Goal: Task Accomplishment & Management: Use online tool/utility

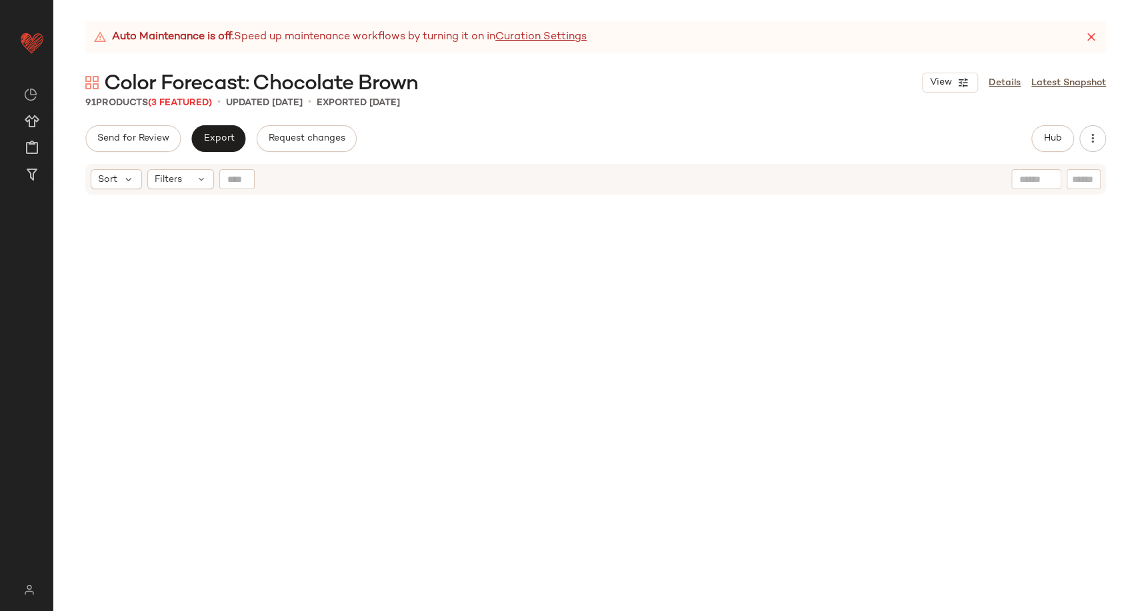
scroll to position [1122, 0]
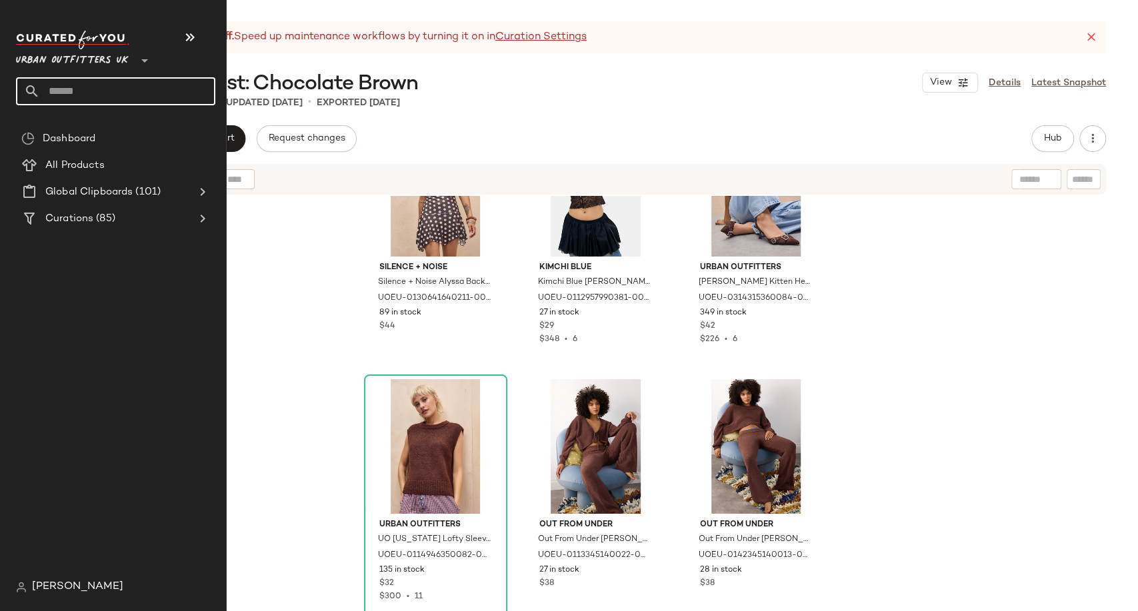
click at [60, 98] on input "text" at bounding box center [127, 91] width 175 height 28
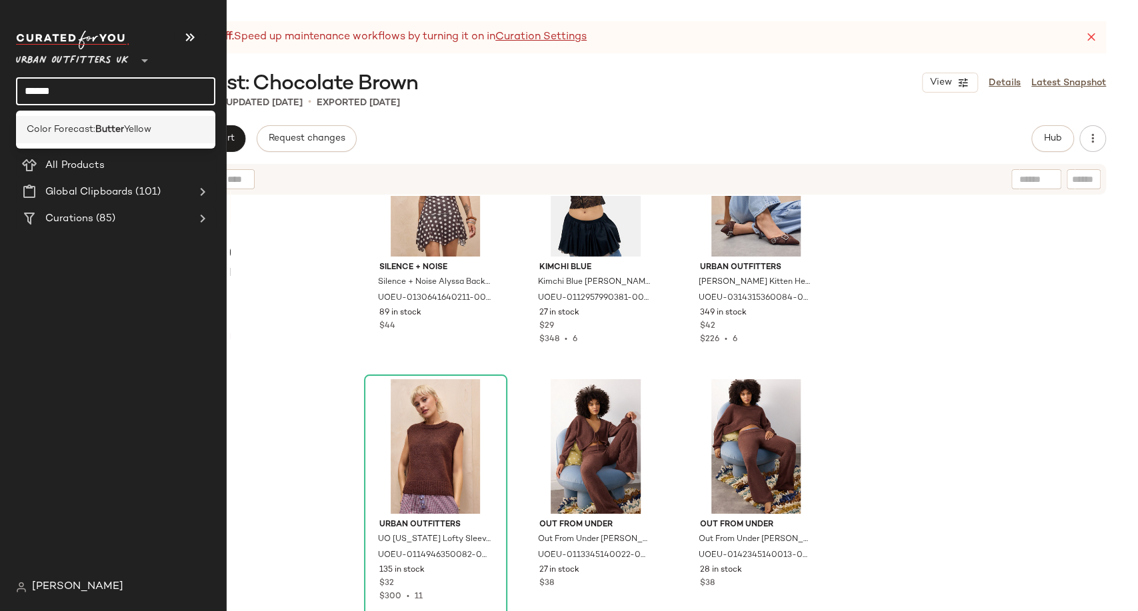
type input "******"
click at [101, 129] on b "Butter" at bounding box center [109, 130] width 29 height 14
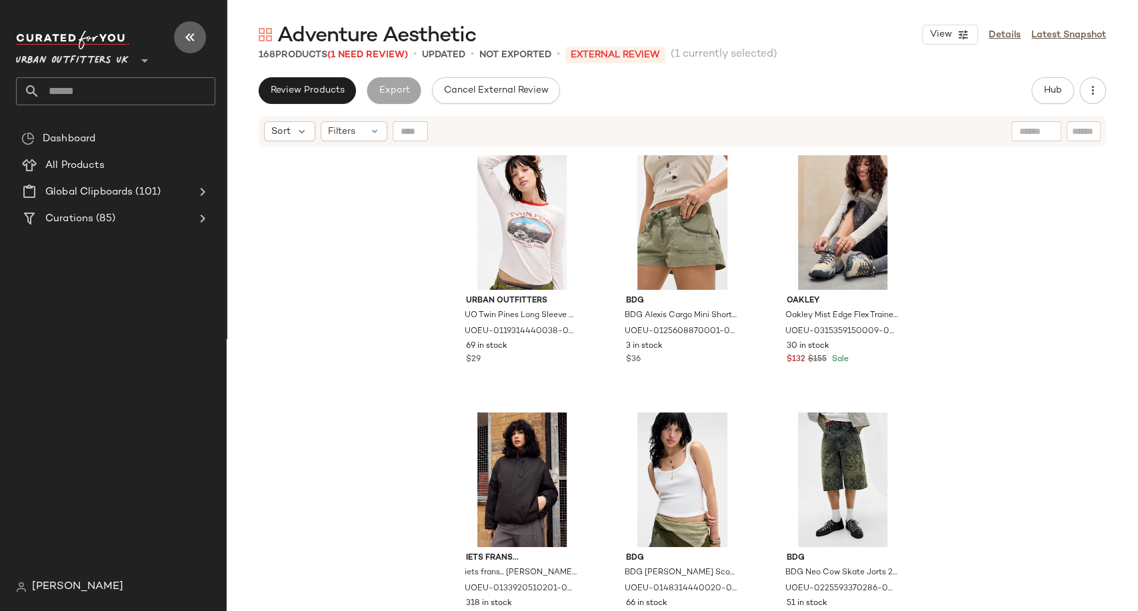
click at [190, 32] on icon "button" at bounding box center [190, 37] width 16 height 16
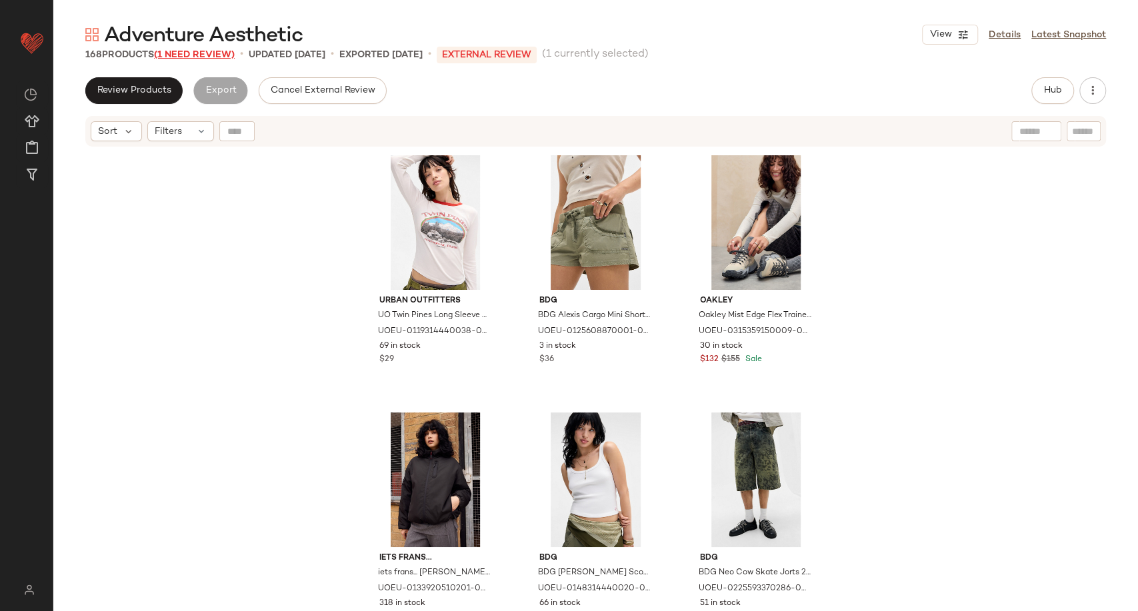
click at [208, 59] on span "(1 Need Review)" at bounding box center [194, 55] width 81 height 10
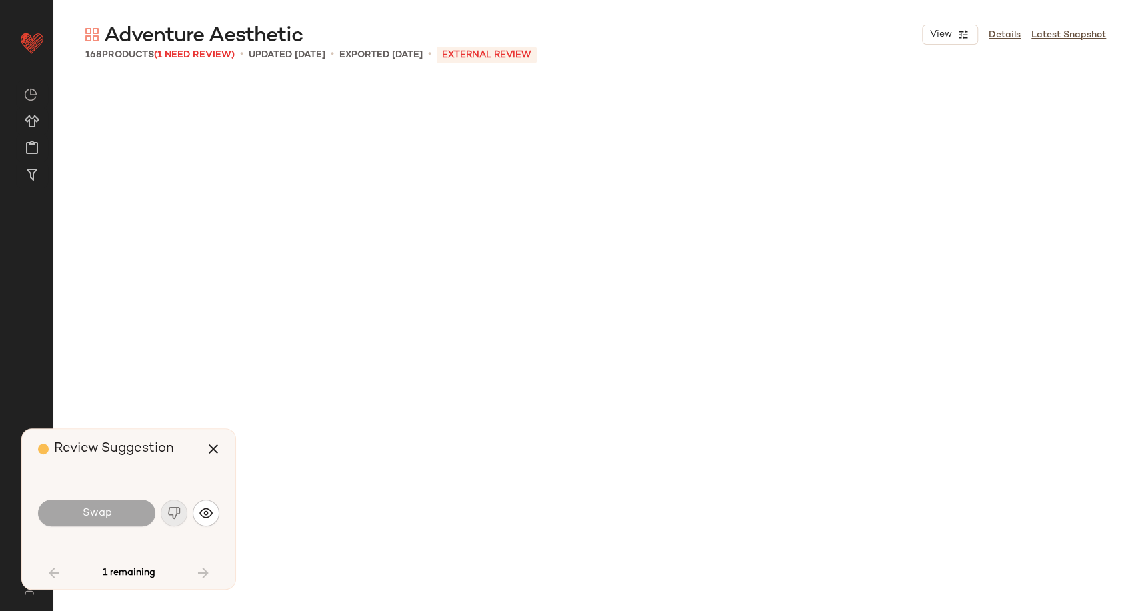
scroll to position [4375, 0]
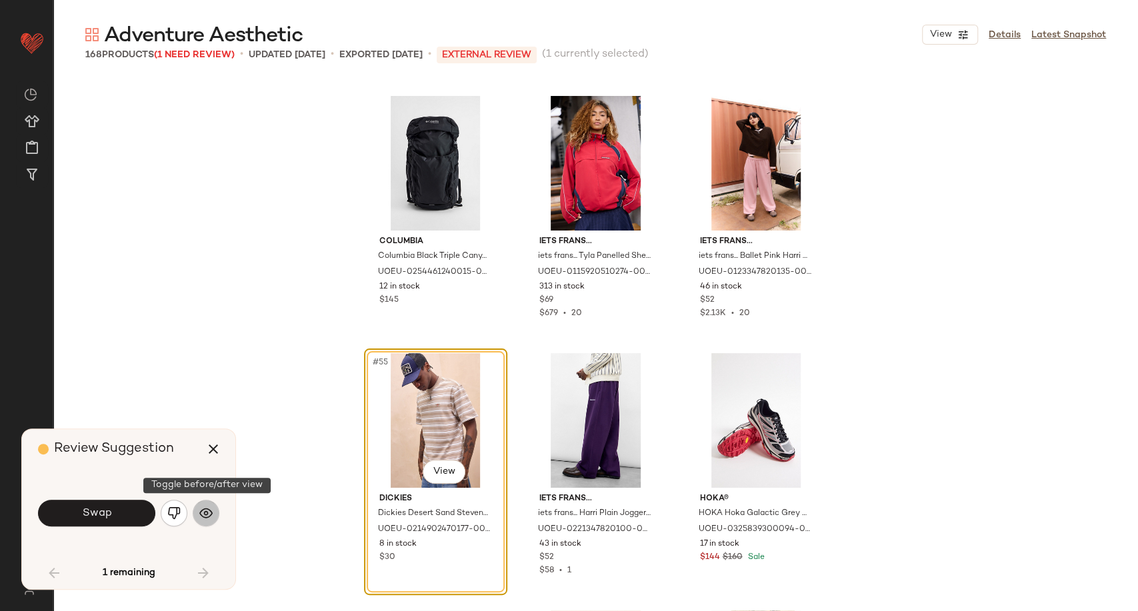
click at [211, 513] on img "button" at bounding box center [205, 513] width 13 height 13
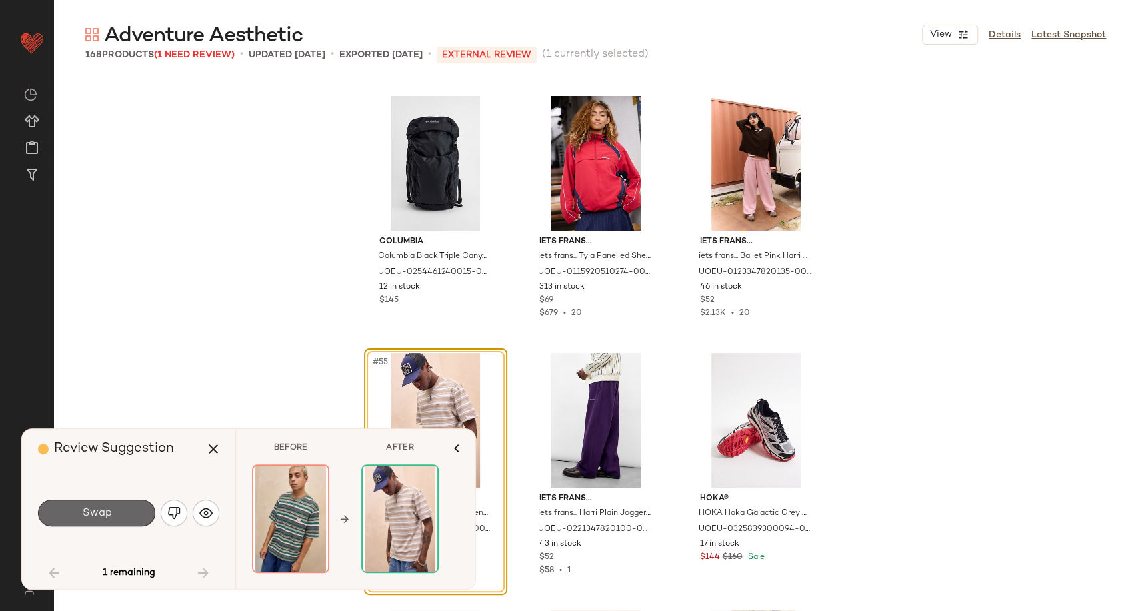
click at [133, 513] on button "Swap" at bounding box center [96, 513] width 117 height 27
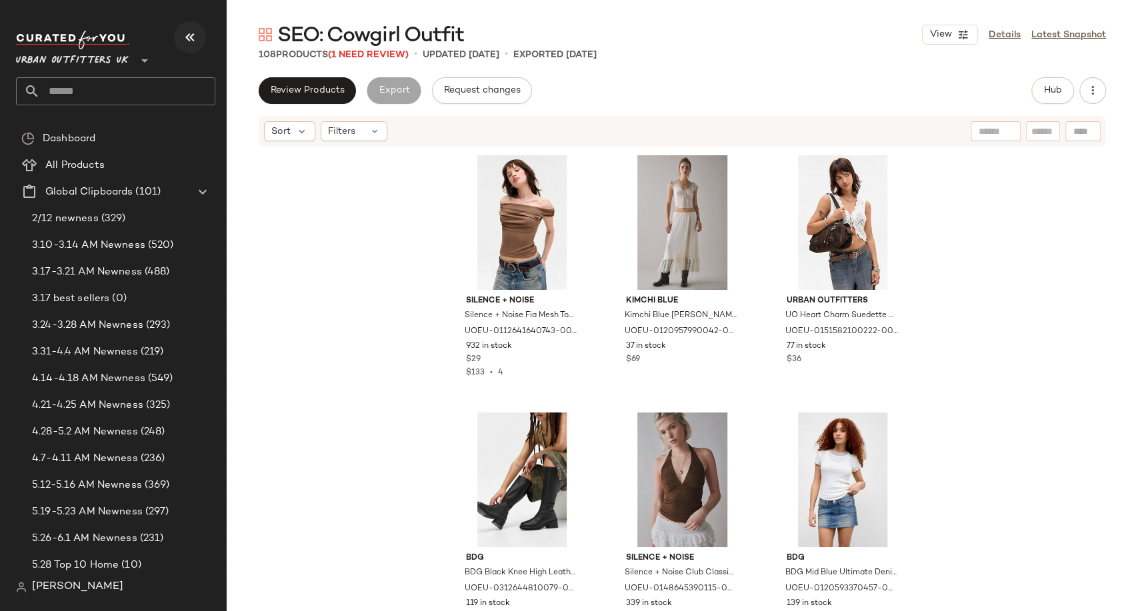
click at [182, 33] on icon "button" at bounding box center [190, 37] width 16 height 16
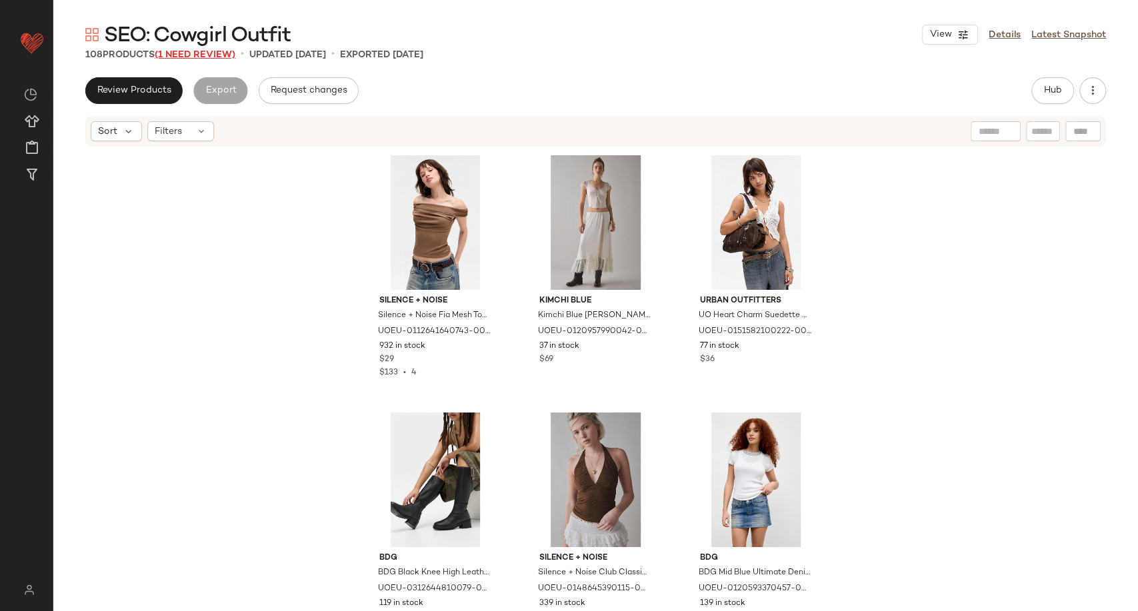
click at [218, 55] on span "(1 Need Review)" at bounding box center [195, 55] width 81 height 10
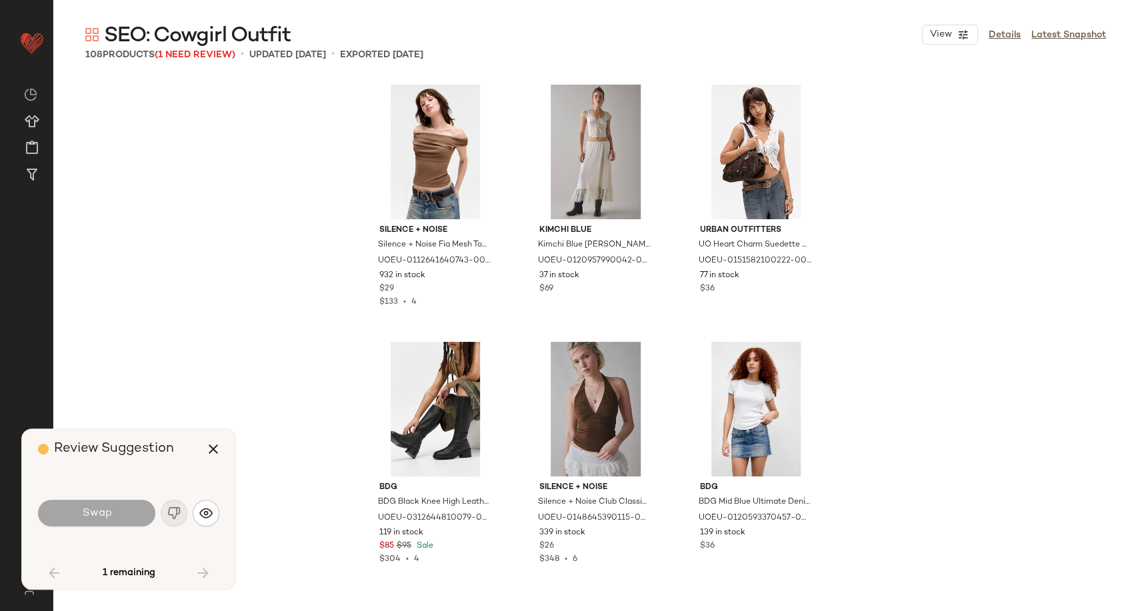
scroll to position [1544, 0]
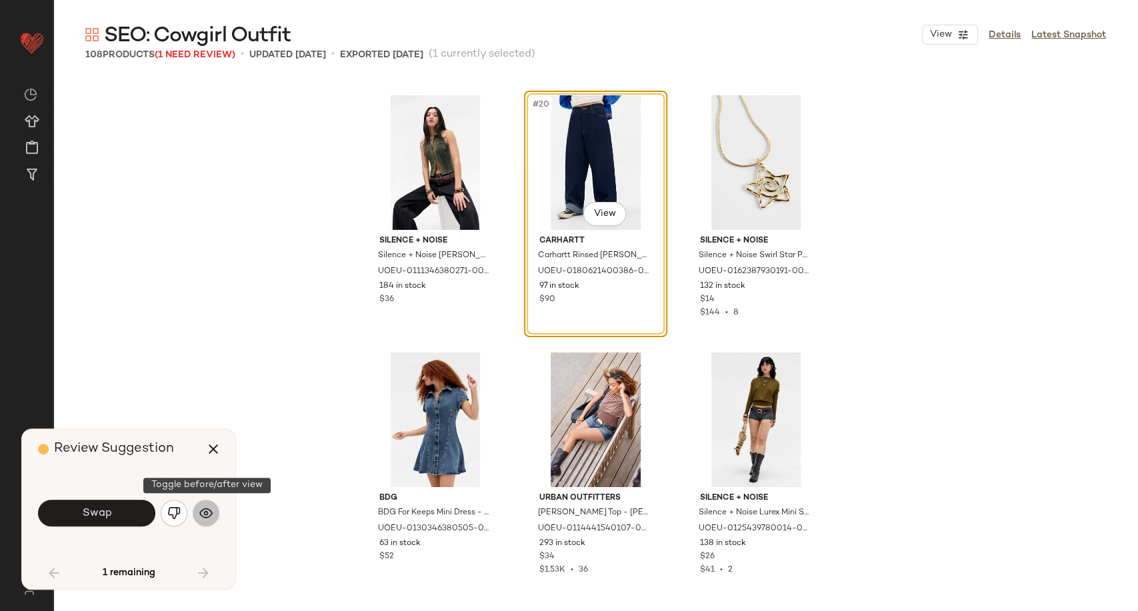
click at [210, 517] on img "button" at bounding box center [205, 513] width 13 height 13
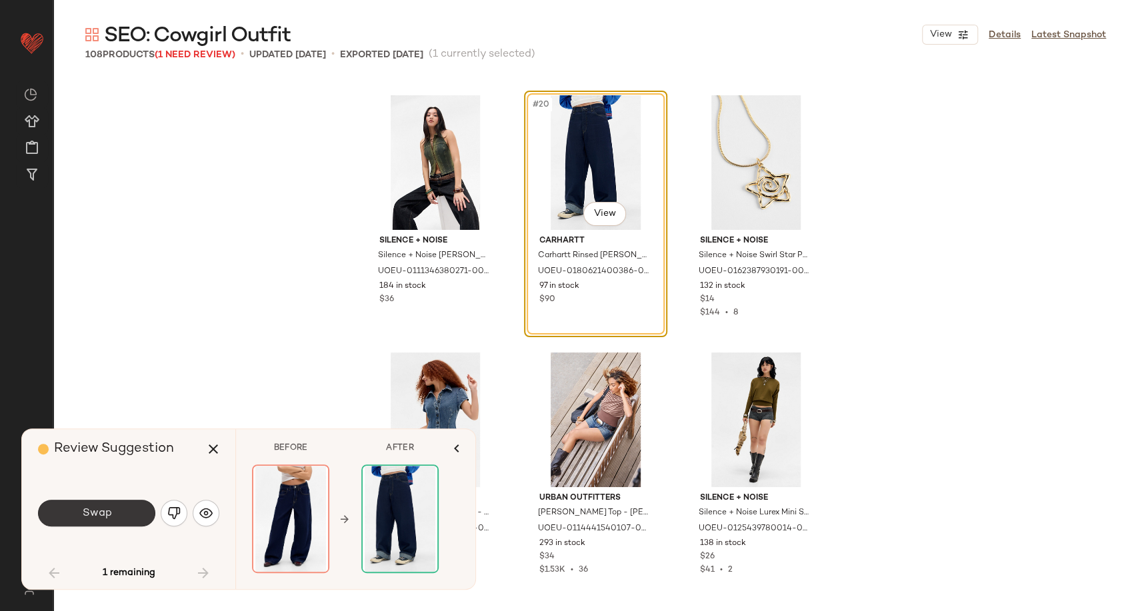
click at [127, 510] on button "Swap" at bounding box center [96, 513] width 117 height 27
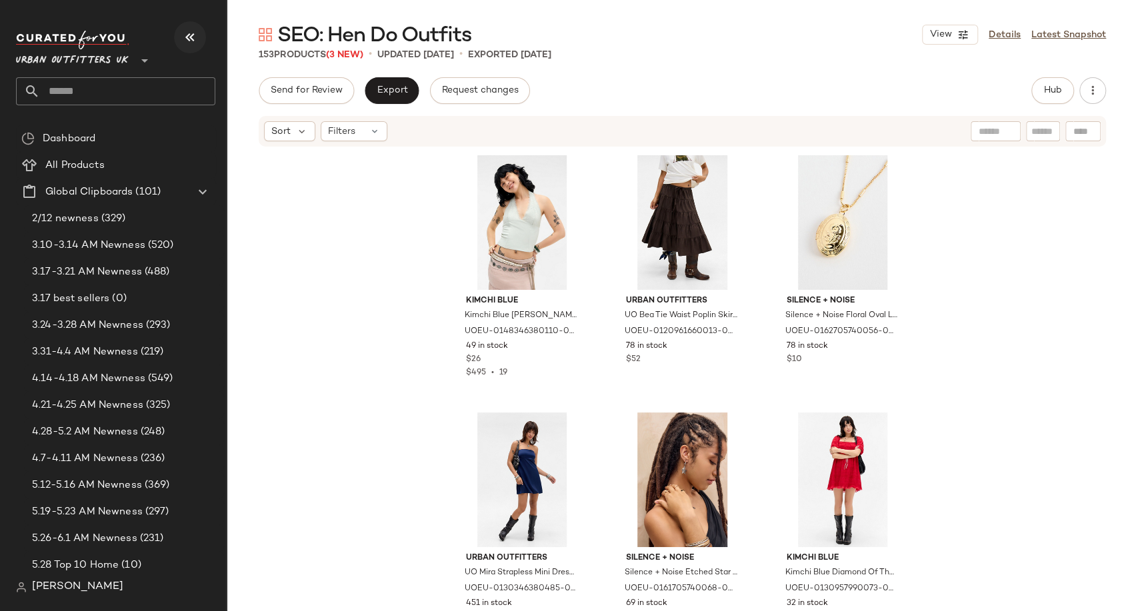
click at [192, 33] on icon "button" at bounding box center [190, 37] width 16 height 16
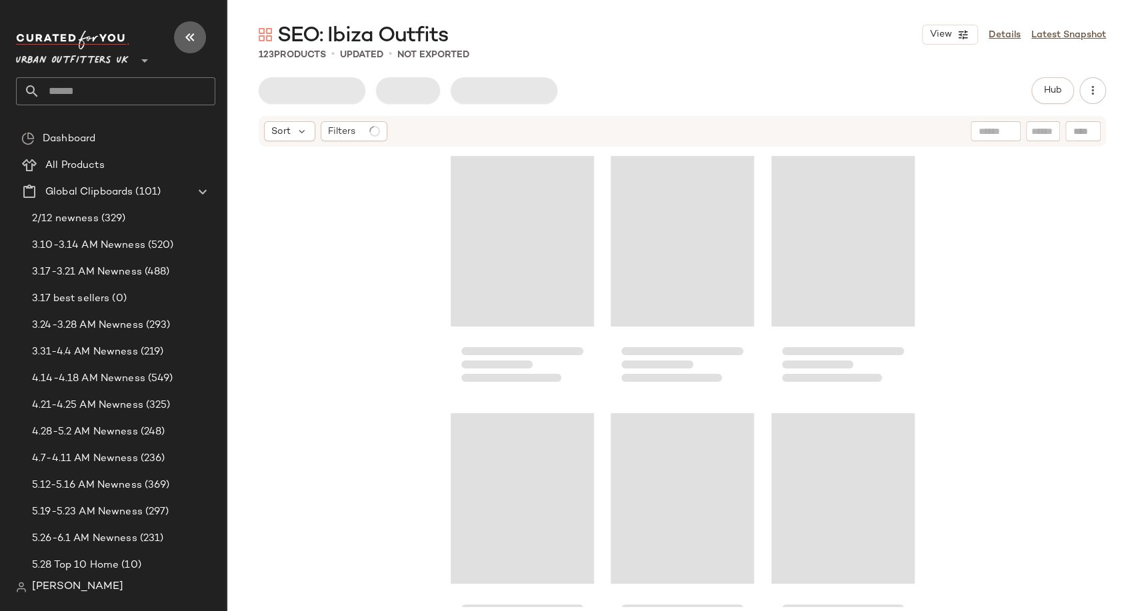
click at [188, 39] on icon "button" at bounding box center [190, 37] width 16 height 16
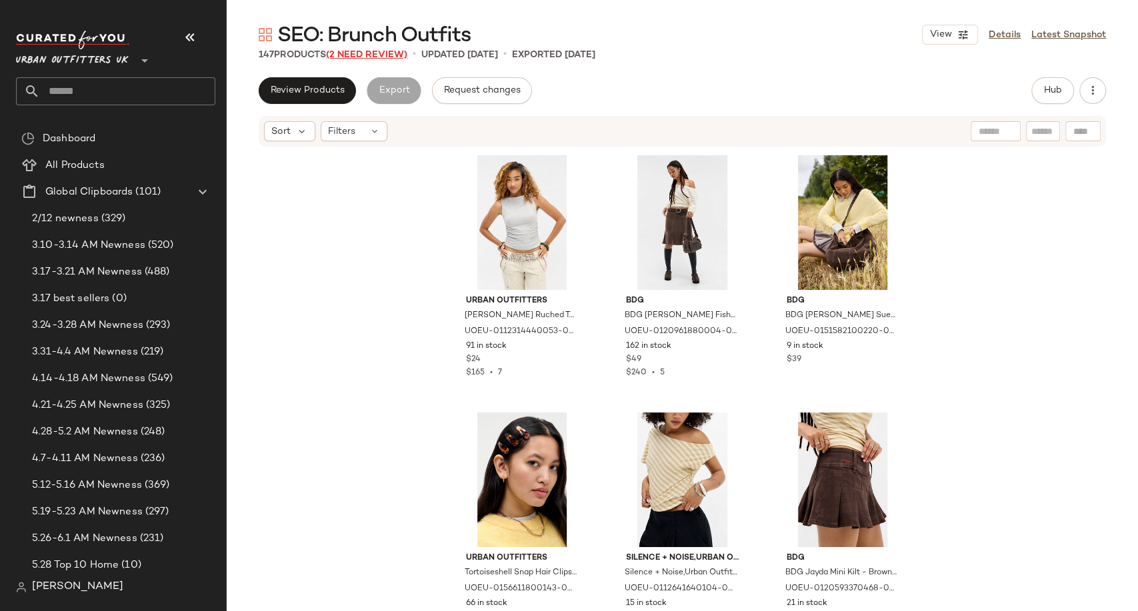
click at [353, 56] on span "(2 Need Review)" at bounding box center [366, 55] width 81 height 10
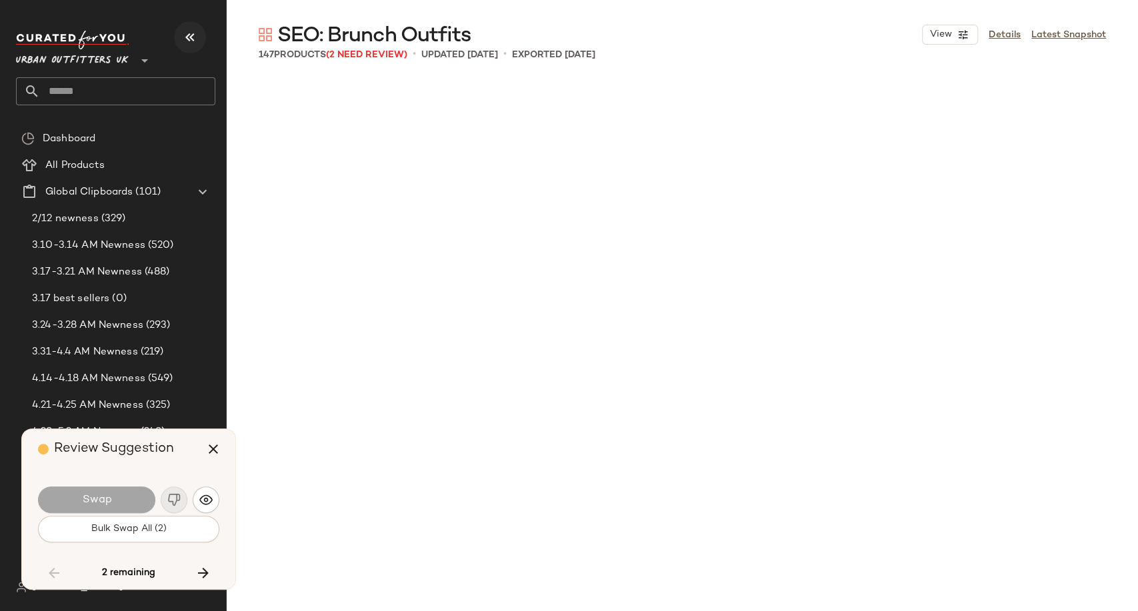
scroll to position [6950, 0]
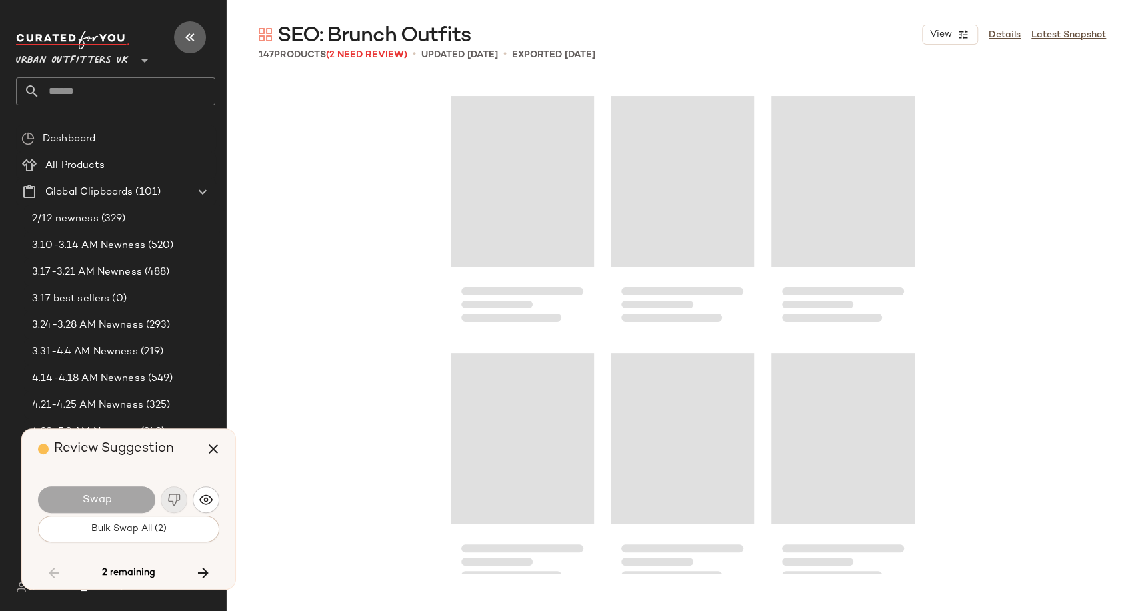
click at [179, 35] on button "button" at bounding box center [190, 37] width 32 height 32
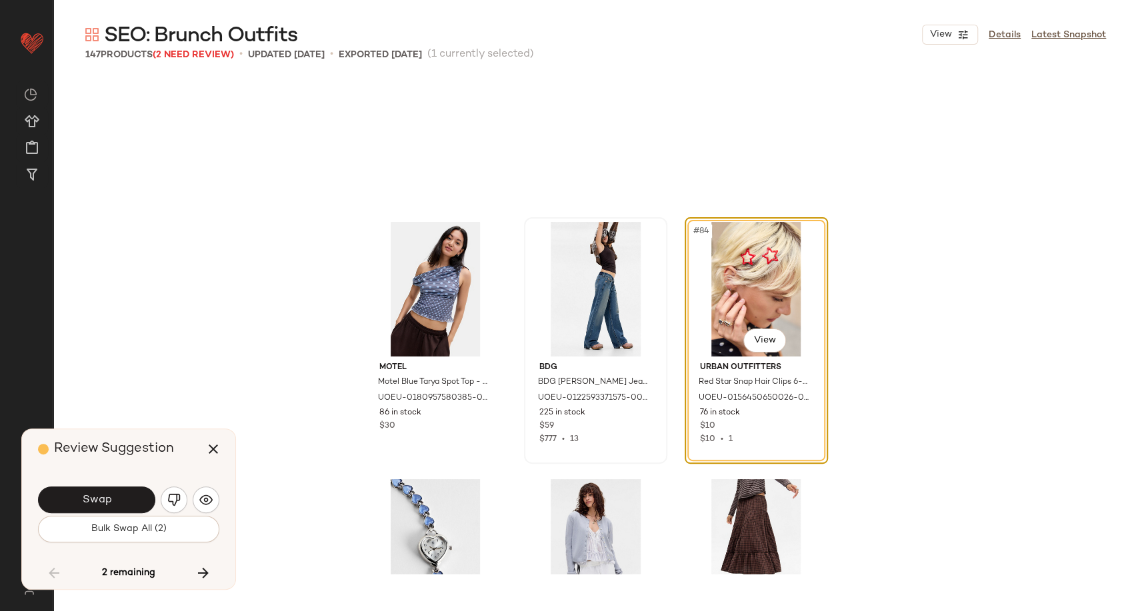
scroll to position [6801, 0]
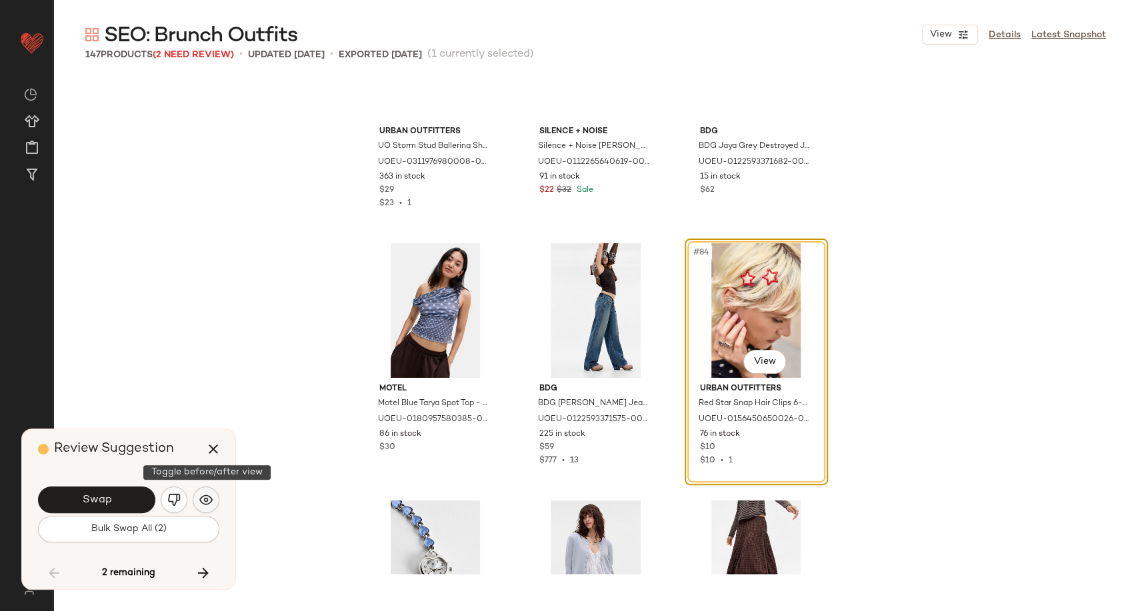
click at [210, 491] on button "button" at bounding box center [206, 500] width 27 height 27
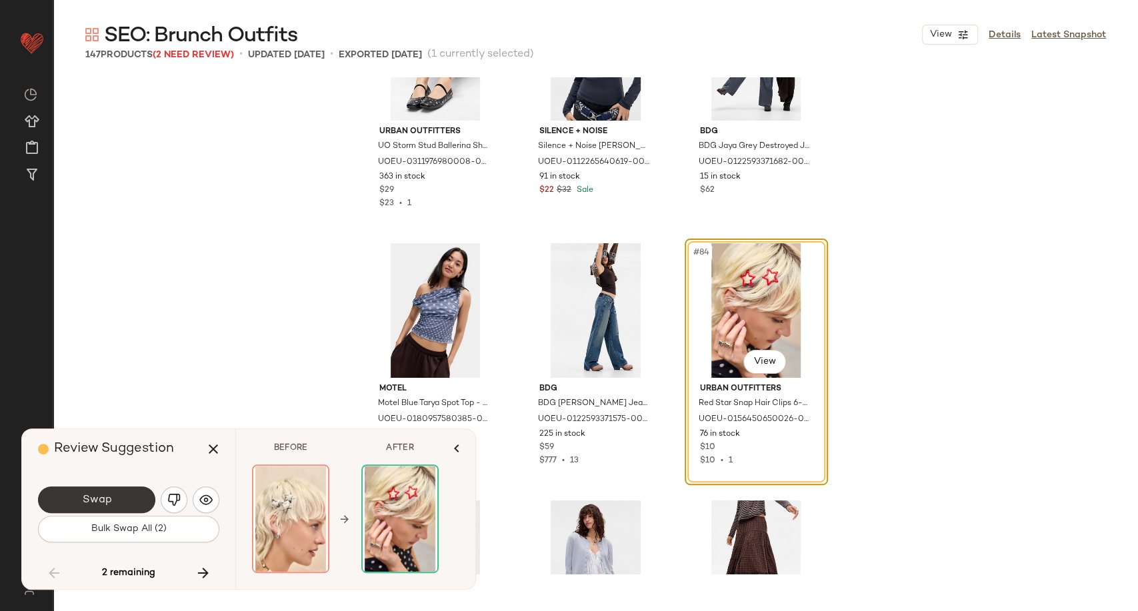
click at [119, 500] on button "Swap" at bounding box center [96, 500] width 117 height 27
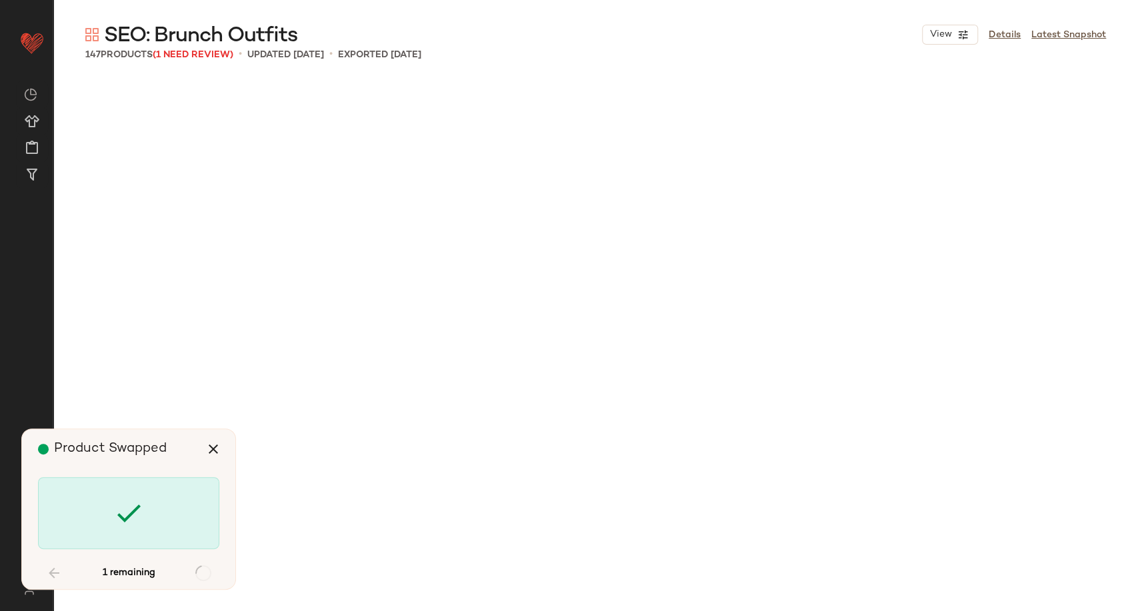
scroll to position [10038, 0]
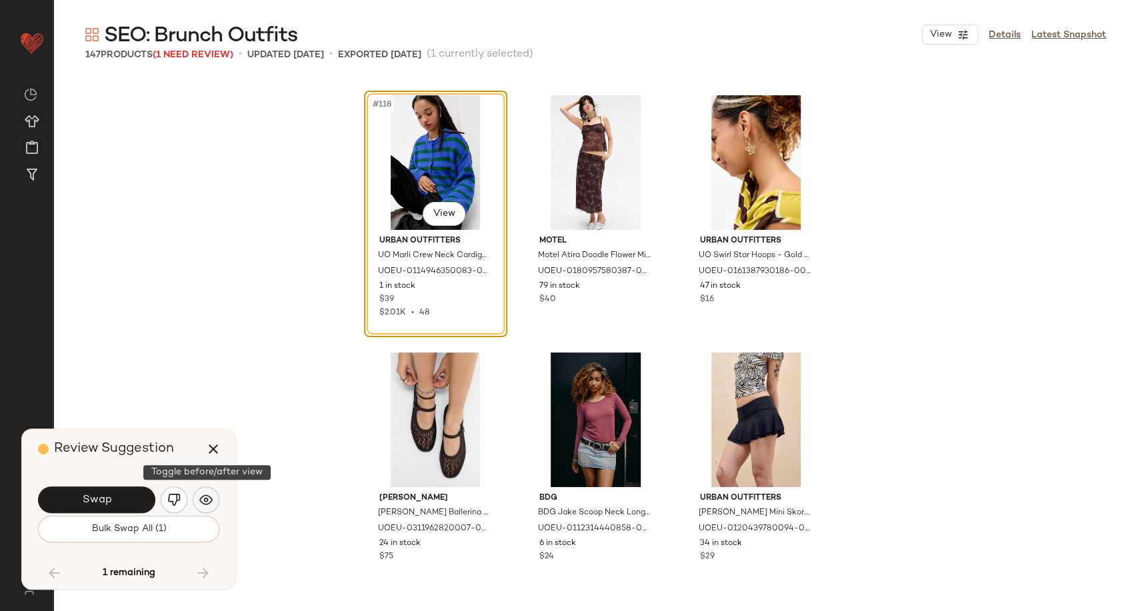
click at [206, 501] on img "button" at bounding box center [205, 499] width 13 height 13
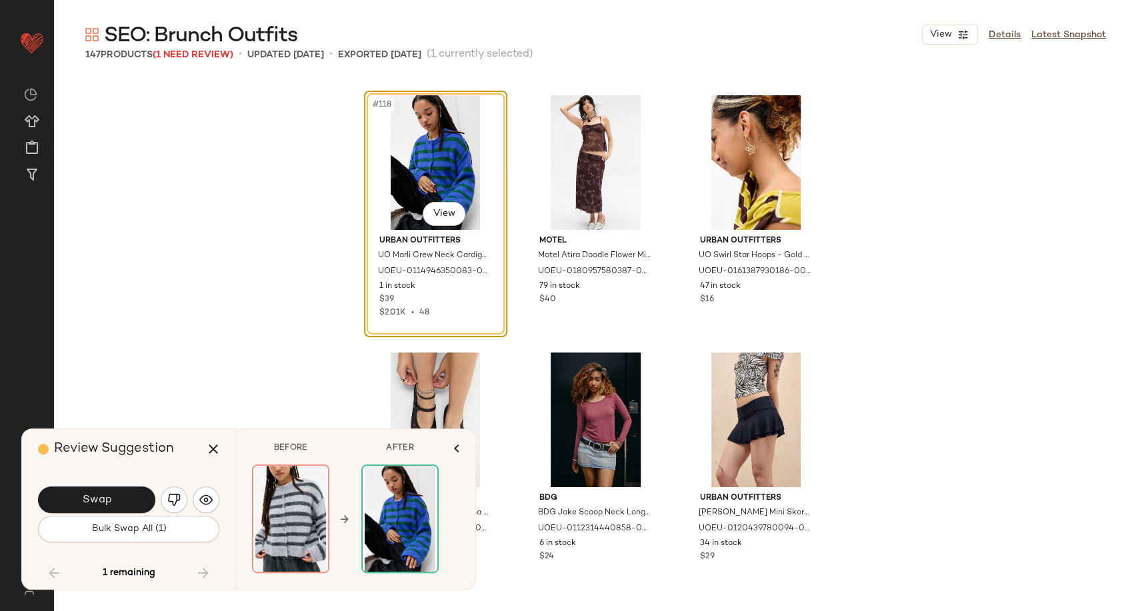
click at [171, 501] on img "button" at bounding box center [173, 499] width 13 height 13
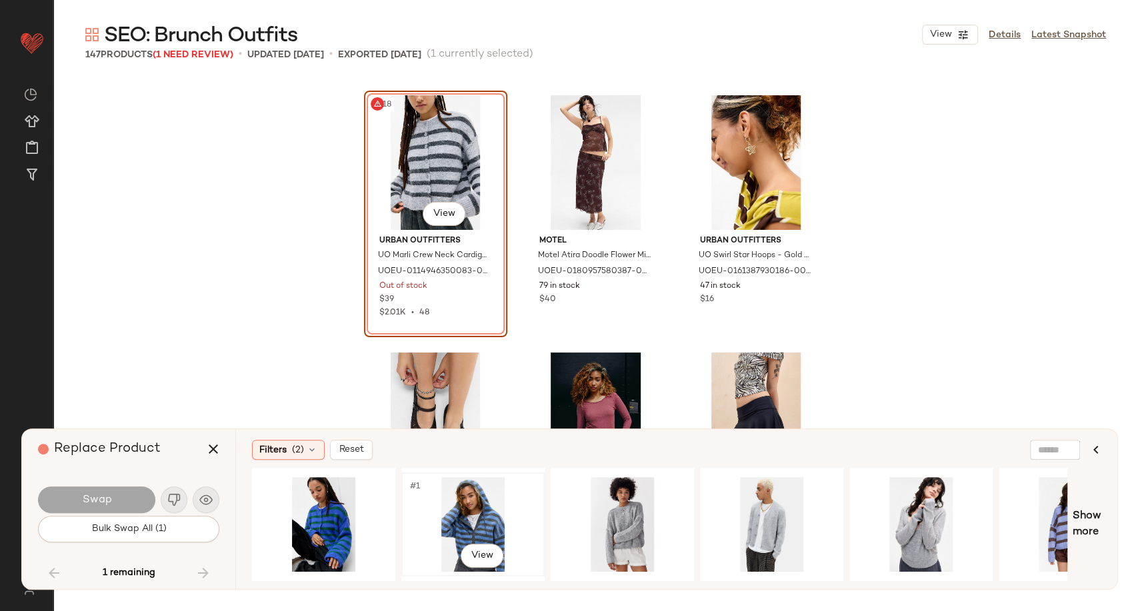
click at [483, 526] on div "#1 View" at bounding box center [473, 524] width 134 height 95
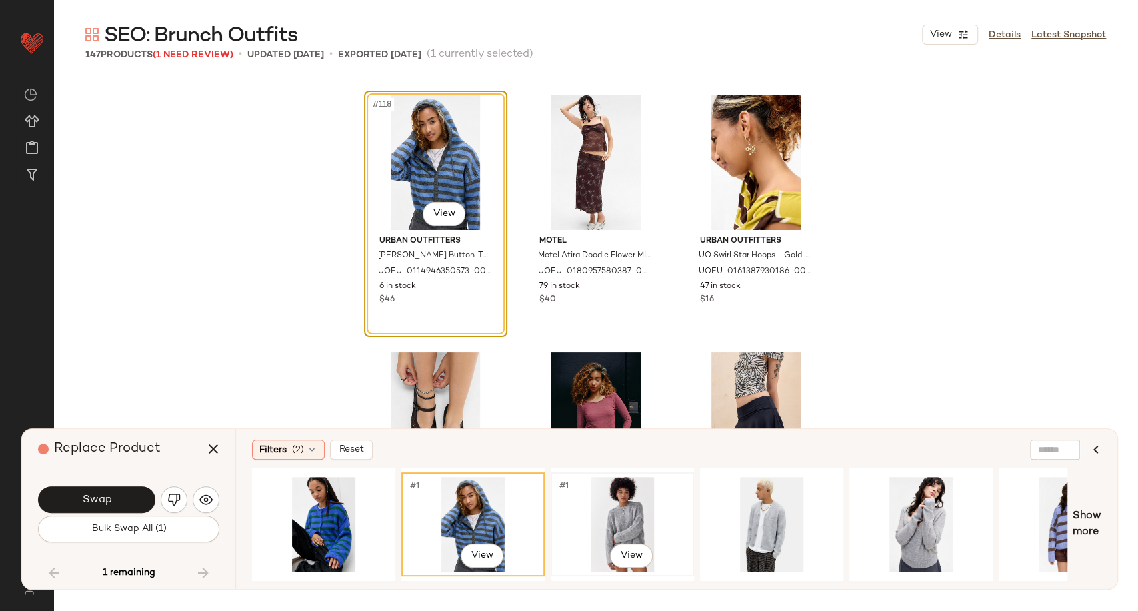
click at [617, 515] on div "#1 View" at bounding box center [622, 524] width 134 height 95
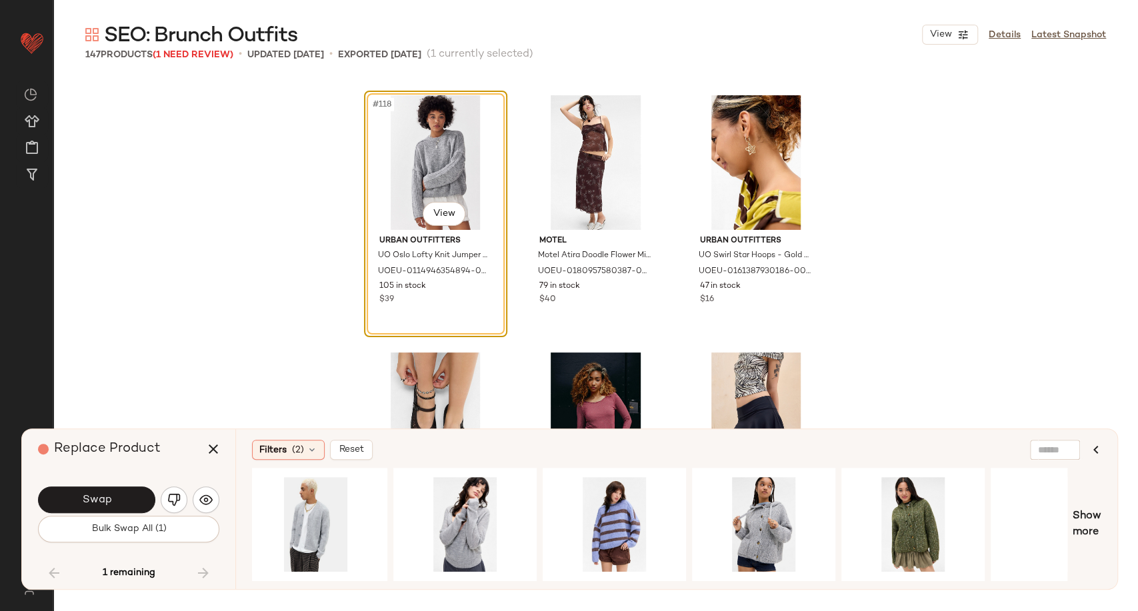
scroll to position [0, 457]
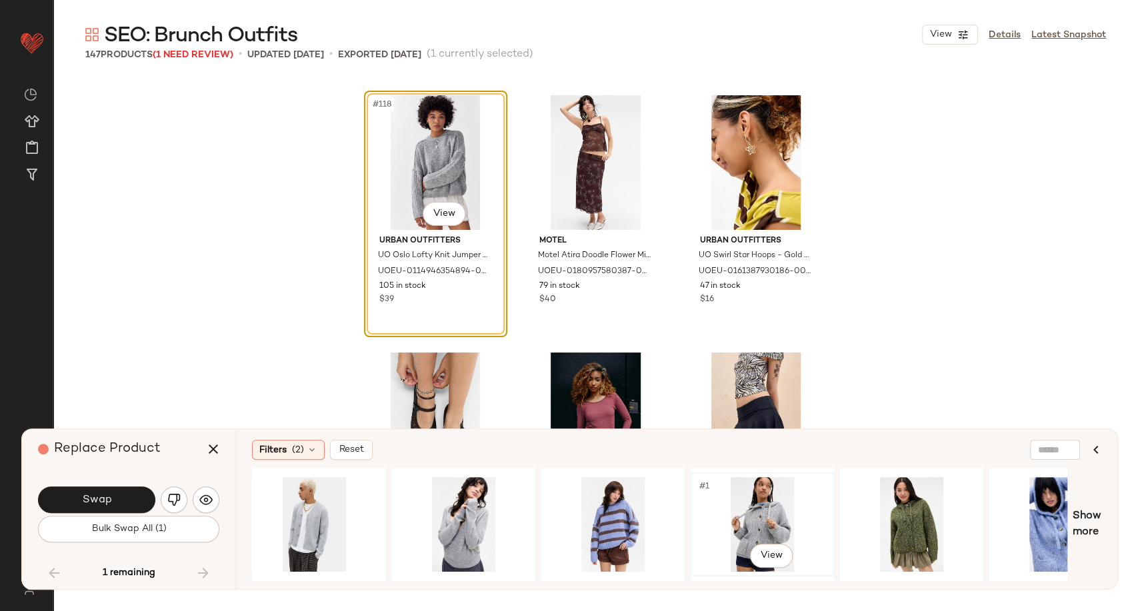
click at [750, 509] on div "#1 View" at bounding box center [762, 524] width 134 height 95
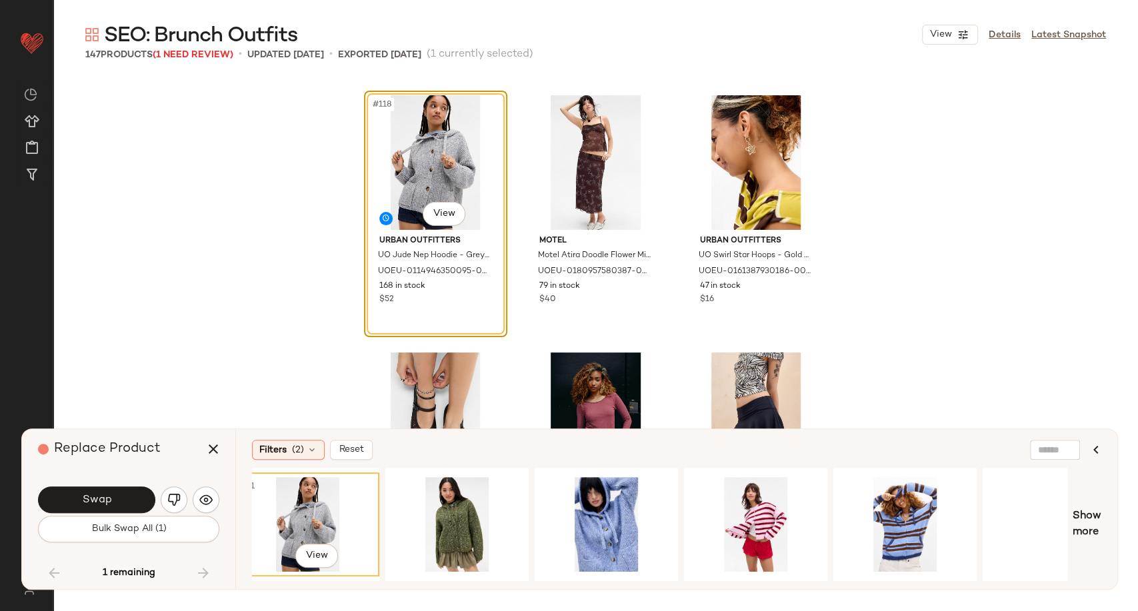
scroll to position [0, 922]
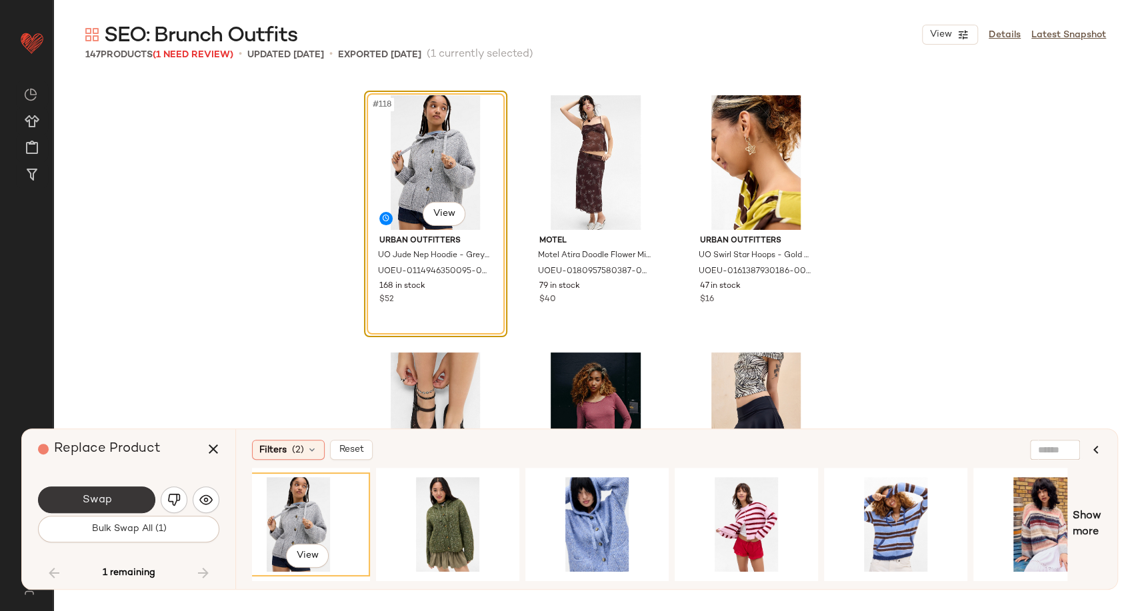
click at [105, 502] on span "Swap" at bounding box center [96, 500] width 30 height 13
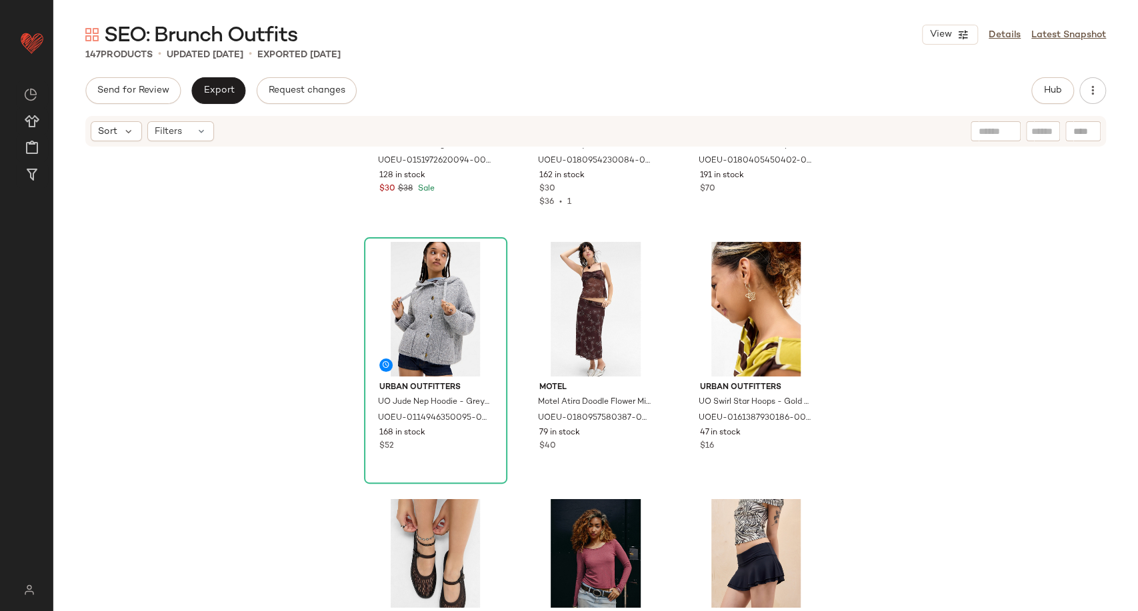
scroll to position [9815, 0]
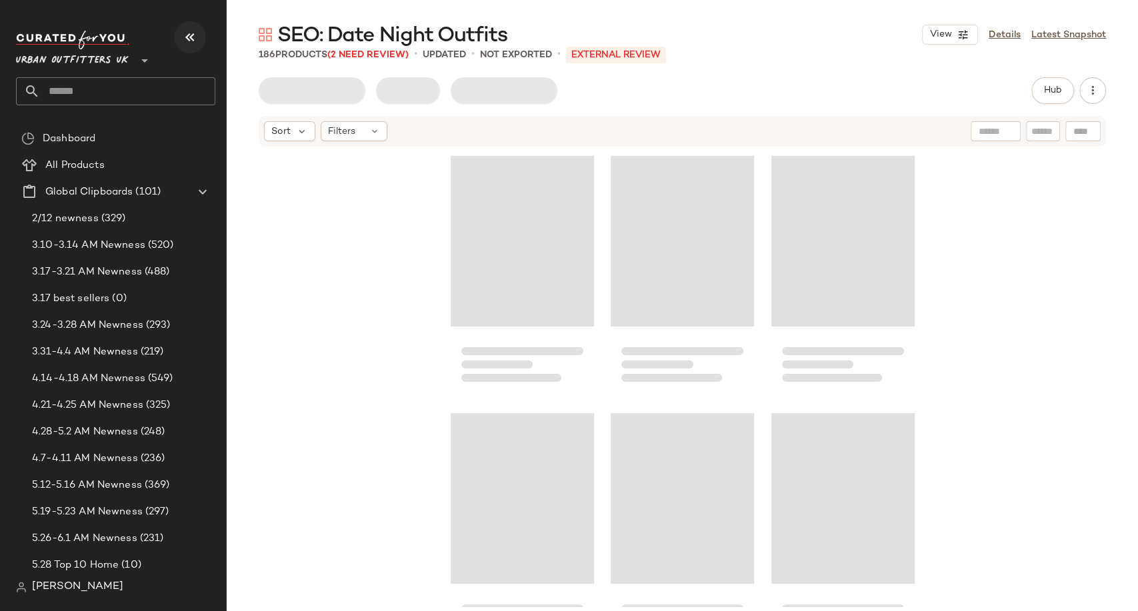
click at [181, 37] on button "button" at bounding box center [190, 37] width 32 height 32
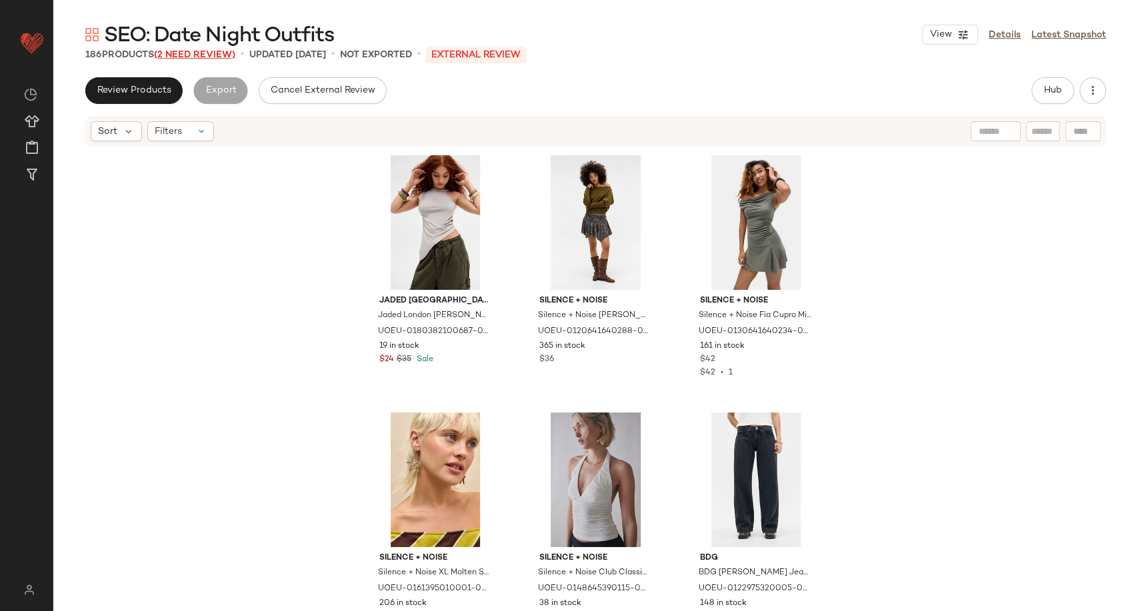
click at [180, 53] on span "(2 Need Review)" at bounding box center [194, 55] width 81 height 10
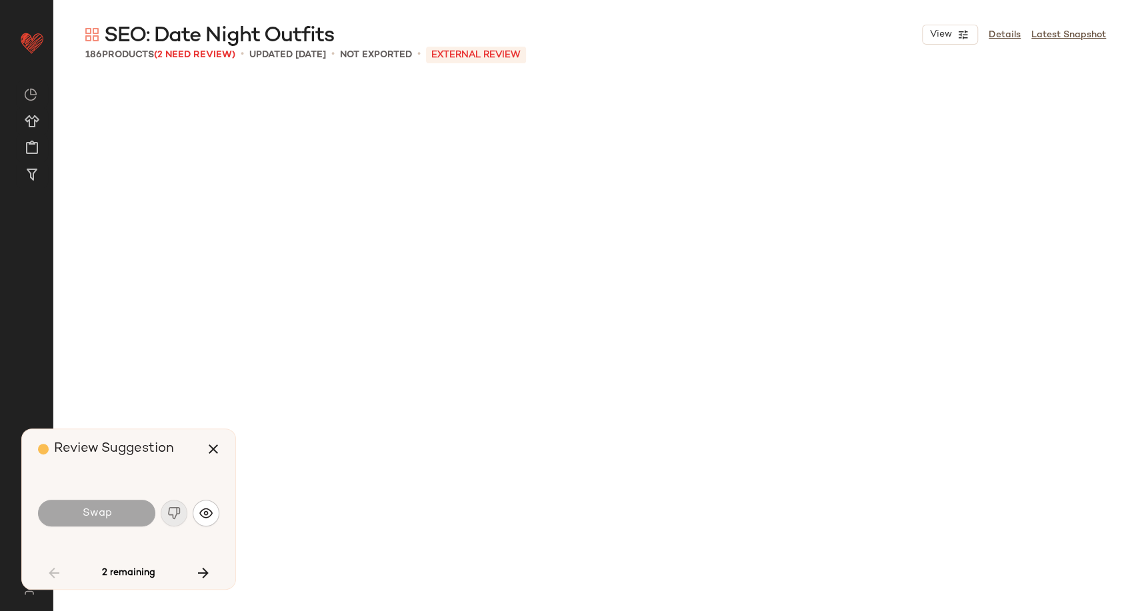
scroll to position [5405, 0]
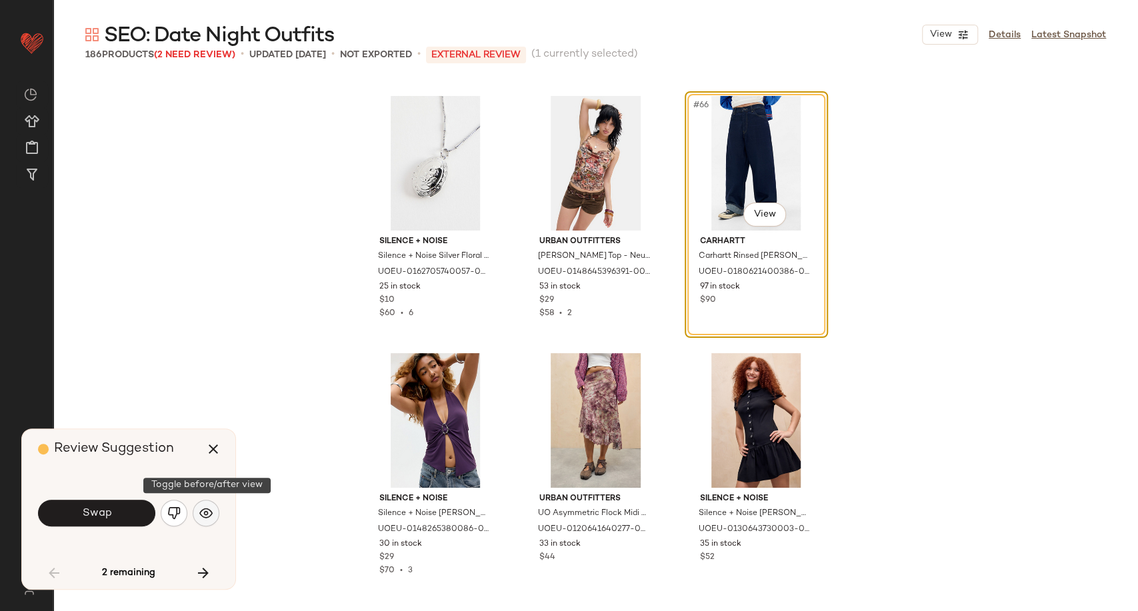
click at [210, 513] on img "button" at bounding box center [205, 513] width 13 height 13
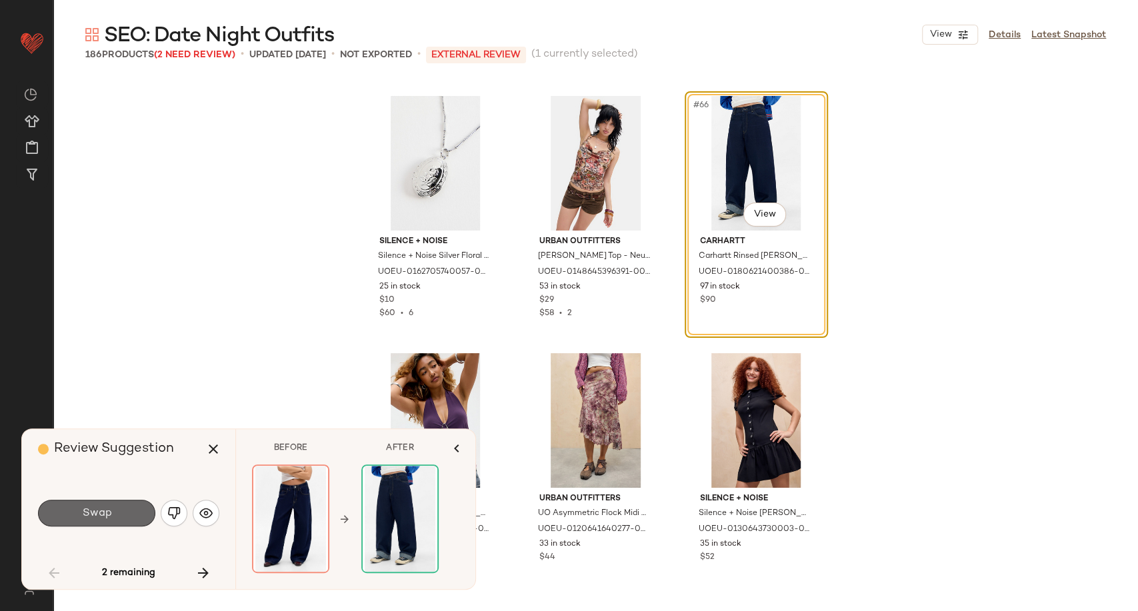
click at [139, 514] on button "Swap" at bounding box center [96, 513] width 117 height 27
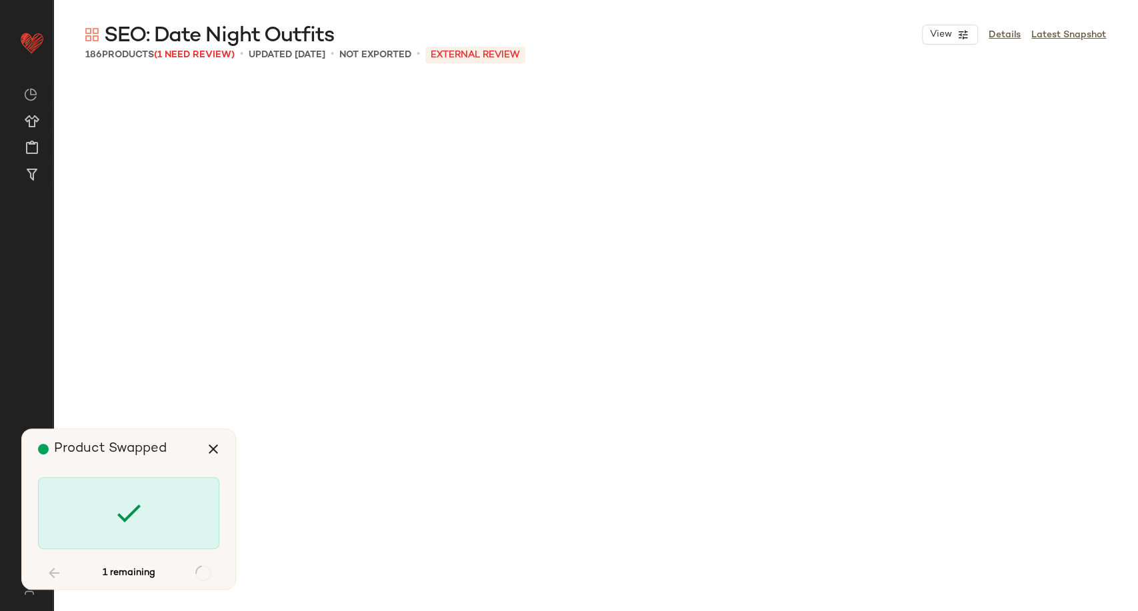
scroll to position [15186, 0]
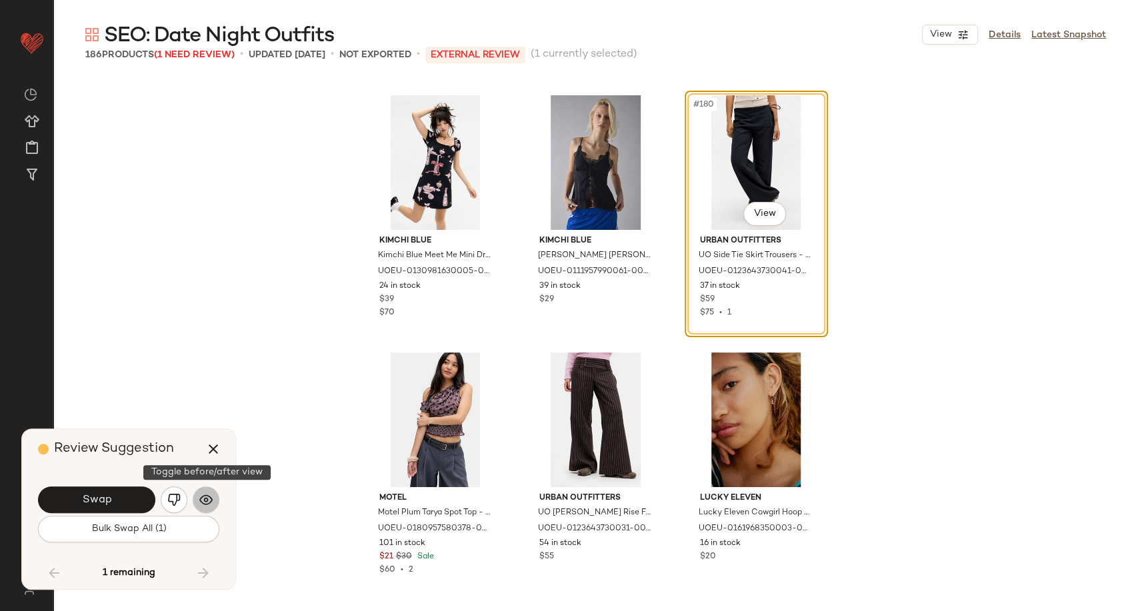
click at [200, 496] on img "button" at bounding box center [205, 499] width 13 height 13
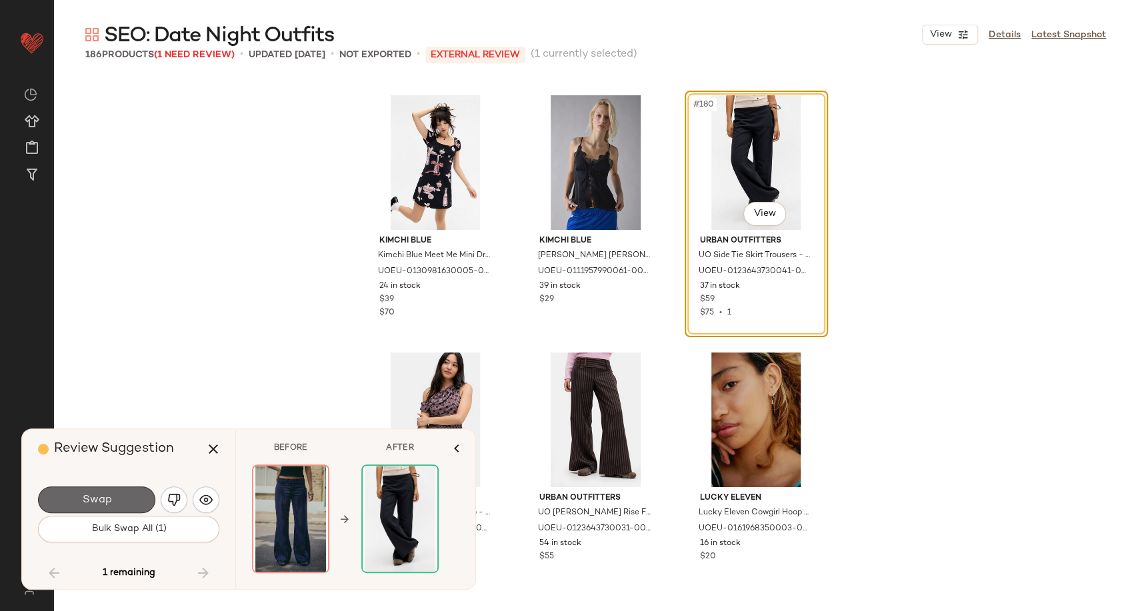
click at [105, 502] on span "Swap" at bounding box center [96, 500] width 30 height 13
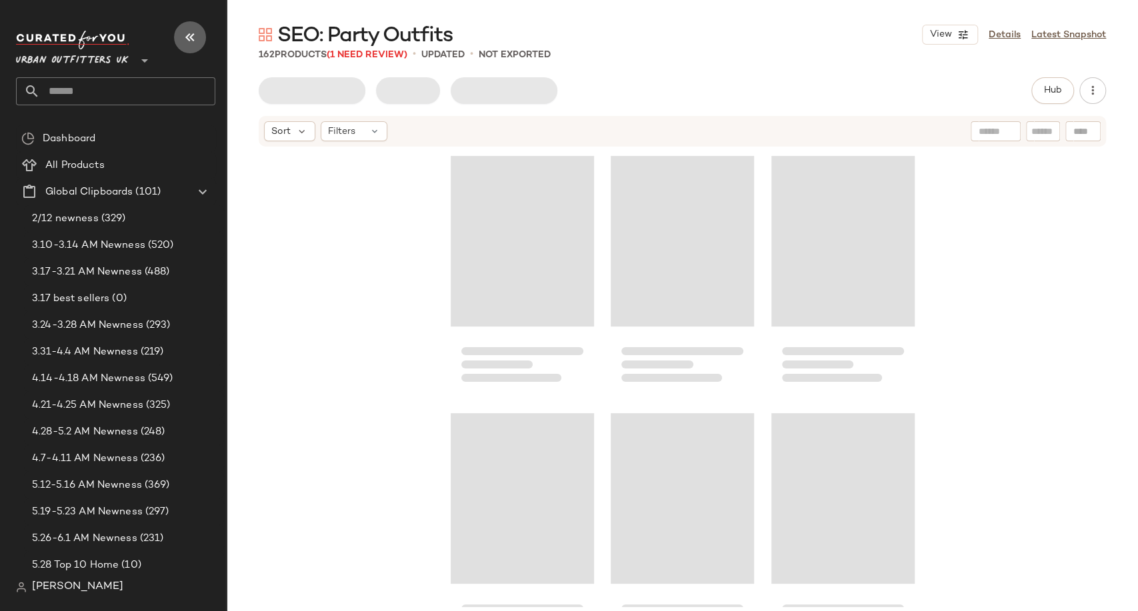
click at [192, 44] on icon "button" at bounding box center [190, 37] width 16 height 16
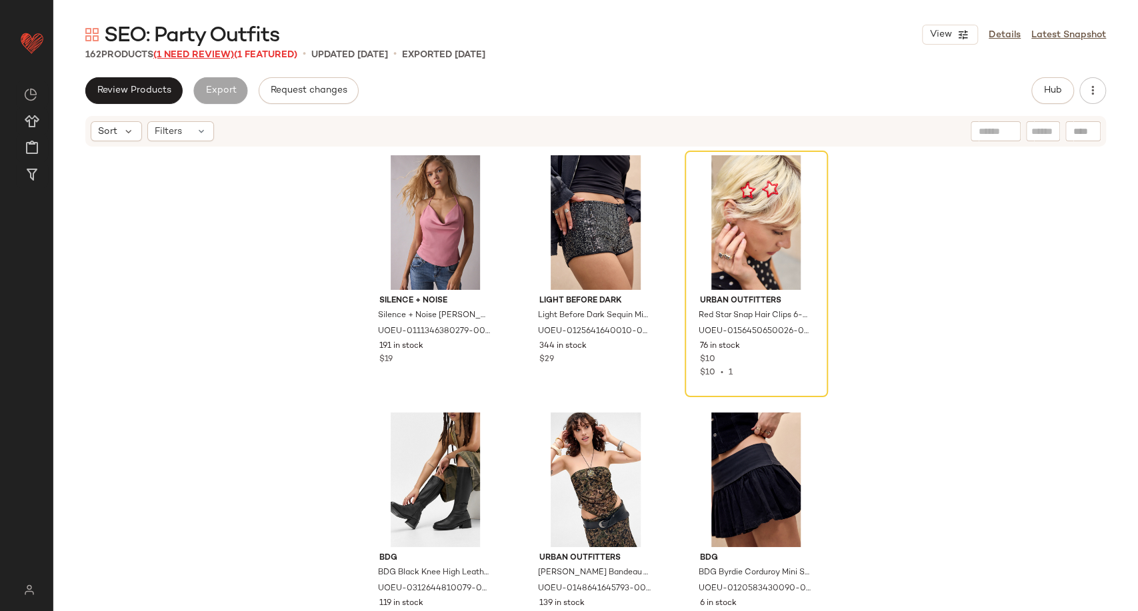
click at [204, 57] on span "(1 Need Review)" at bounding box center [193, 55] width 81 height 10
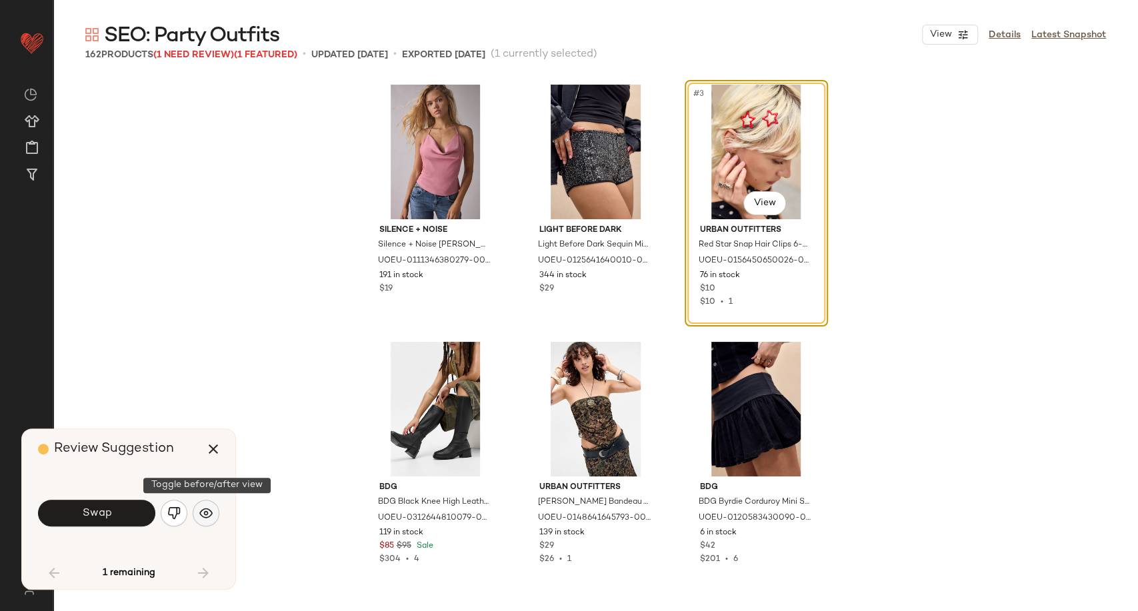
click at [217, 509] on button "button" at bounding box center [206, 513] width 27 height 27
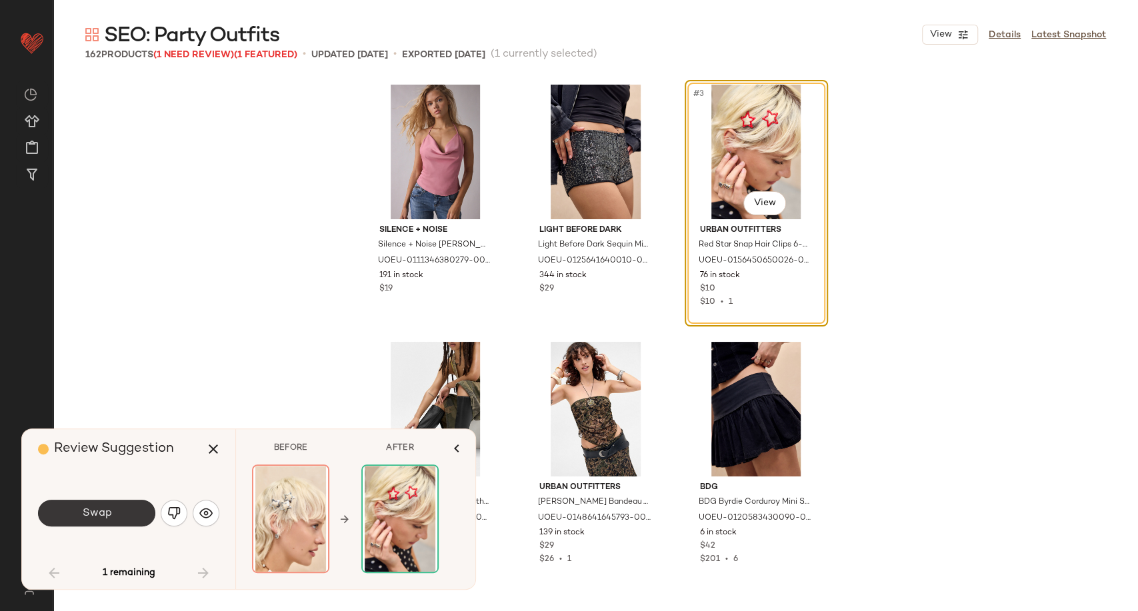
click at [114, 519] on button "Swap" at bounding box center [96, 513] width 117 height 27
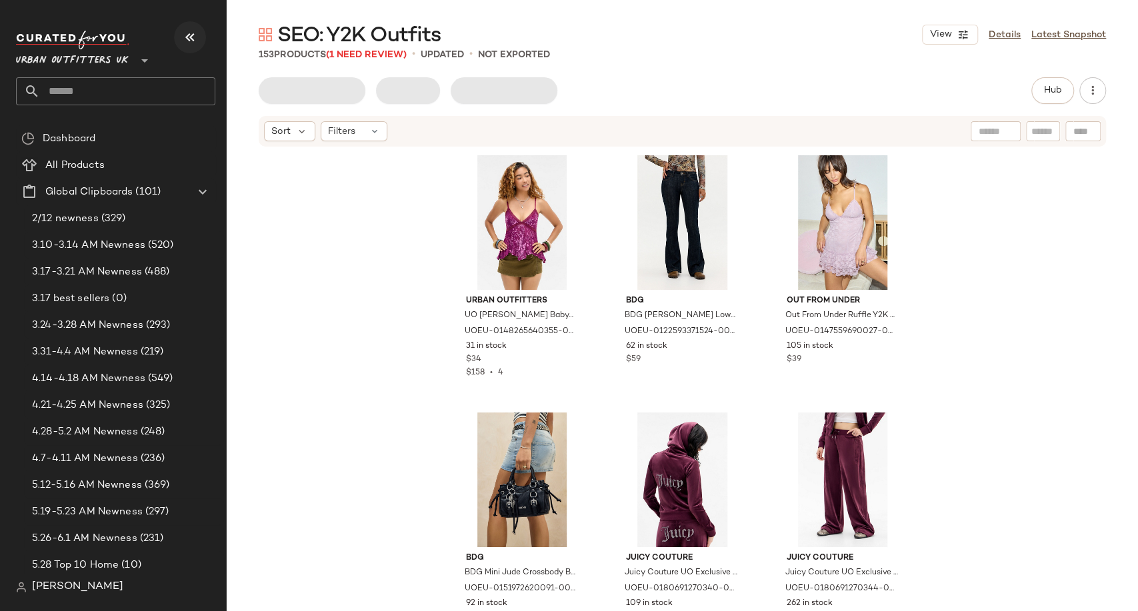
click at [187, 39] on icon "button" at bounding box center [190, 37] width 16 height 16
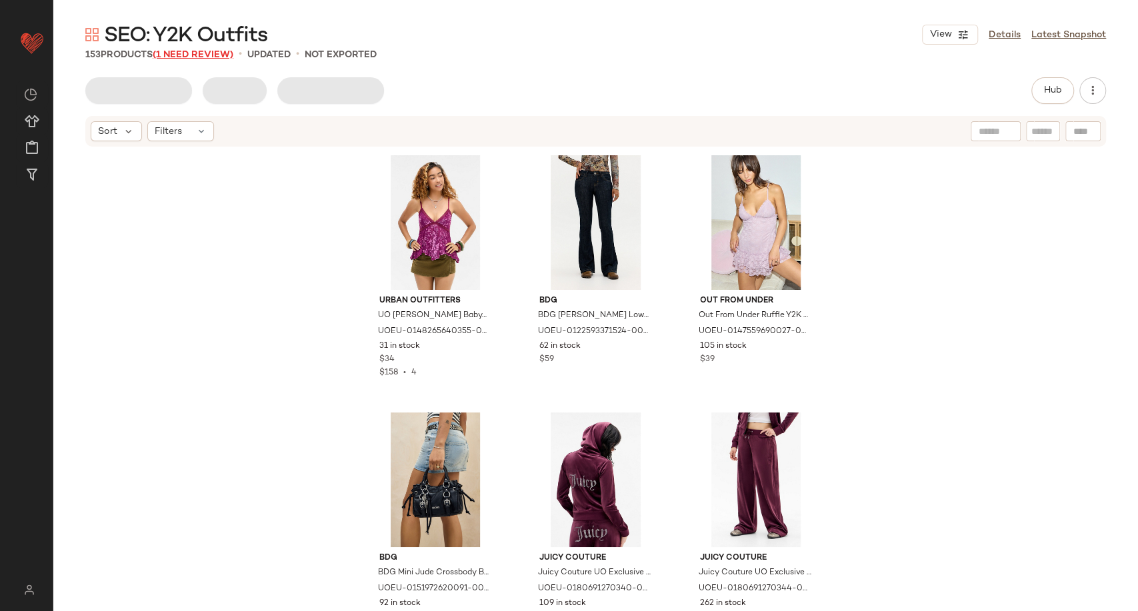
click at [208, 56] on span "(1 Need Review)" at bounding box center [193, 55] width 81 height 10
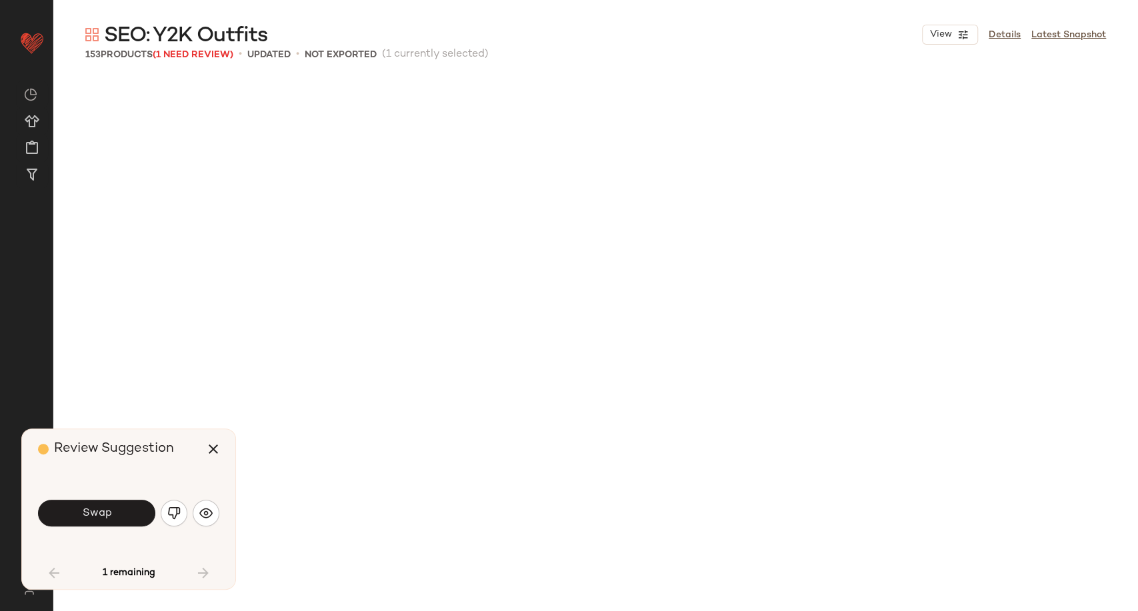
scroll to position [525, 0]
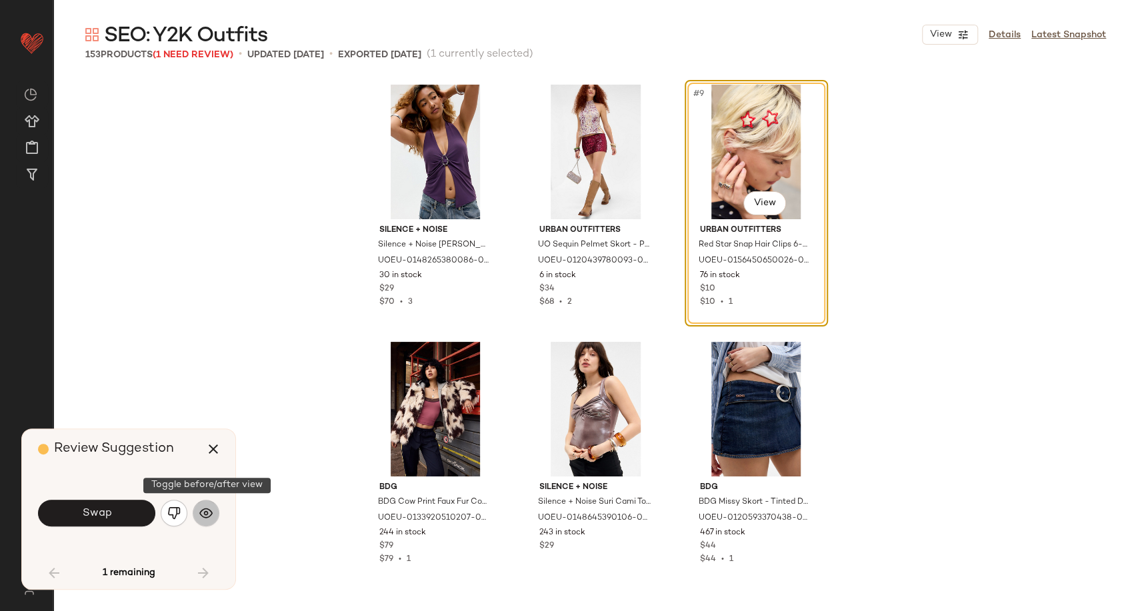
click at [209, 513] on img "button" at bounding box center [205, 513] width 13 height 13
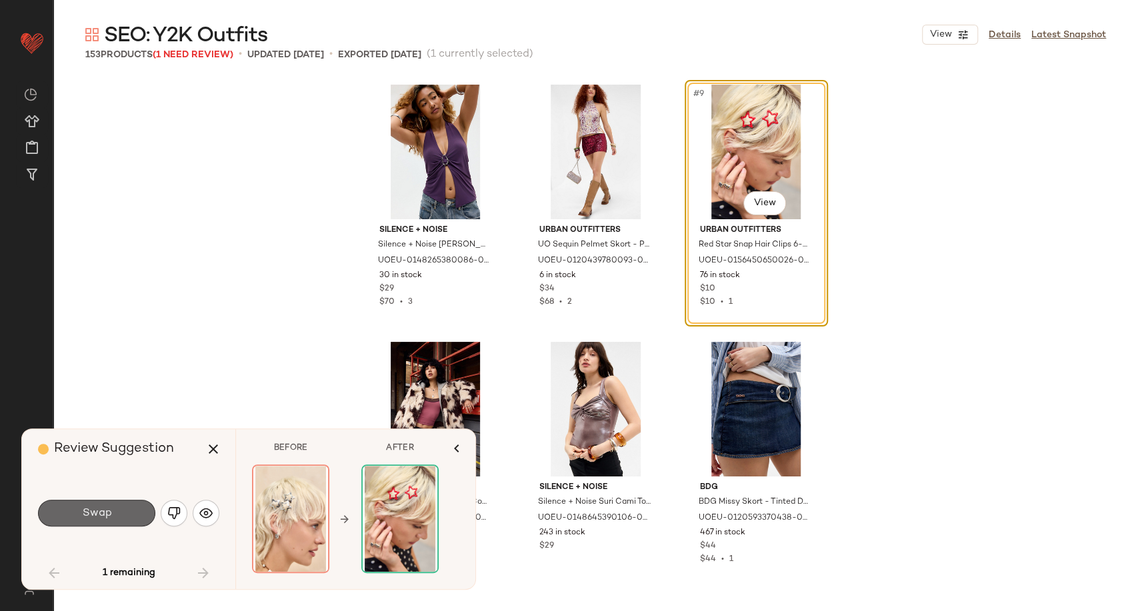
click at [142, 517] on button "Swap" at bounding box center [96, 513] width 117 height 27
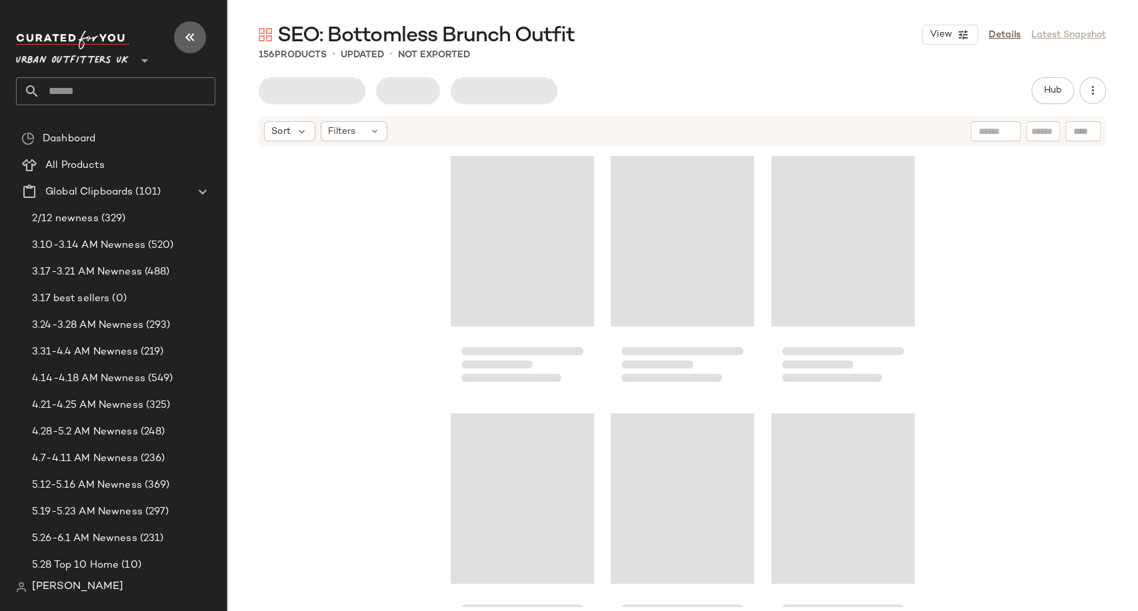
click at [183, 37] on icon "button" at bounding box center [190, 37] width 16 height 16
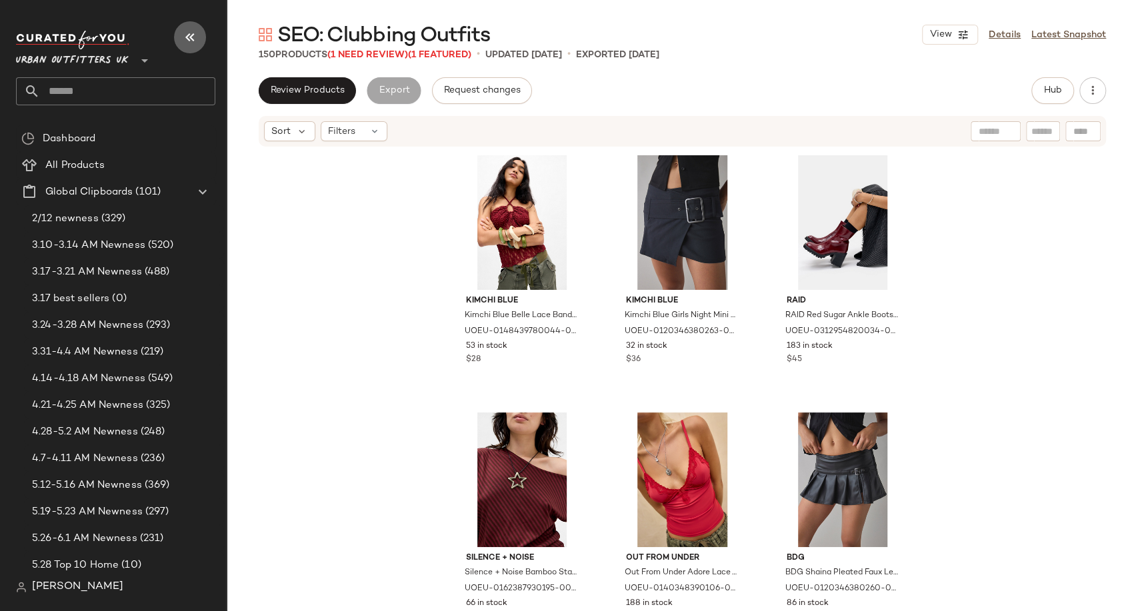
click at [196, 32] on icon "button" at bounding box center [190, 37] width 16 height 16
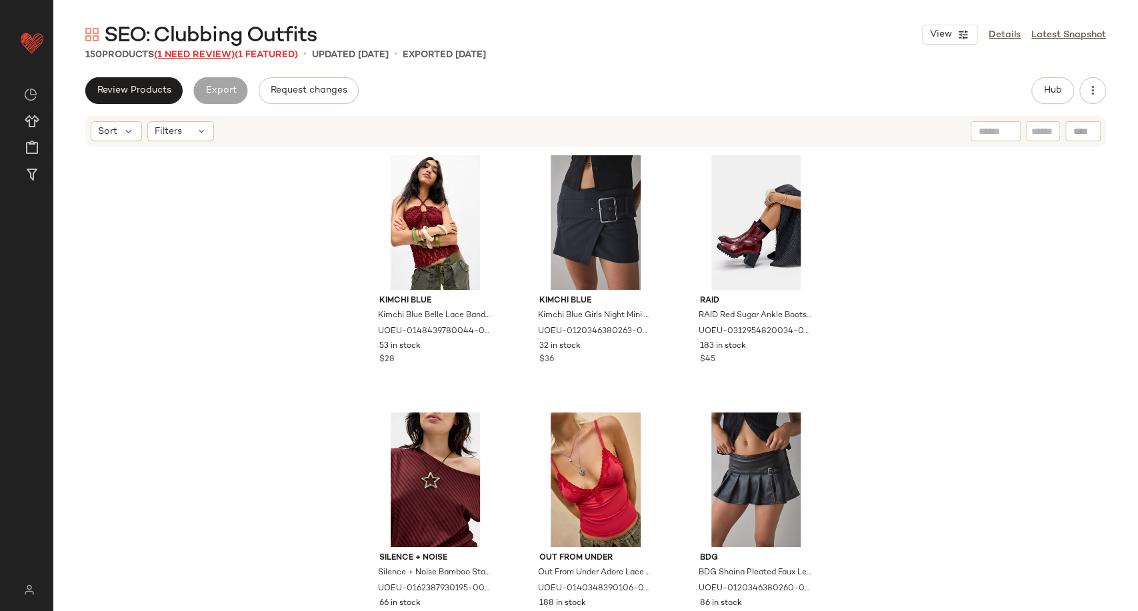
click at [191, 54] on span "(1 Need Review)" at bounding box center [194, 55] width 81 height 10
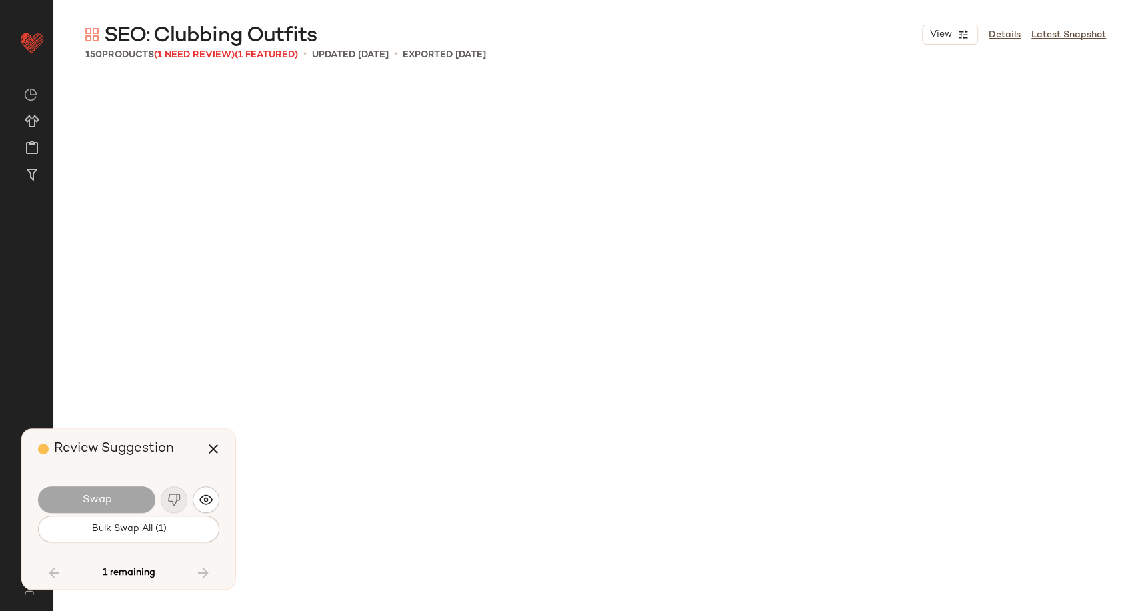
scroll to position [11840, 0]
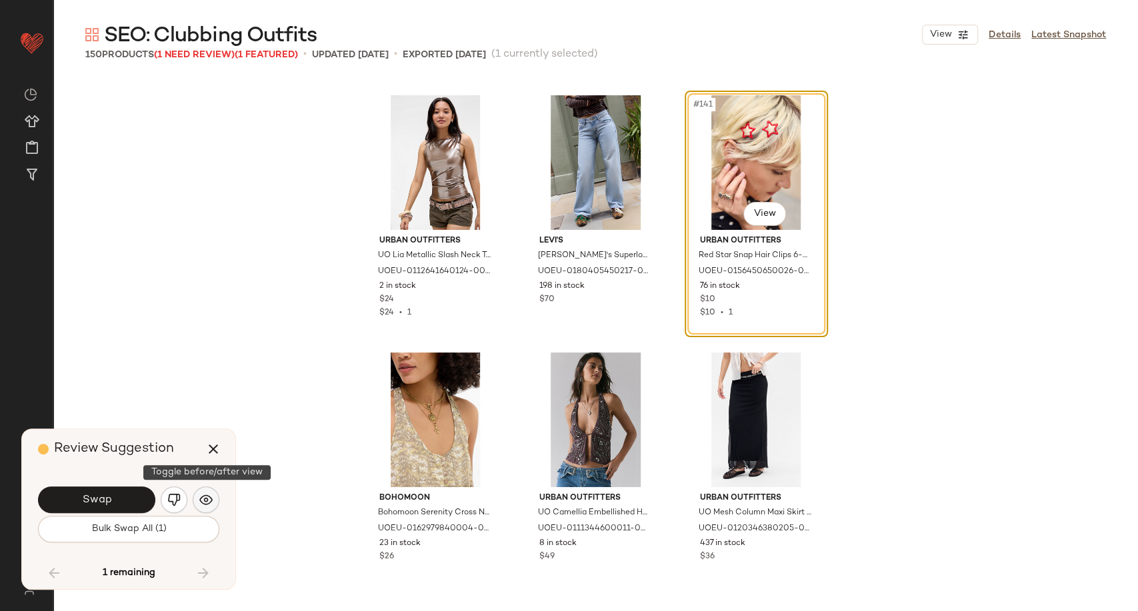
click at [207, 496] on img "button" at bounding box center [205, 499] width 13 height 13
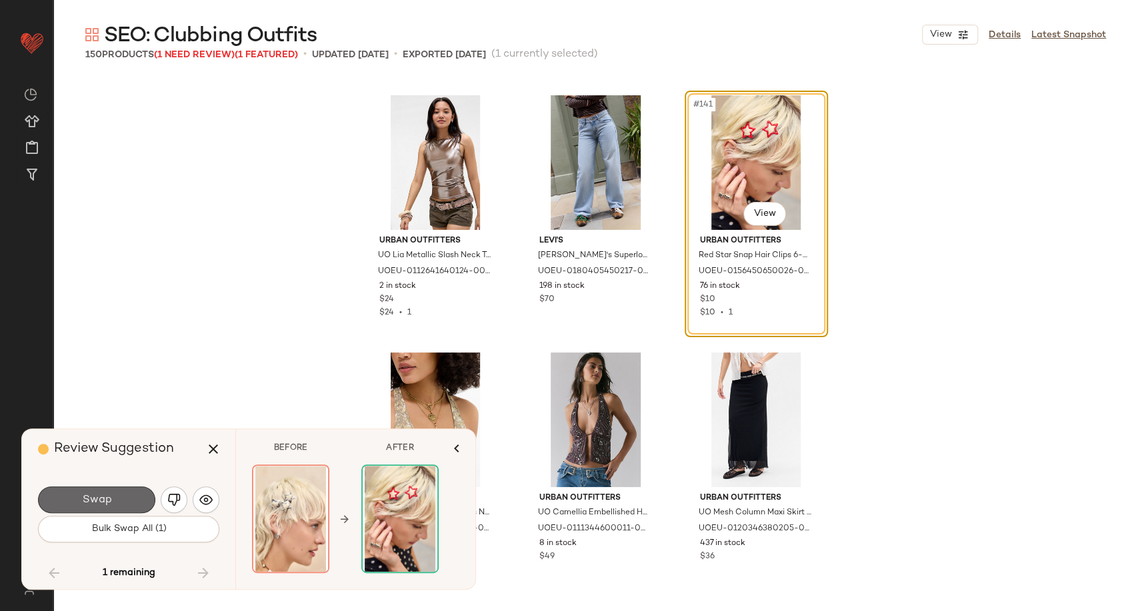
click at [119, 494] on button "Swap" at bounding box center [96, 500] width 117 height 27
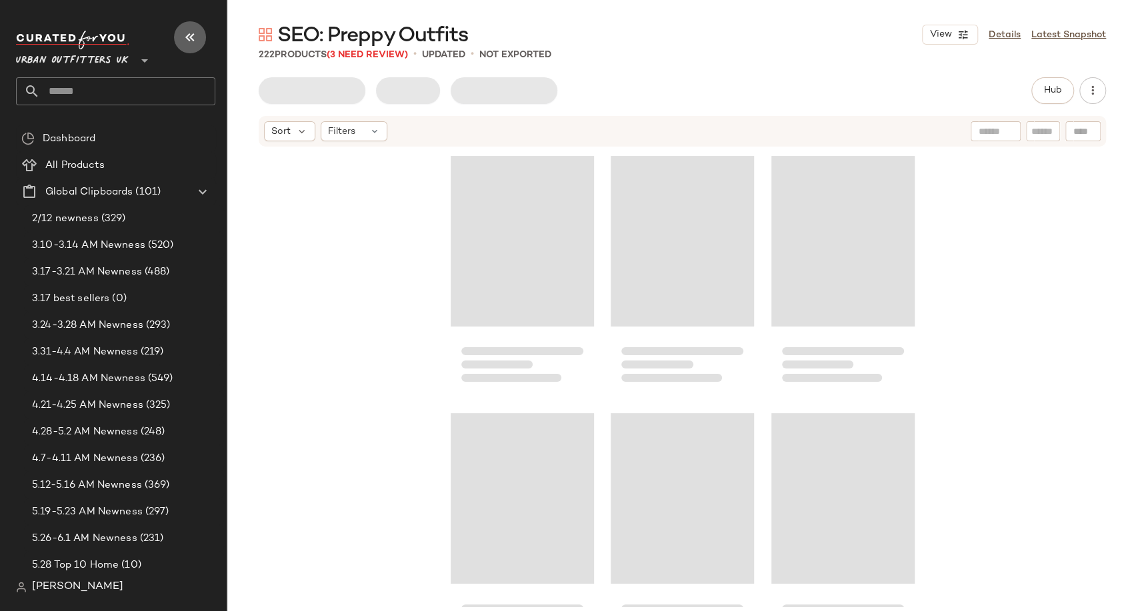
click at [186, 32] on icon "button" at bounding box center [190, 37] width 16 height 16
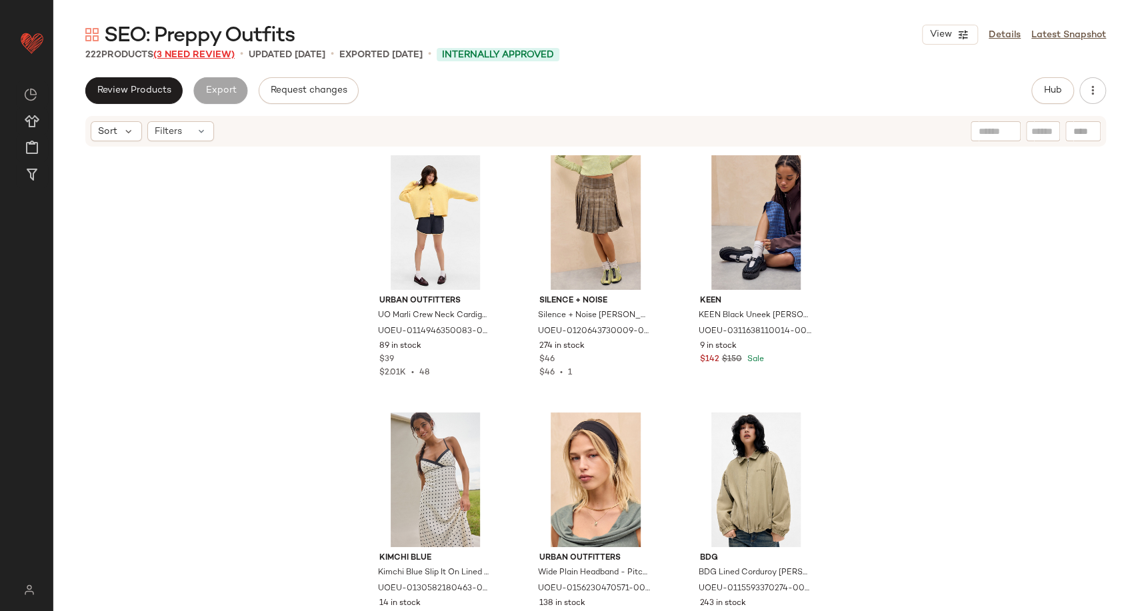
click at [201, 55] on span "(3 Need Review)" at bounding box center [193, 55] width 81 height 10
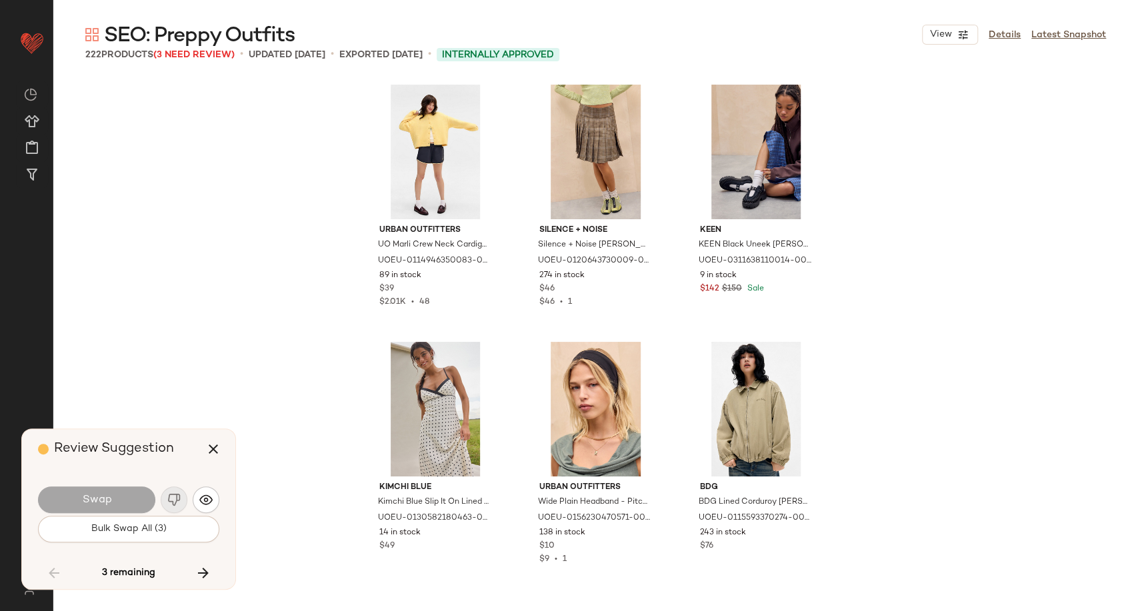
scroll to position [11325, 0]
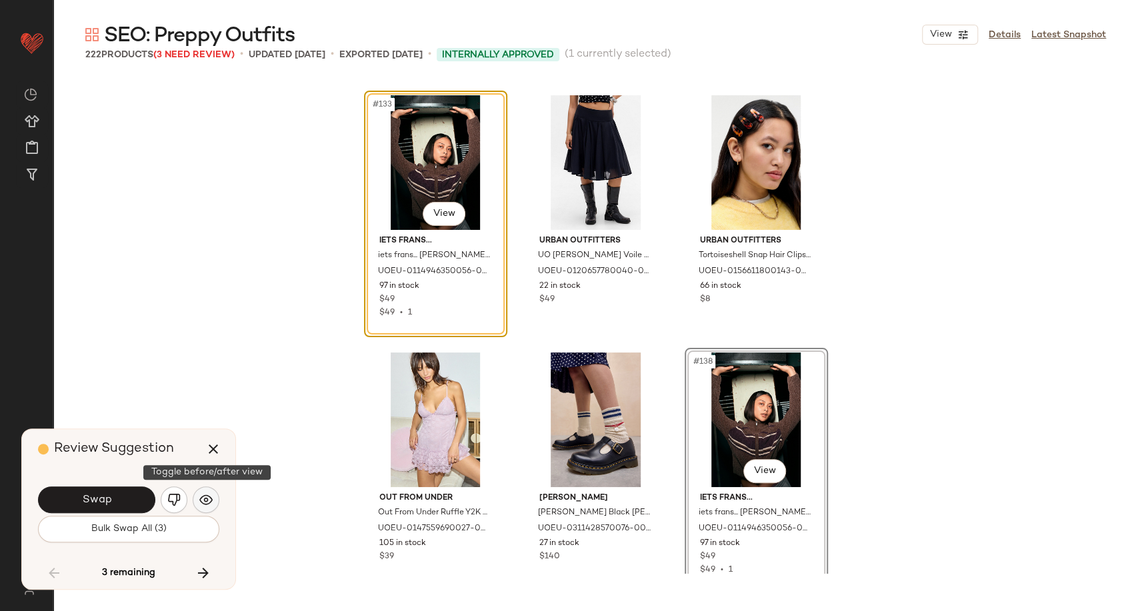
click at [201, 505] on img "button" at bounding box center [205, 499] width 13 height 13
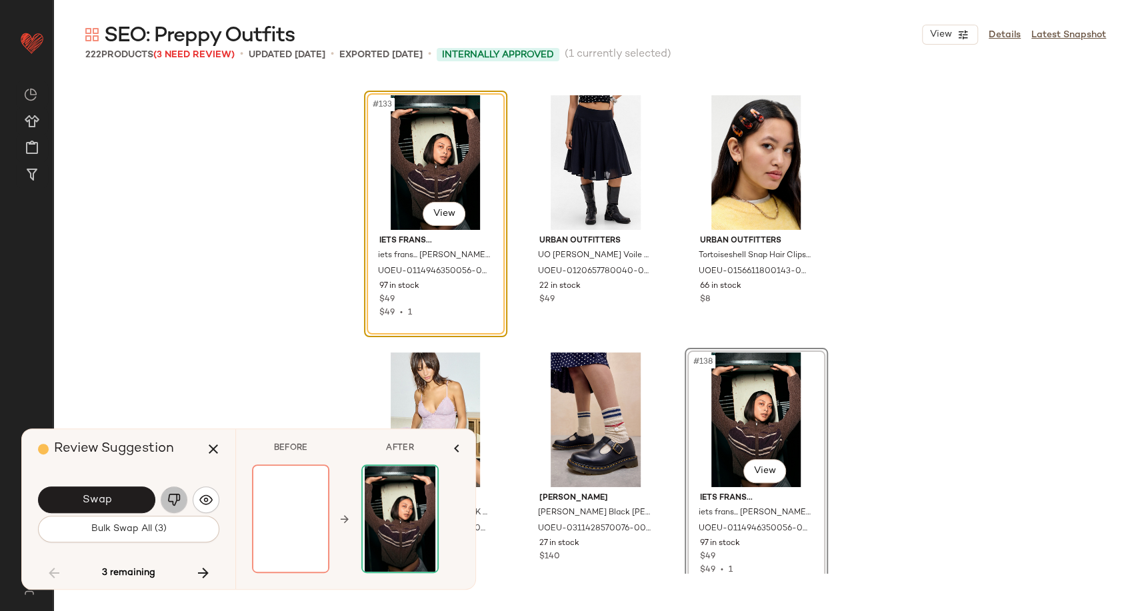
click at [180, 503] on img "button" at bounding box center [173, 499] width 13 height 13
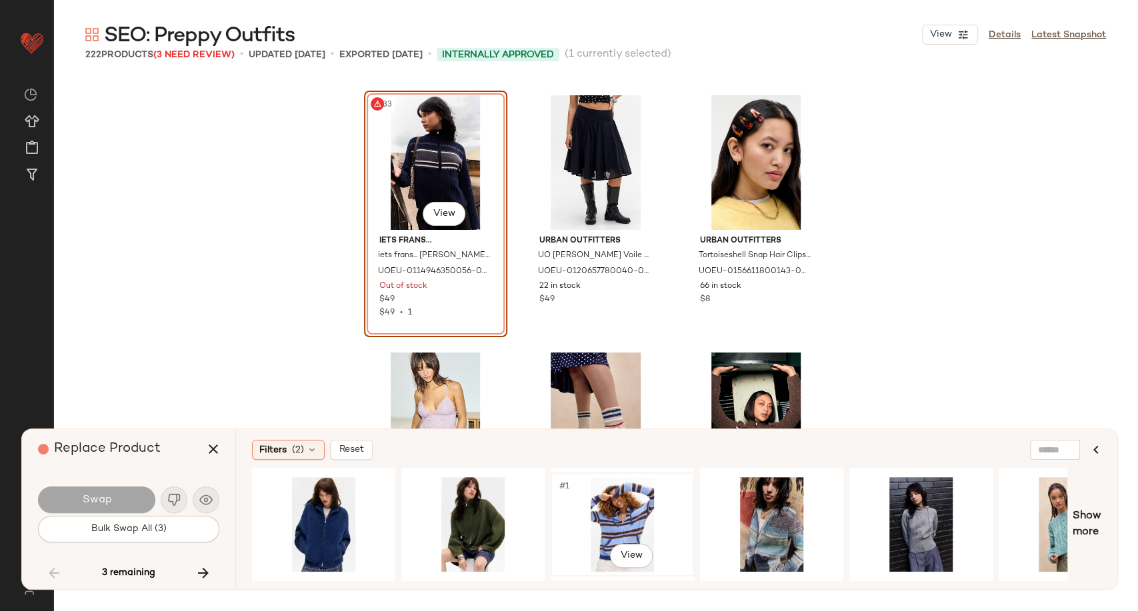
click at [640, 503] on div "#1 View" at bounding box center [622, 524] width 134 height 95
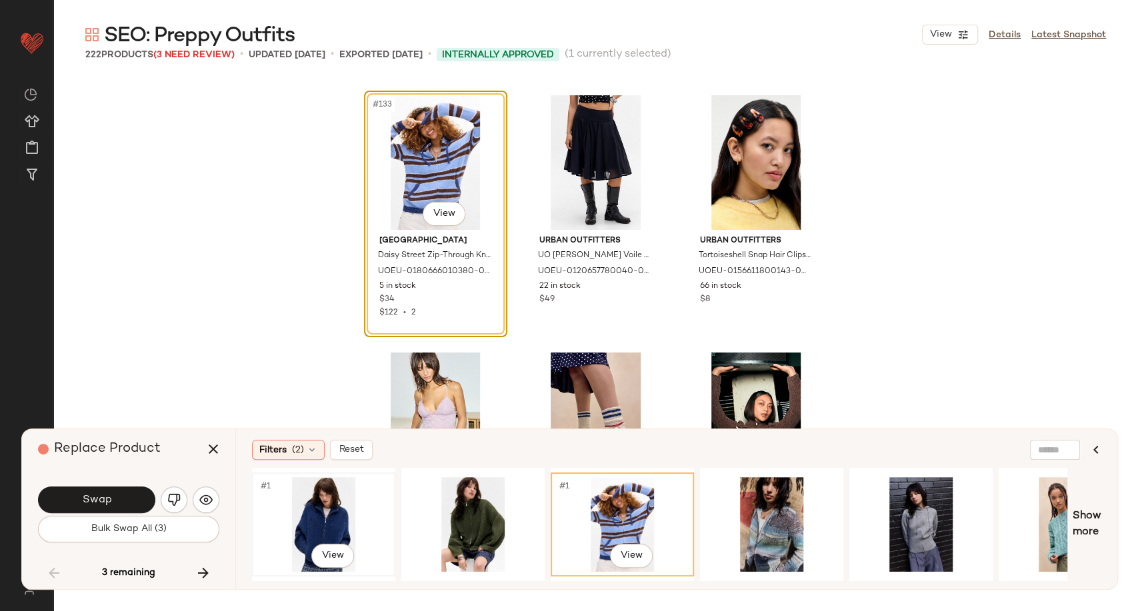
click at [318, 521] on div "#1 View" at bounding box center [324, 524] width 134 height 95
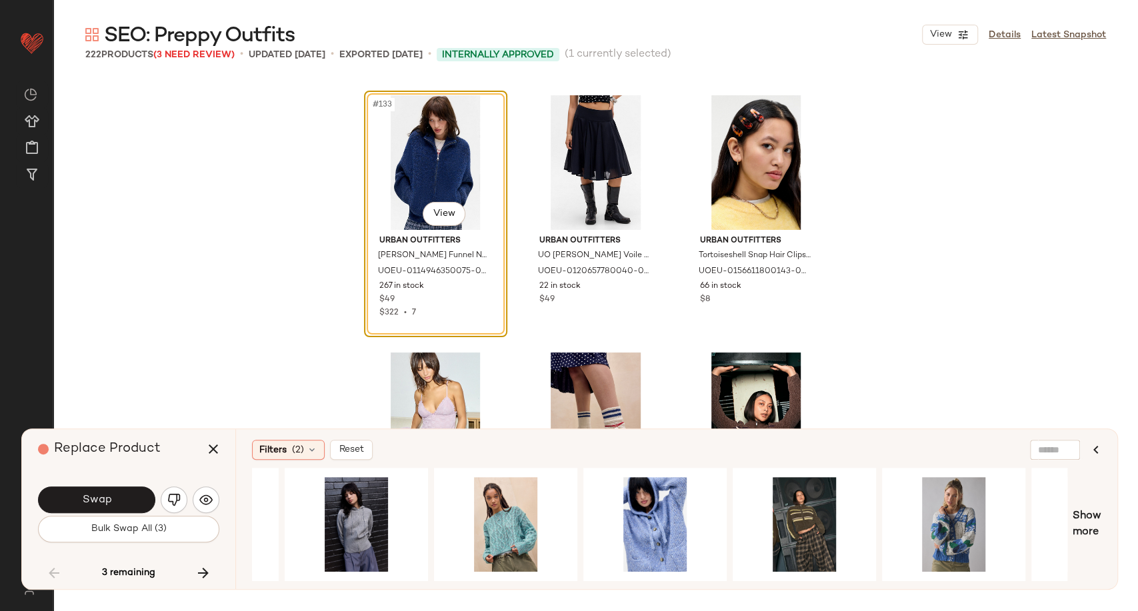
scroll to position [0, 607]
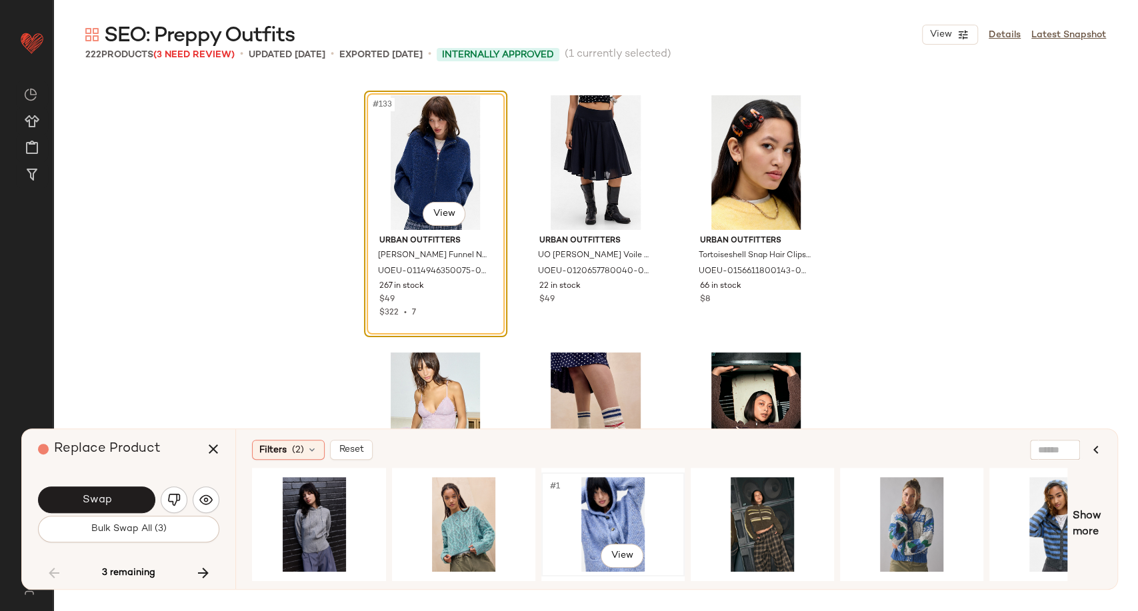
click at [632, 503] on div "#1 View" at bounding box center [613, 524] width 134 height 95
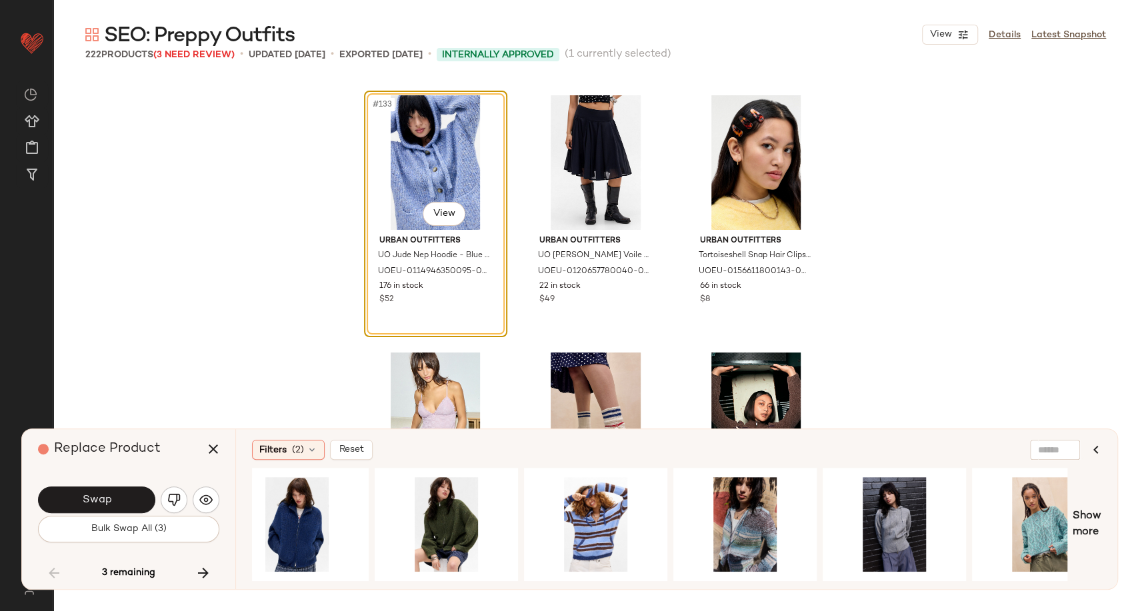
scroll to position [0, 0]
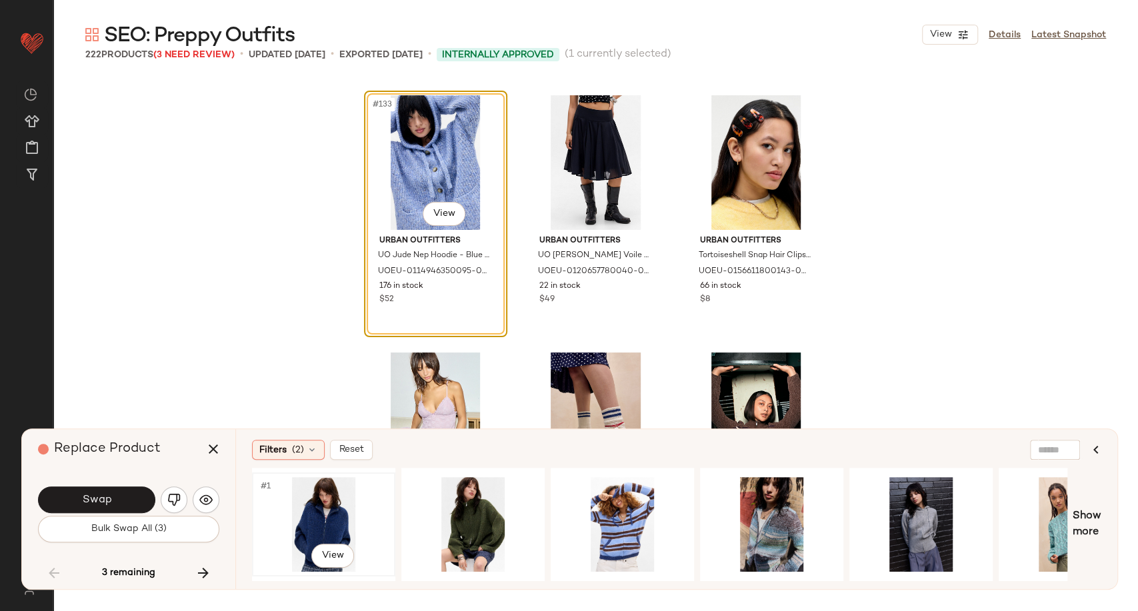
click at [317, 507] on div "#1 View" at bounding box center [324, 524] width 134 height 95
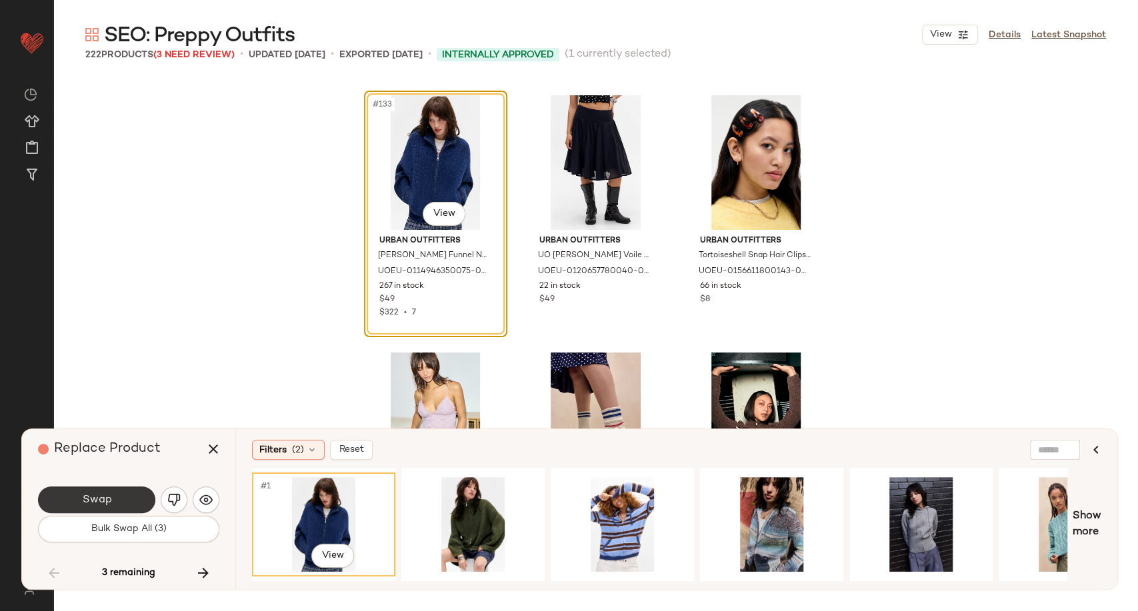
click at [117, 496] on button "Swap" at bounding box center [96, 500] width 117 height 27
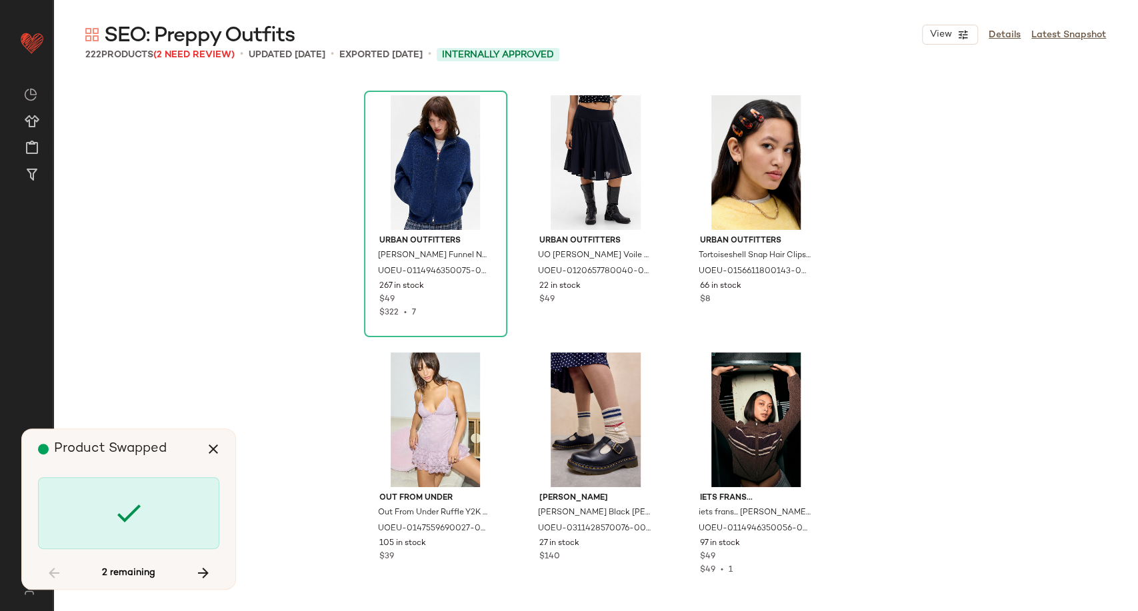
scroll to position [12611, 0]
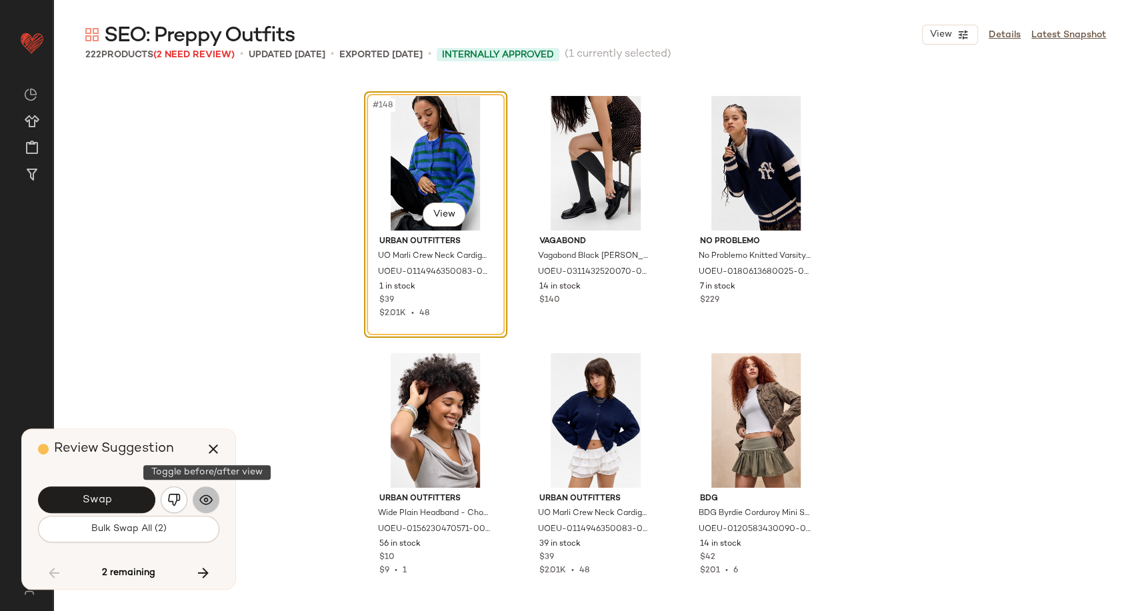
click at [209, 497] on img "button" at bounding box center [205, 499] width 13 height 13
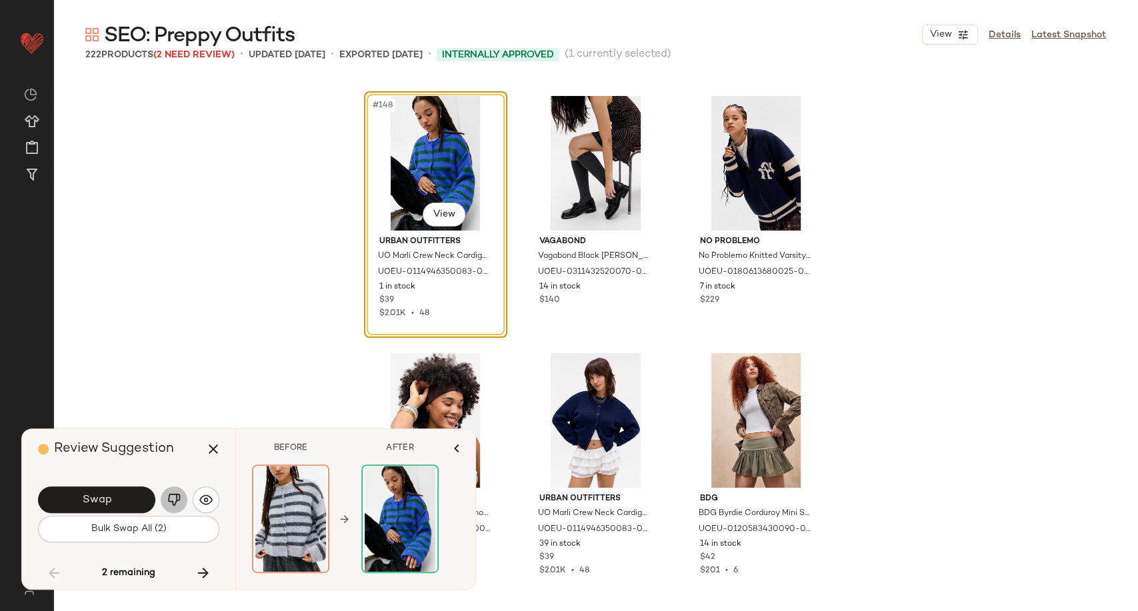
click at [175, 503] on img "button" at bounding box center [173, 499] width 13 height 13
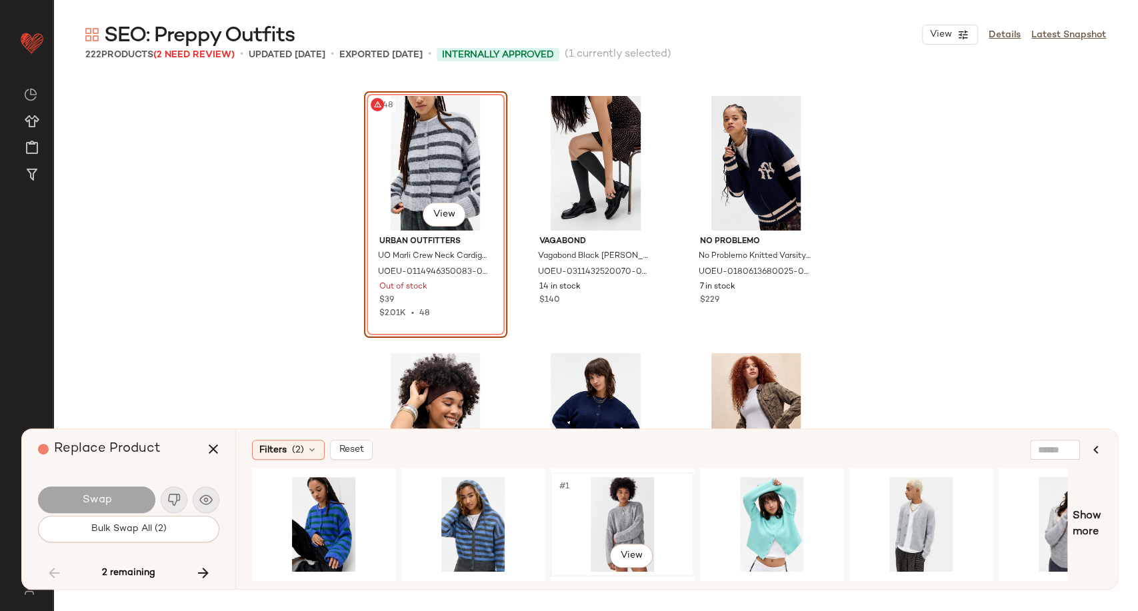
click at [645, 520] on div "#1 View" at bounding box center [622, 524] width 134 height 95
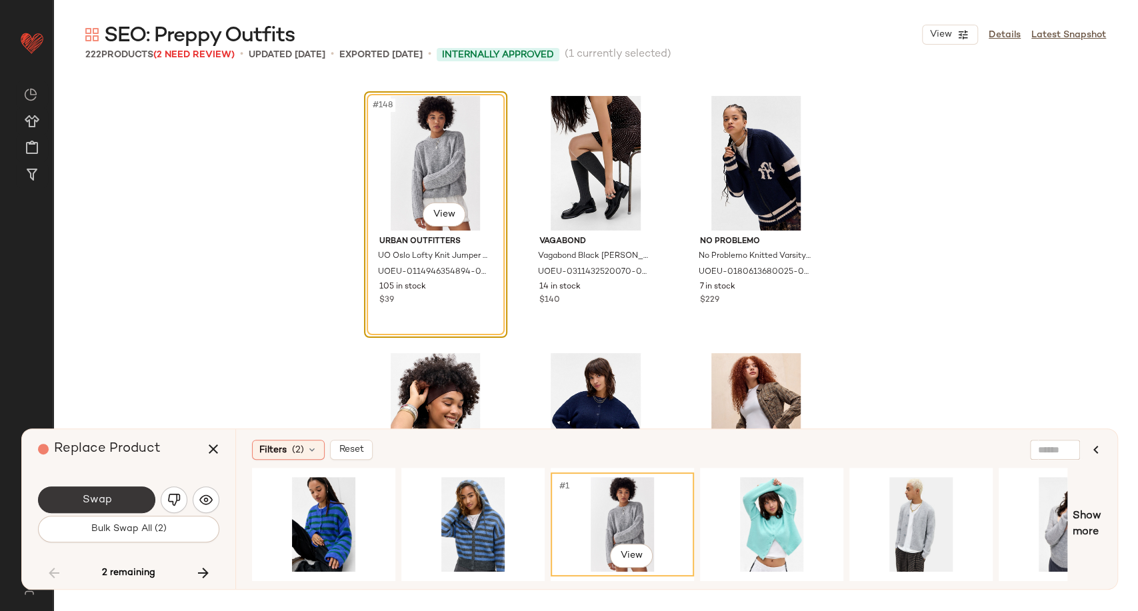
click at [111, 499] on span "Swap" at bounding box center [96, 500] width 30 height 13
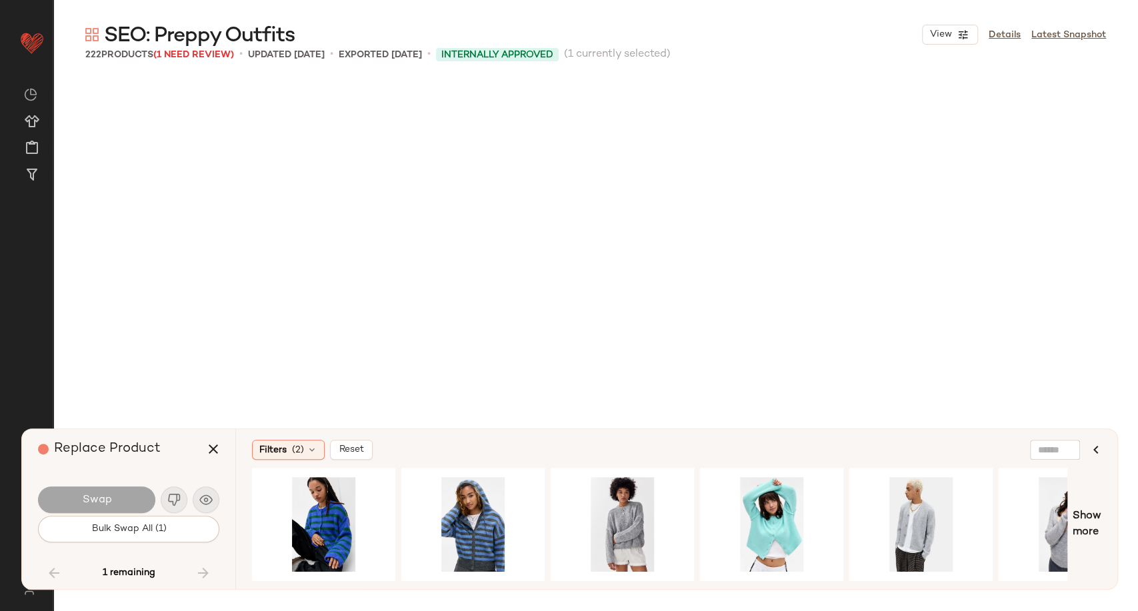
scroll to position [15186, 0]
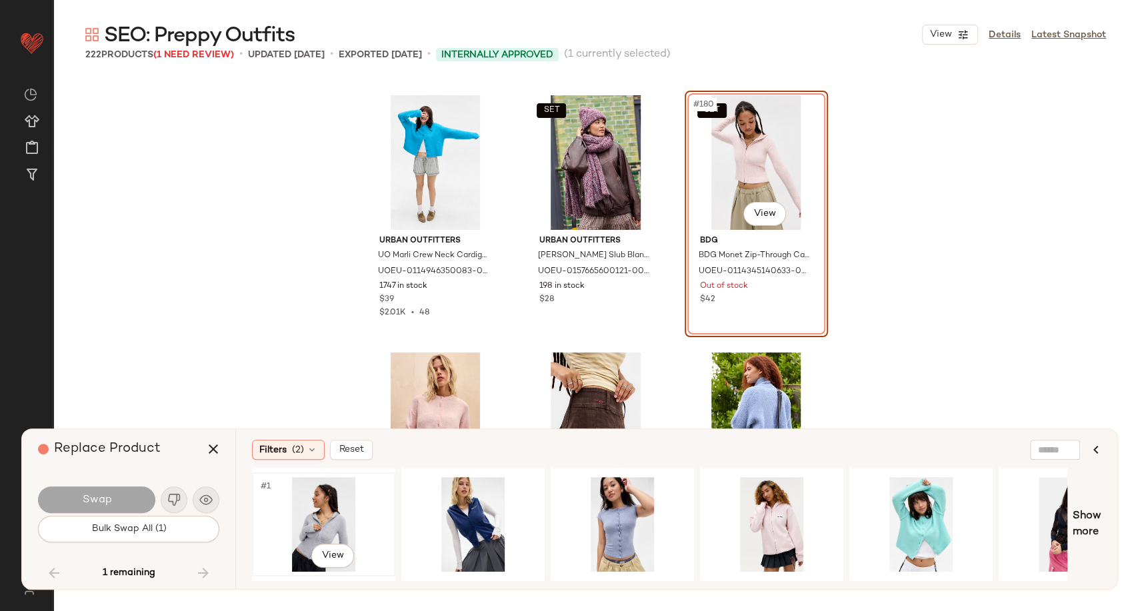
click at [347, 514] on div "#1 View" at bounding box center [324, 524] width 134 height 95
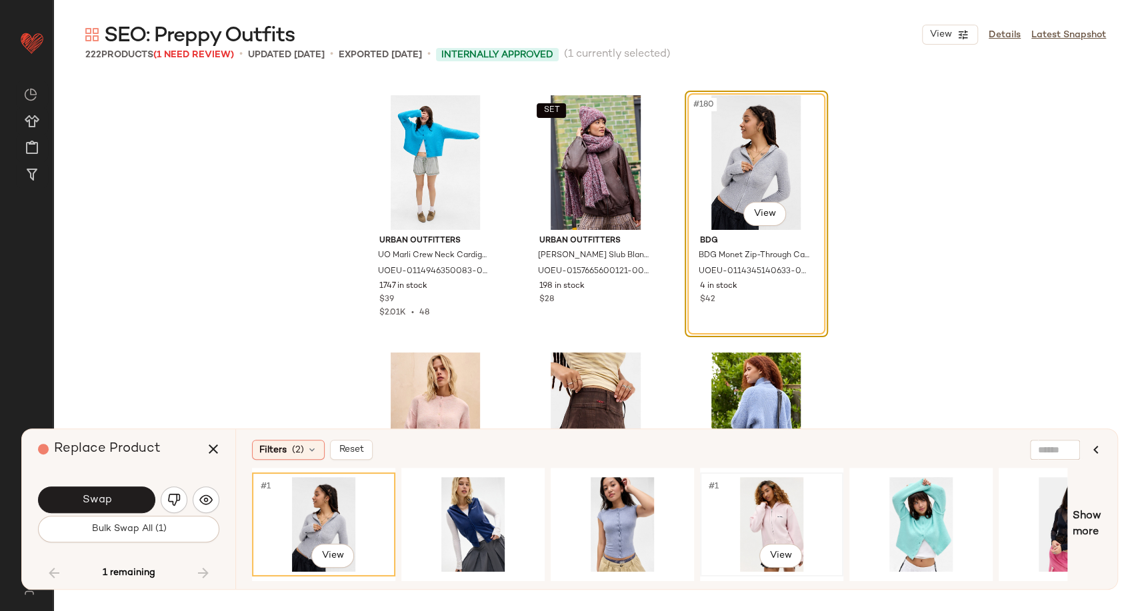
click at [768, 529] on div "#1 View" at bounding box center [772, 524] width 134 height 95
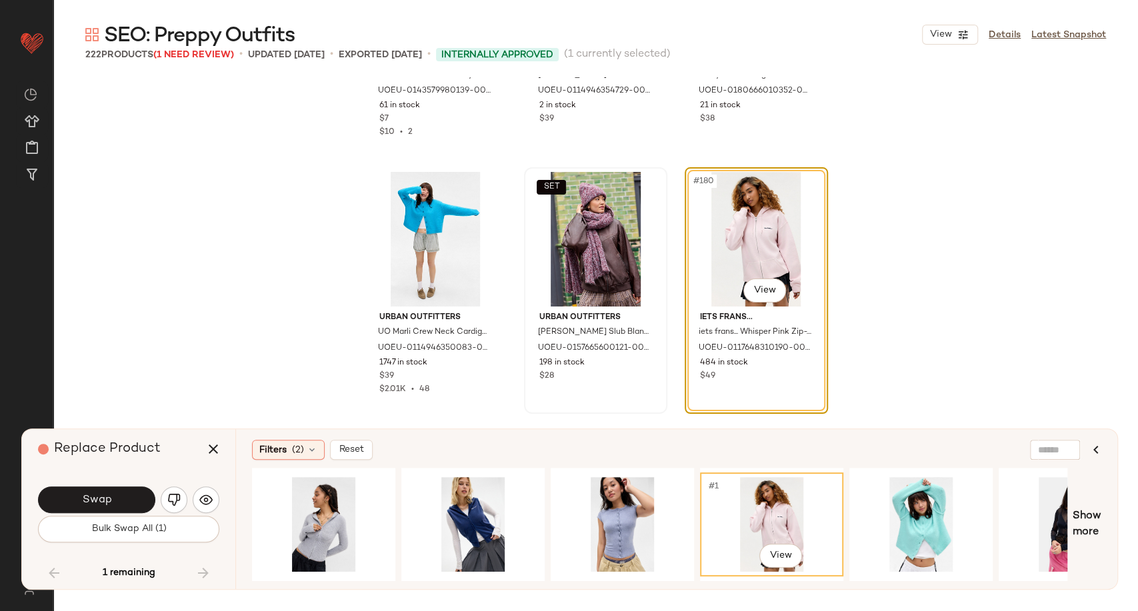
scroll to position [15112, 0]
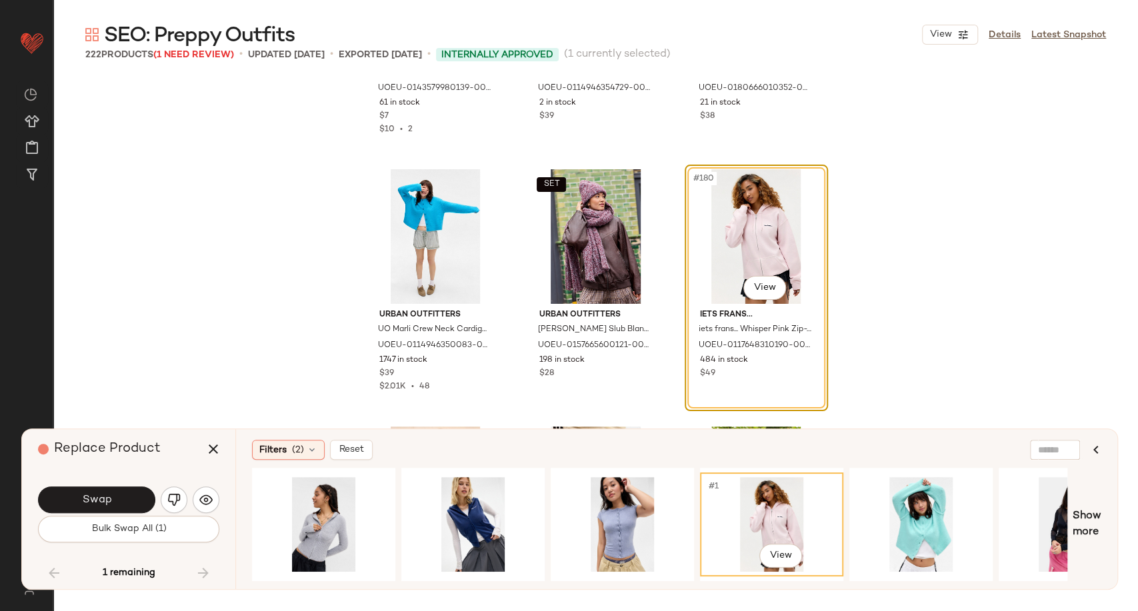
click at [592, 583] on div "Filters (2) Reset #1 View Show more" at bounding box center [676, 509] width 882 height 160
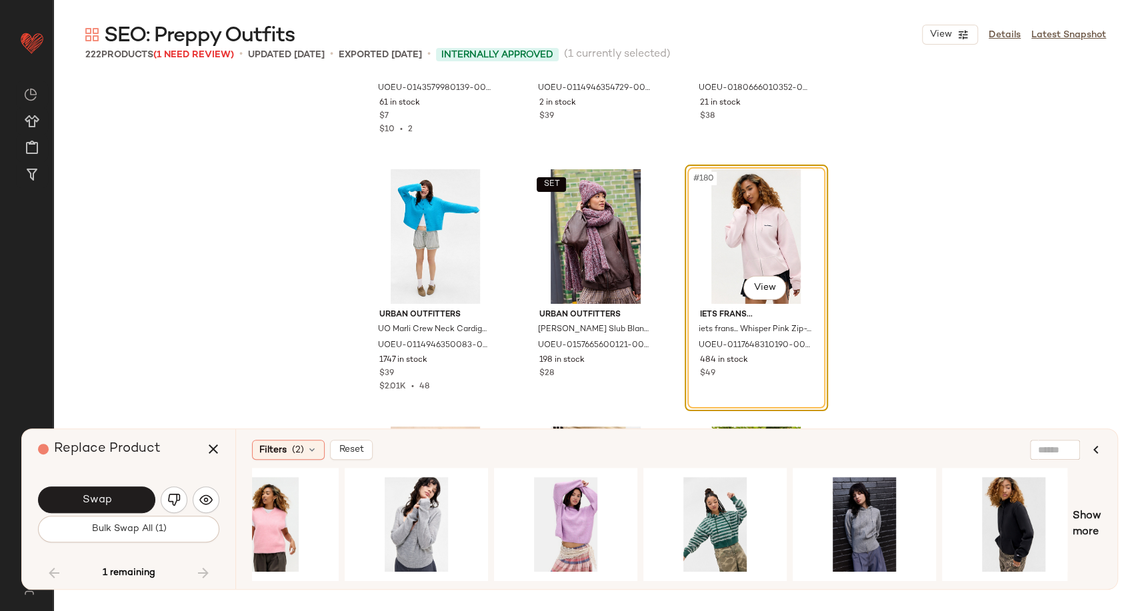
scroll to position [0, 970]
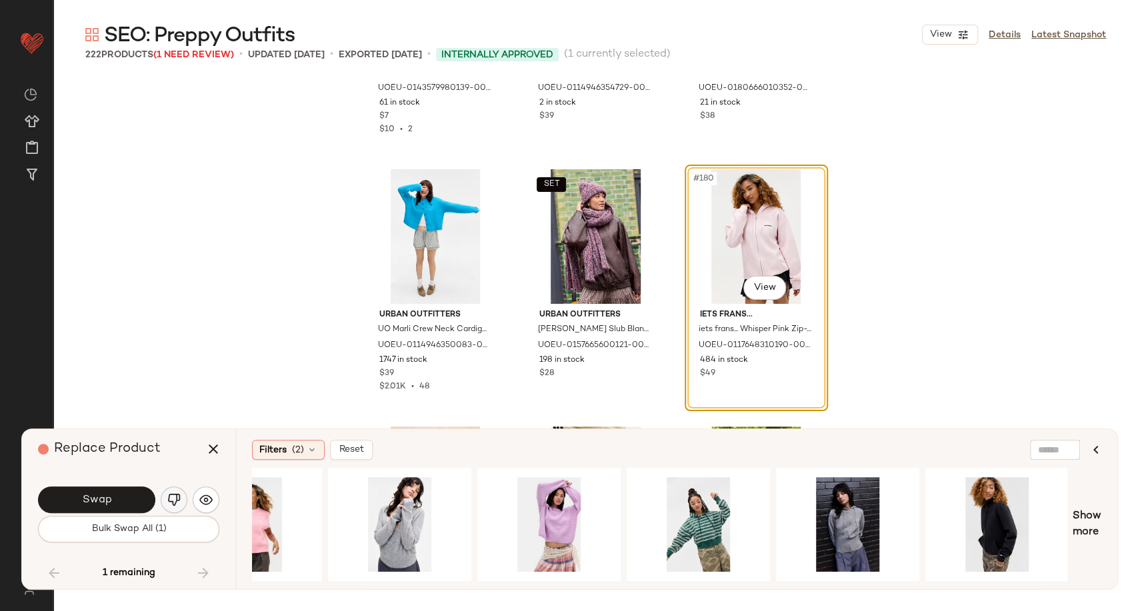
click at [185, 493] on div "Swap" at bounding box center [128, 500] width 181 height 32
click at [178, 497] on img "button" at bounding box center [173, 499] width 13 height 13
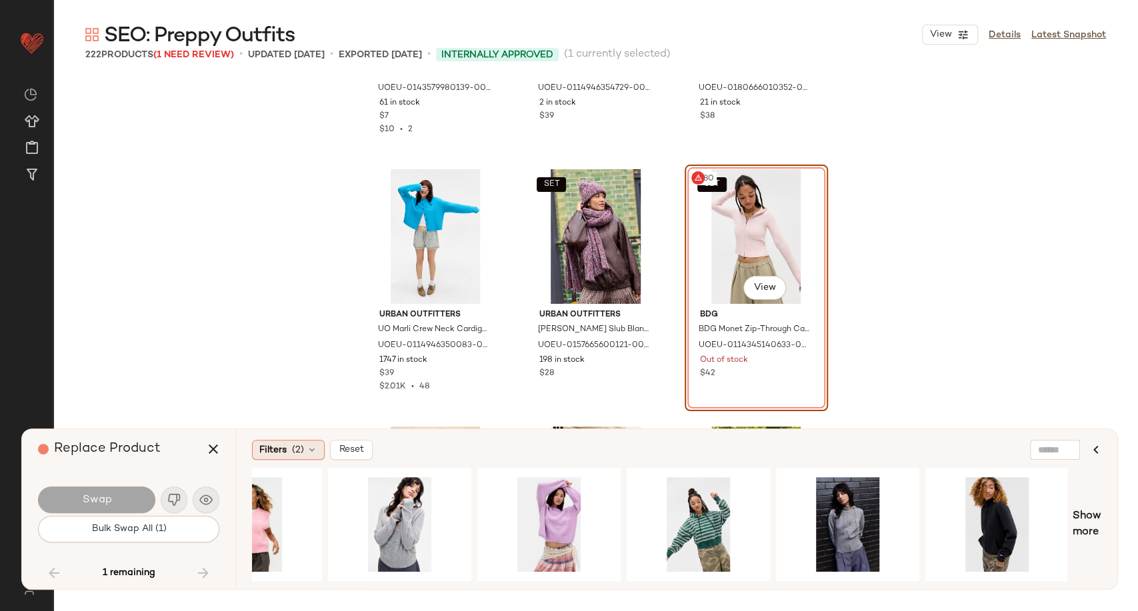
click at [301, 456] on span "(2)" at bounding box center [298, 450] width 12 height 14
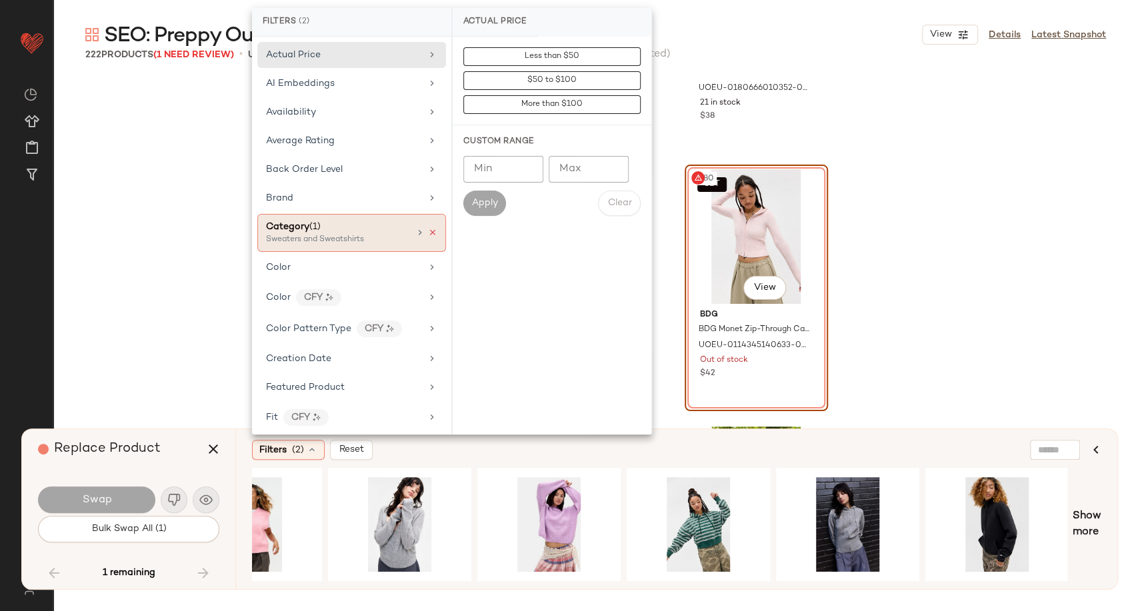
click at [428, 232] on icon at bounding box center [432, 232] width 9 height 9
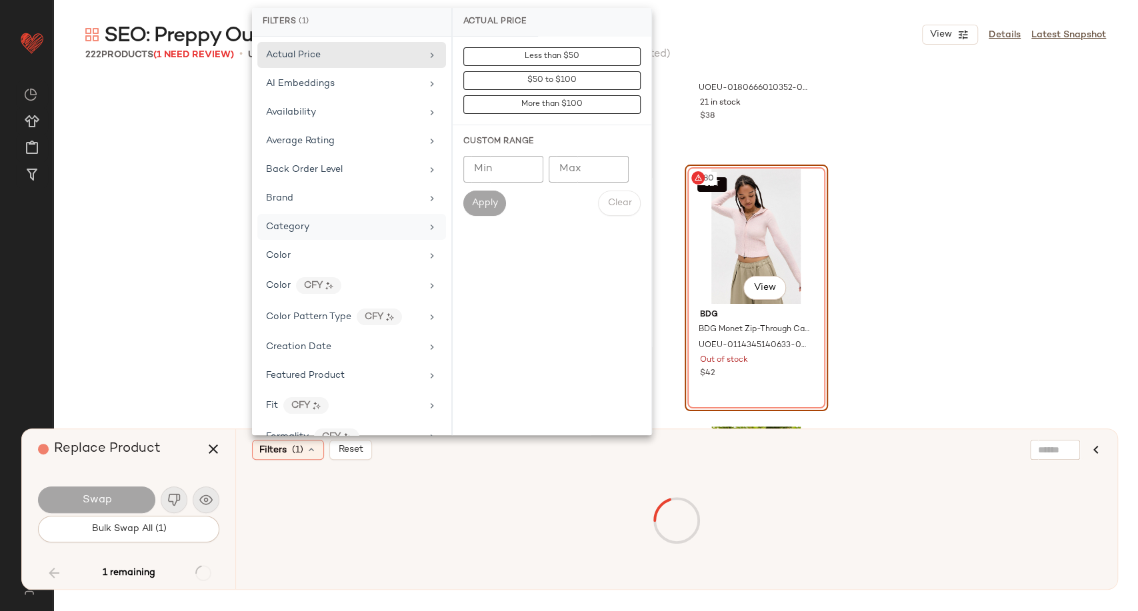
click at [370, 234] on div "Category" at bounding box center [351, 227] width 189 height 26
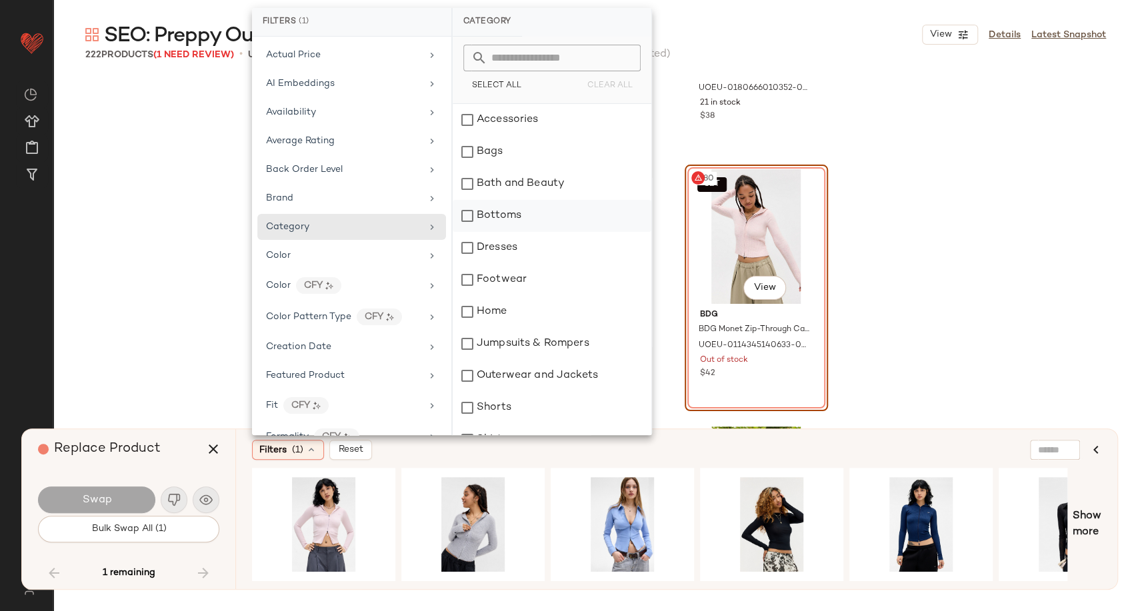
click at [505, 216] on div "Bottoms" at bounding box center [552, 216] width 199 height 32
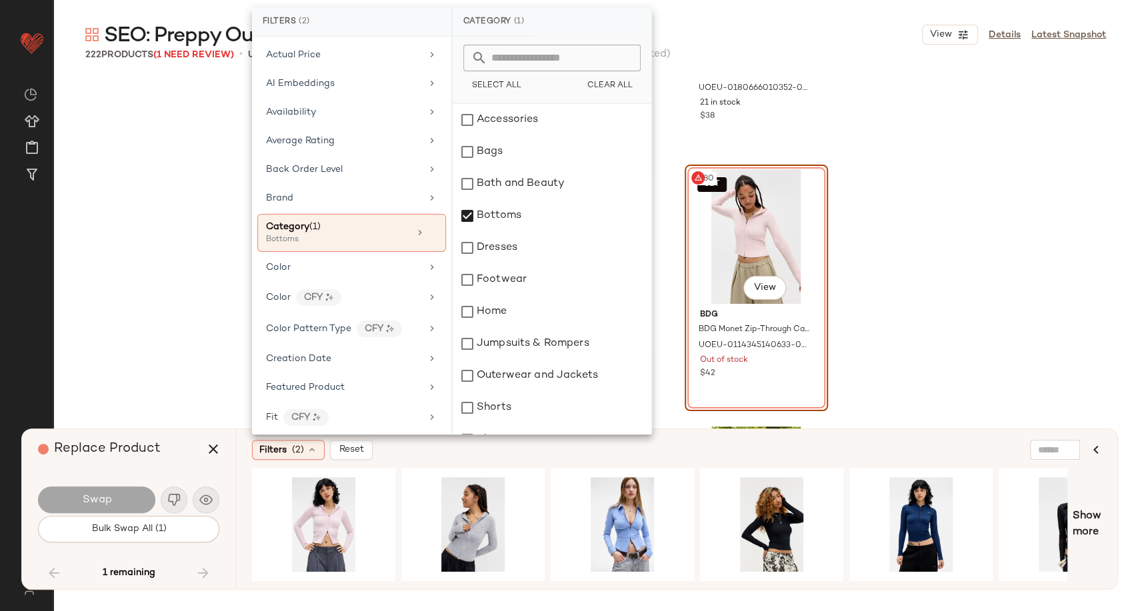
click at [551, 455] on div "Filters (2) Reset" at bounding box center [612, 450] width 720 height 20
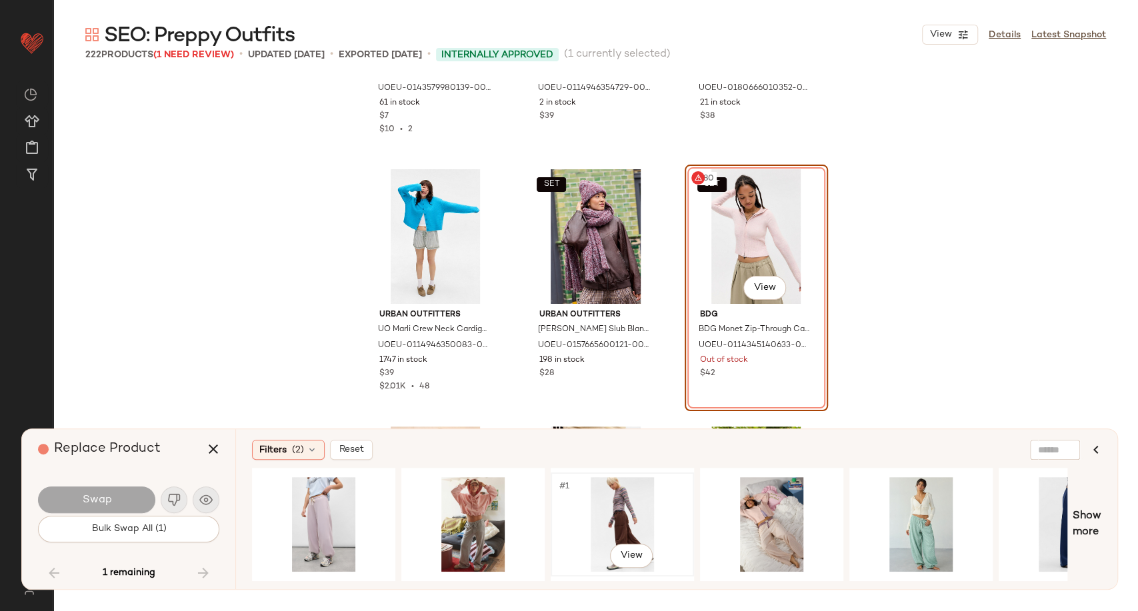
click at [608, 519] on div "#1 View" at bounding box center [622, 524] width 134 height 95
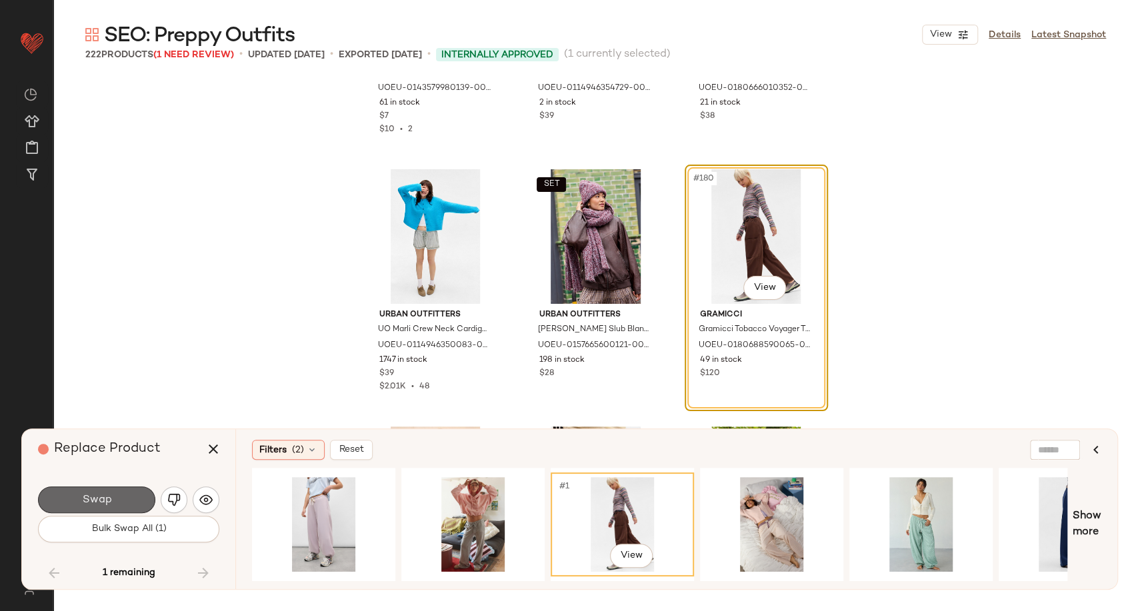
click at [142, 503] on button "Swap" at bounding box center [96, 500] width 117 height 27
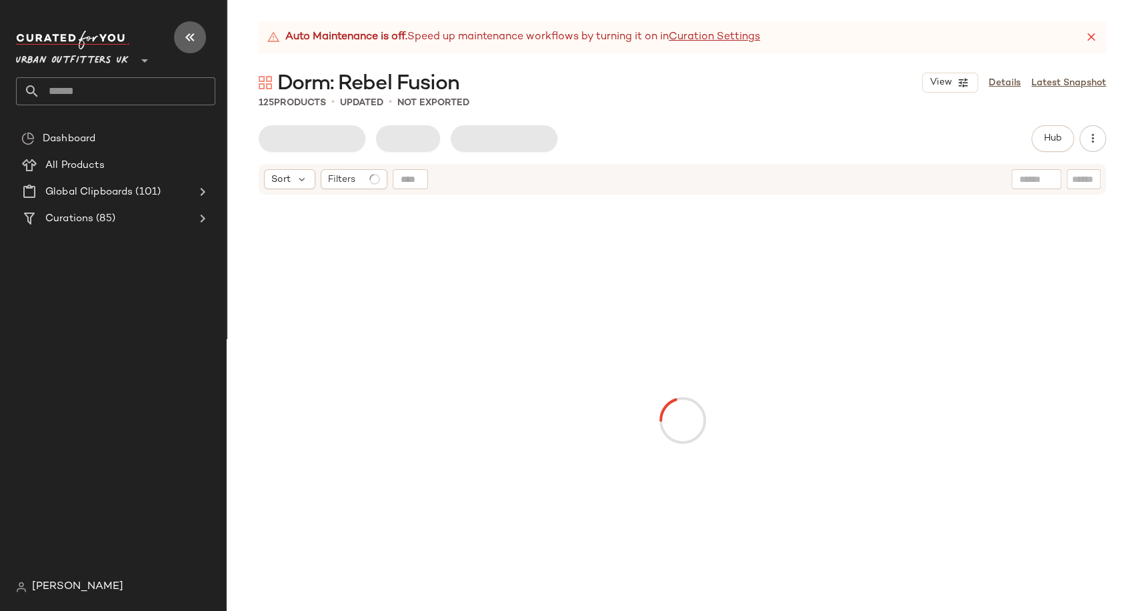
click at [197, 43] on icon "button" at bounding box center [190, 37] width 16 height 16
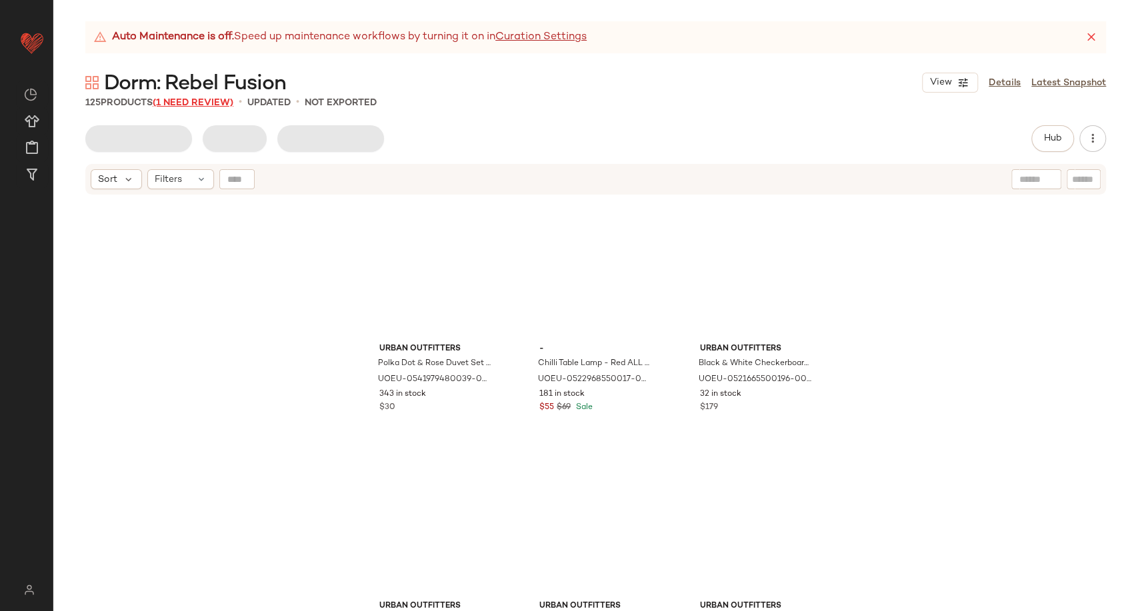
click at [221, 106] on span "(1 Need Review)" at bounding box center [193, 103] width 81 height 10
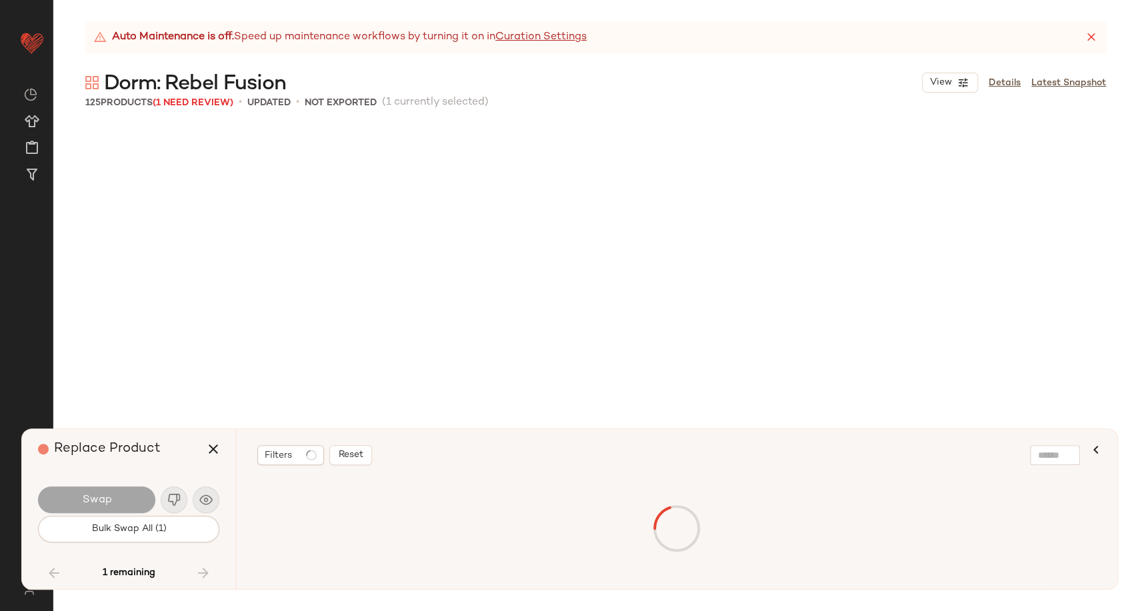
scroll to position [9781, 0]
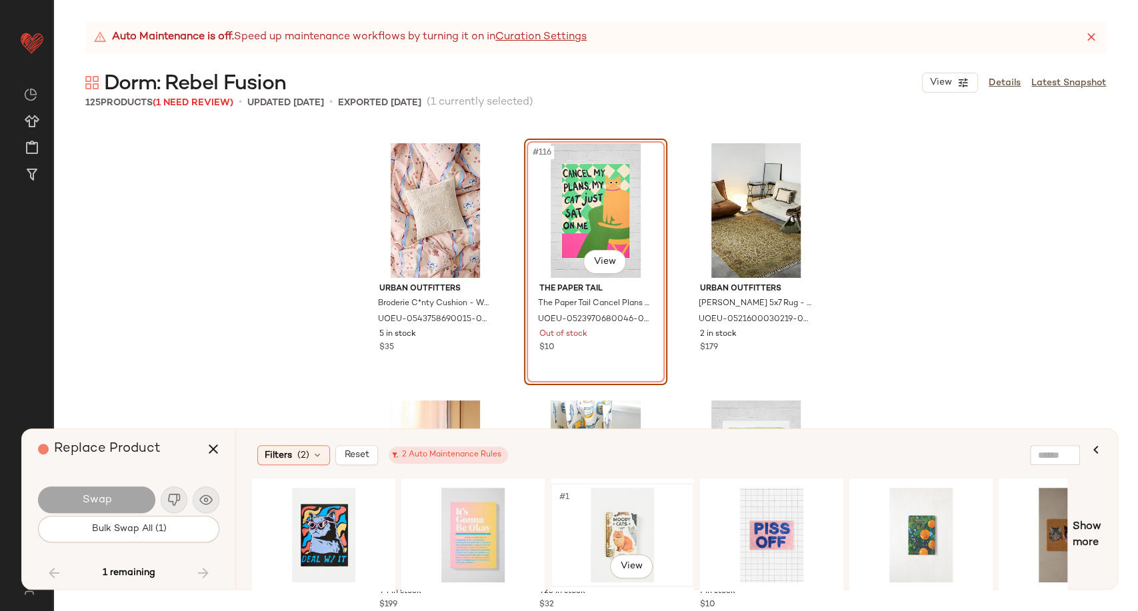
click at [595, 525] on div "#1 View" at bounding box center [622, 535] width 134 height 95
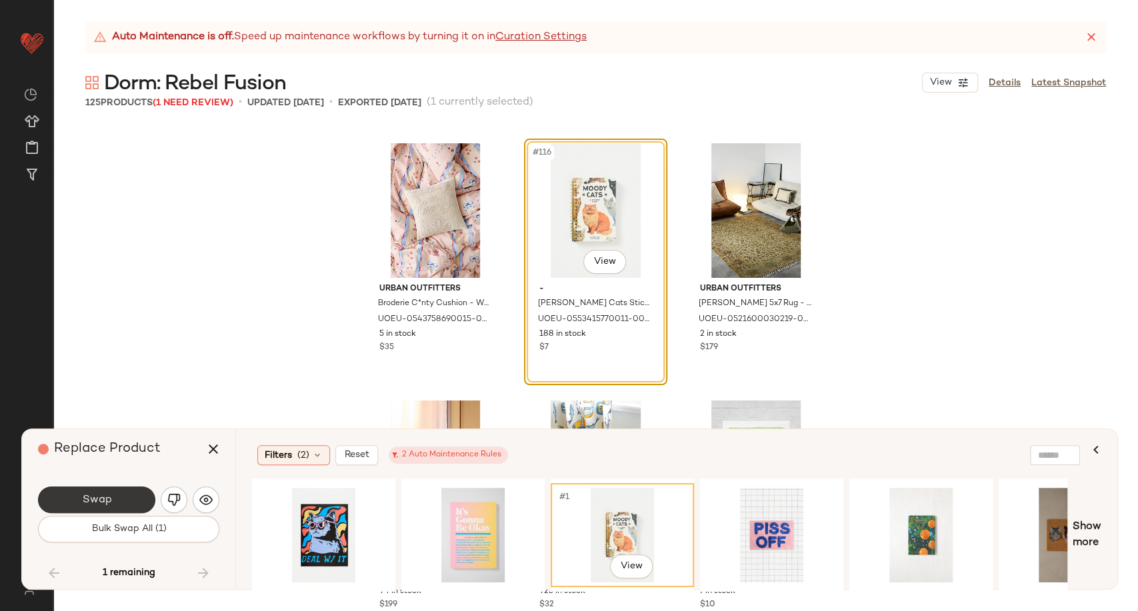
click at [82, 505] on span "Swap" at bounding box center [96, 500] width 30 height 13
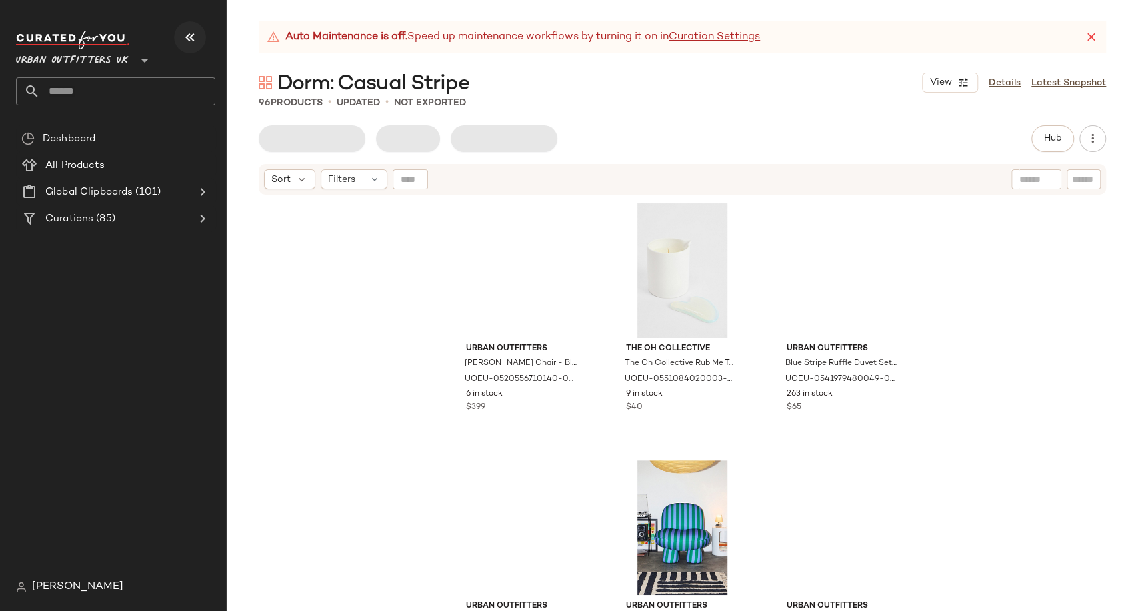
click at [185, 33] on icon "button" at bounding box center [190, 37] width 16 height 16
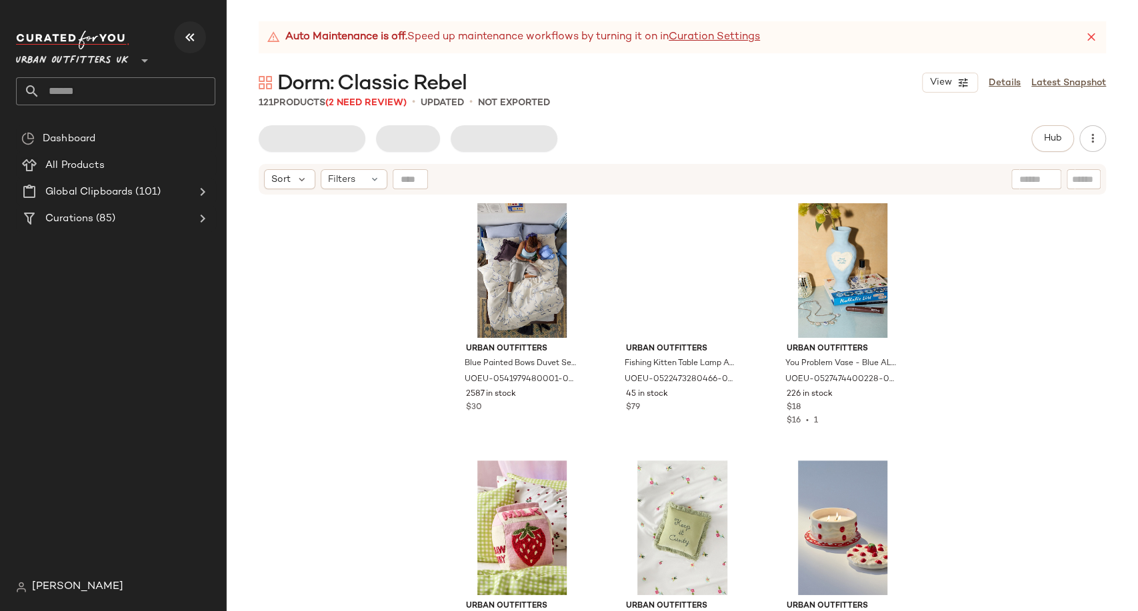
click at [185, 33] on icon "button" at bounding box center [190, 37] width 16 height 16
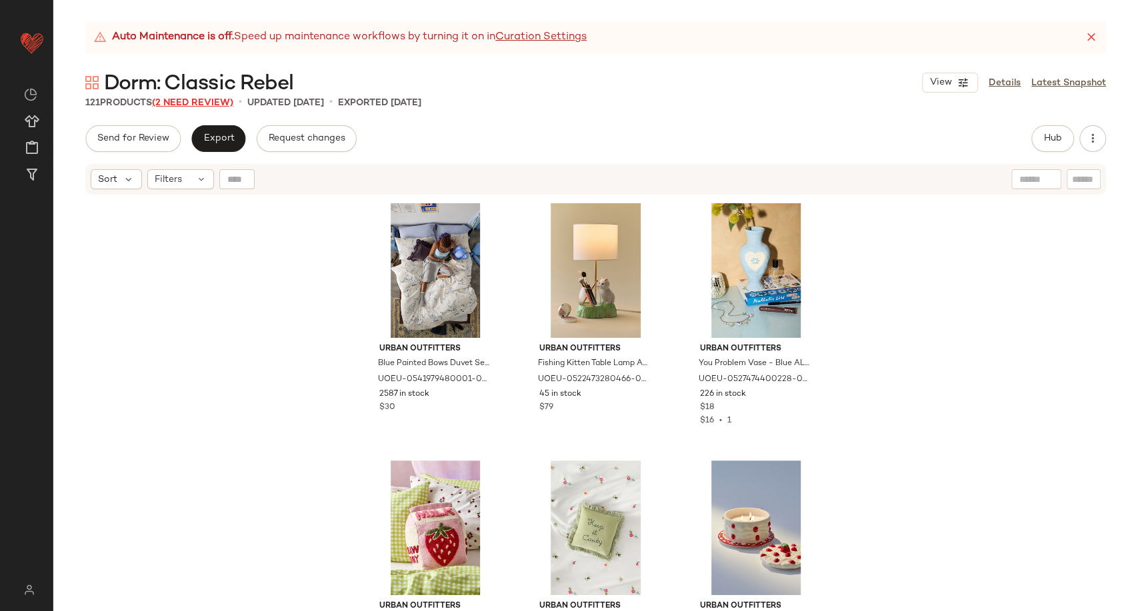
click at [219, 98] on span "(2 Need Review)" at bounding box center [192, 103] width 81 height 10
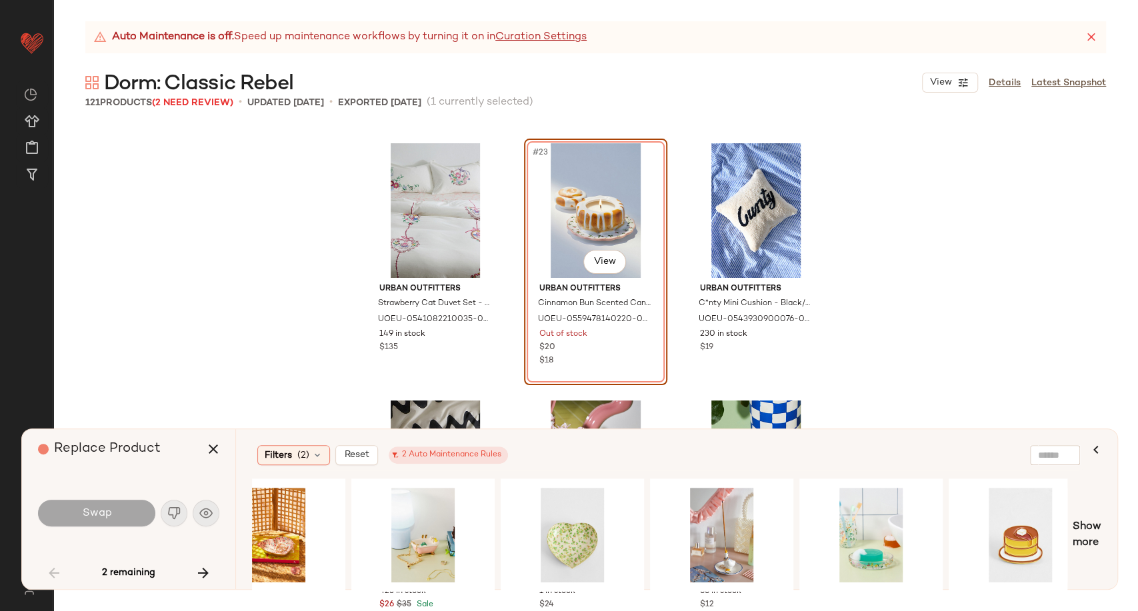
scroll to position [0, 1132]
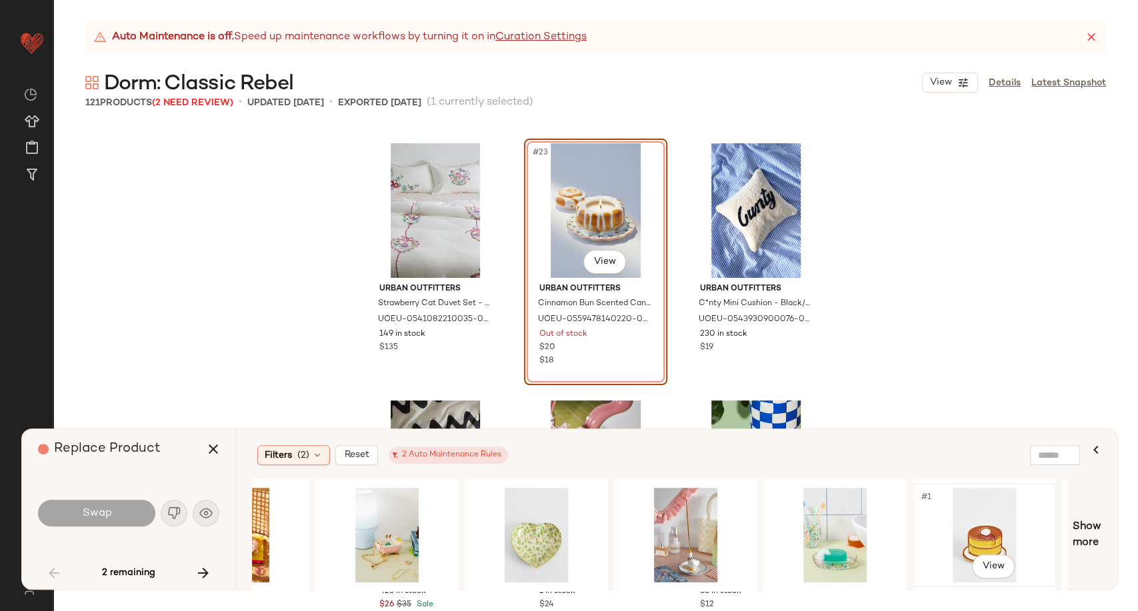
click at [964, 538] on div "#1 View" at bounding box center [985, 535] width 134 height 95
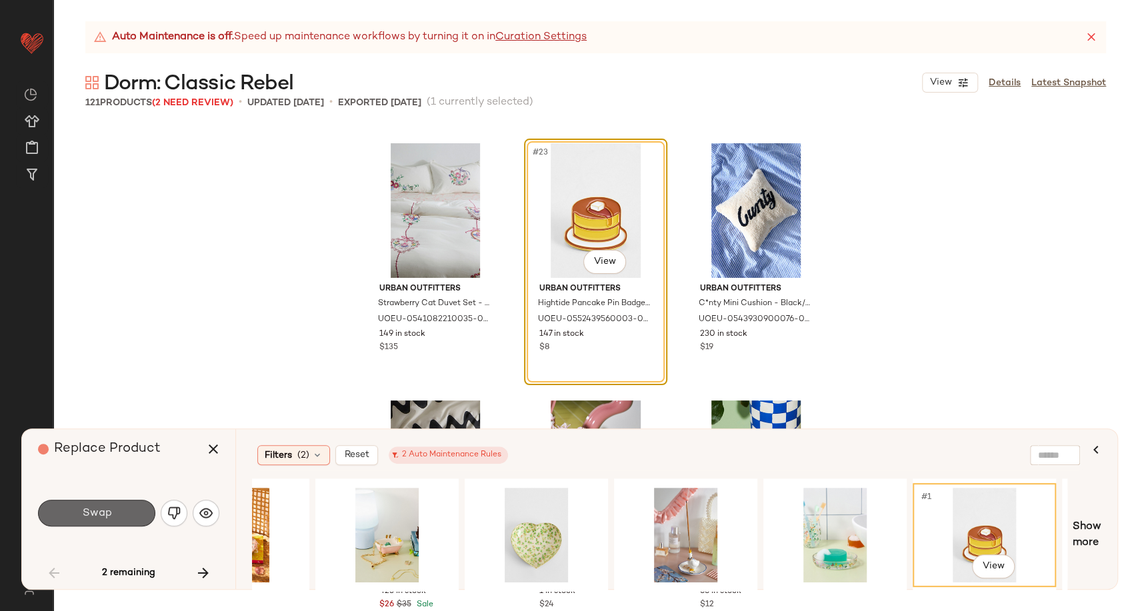
click at [114, 518] on button "Swap" at bounding box center [96, 513] width 117 height 27
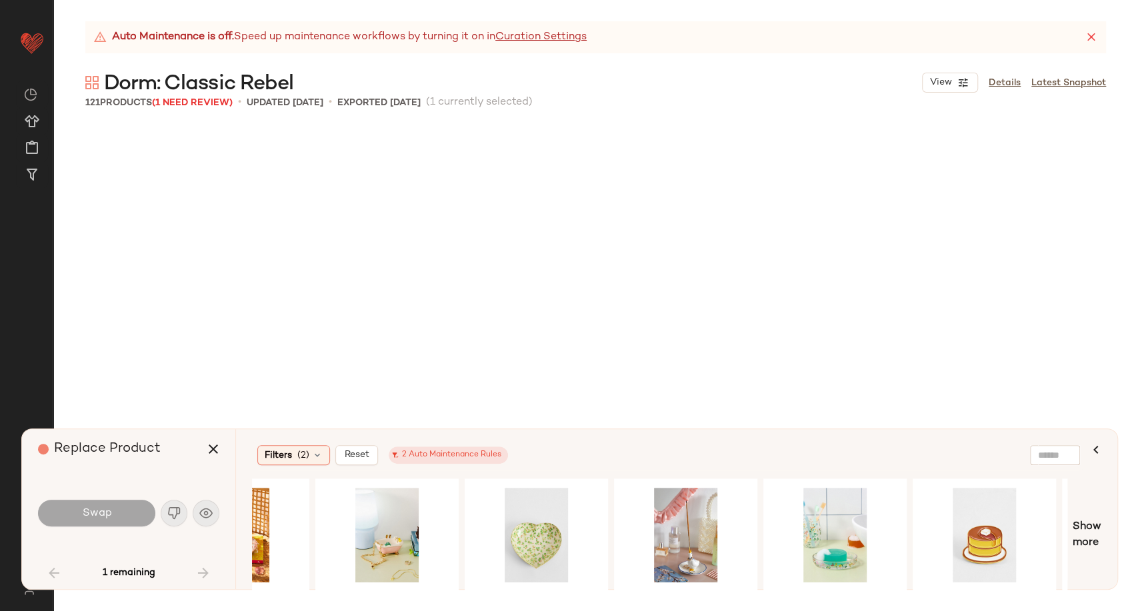
scroll to position [4890, 0]
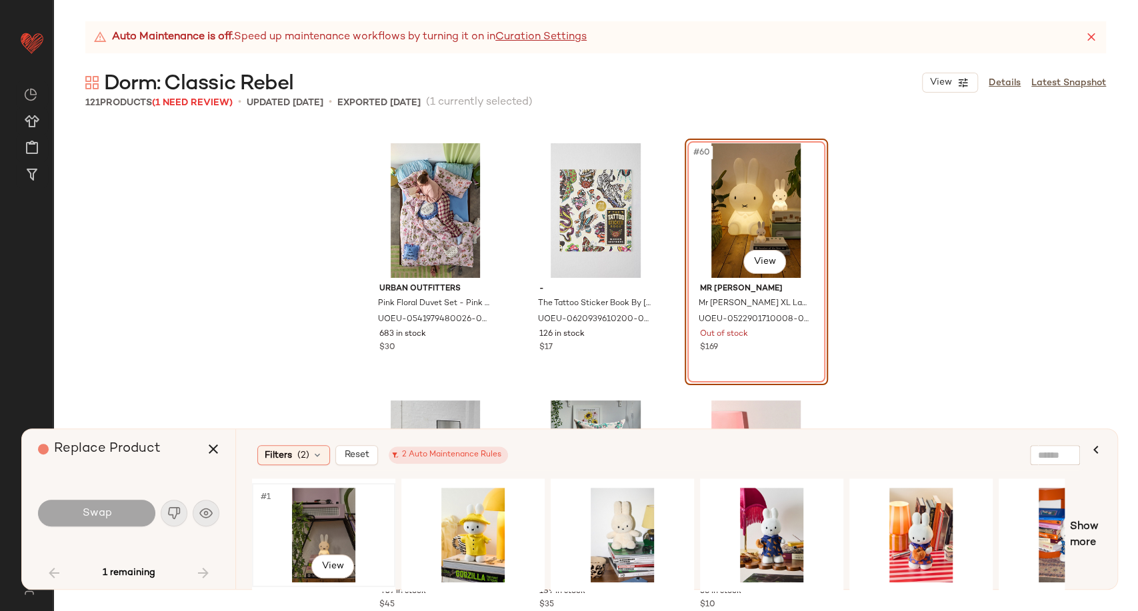
click at [325, 535] on div "#1 View" at bounding box center [324, 535] width 134 height 95
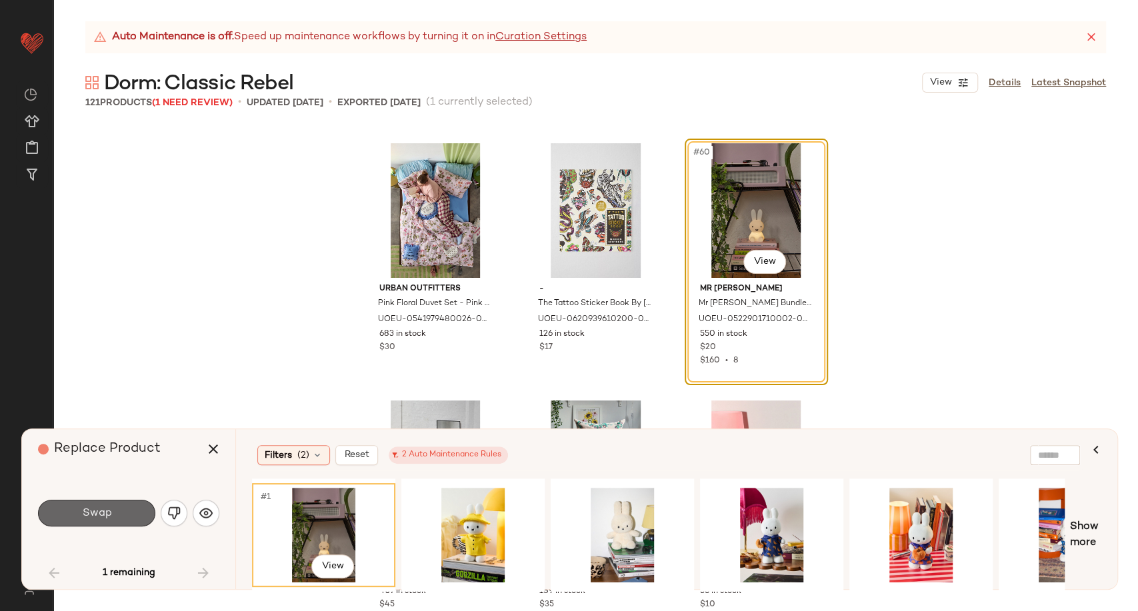
click at [61, 516] on button "Swap" at bounding box center [96, 513] width 117 height 27
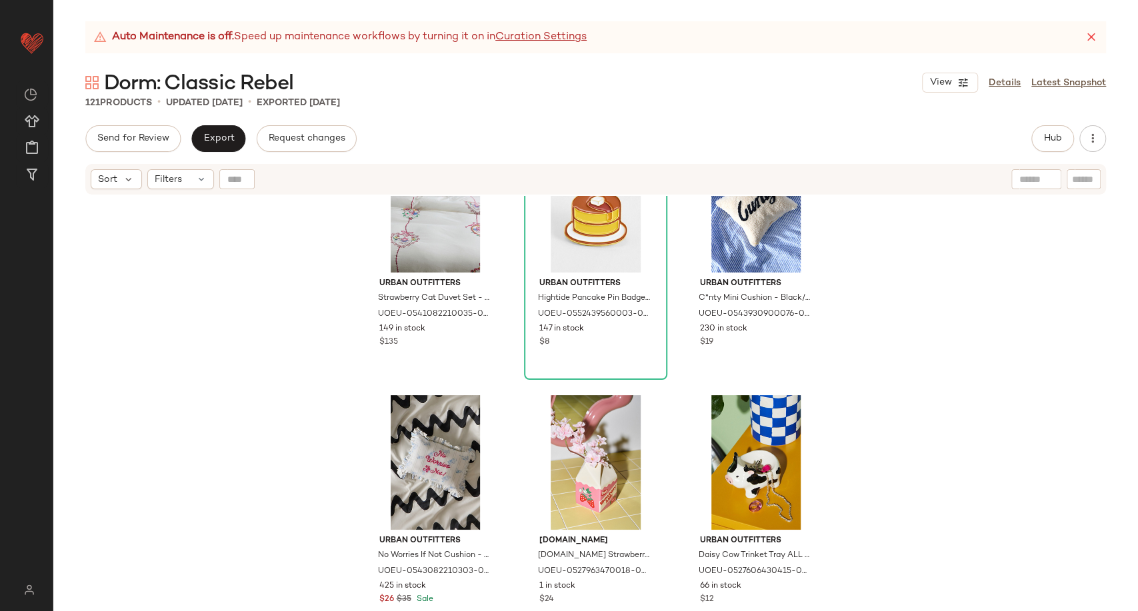
scroll to position [1778, 0]
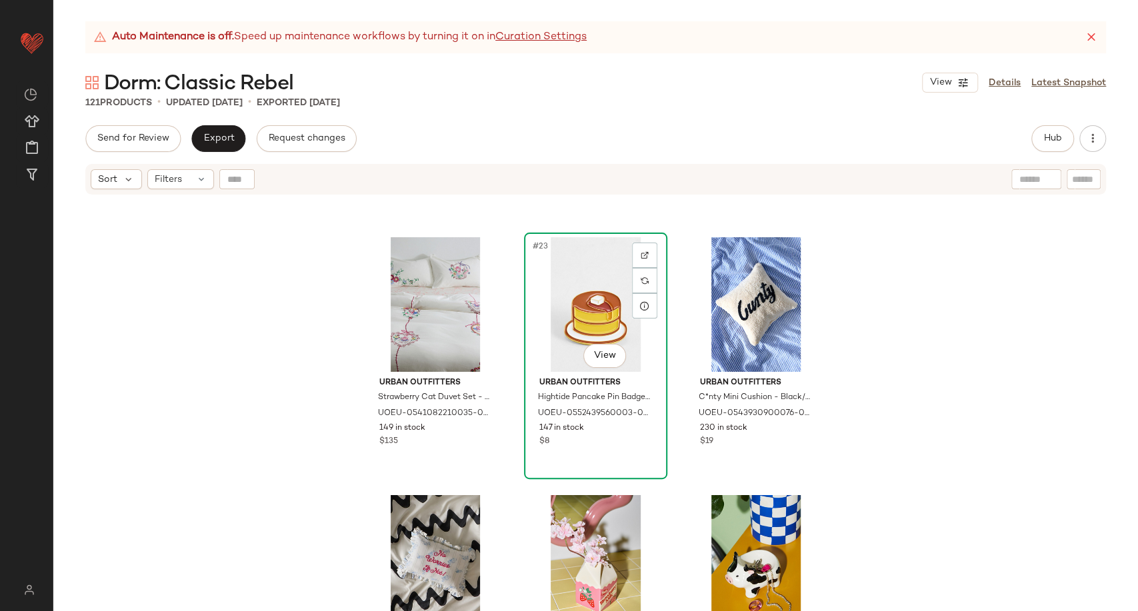
click at [561, 318] on div "#23 View" at bounding box center [596, 304] width 134 height 135
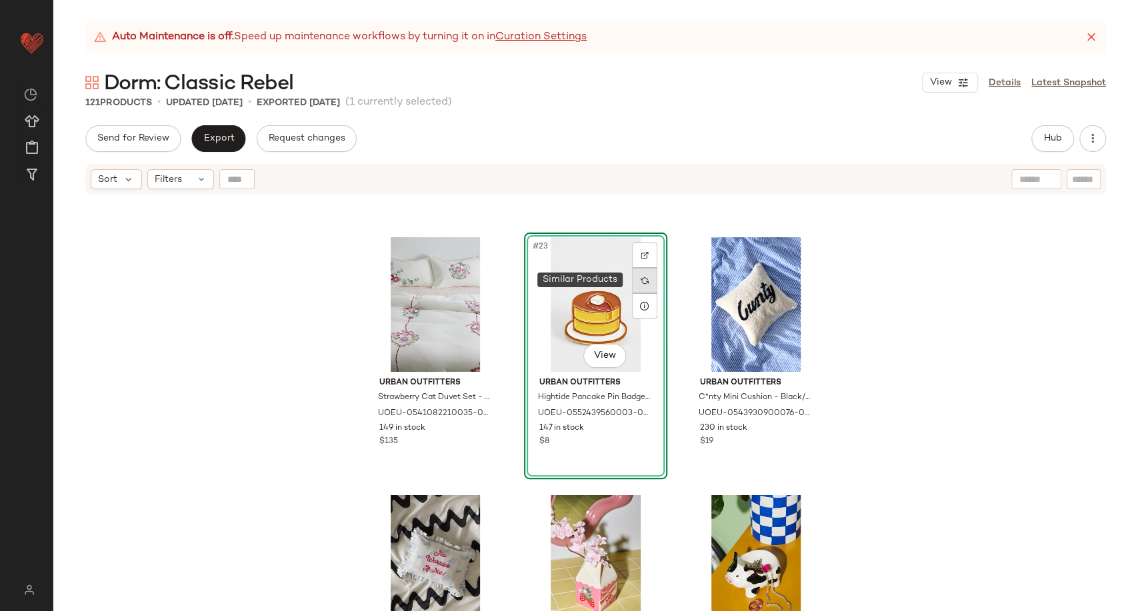
click at [650, 280] on div at bounding box center [644, 280] width 25 height 25
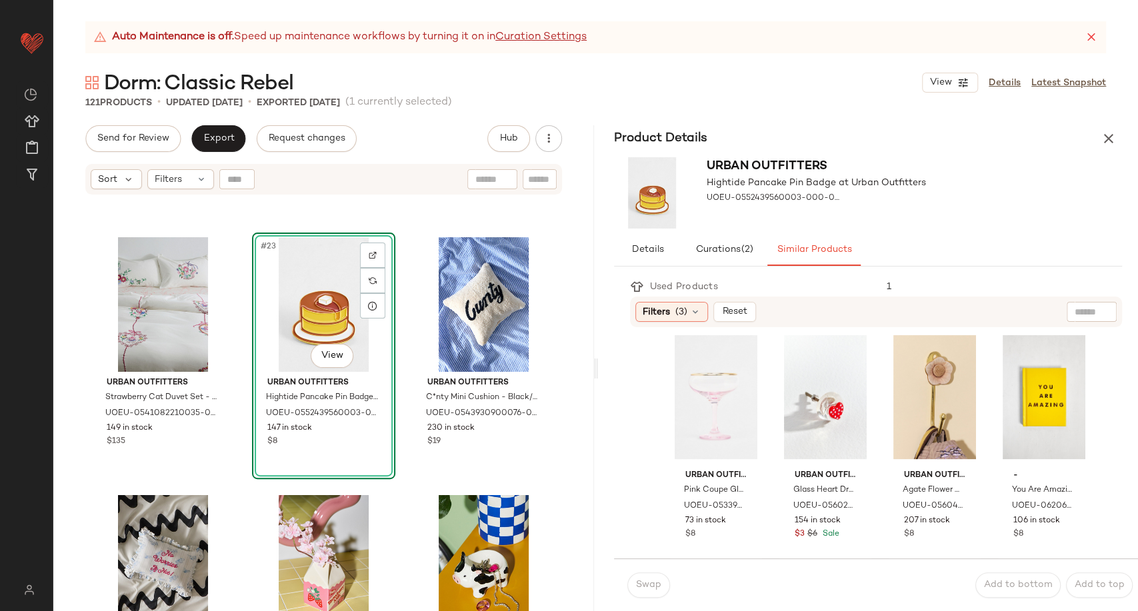
scroll to position [296, 0]
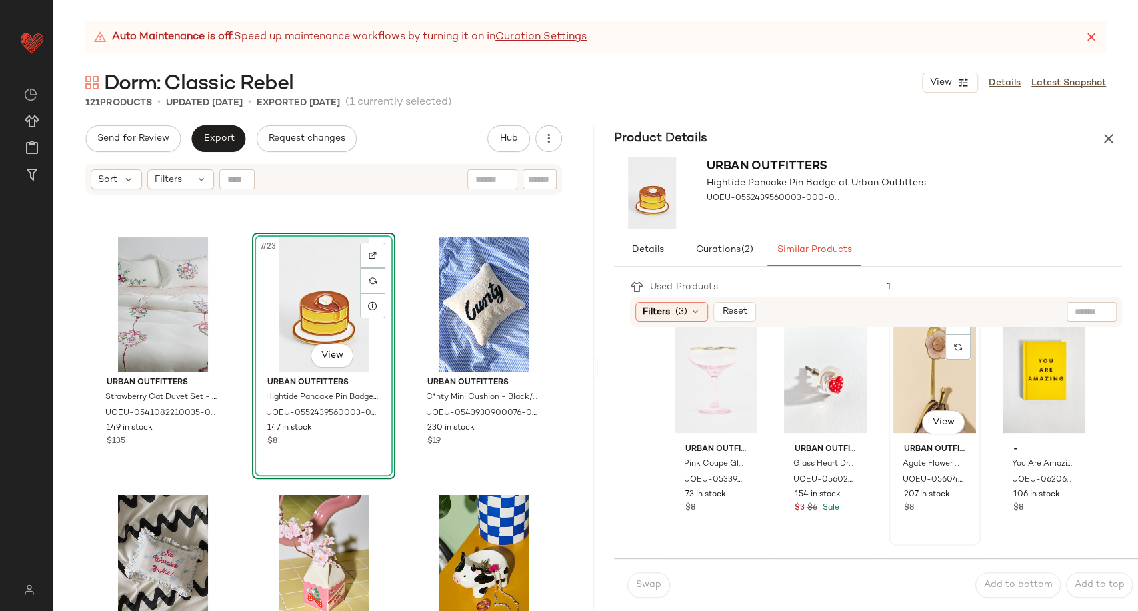
click at [918, 391] on div "#7 View" at bounding box center [935, 371] width 83 height 135
click at [649, 582] on span "Swap" at bounding box center [648, 585] width 26 height 11
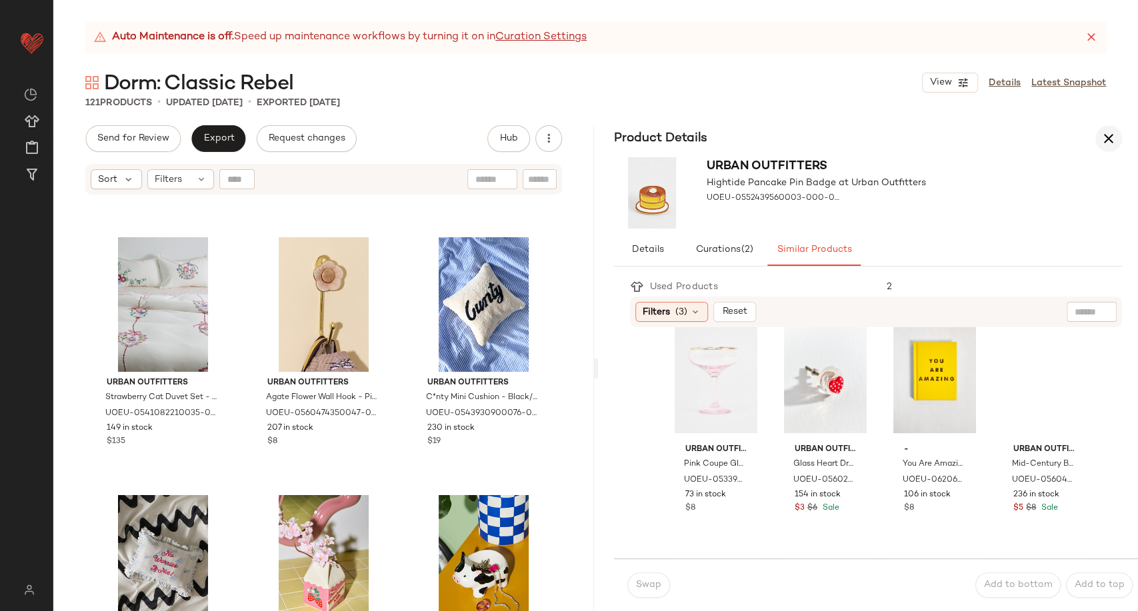
click at [1099, 137] on button "button" at bounding box center [1109, 138] width 27 height 27
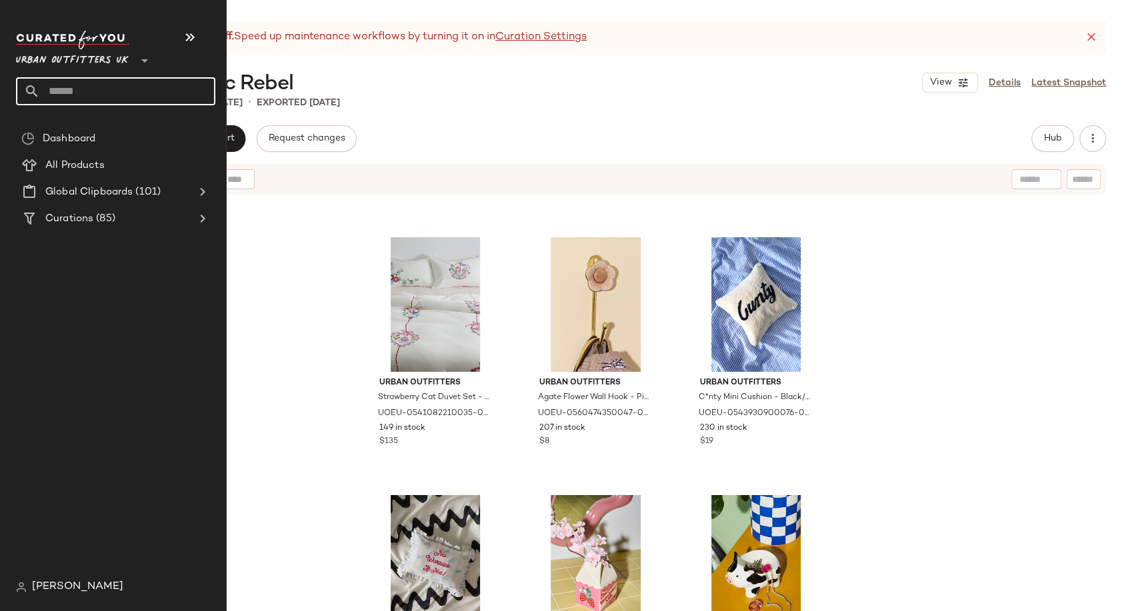
click at [79, 83] on input "text" at bounding box center [127, 91] width 175 height 28
click at [73, 96] on input "text" at bounding box center [127, 91] width 175 height 28
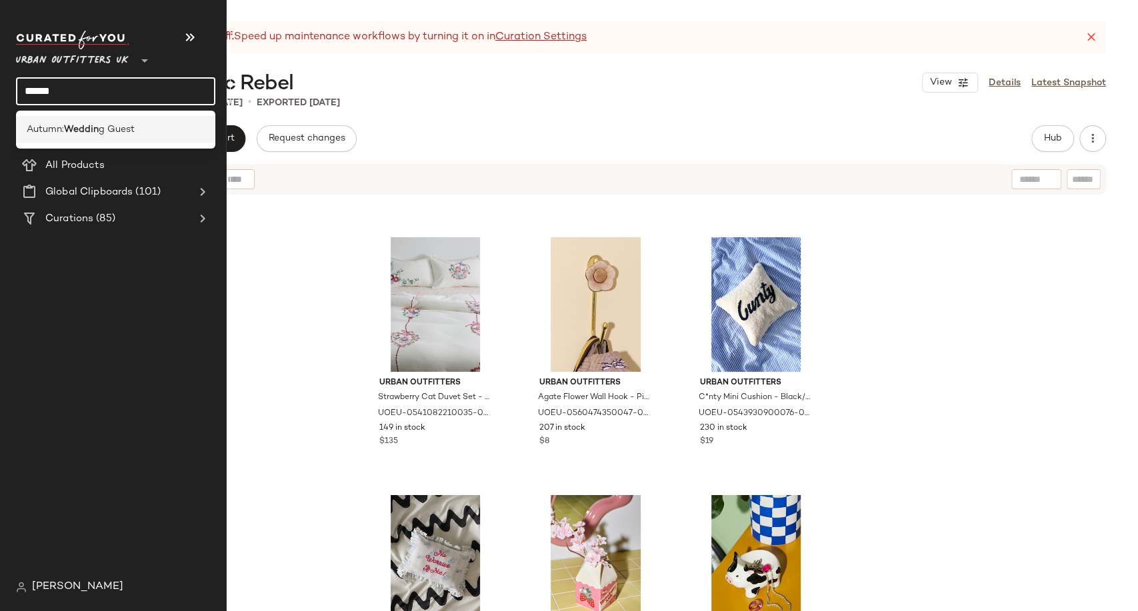
type input "******"
click at [95, 125] on b "Weddin" at bounding box center [81, 130] width 35 height 14
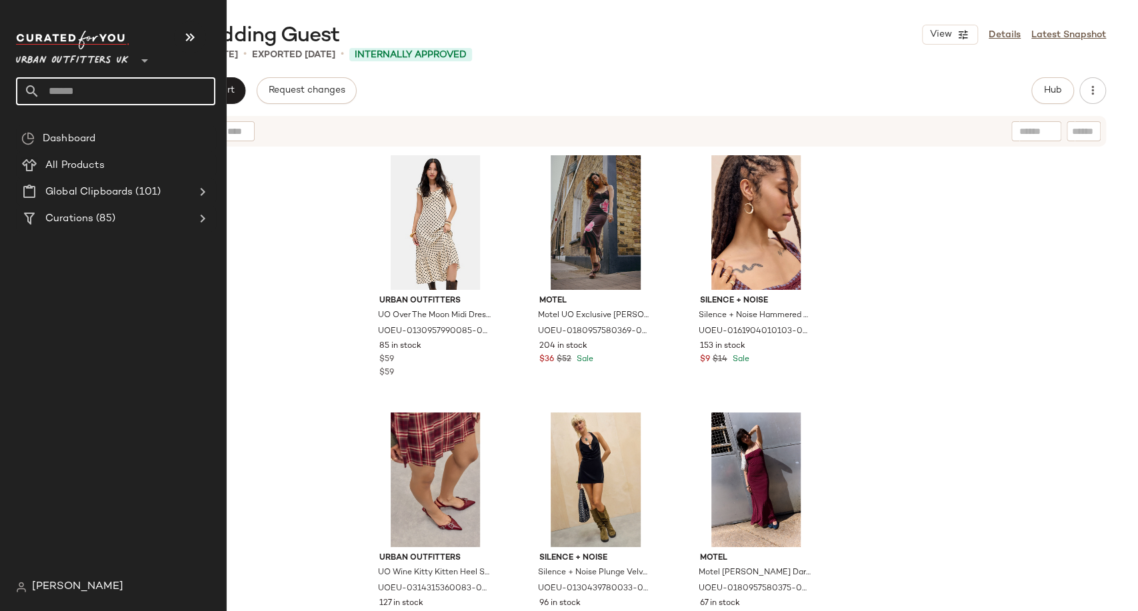
click at [45, 87] on input "text" at bounding box center [127, 91] width 175 height 28
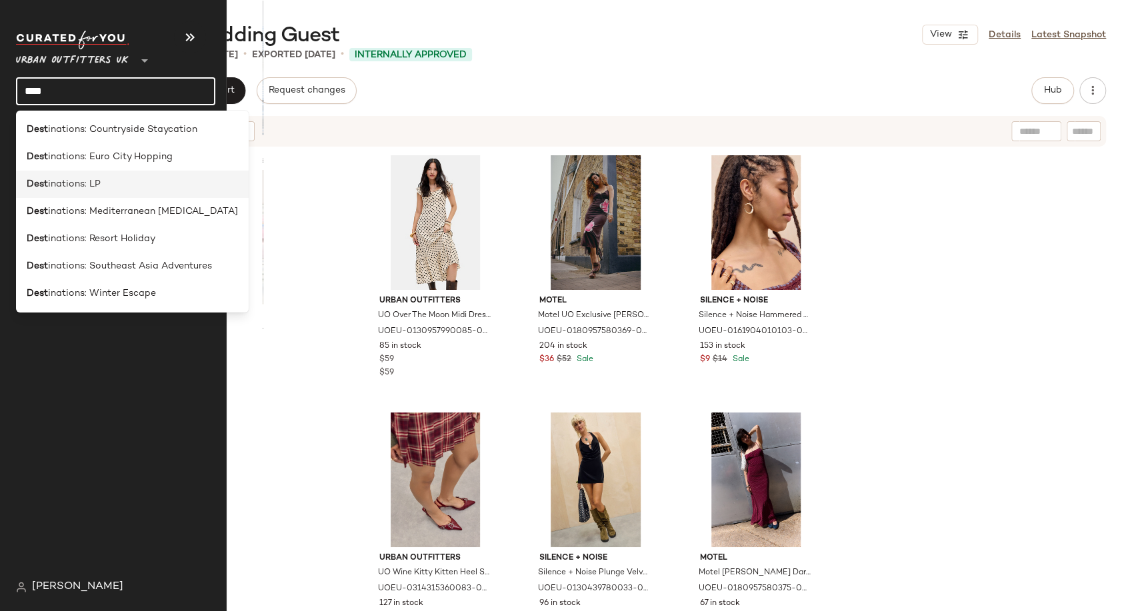
type input "****"
click at [100, 185] on div "Dest inations: LP" at bounding box center [132, 184] width 211 height 14
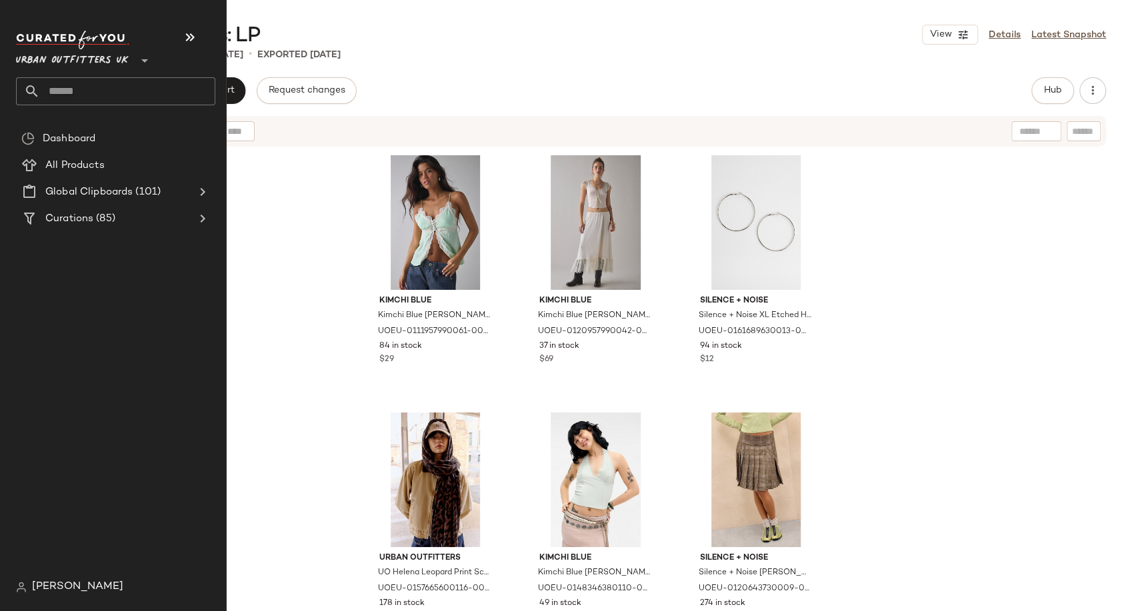
click at [91, 92] on input "text" at bounding box center [127, 91] width 175 height 28
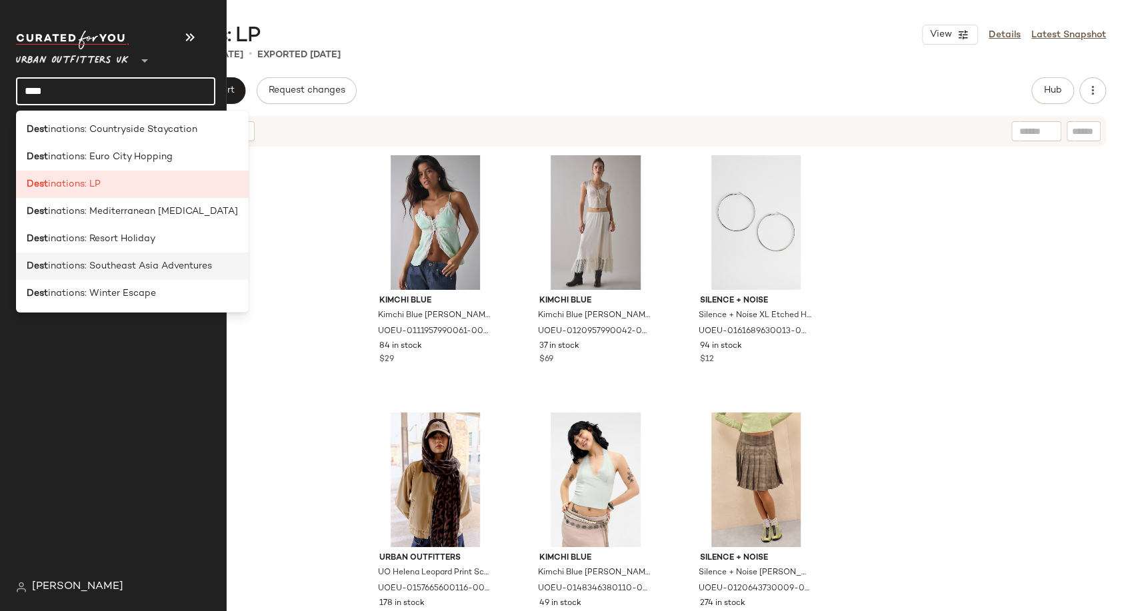
type input "****"
click at [115, 259] on span "inations: Southeast Asia Adventures" at bounding box center [130, 266] width 164 height 14
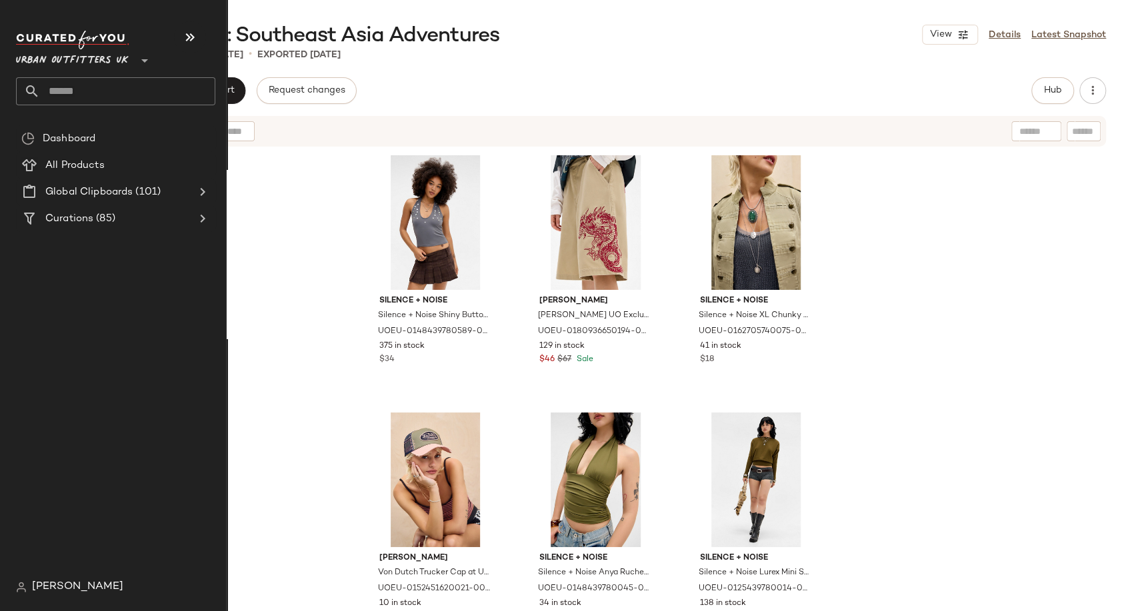
click at [69, 91] on input "text" at bounding box center [127, 91] width 175 height 28
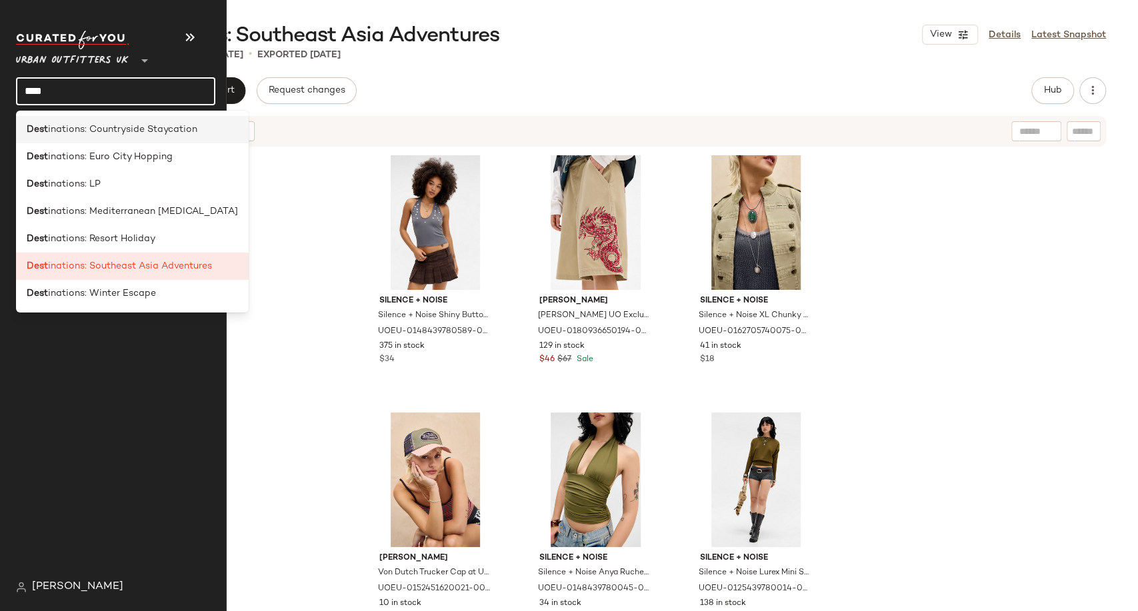
type input "****"
click at [92, 135] on span "inations: Countryside Staycation" at bounding box center [122, 130] width 149 height 14
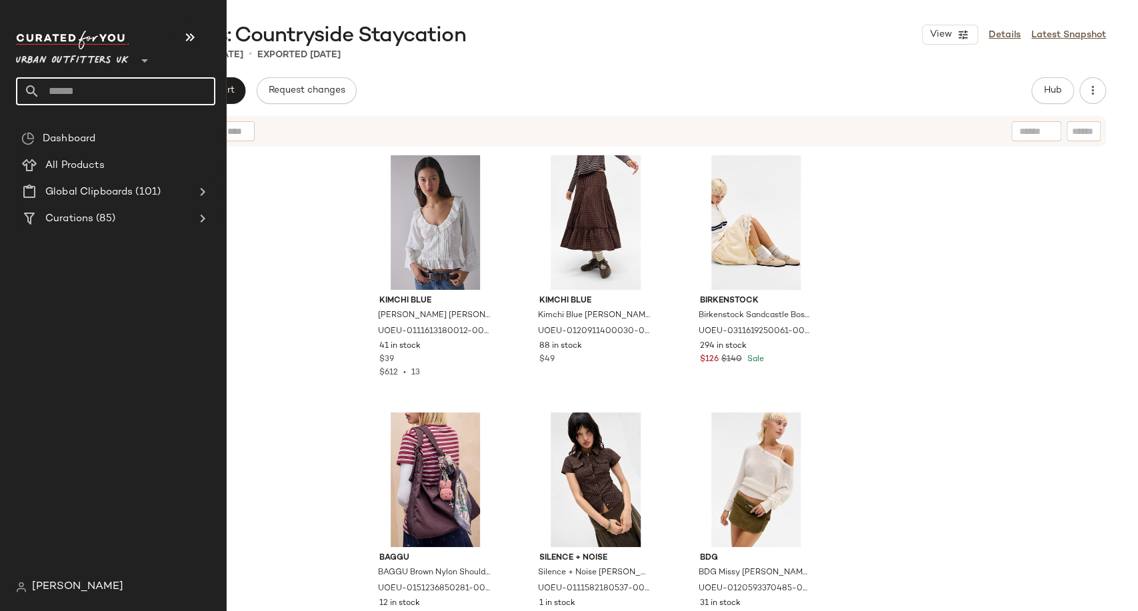
click at [67, 90] on input "text" at bounding box center [127, 91] width 175 height 28
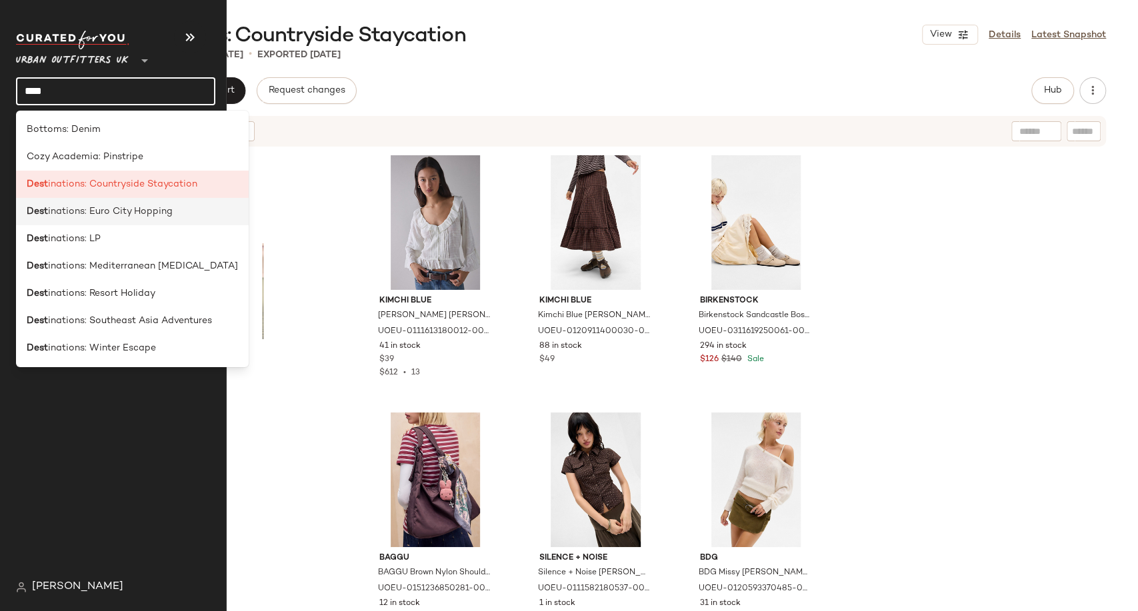
type input "****"
click at [99, 209] on span "inations: Euro City Hopping" at bounding box center [110, 212] width 125 height 14
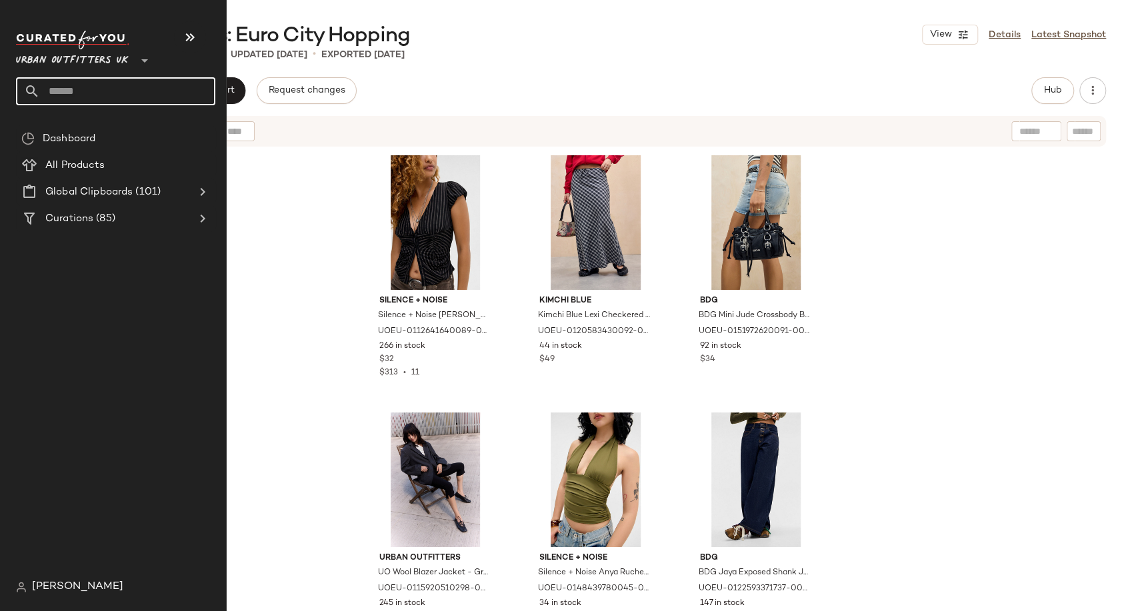
click at [63, 95] on input "text" at bounding box center [127, 91] width 175 height 28
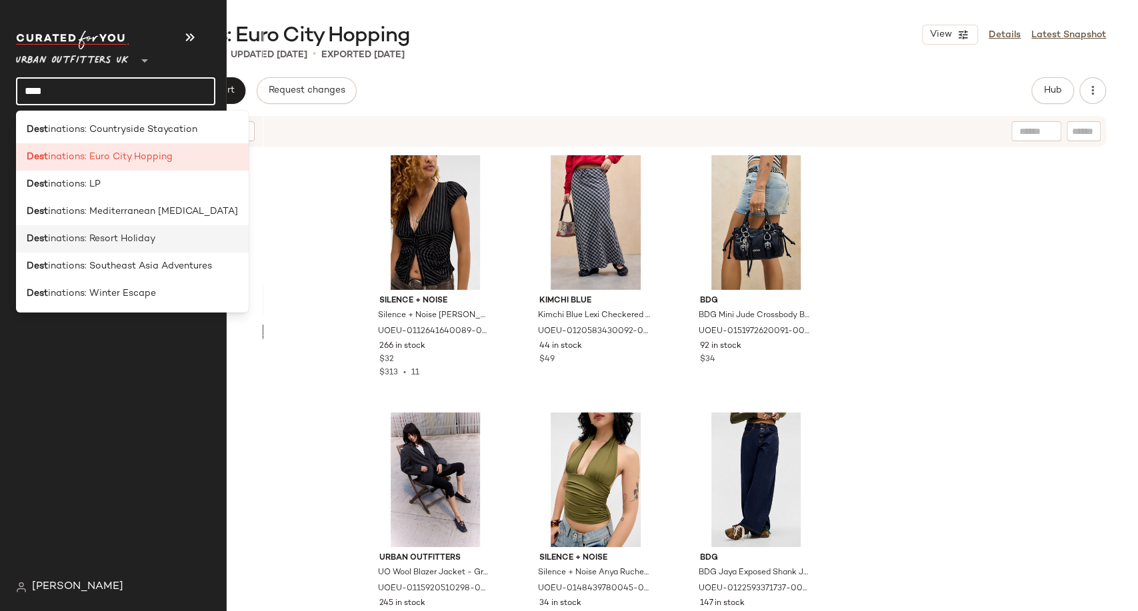
type input "****"
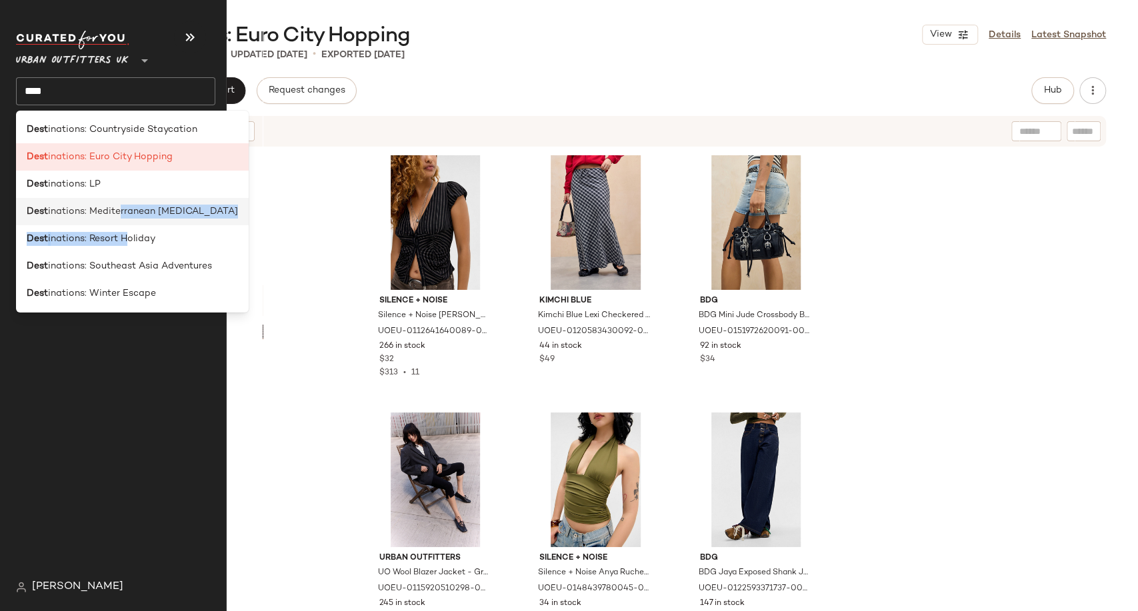
drag, startPoint x: 123, startPoint y: 225, endPoint x: 119, endPoint y: 211, distance: 15.4
click at [119, 211] on div "Dest inations: Countryside Staycation Dest inations: Euro City Hopping Dest ina…" at bounding box center [132, 212] width 233 height 202
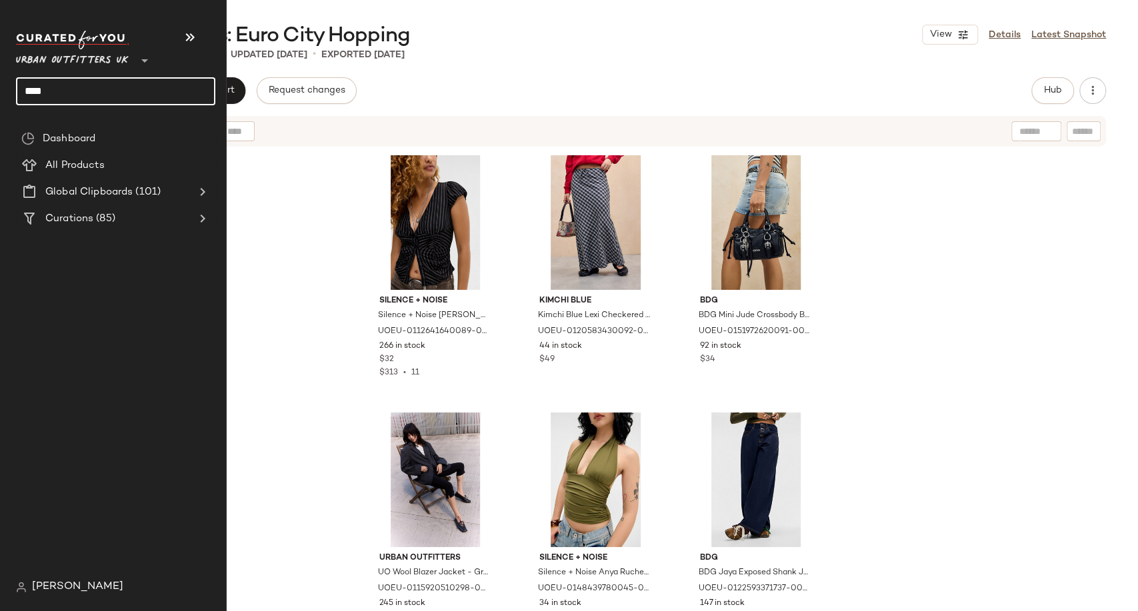
click at [95, 97] on input "****" at bounding box center [115, 91] width 199 height 28
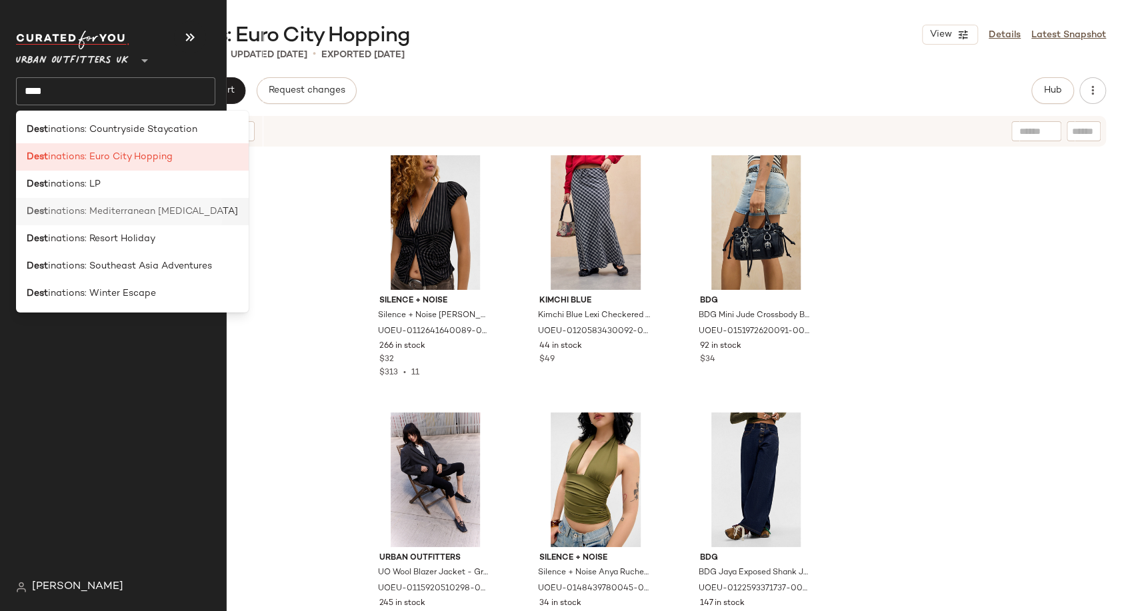
click at [107, 216] on span "inations: Mediterranean Muse" at bounding box center [143, 212] width 190 height 14
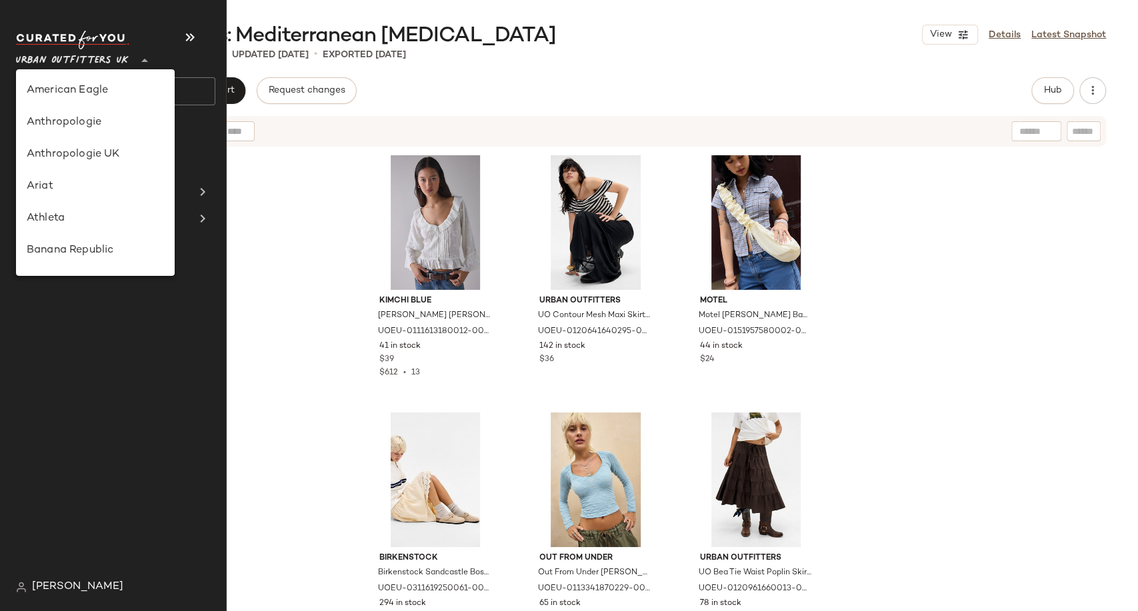
click at [82, 57] on span "Urban Outfitters UK" at bounding box center [72, 57] width 113 height 24
click at [83, 221] on div "Lululemon UK" at bounding box center [95, 219] width 137 height 16
type input "**"
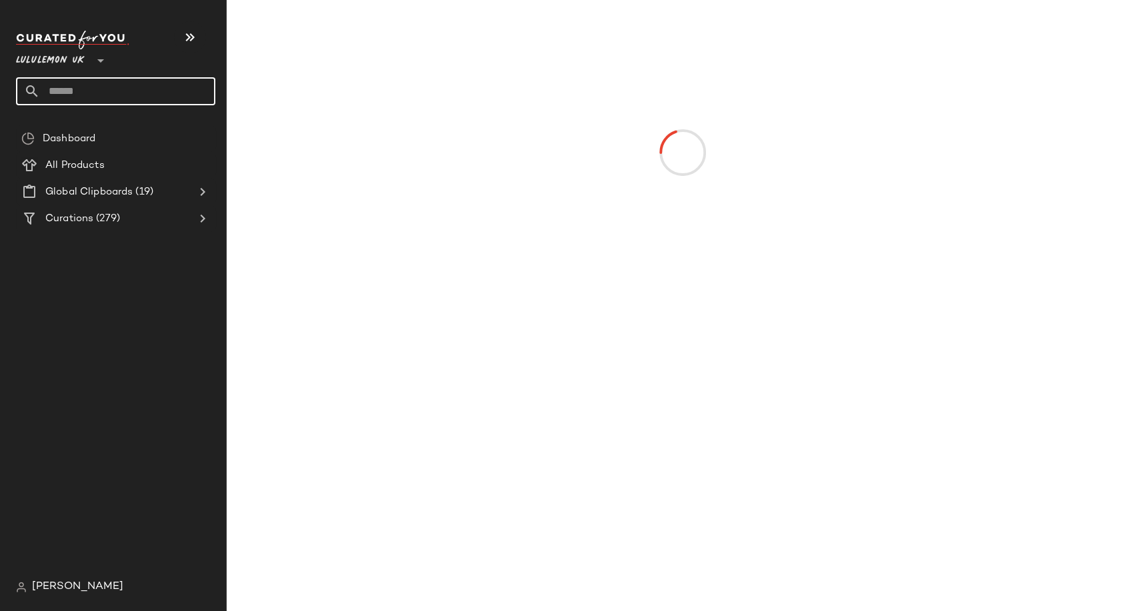
click at [69, 99] on input "text" at bounding box center [127, 91] width 175 height 28
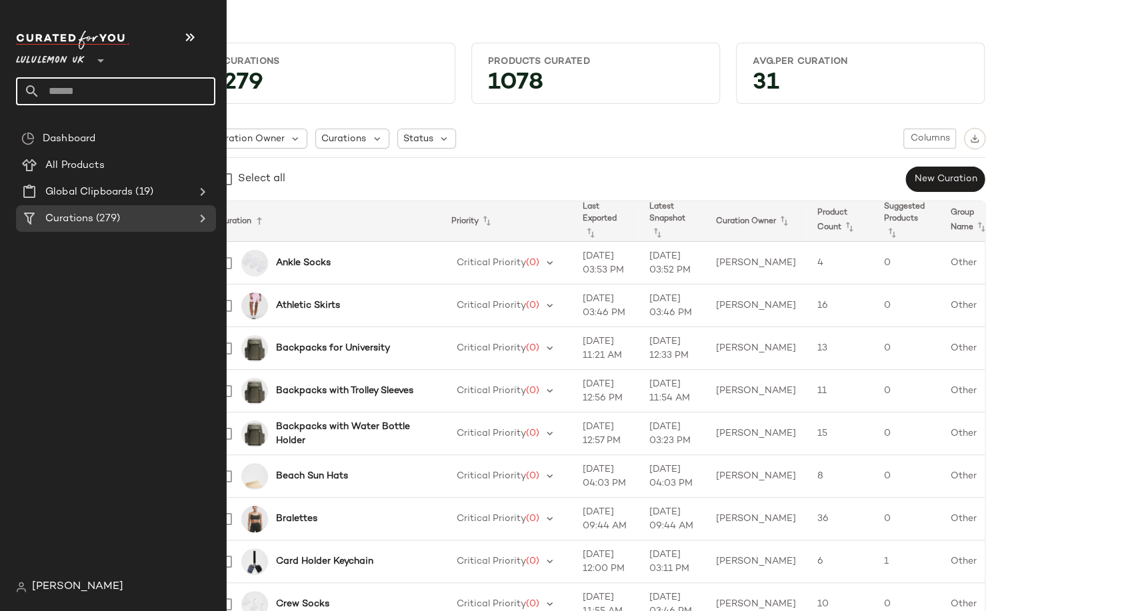
click at [75, 89] on input "text" at bounding box center [127, 91] width 175 height 28
click at [75, 90] on input "text" at bounding box center [127, 91] width 175 height 28
click at [76, 94] on input "text" at bounding box center [127, 91] width 175 height 28
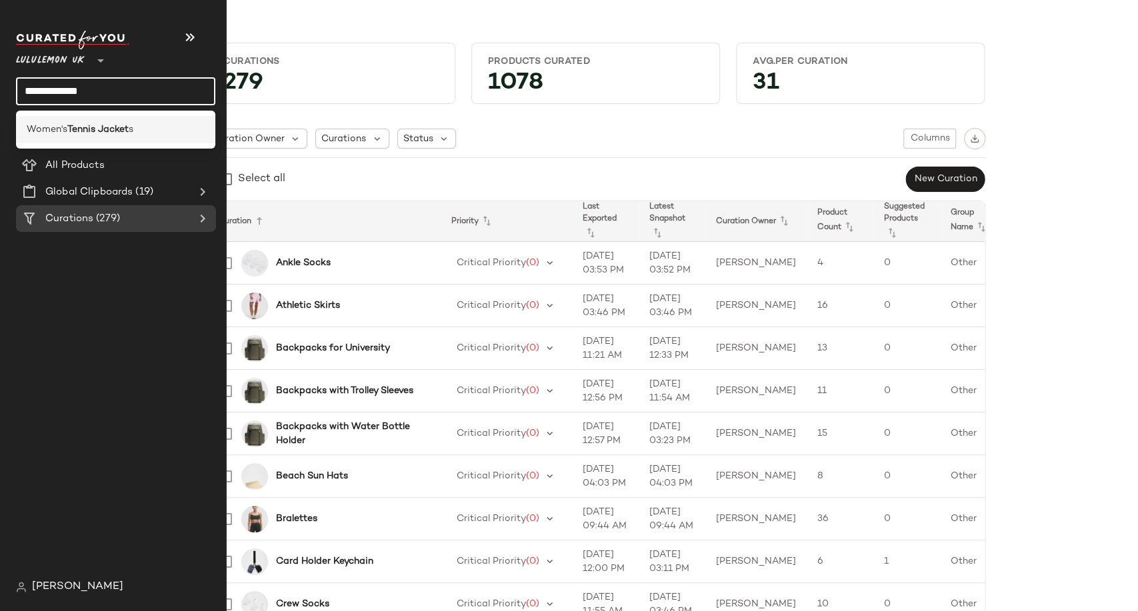
type input "**********"
click at [96, 128] on b "Tennis Jacket" at bounding box center [97, 130] width 61 height 14
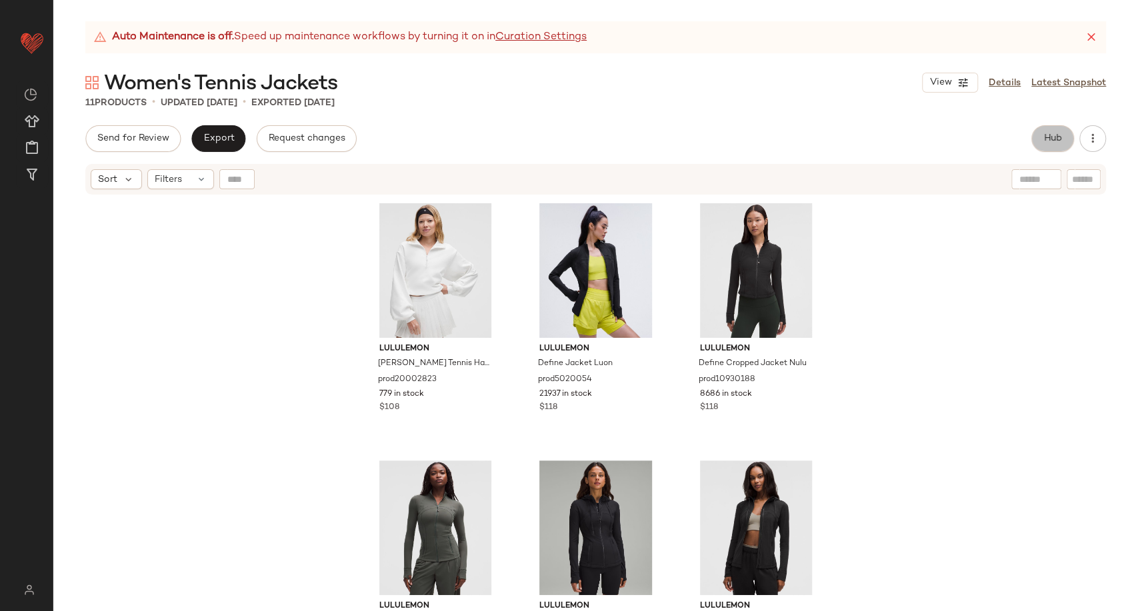
click at [1058, 135] on span "Hub" at bounding box center [1053, 138] width 19 height 11
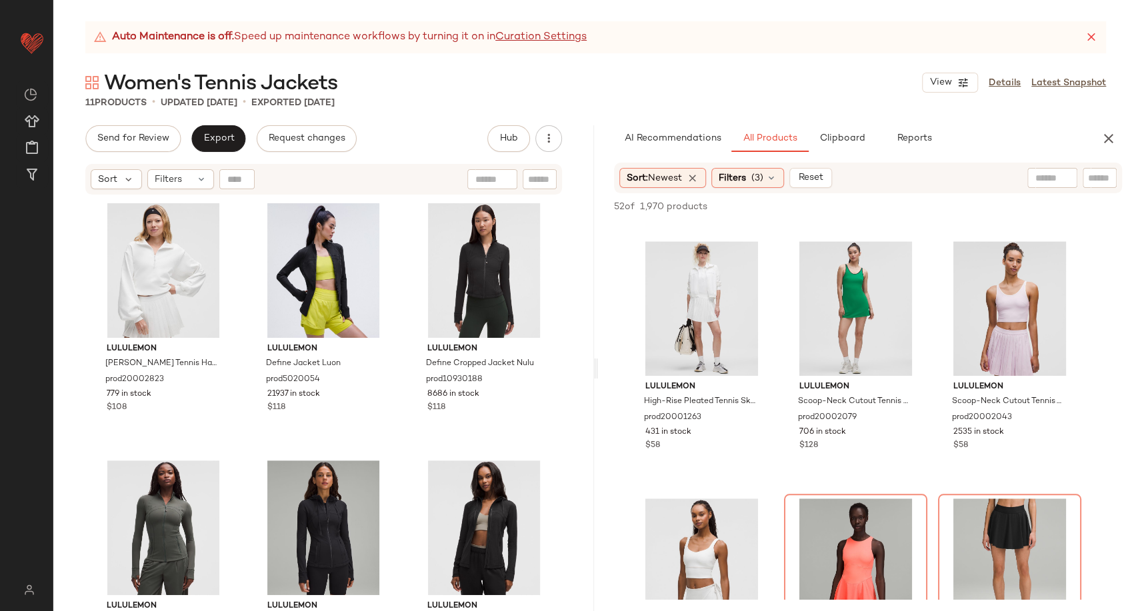
scroll to position [741, 0]
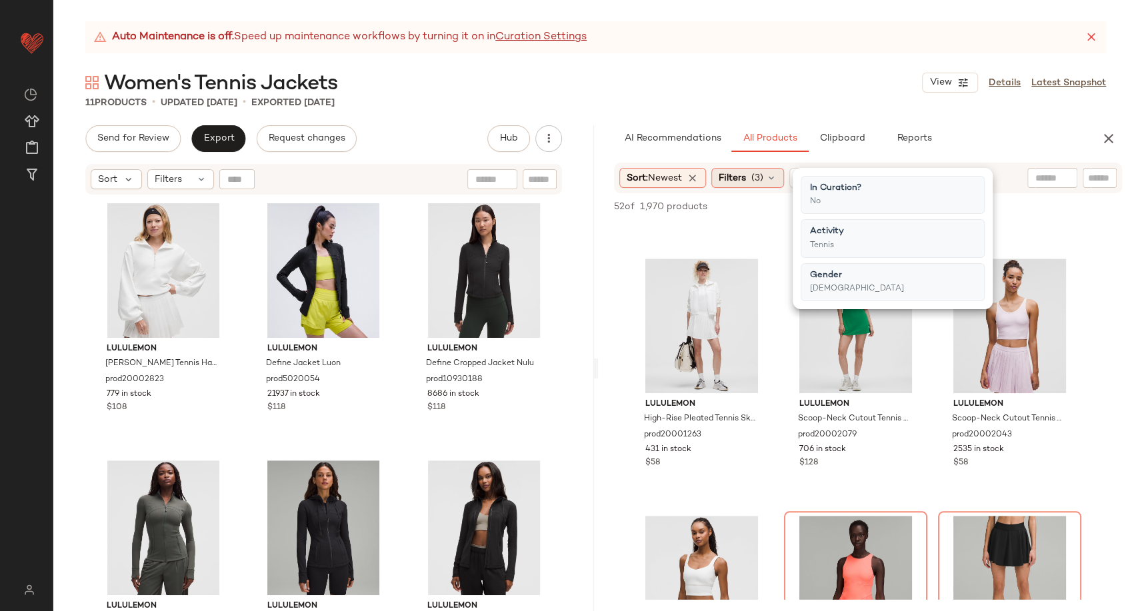
click at [782, 177] on div "Filters (3)" at bounding box center [747, 178] width 73 height 20
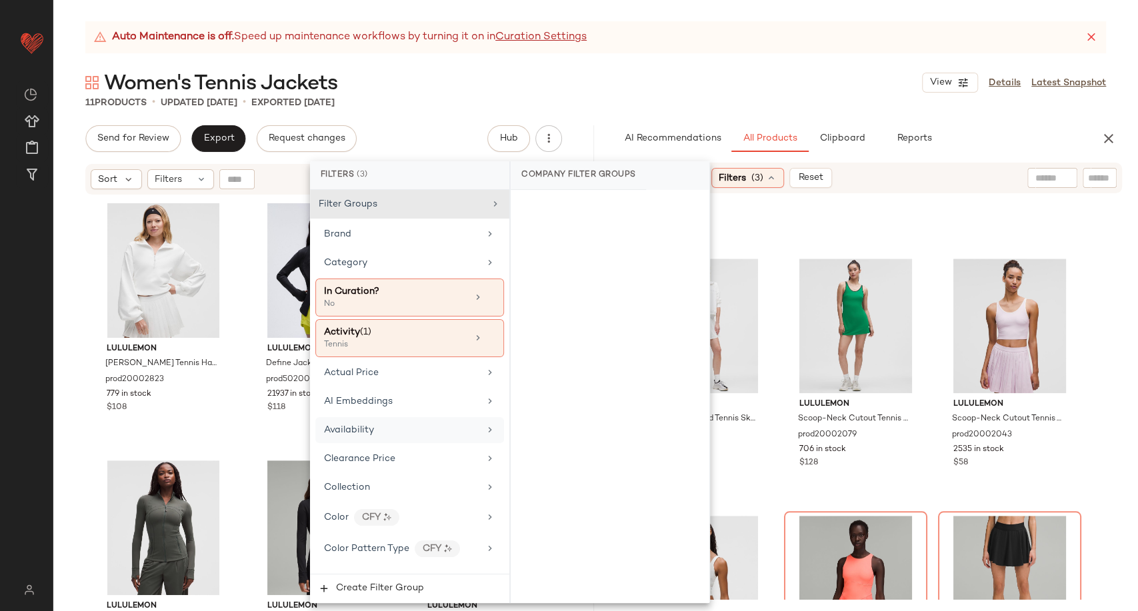
click at [449, 429] on div "Availability" at bounding box center [401, 430] width 155 height 14
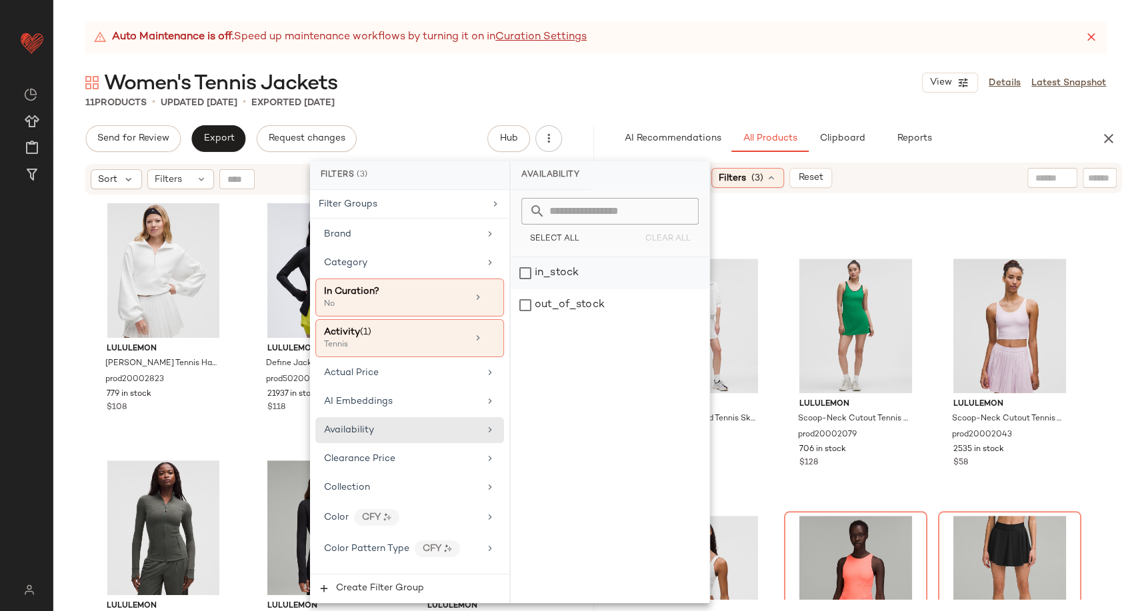
click at [561, 276] on div "in_stock" at bounding box center [610, 273] width 199 height 32
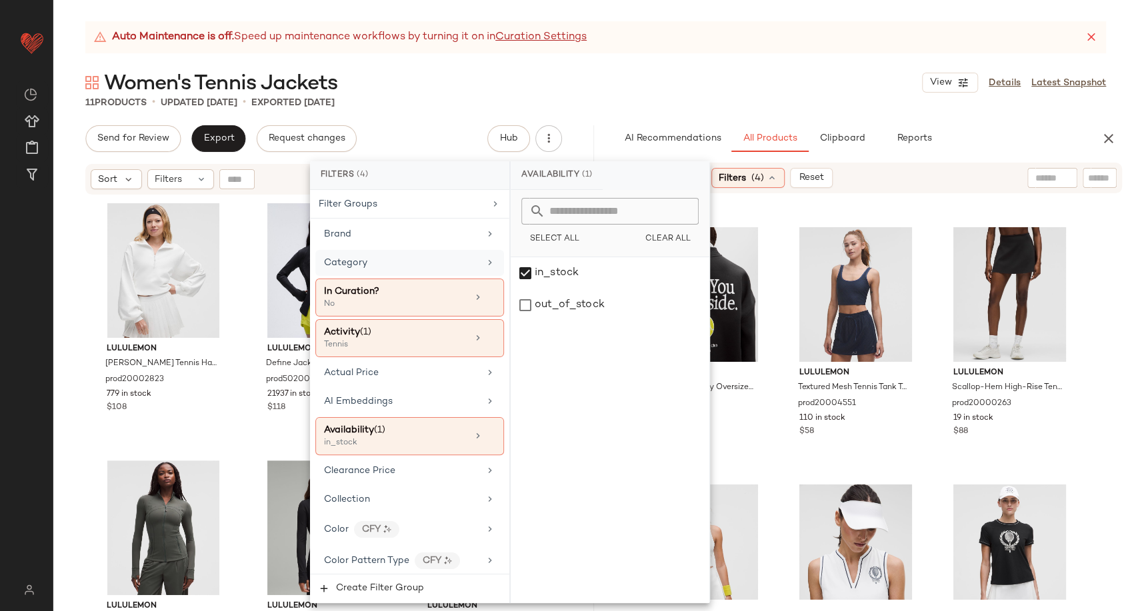
click at [359, 269] on div "Category" at bounding box center [409, 263] width 189 height 26
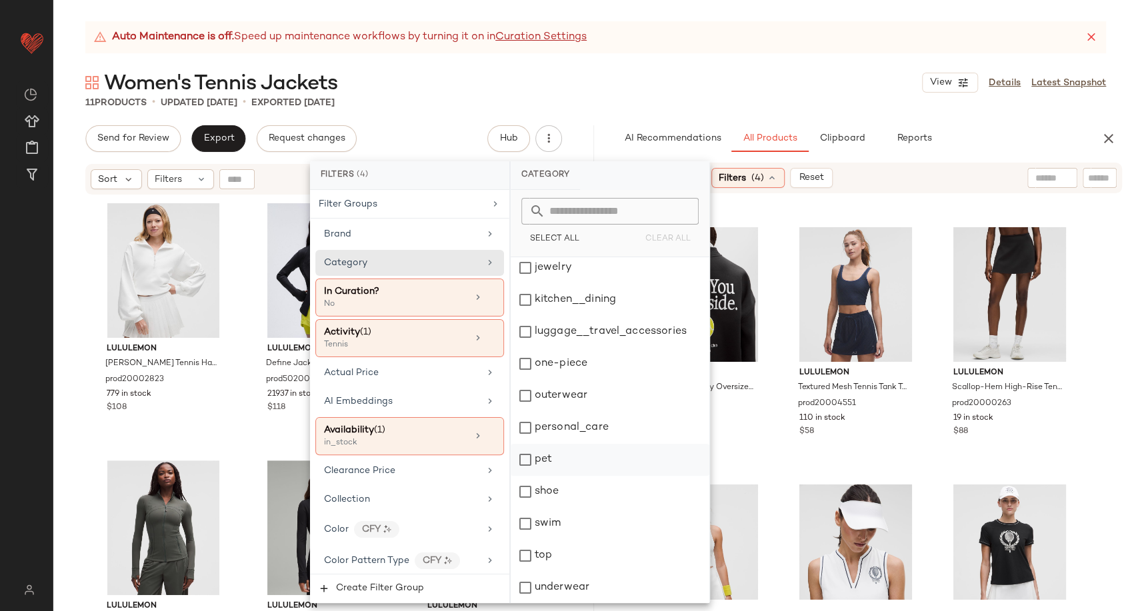
scroll to position [91, 0]
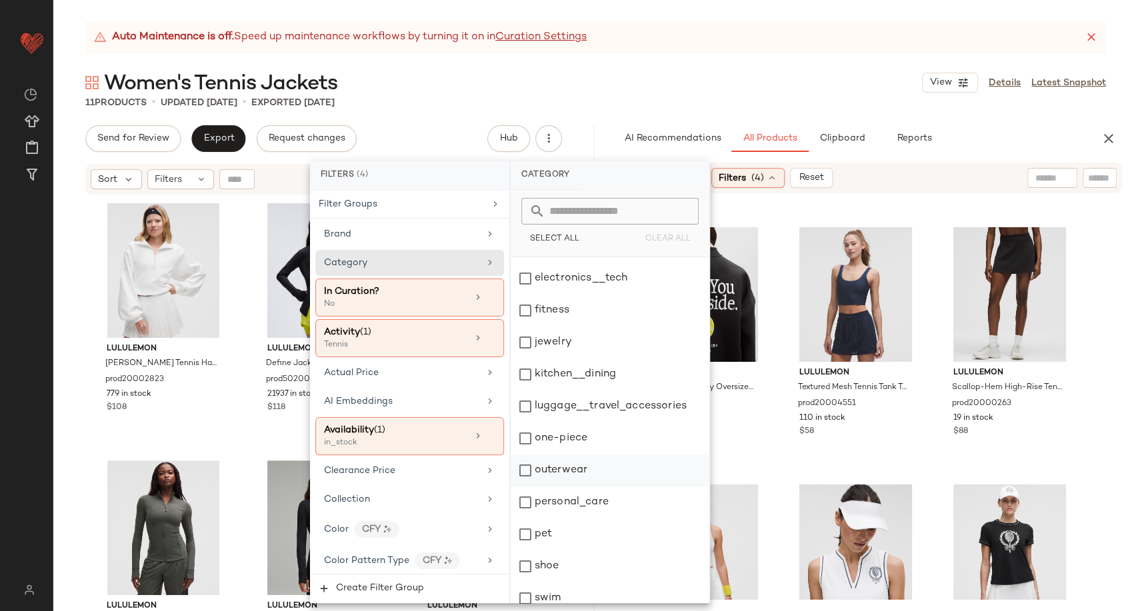
click at [588, 465] on div "outerwear" at bounding box center [610, 471] width 199 height 32
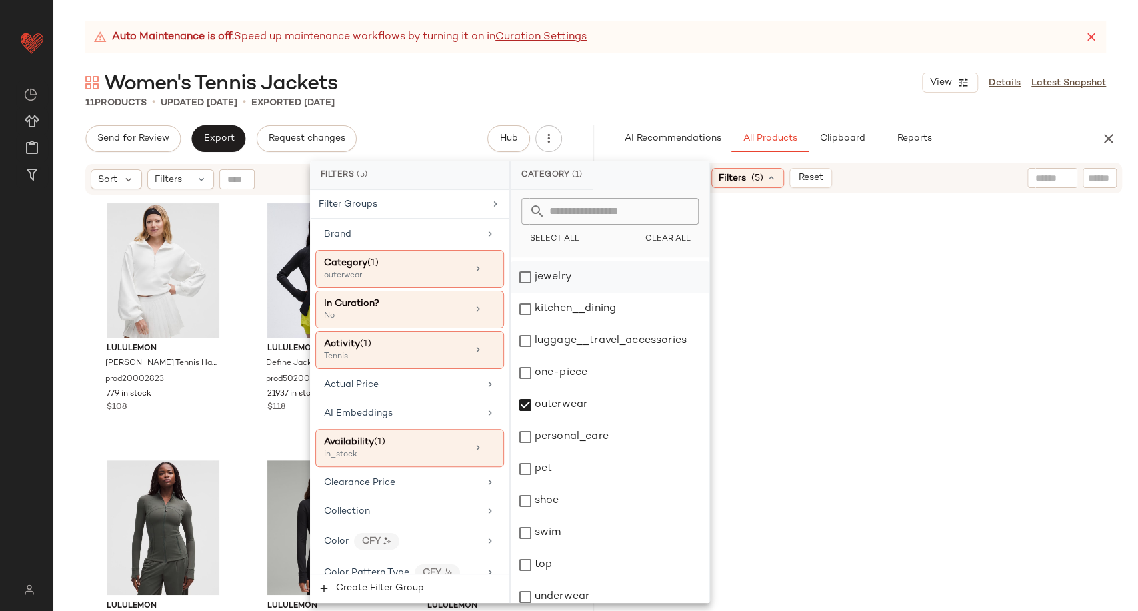
scroll to position [165, 0]
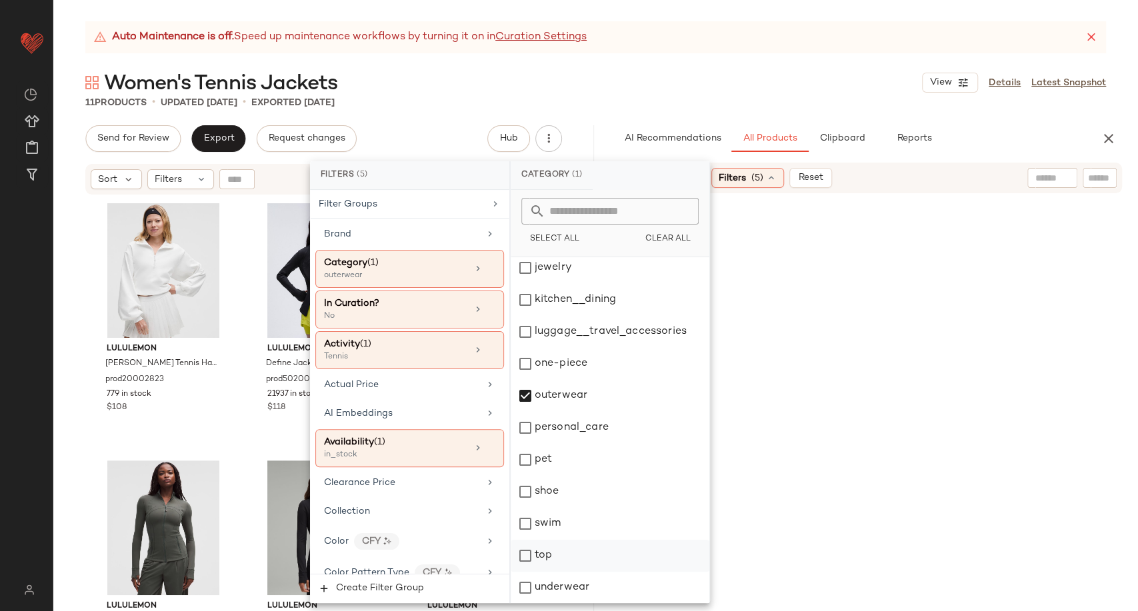
click at [553, 556] on div "top" at bounding box center [610, 556] width 199 height 32
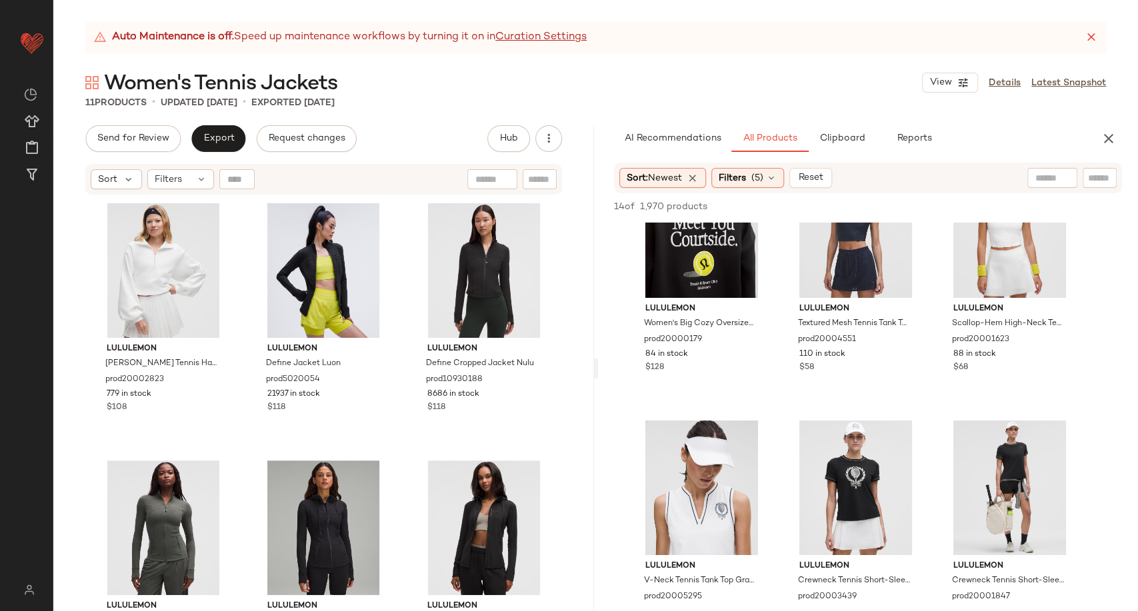
scroll to position [0, 0]
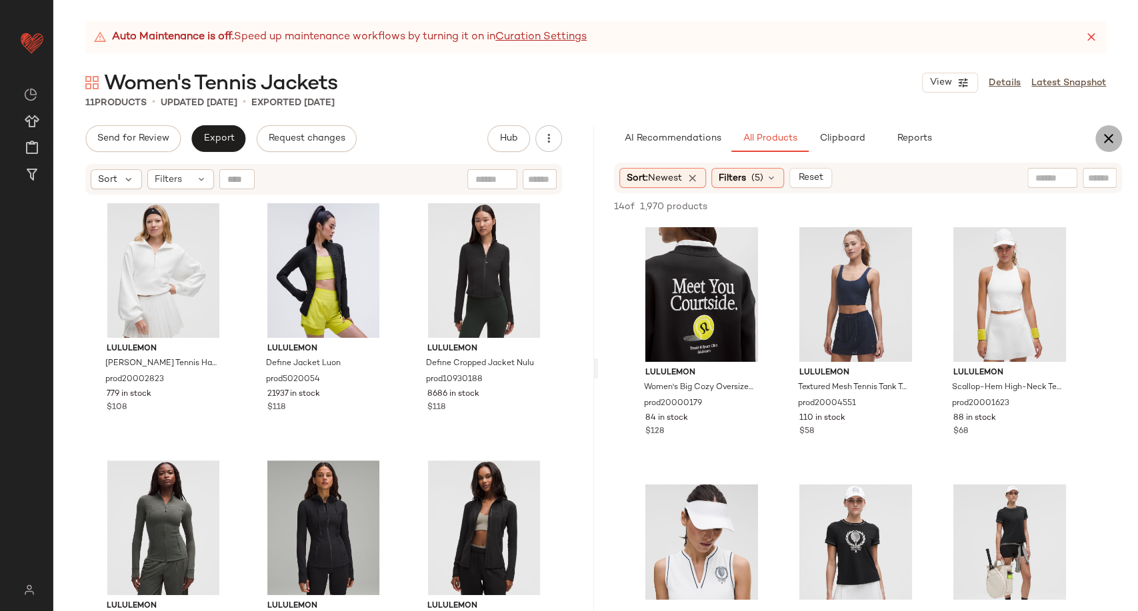
click at [1105, 137] on icon "button" at bounding box center [1109, 139] width 16 height 16
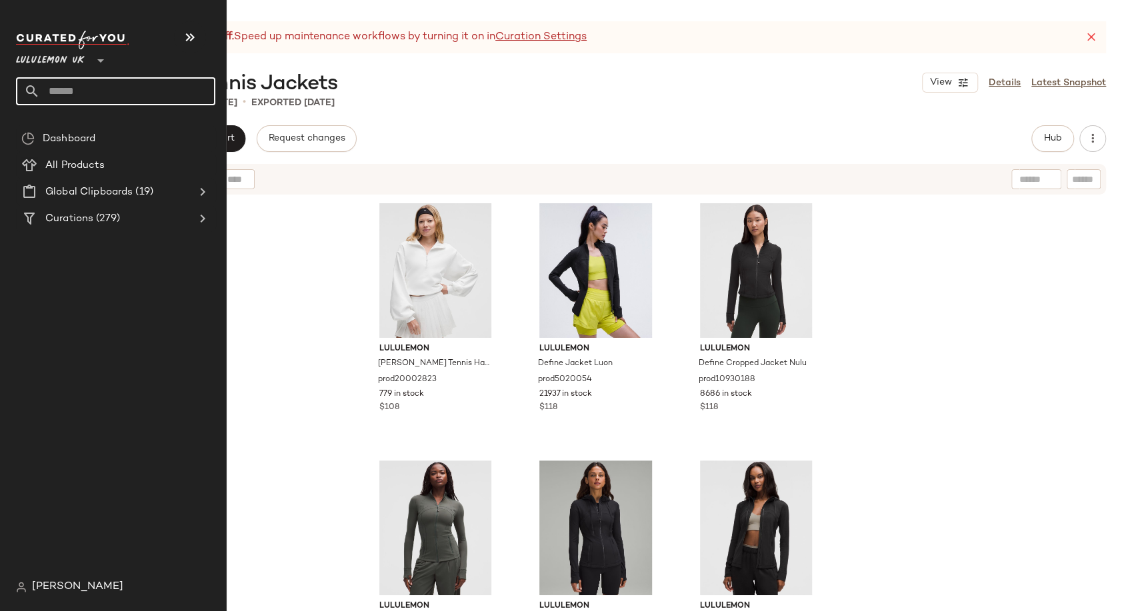
click at [85, 97] on input "text" at bounding box center [127, 91] width 175 height 28
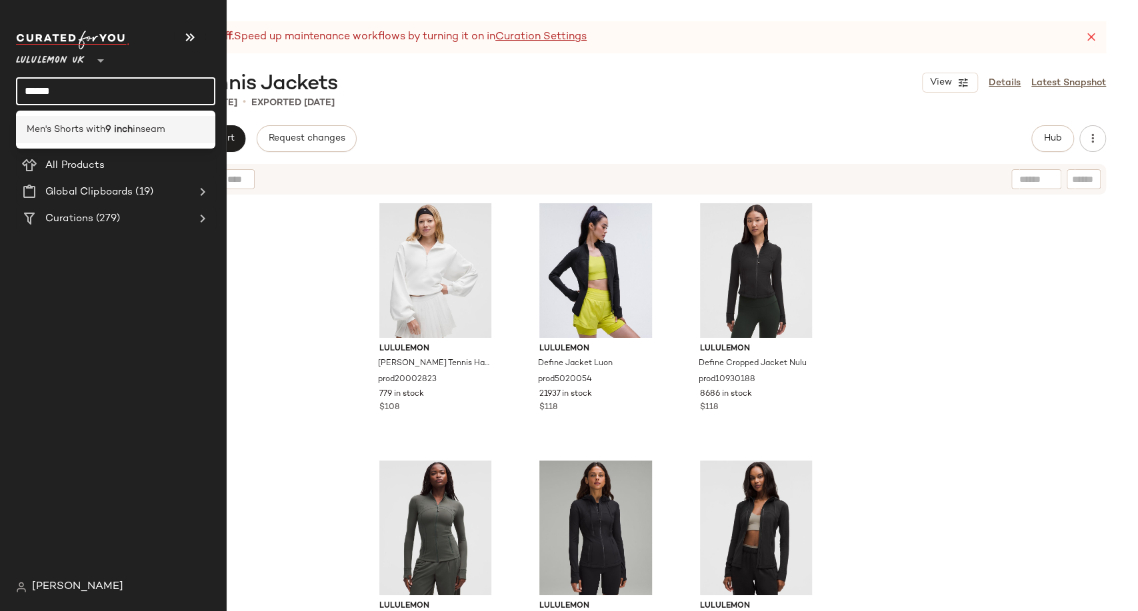
type input "******"
click at [101, 119] on div "Men's Shorts with 9 inch inseam" at bounding box center [115, 129] width 199 height 27
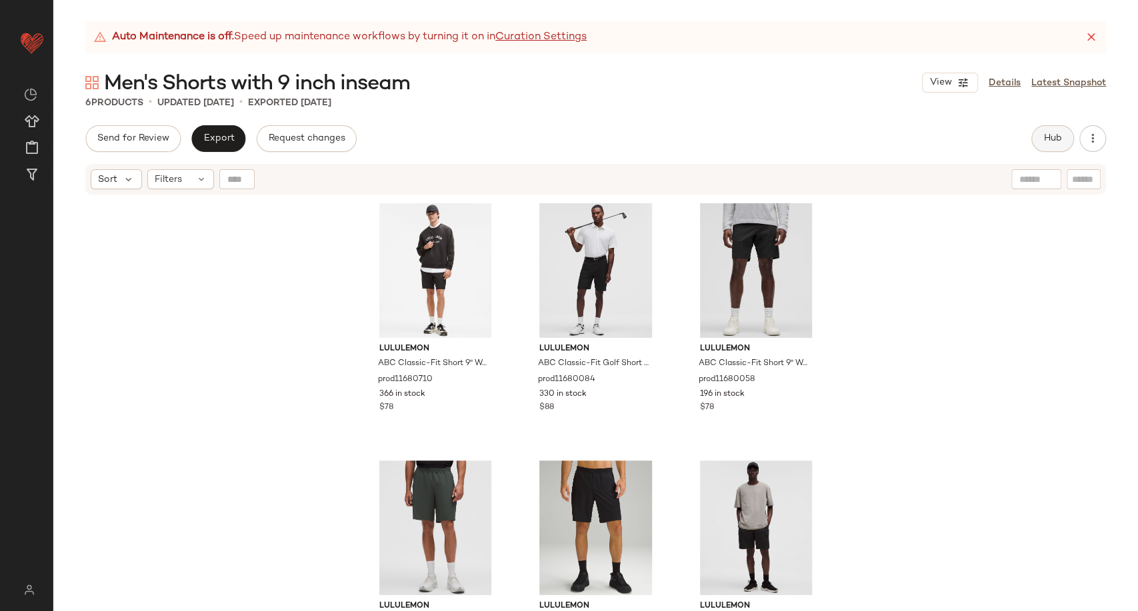
click at [1056, 146] on button "Hub" at bounding box center [1053, 138] width 43 height 27
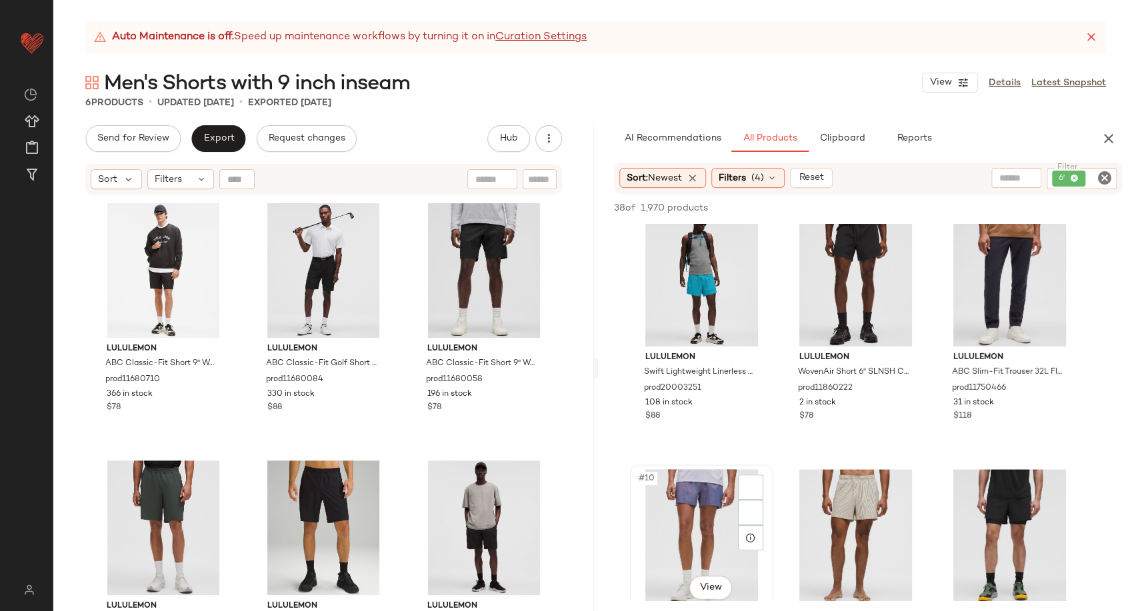
scroll to position [667, 0]
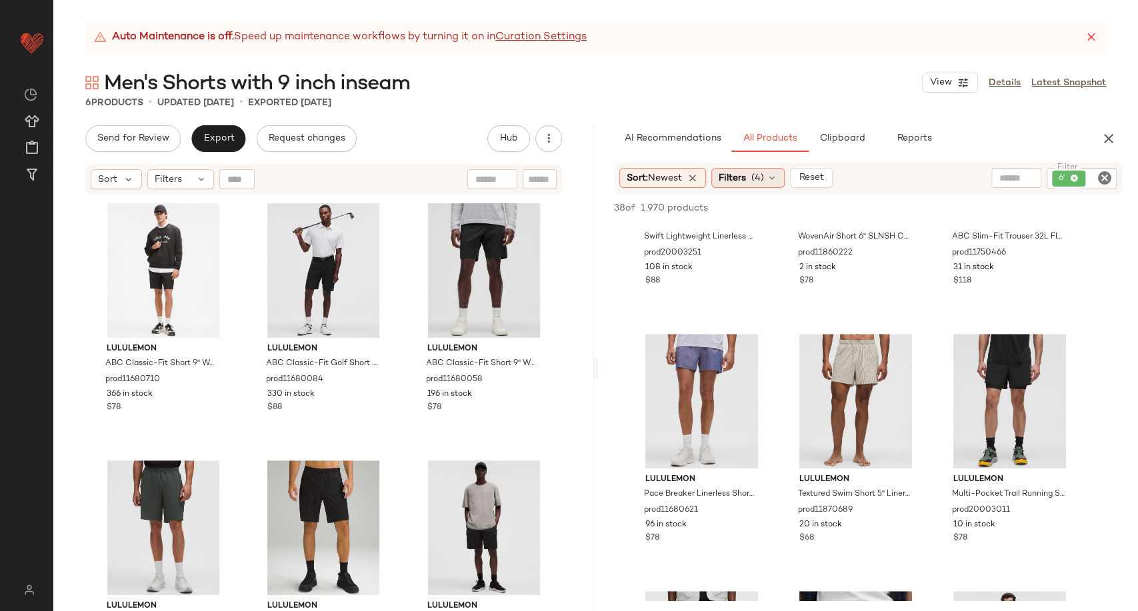
click at [772, 183] on icon at bounding box center [772, 178] width 11 height 11
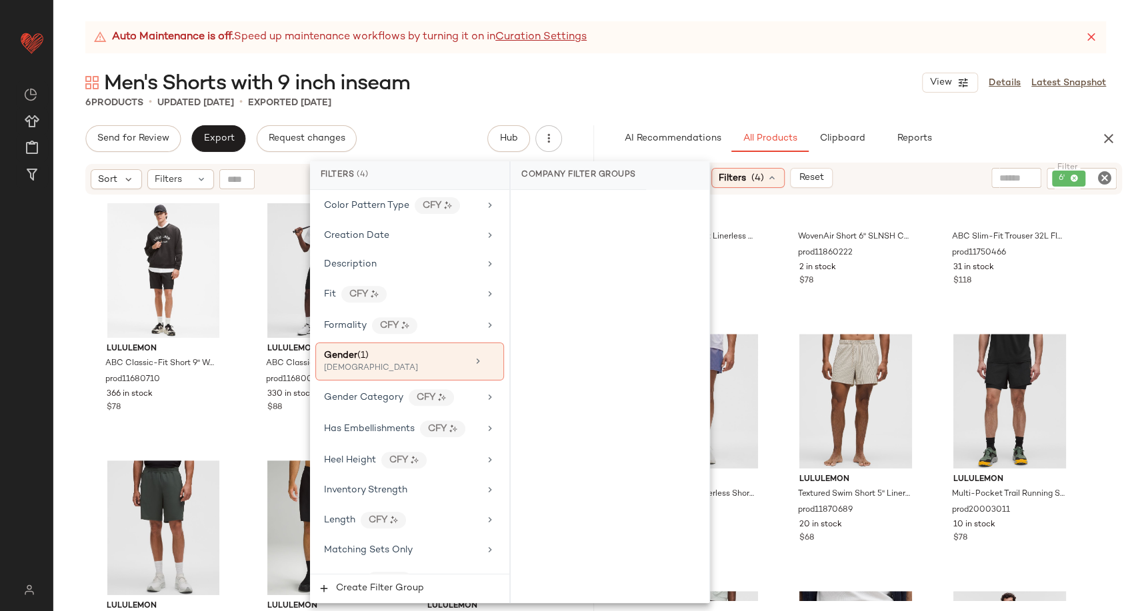
scroll to position [444, 0]
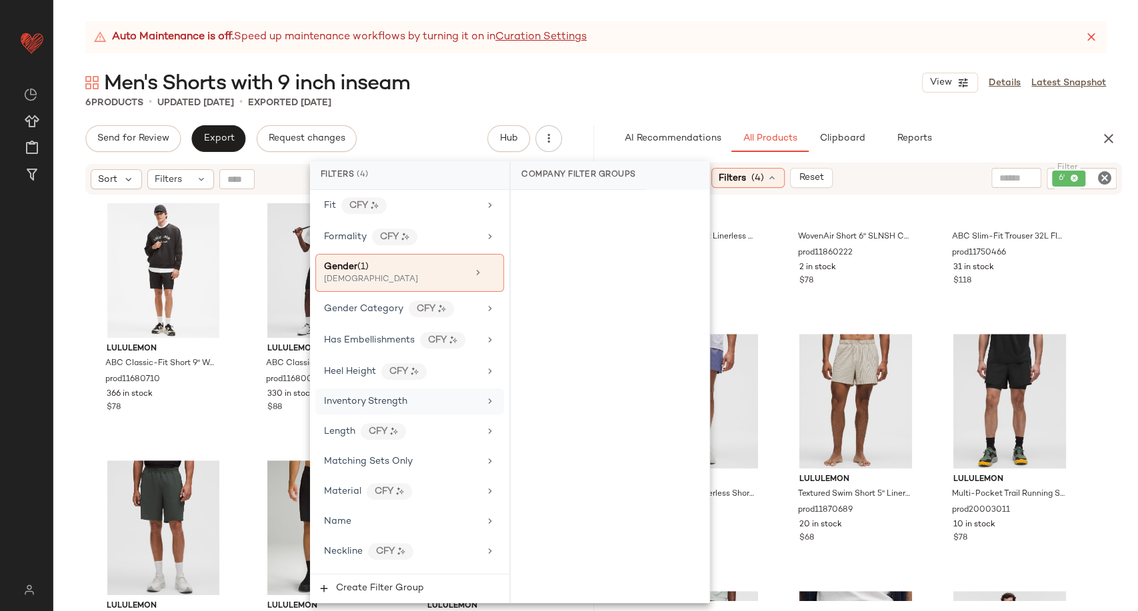
click at [404, 401] on span "Inventory Strength" at bounding box center [365, 402] width 83 height 10
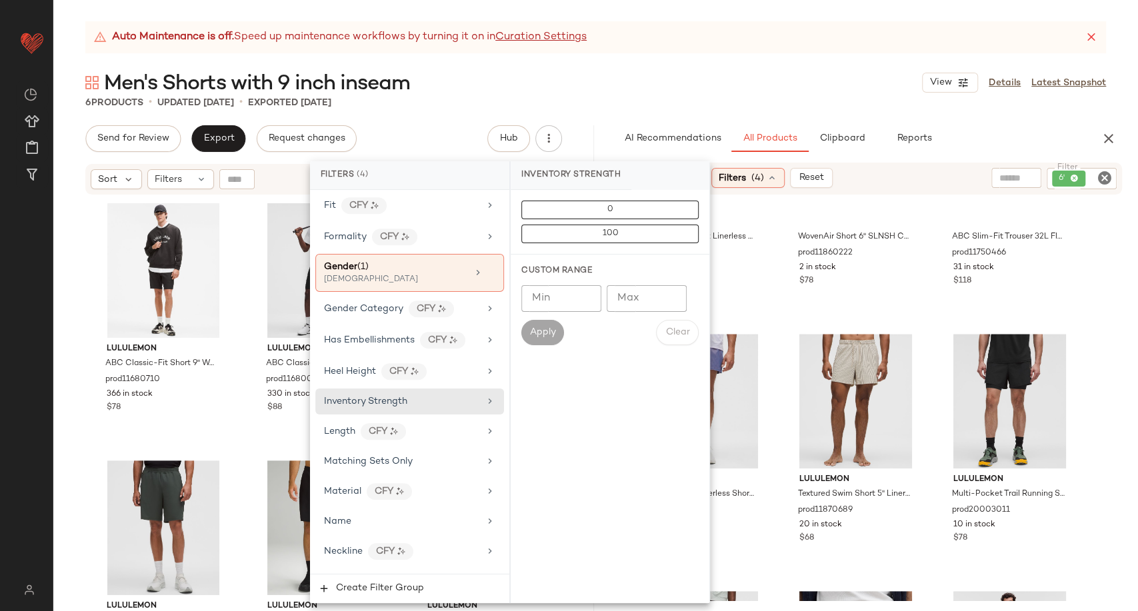
click at [563, 282] on div "Custom Range Min Min Max Max Apply Clear" at bounding box center [610, 305] width 199 height 101
click at [562, 297] on input "Min" at bounding box center [561, 298] width 80 height 27
type input "**"
click at [555, 339] on button "Apply" at bounding box center [542, 332] width 43 height 25
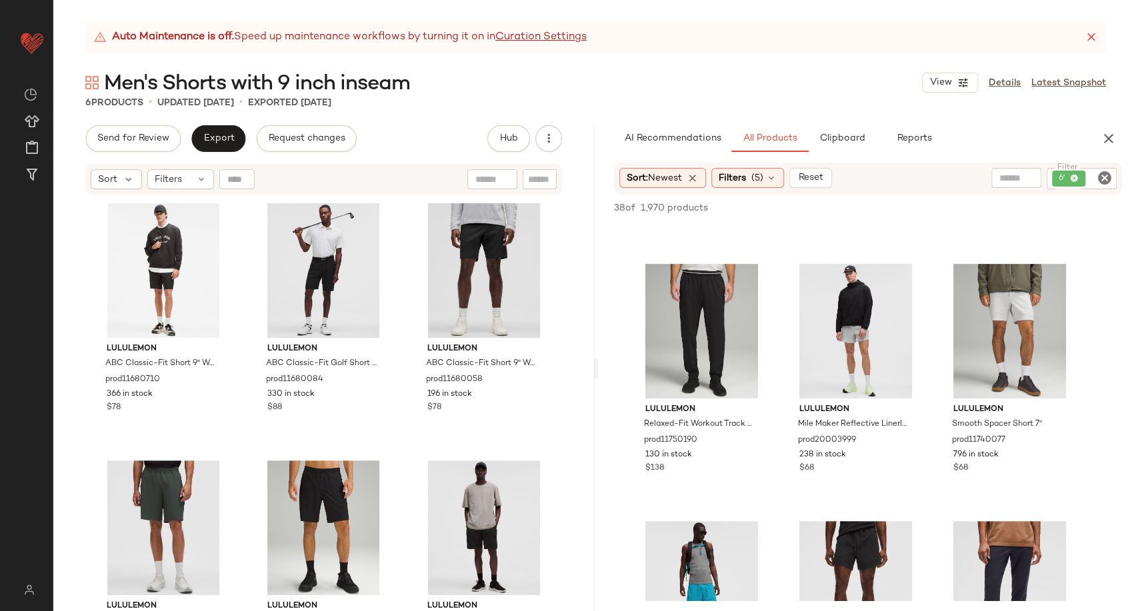
scroll to position [0, 0]
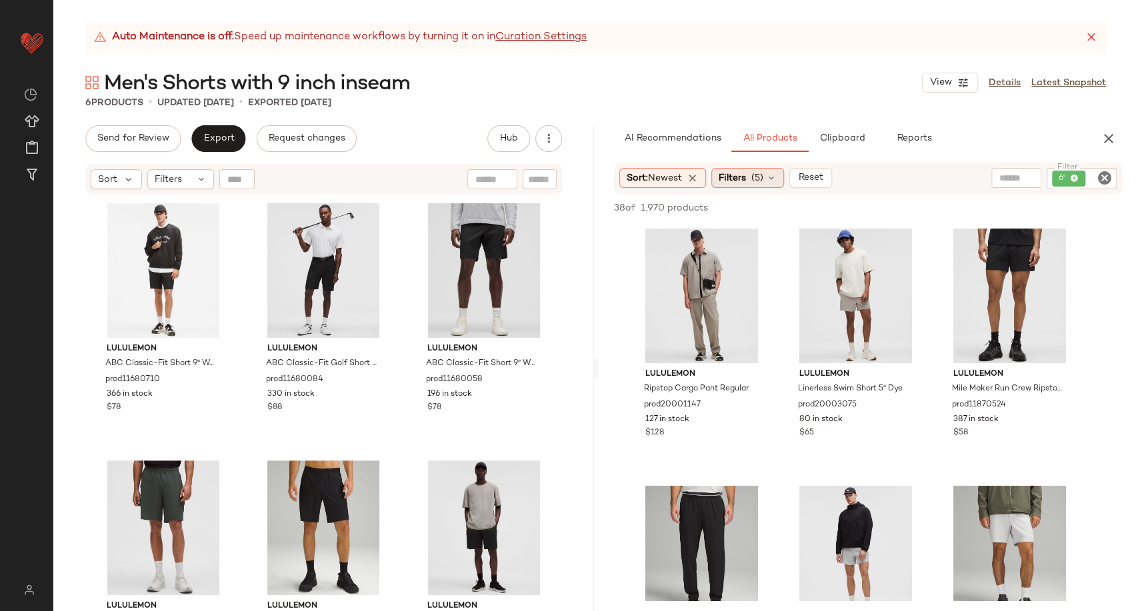
click at [770, 183] on icon at bounding box center [771, 178] width 11 height 11
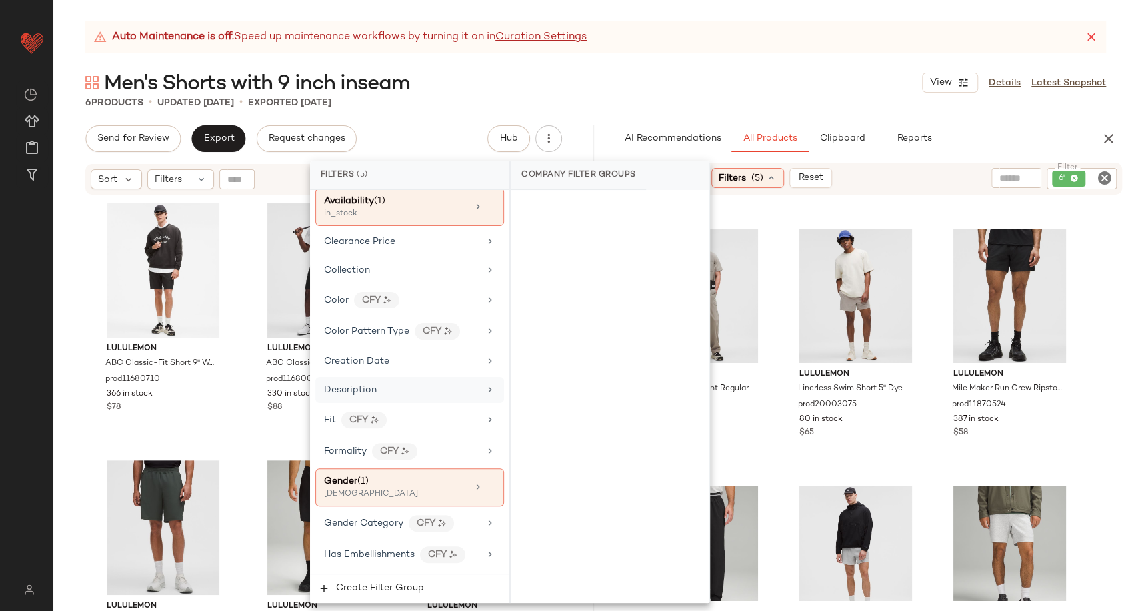
scroll to position [370, 0]
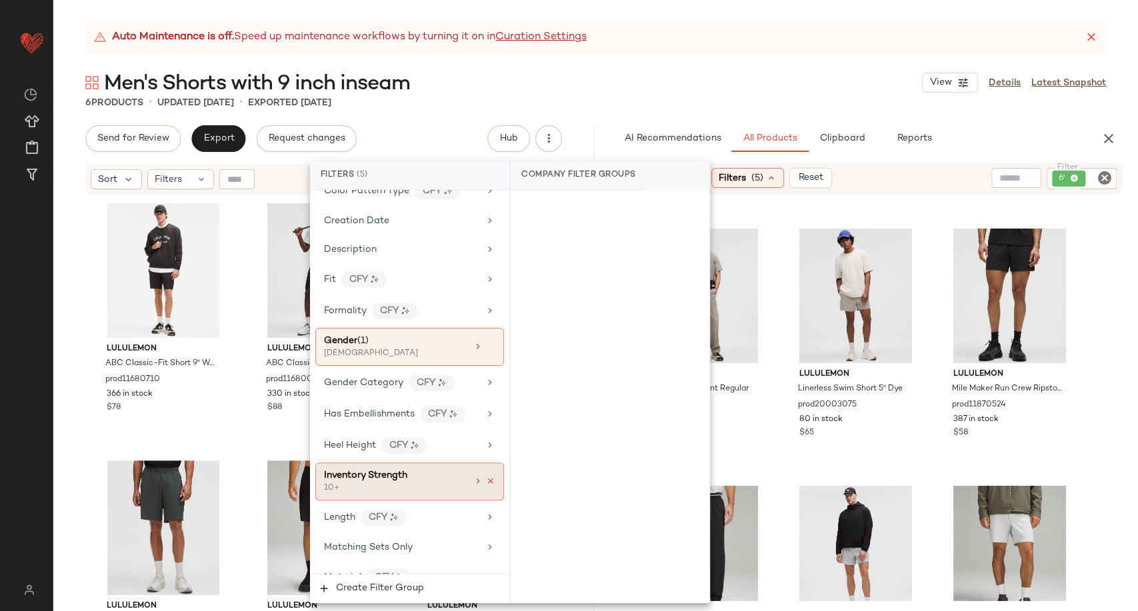
click at [487, 477] on icon at bounding box center [490, 481] width 9 height 9
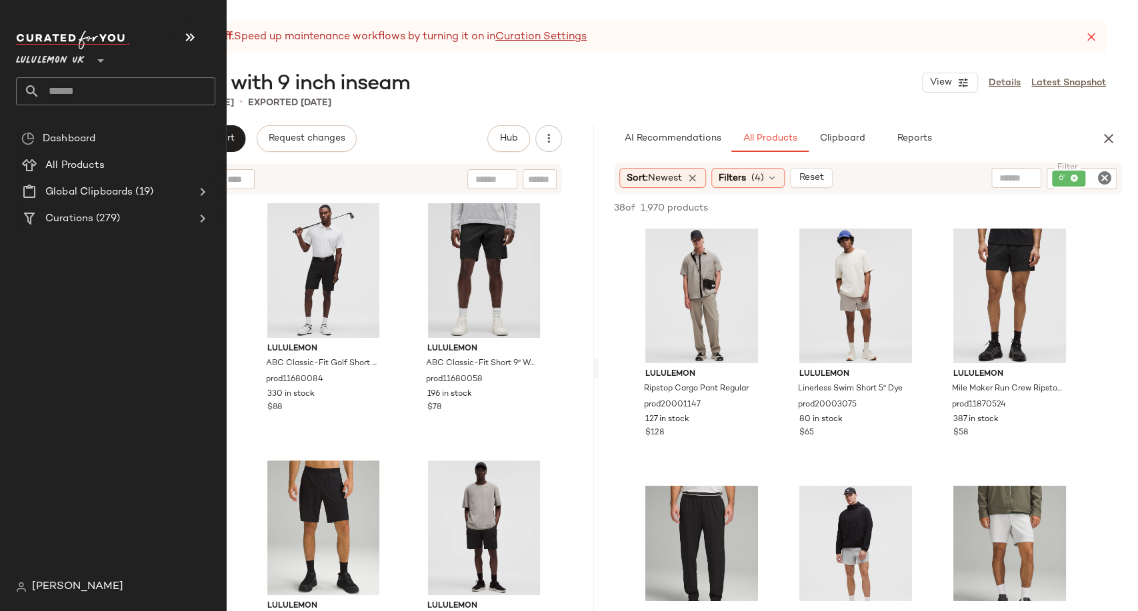
click at [69, 92] on input "text" at bounding box center [127, 91] width 175 height 28
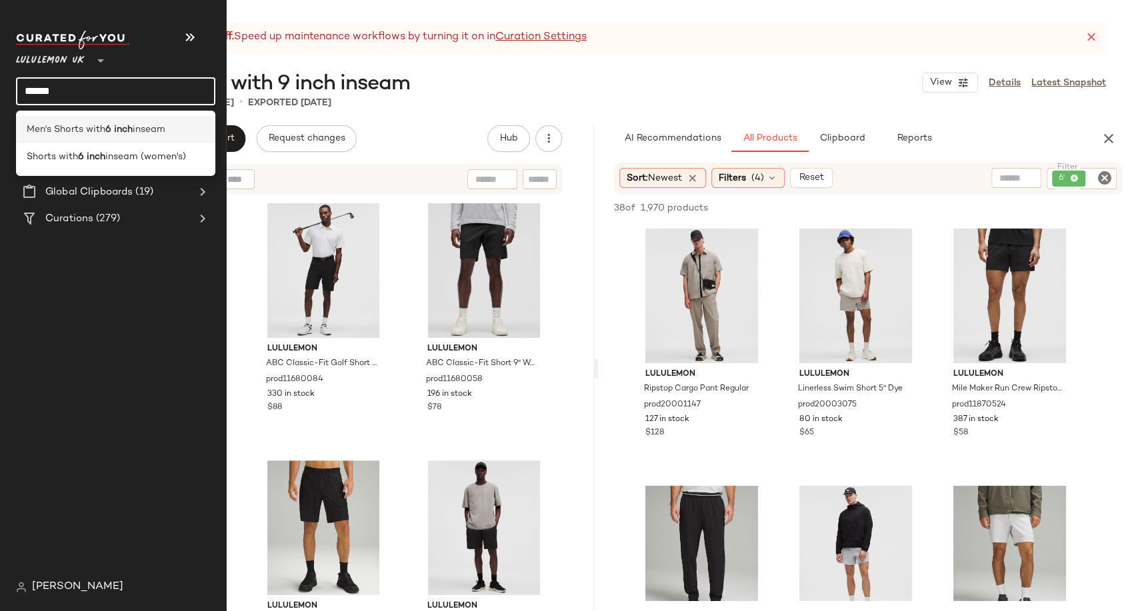
type input "******"
click at [93, 127] on span "Men's Shorts with" at bounding box center [66, 130] width 79 height 14
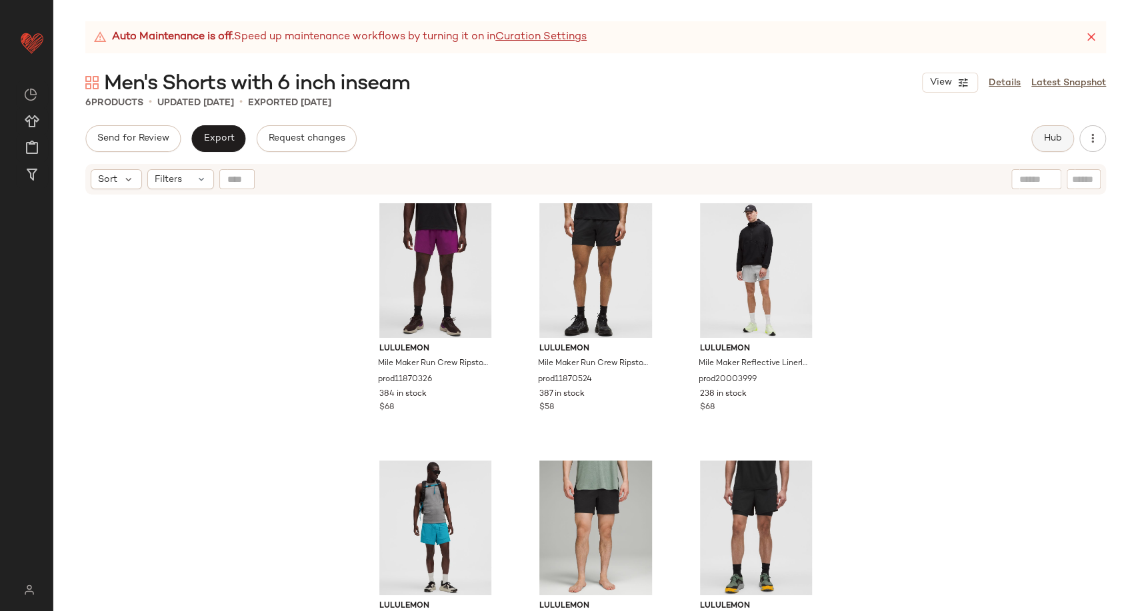
click at [1064, 139] on button "Hub" at bounding box center [1053, 138] width 43 height 27
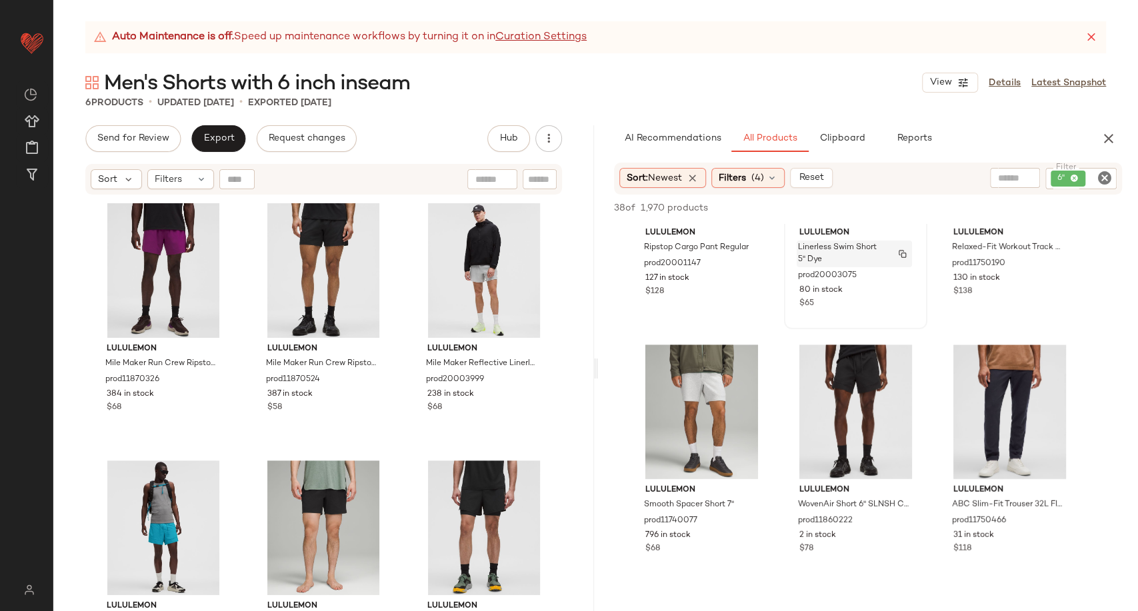
scroll to position [148, 0]
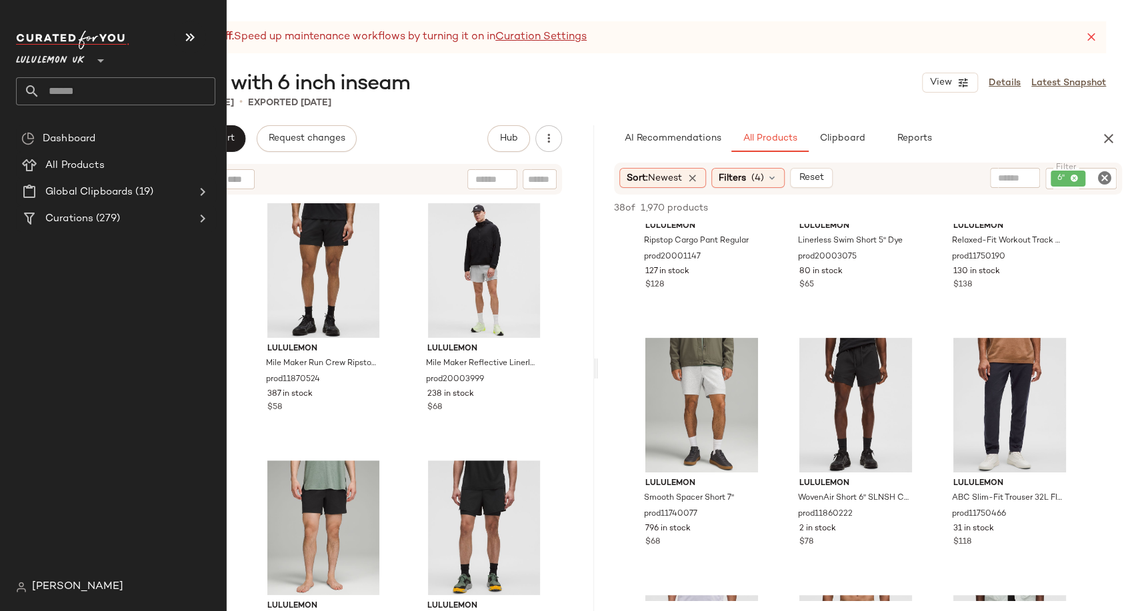
click at [76, 98] on input "text" at bounding box center [127, 91] width 175 height 28
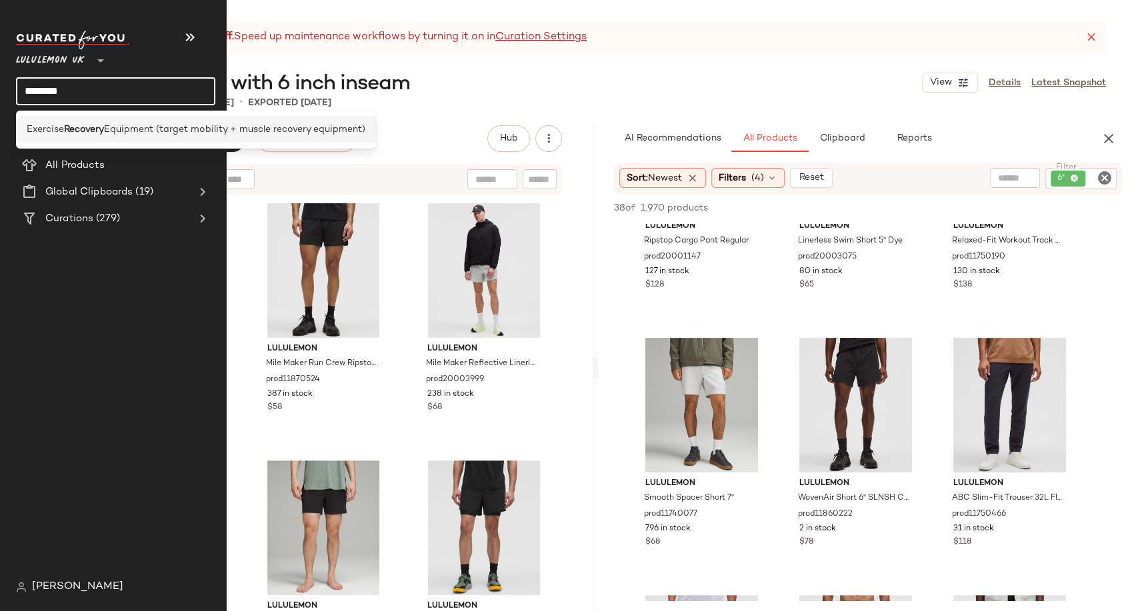
type input "********"
click at [114, 124] on span "Equipment (target mobility + muscle recovery equipment)" at bounding box center [234, 130] width 261 height 14
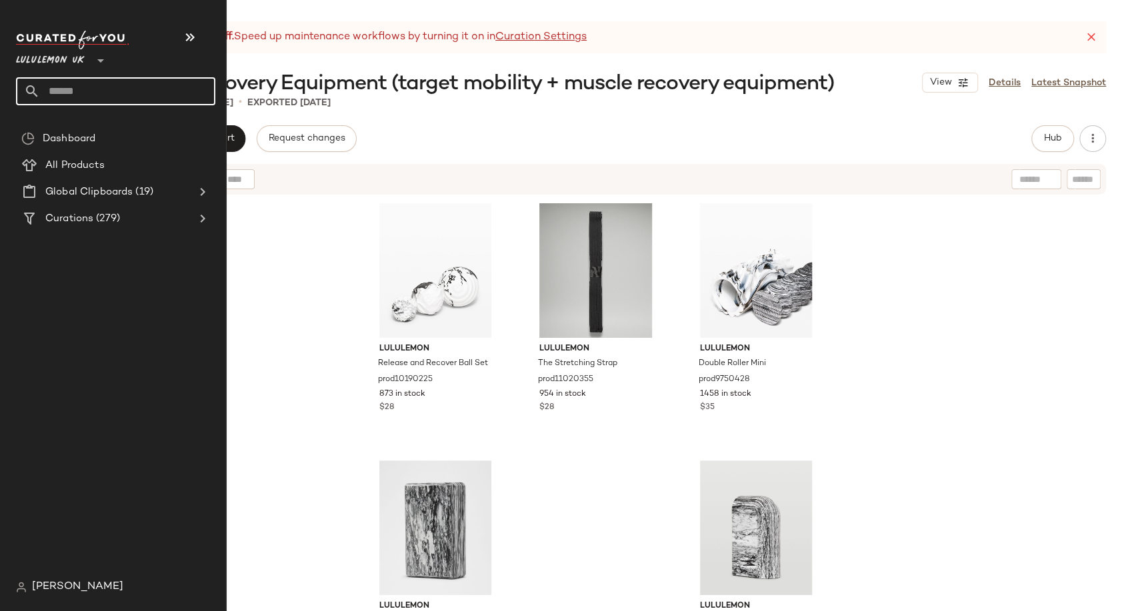
click at [77, 95] on input "text" at bounding box center [127, 91] width 175 height 28
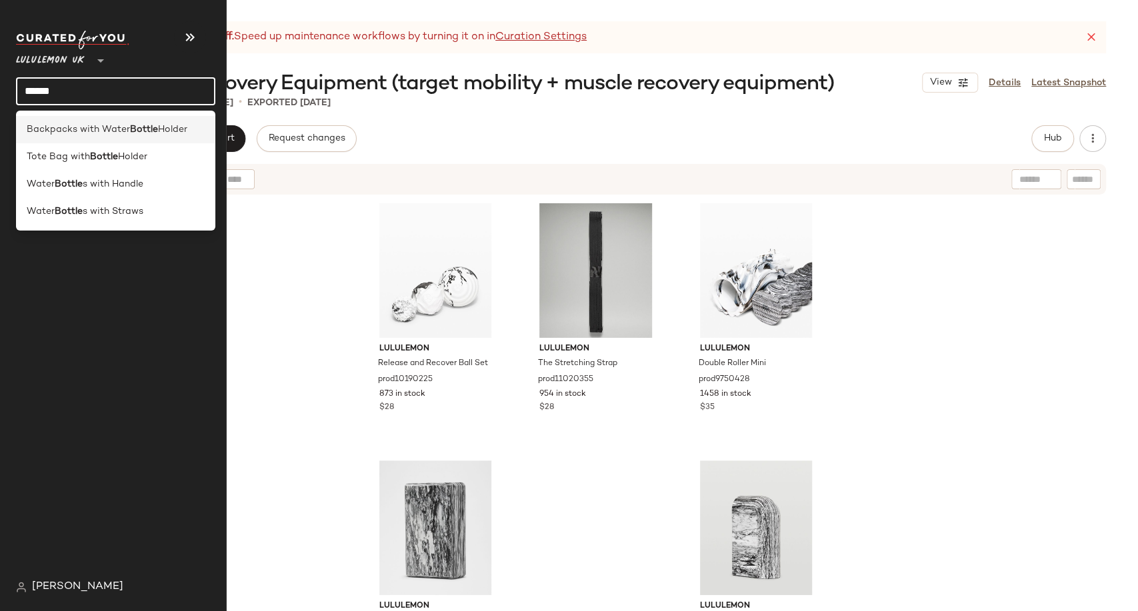
type input "******"
click at [119, 133] on span "Backpacks with Water" at bounding box center [78, 130] width 103 height 14
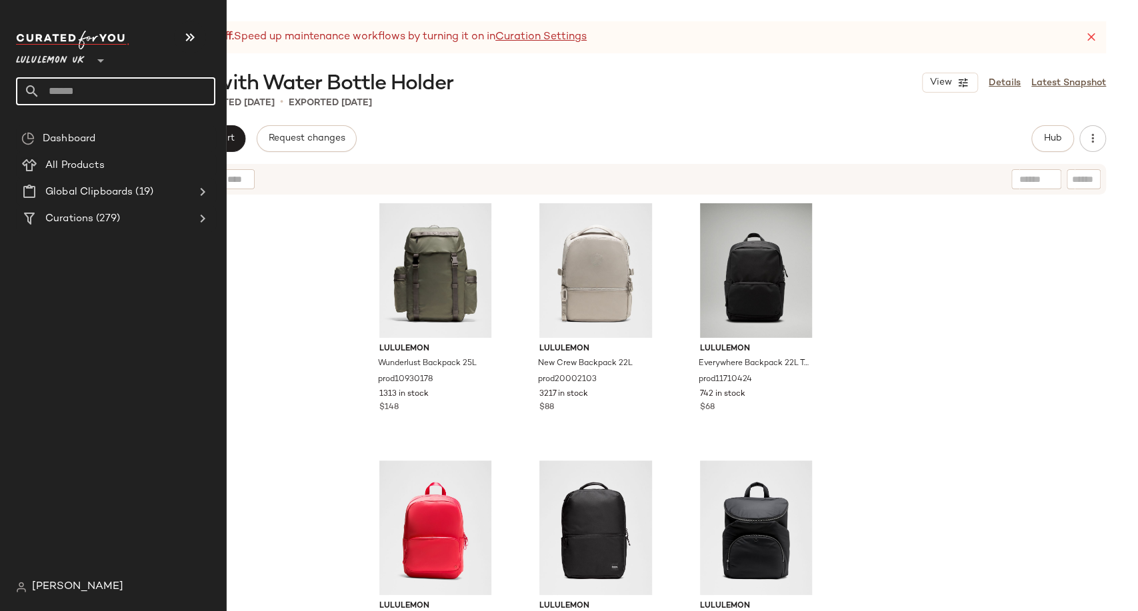
click at [53, 89] on input "text" at bounding box center [127, 91] width 175 height 28
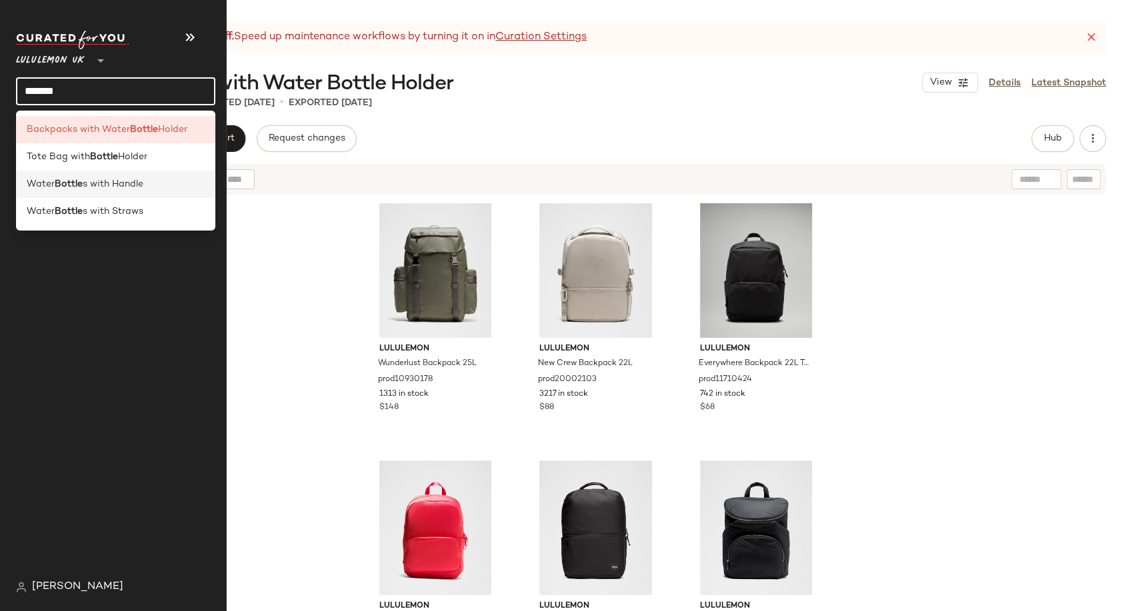
type input "******"
click at [118, 193] on div "Water Bottle s with Handle" at bounding box center [115, 184] width 199 height 27
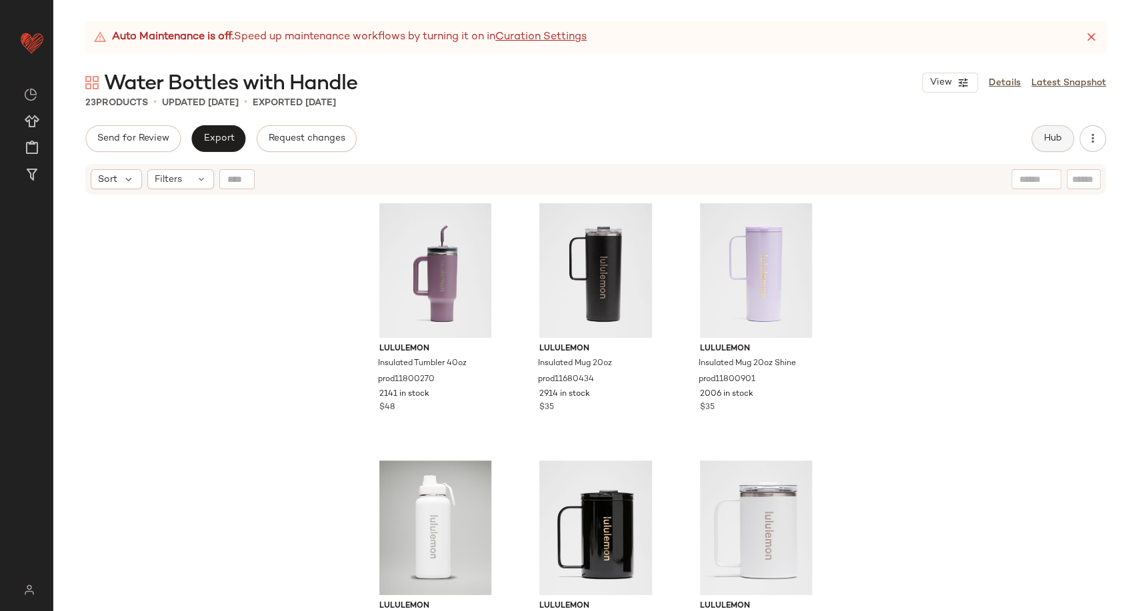
click at [1050, 147] on button "Hub" at bounding box center [1053, 138] width 43 height 27
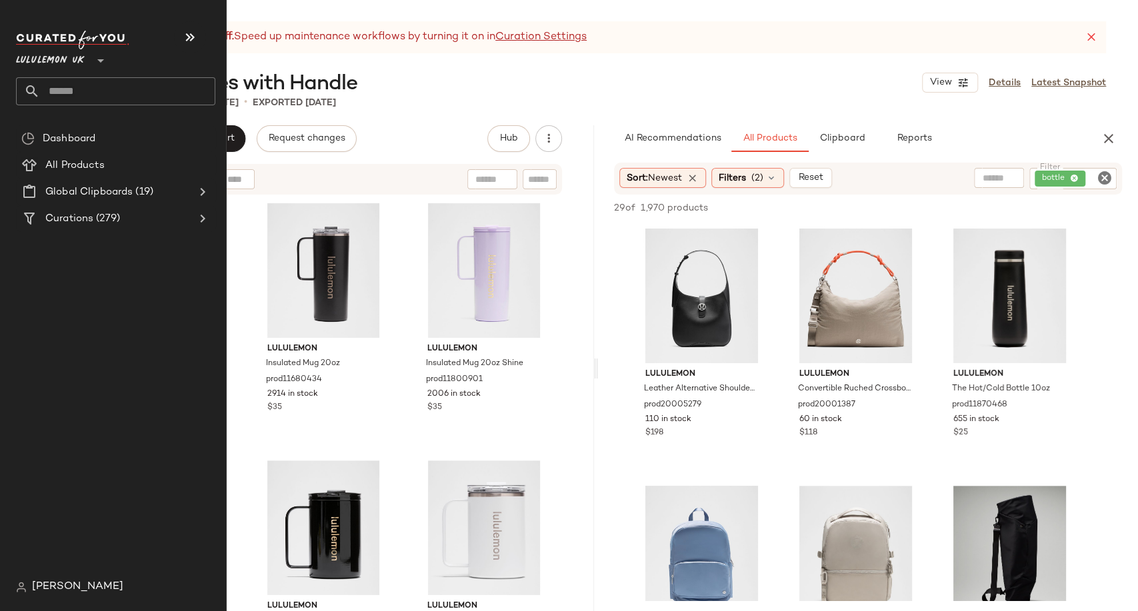
click at [90, 100] on input "text" at bounding box center [127, 91] width 175 height 28
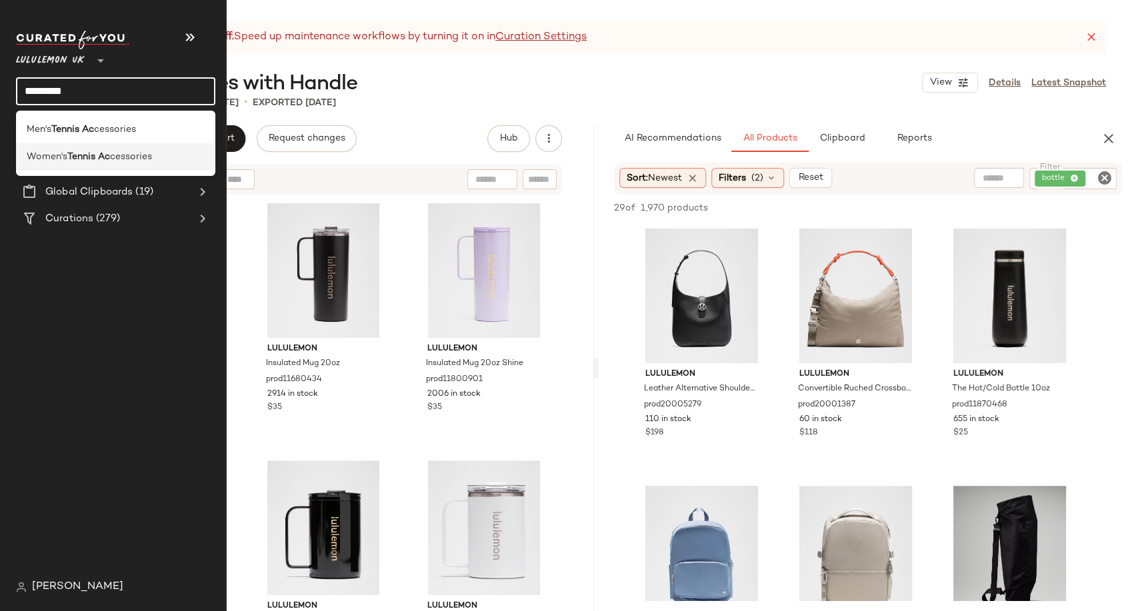
type input "*********"
click at [113, 161] on span "cessories" at bounding box center [131, 157] width 42 height 14
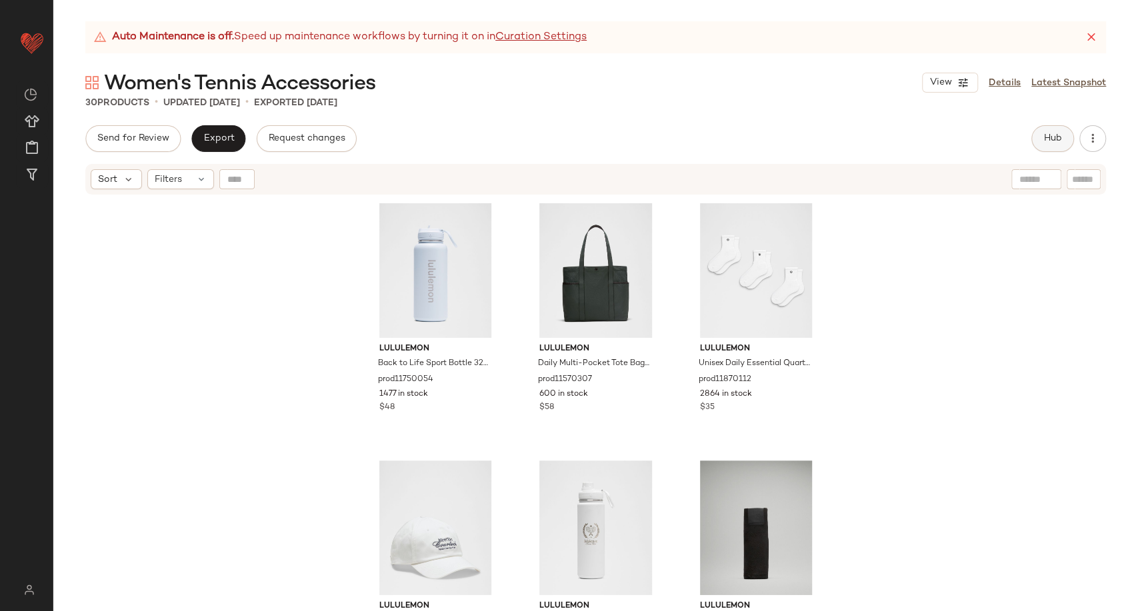
click at [1045, 147] on button "Hub" at bounding box center [1053, 138] width 43 height 27
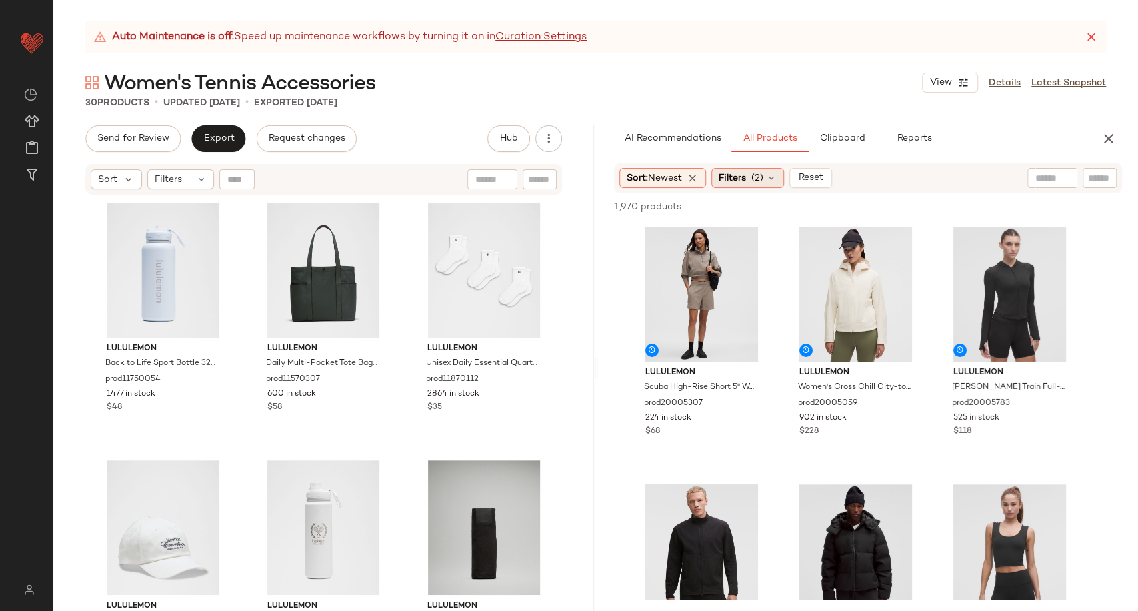
click at [776, 180] on icon at bounding box center [771, 178] width 11 height 11
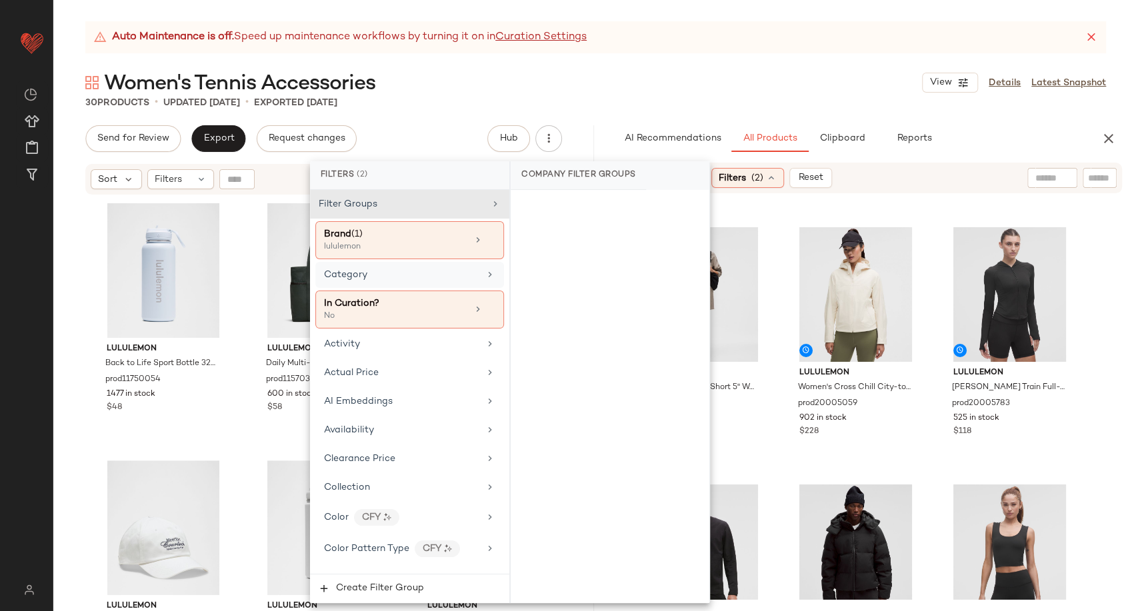
click at [380, 268] on div "Category" at bounding box center [401, 275] width 155 height 14
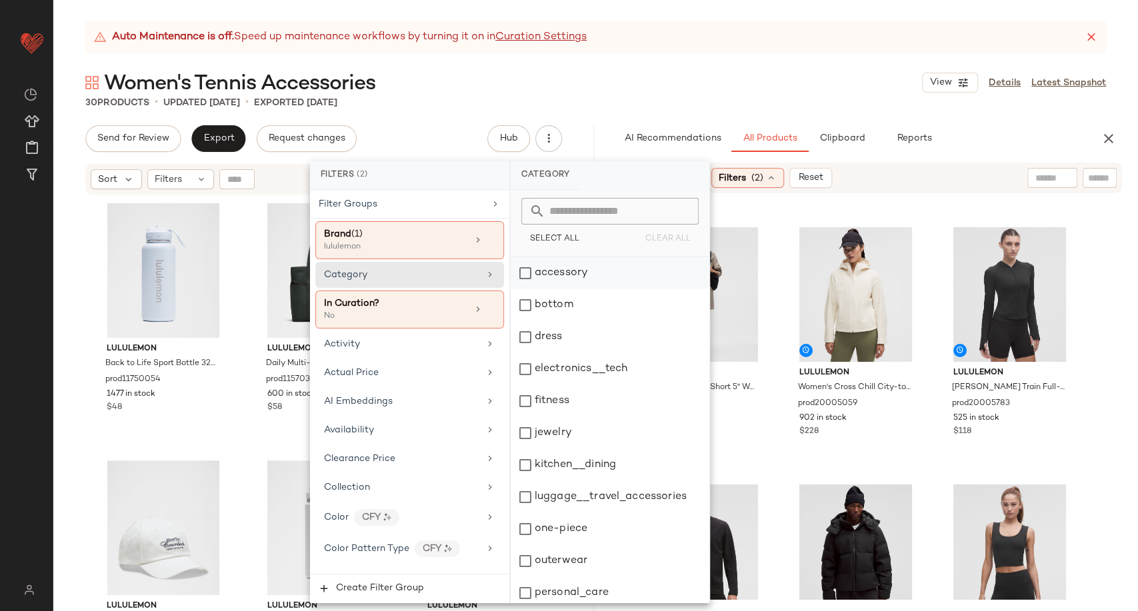
click at [603, 271] on div "accessory" at bounding box center [610, 273] width 199 height 32
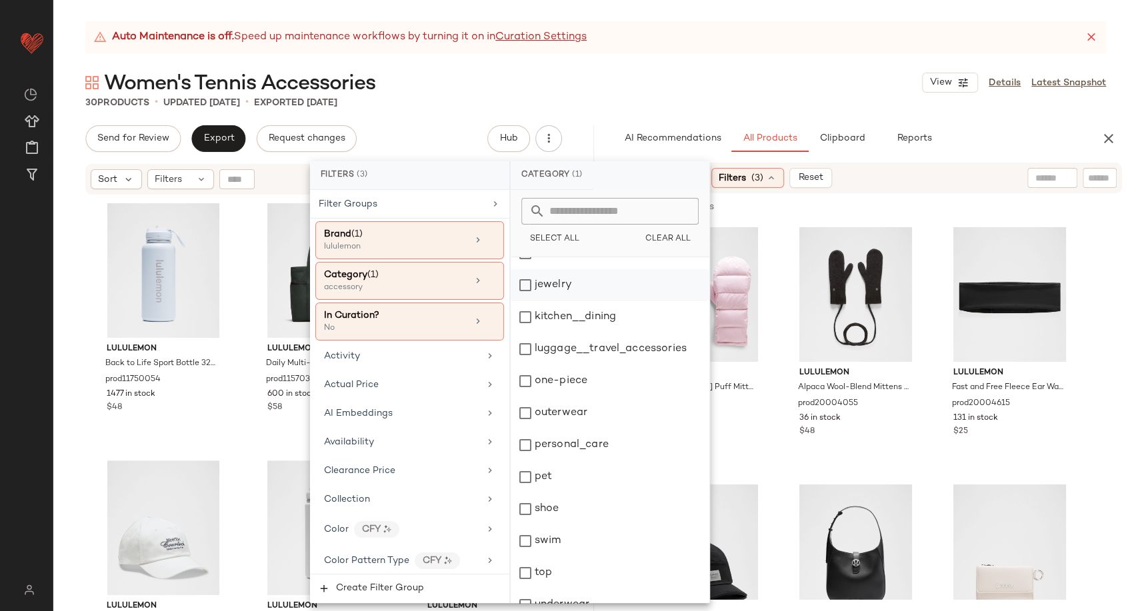
scroll to position [165, 0]
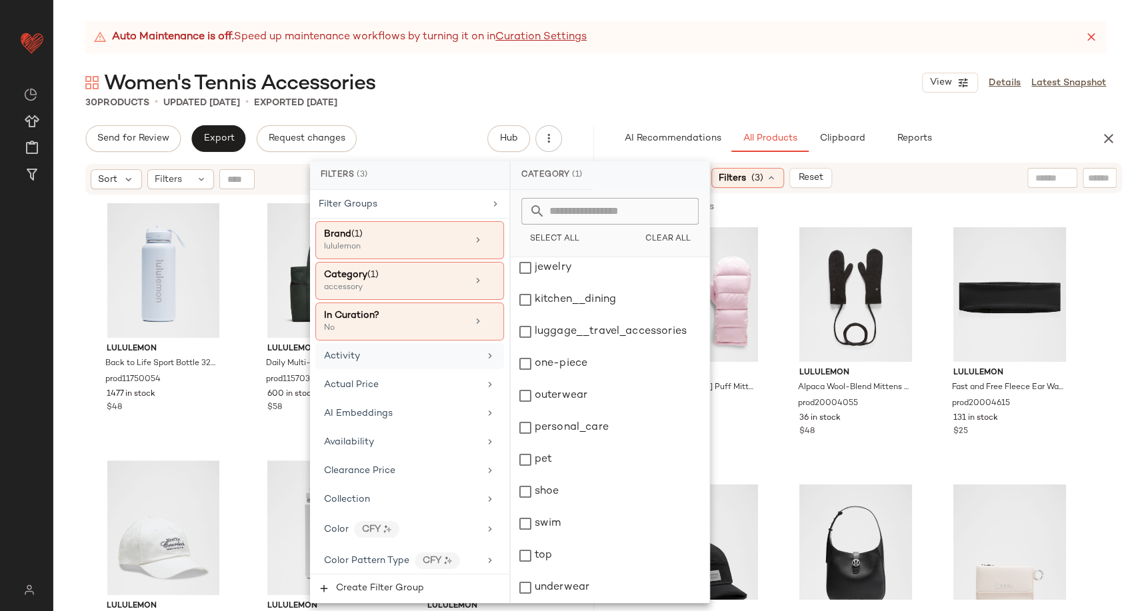
click at [419, 349] on div "Activity" at bounding box center [401, 356] width 155 height 14
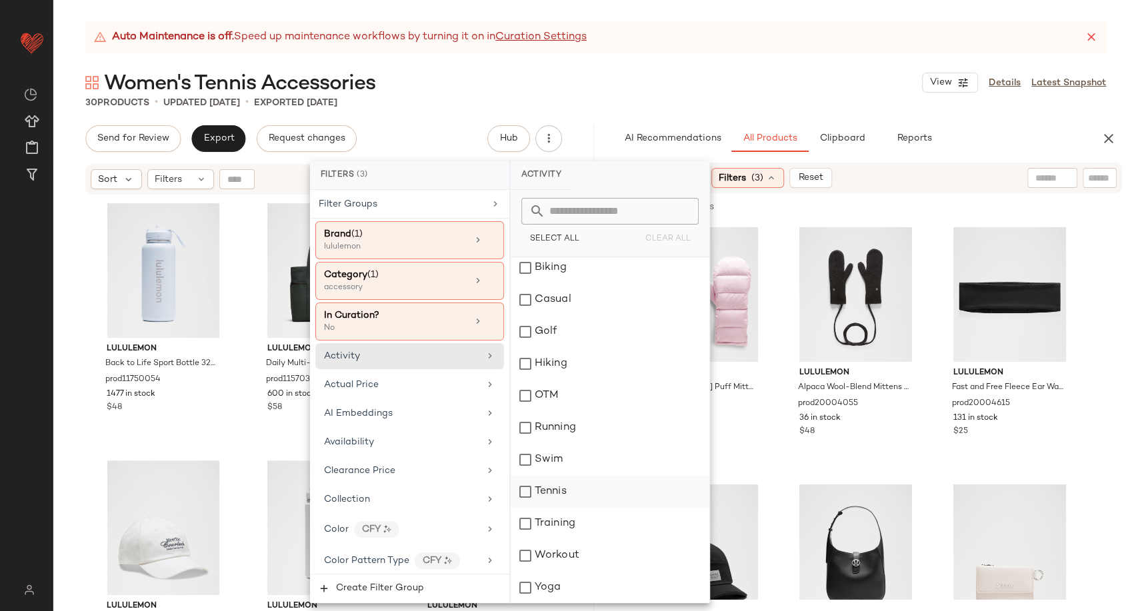
click at [559, 487] on div "Tennis" at bounding box center [610, 492] width 199 height 32
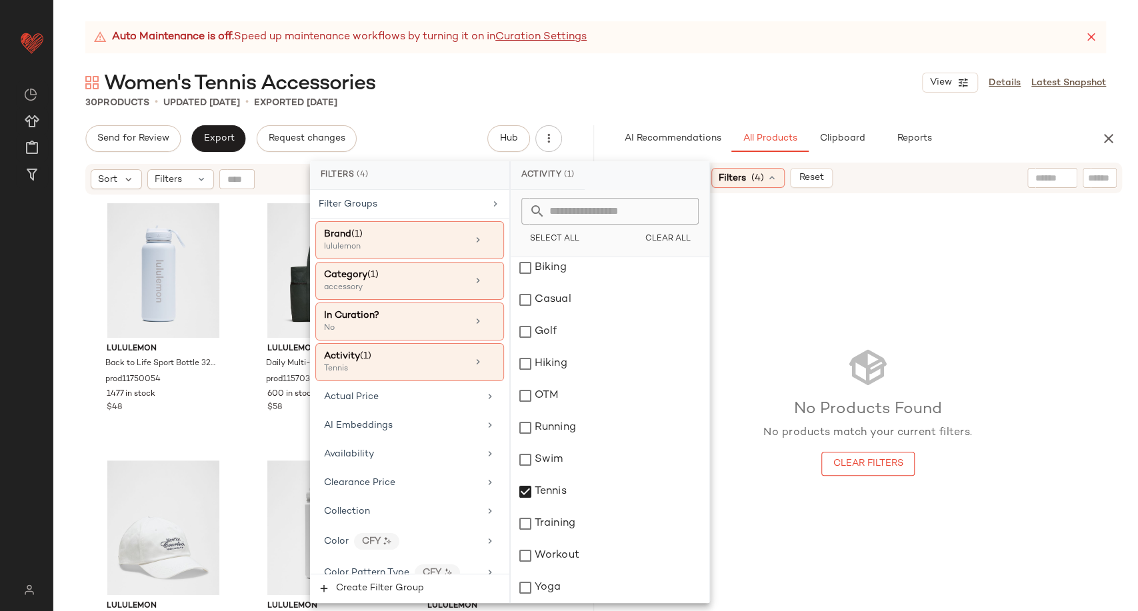
click at [778, 404] on h3 "No Products Found" at bounding box center [868, 409] width 209 height 21
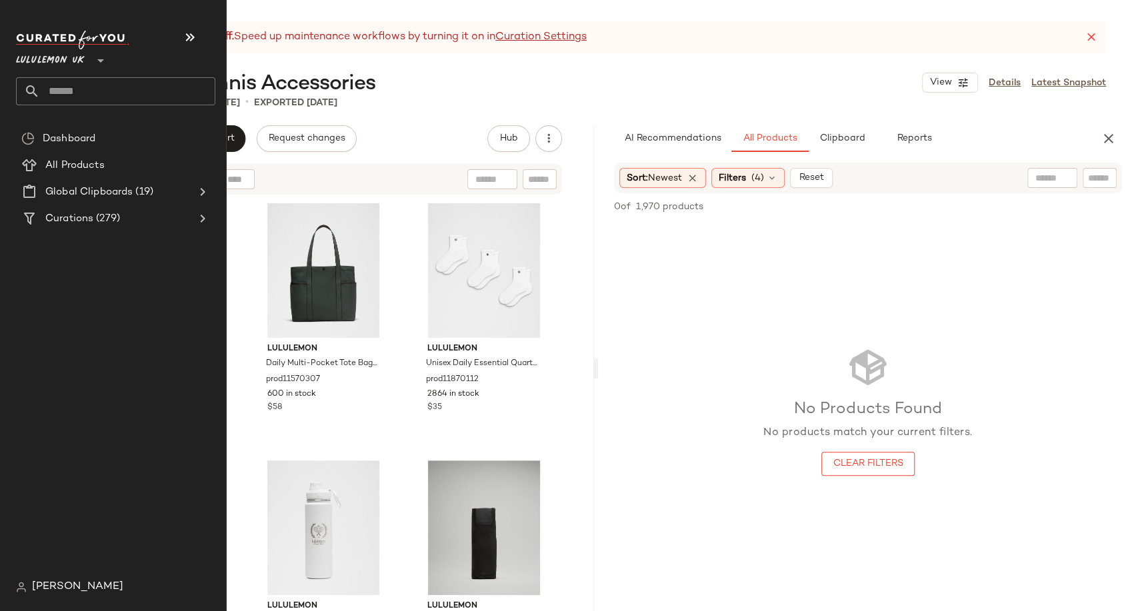
click at [70, 88] on input "text" at bounding box center [127, 91] width 175 height 28
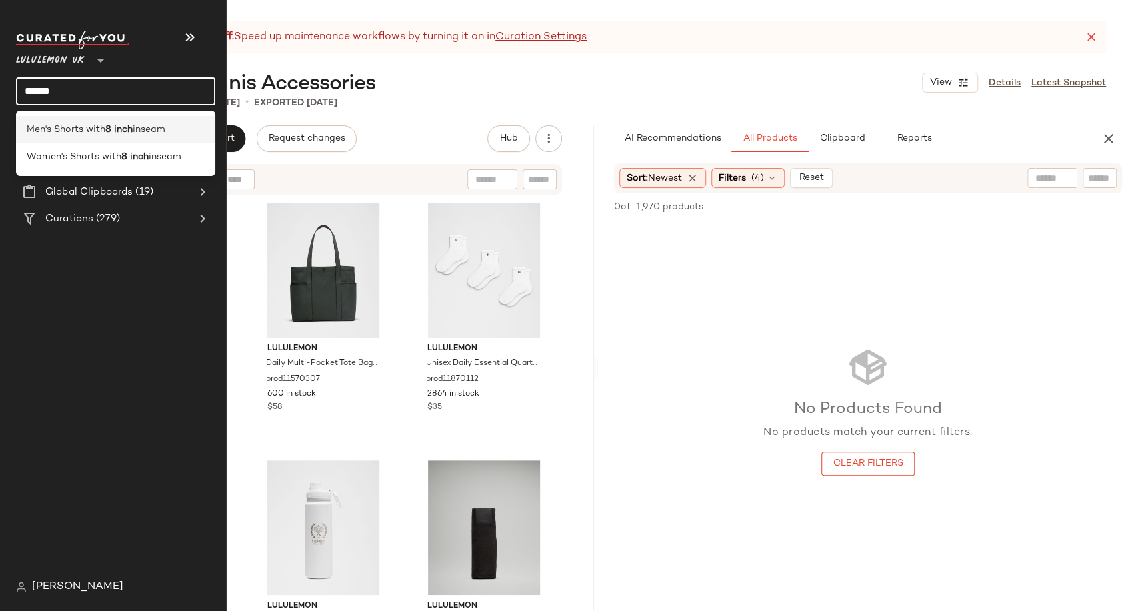
type input "******"
click at [91, 129] on span "Men's Shorts with" at bounding box center [66, 130] width 79 height 14
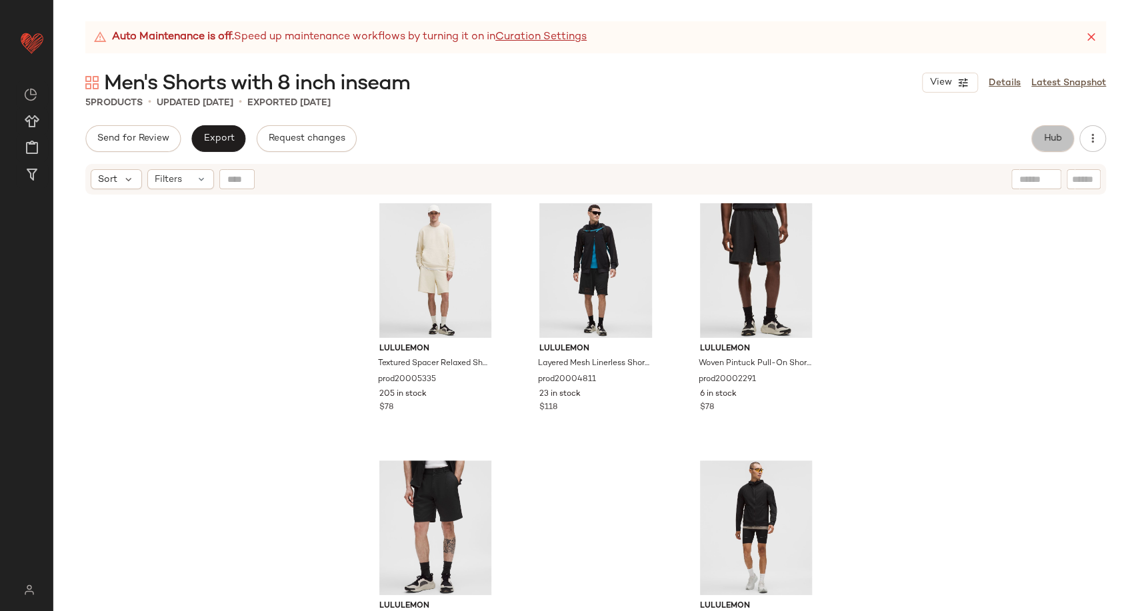
click at [1066, 141] on button "Hub" at bounding box center [1053, 138] width 43 height 27
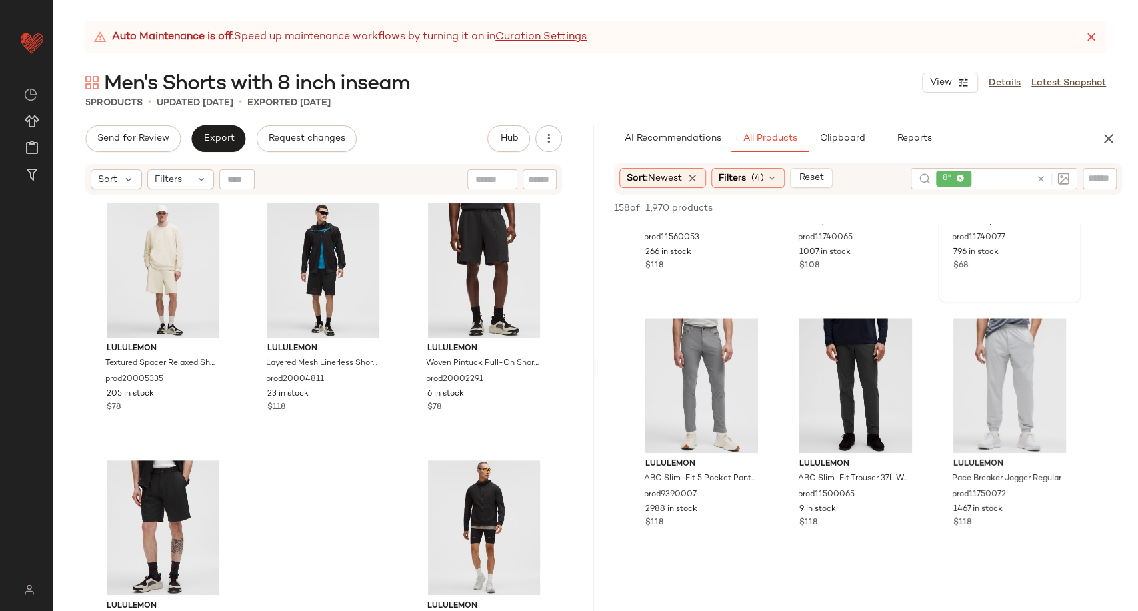
scroll to position [444, 0]
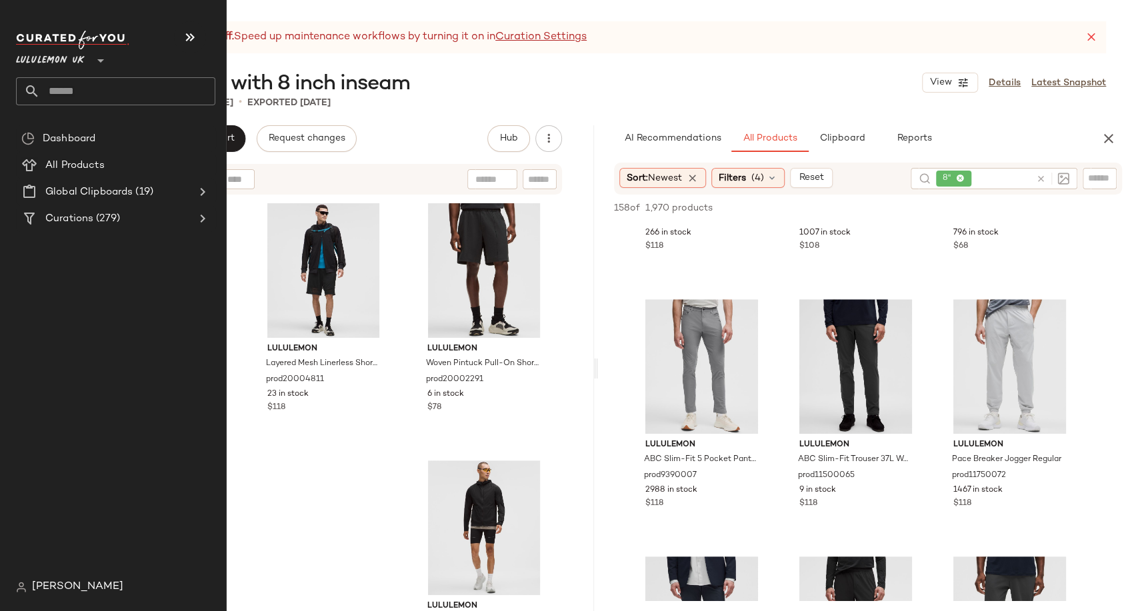
click at [103, 91] on input "text" at bounding box center [127, 91] width 175 height 28
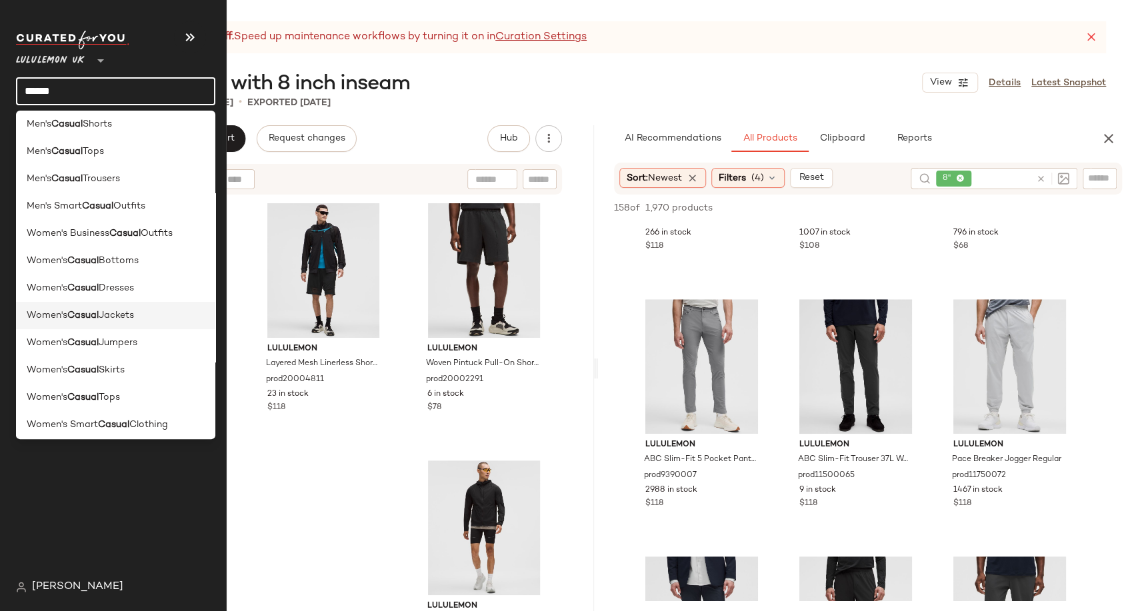
scroll to position [92, 0]
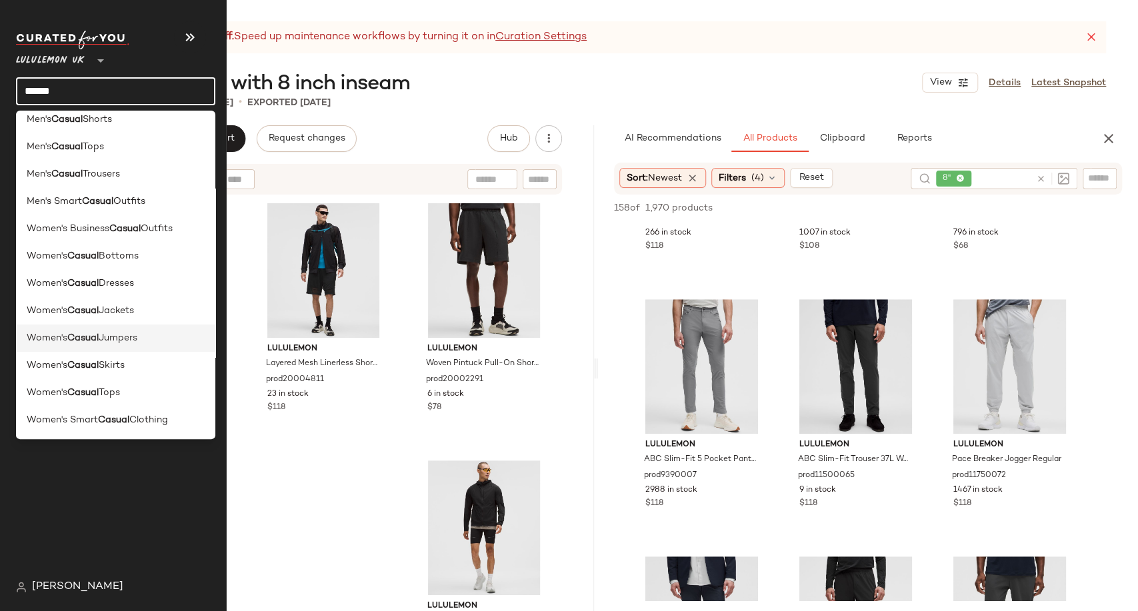
type input "******"
click at [129, 339] on span "Jumpers" at bounding box center [118, 338] width 39 height 14
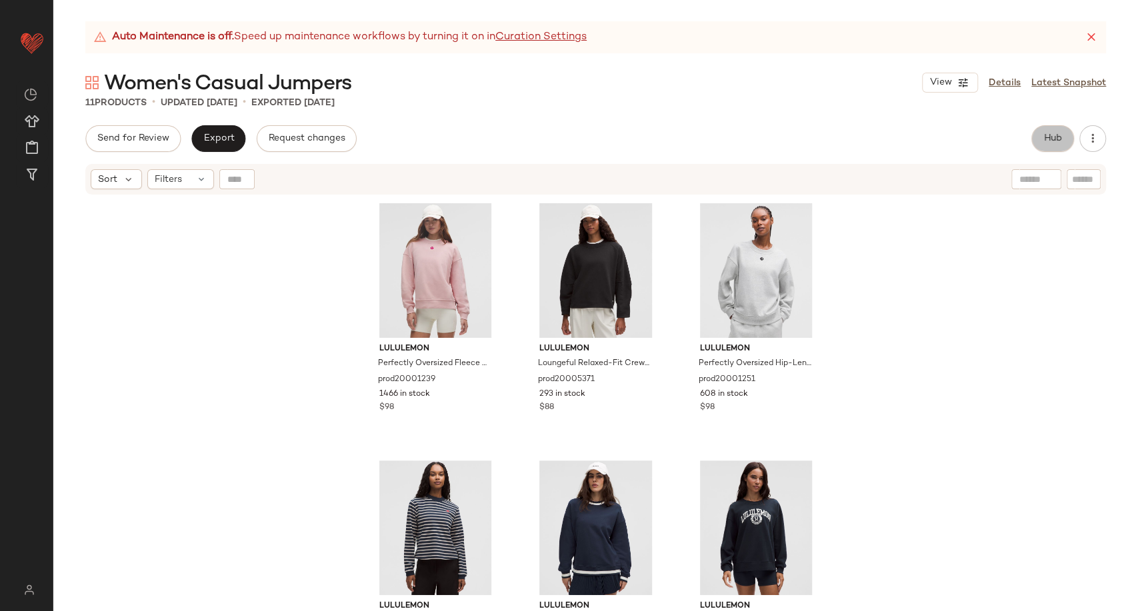
click at [1045, 141] on span "Hub" at bounding box center [1053, 138] width 19 height 11
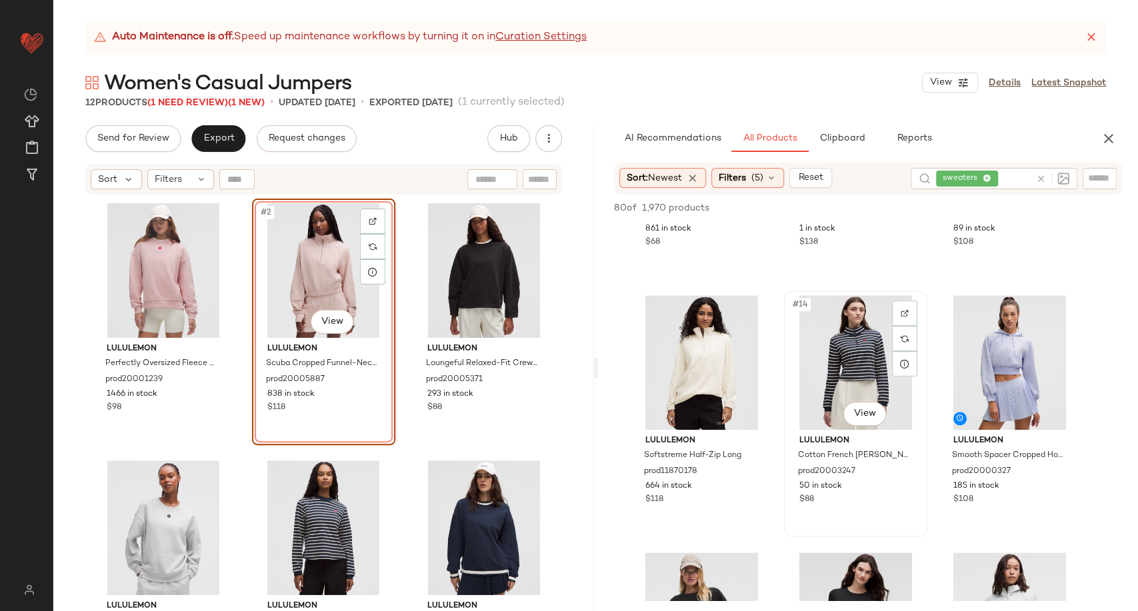
scroll to position [1185, 0]
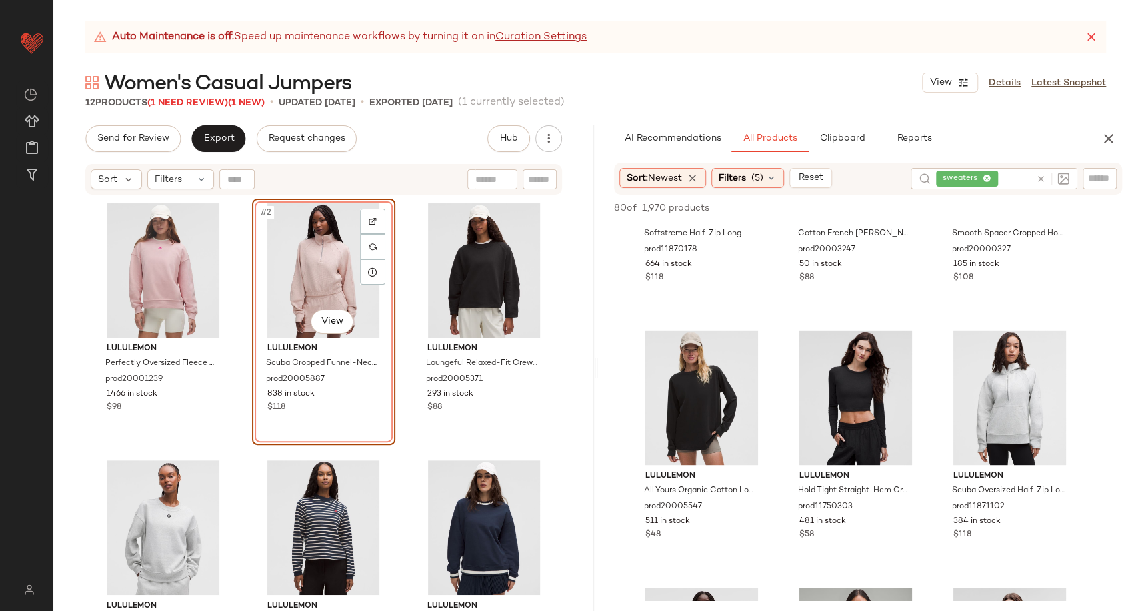
click at [322, 279] on div "#2 View" at bounding box center [324, 270] width 134 height 135
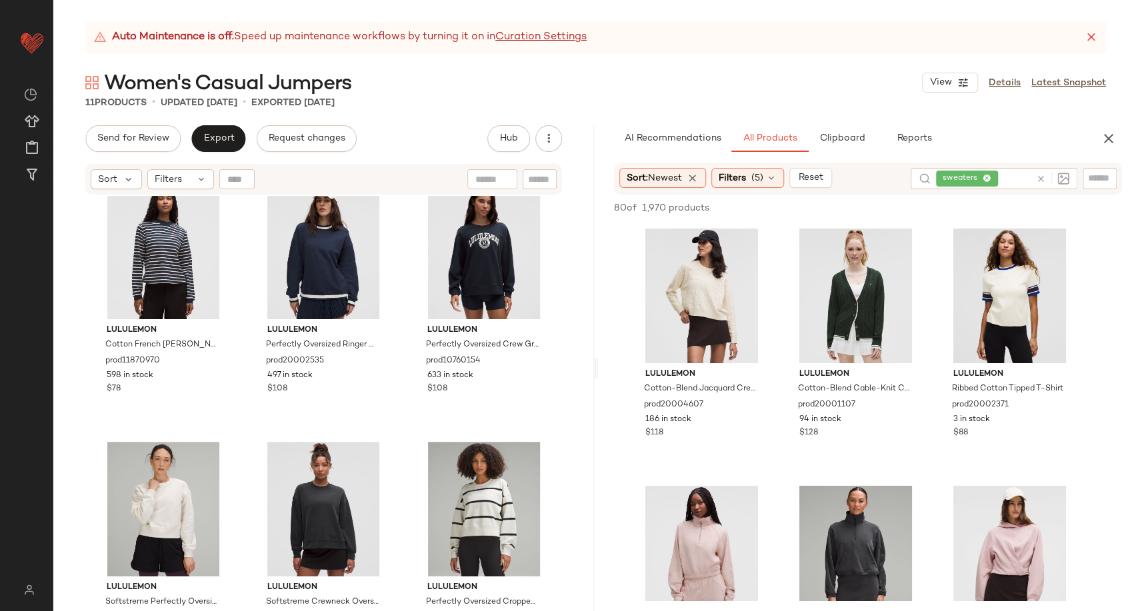
scroll to position [435, 0]
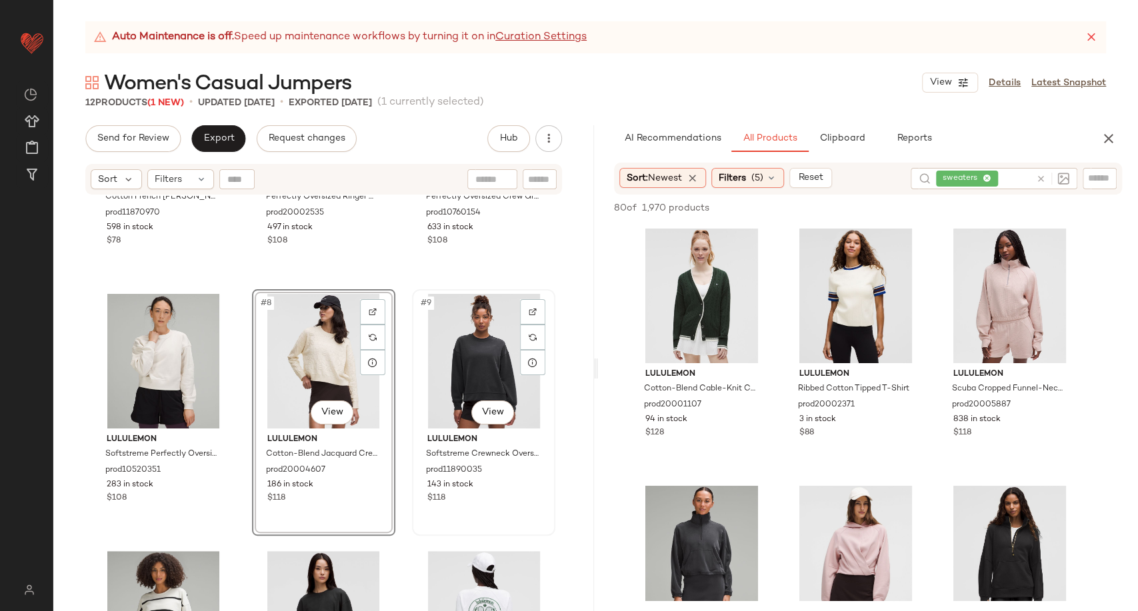
click at [412, 471] on div "#9 View lululemon Softstreme Crewneck Oversized Pullover prod11890035 143 in st…" at bounding box center [483, 412] width 143 height 247
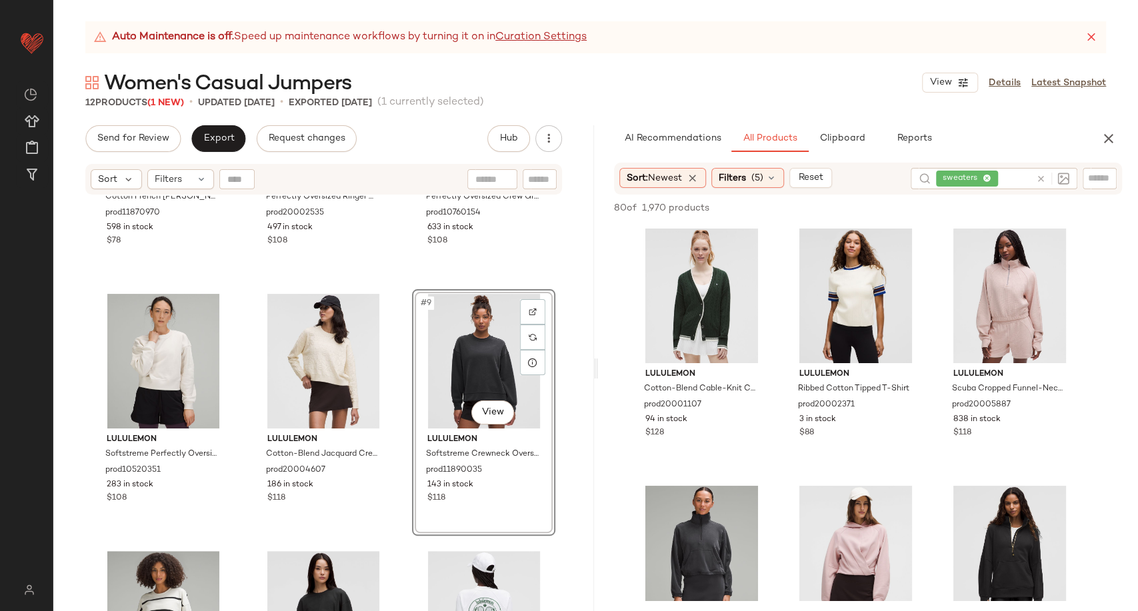
click at [403, 471] on div "lululemon Cotton French Terry Crewneck Pullover prod11870970 598 in stock $78 l…" at bounding box center [323, 420] width 541 height 449
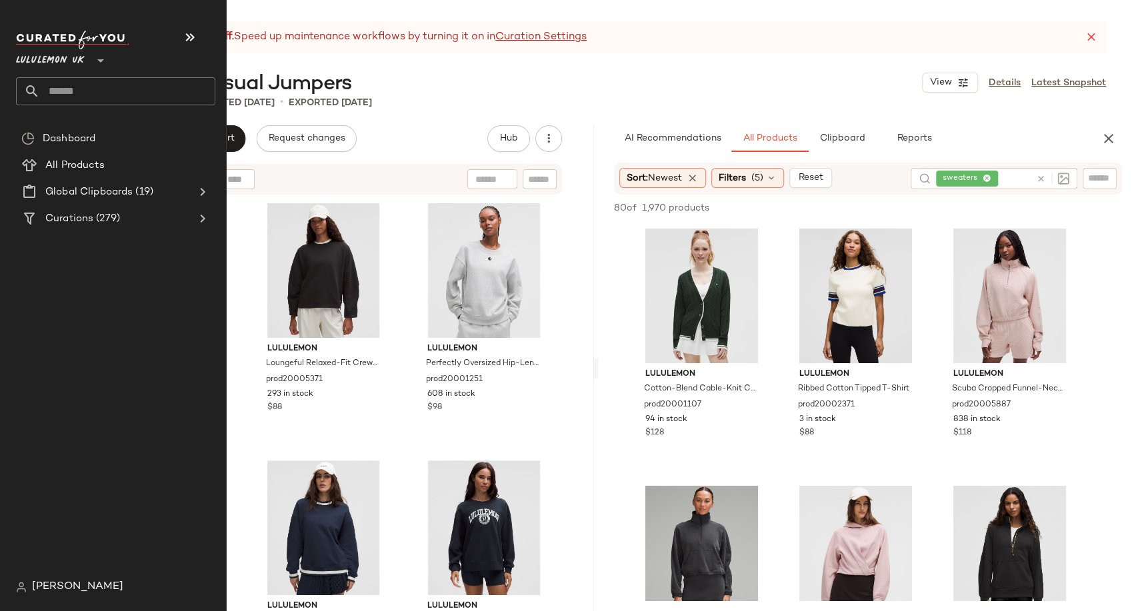
click at [95, 91] on input "text" at bounding box center [127, 91] width 175 height 28
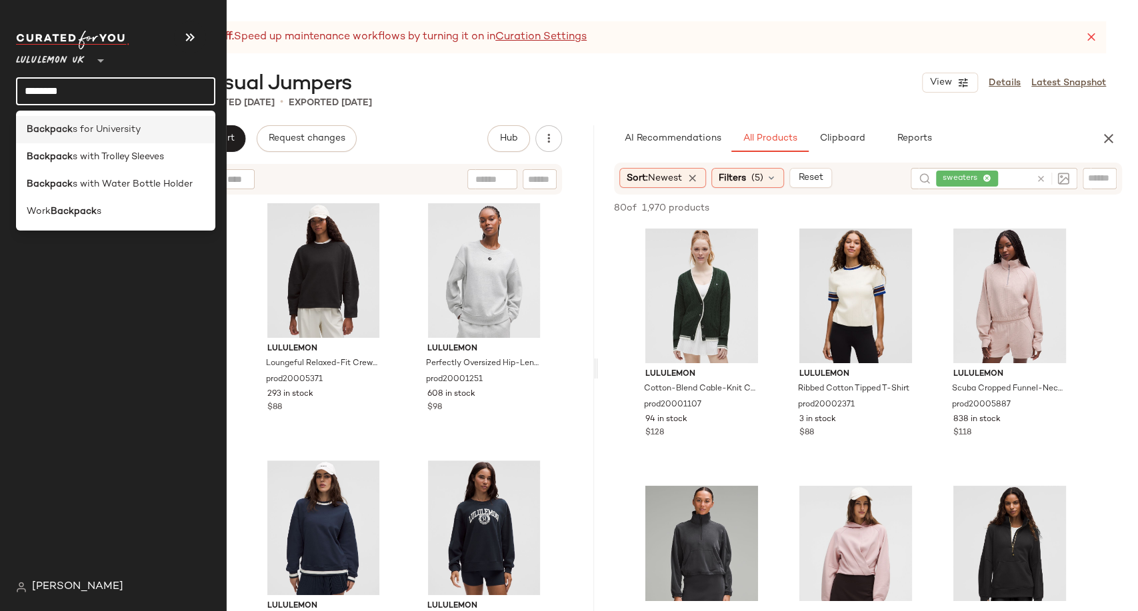
type input "********"
click at [101, 124] on span "s for University" at bounding box center [107, 130] width 68 height 14
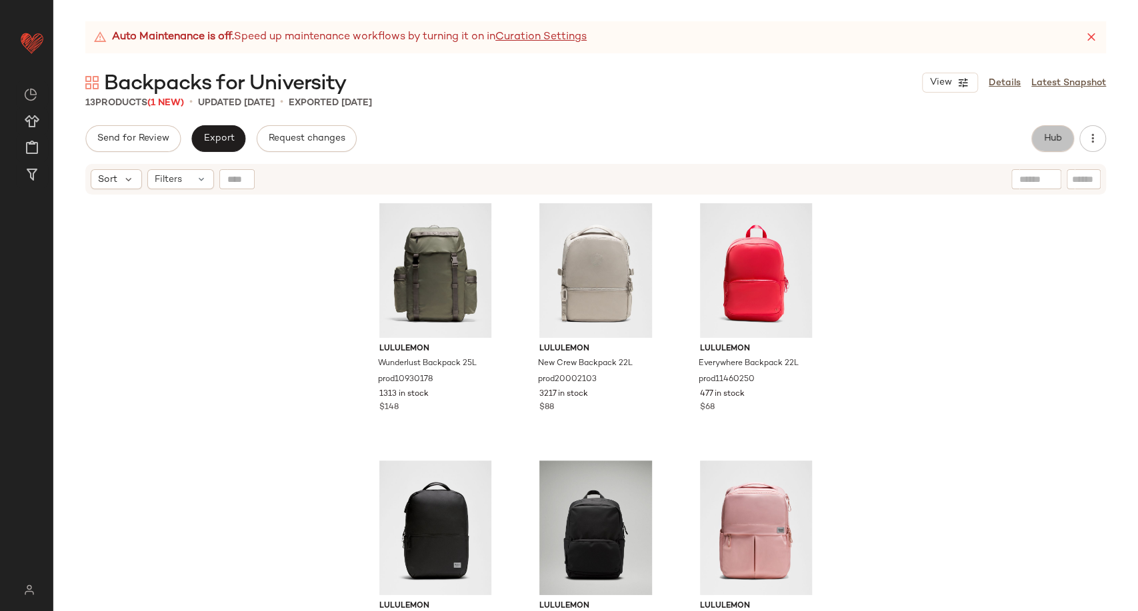
click at [1056, 141] on span "Hub" at bounding box center [1053, 138] width 19 height 11
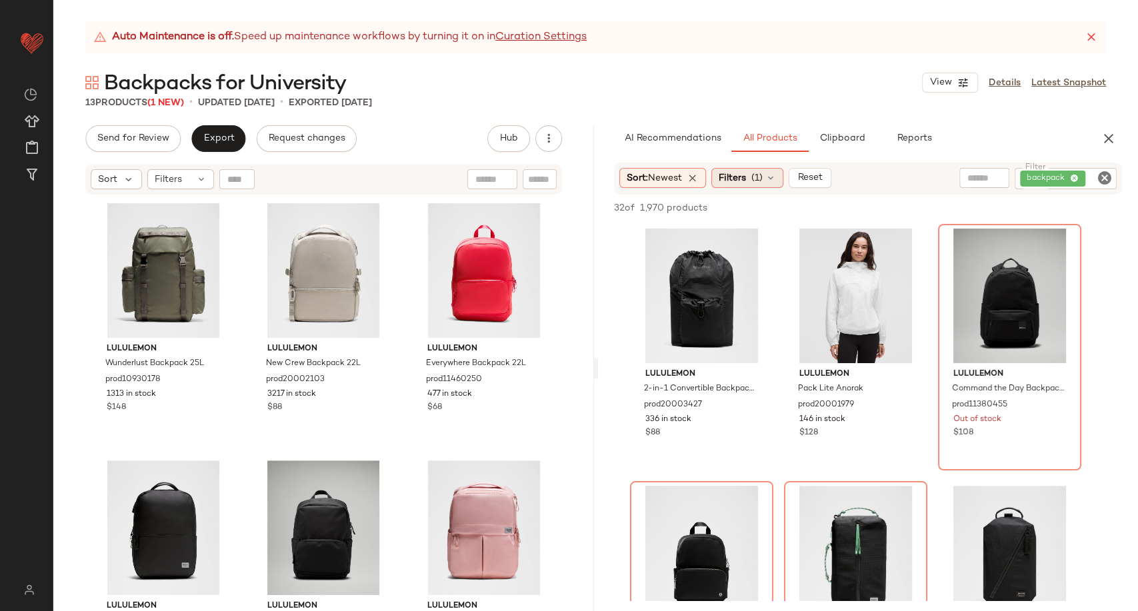
click at [776, 173] on icon at bounding box center [771, 178] width 11 height 11
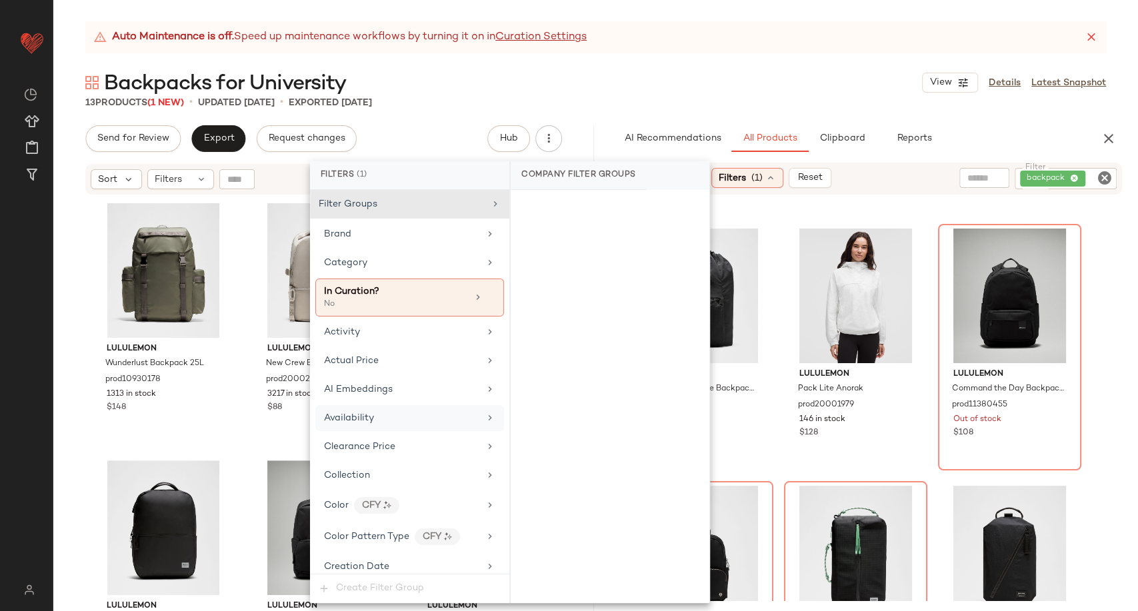
click at [375, 405] on div "Availability" at bounding box center [409, 418] width 189 height 26
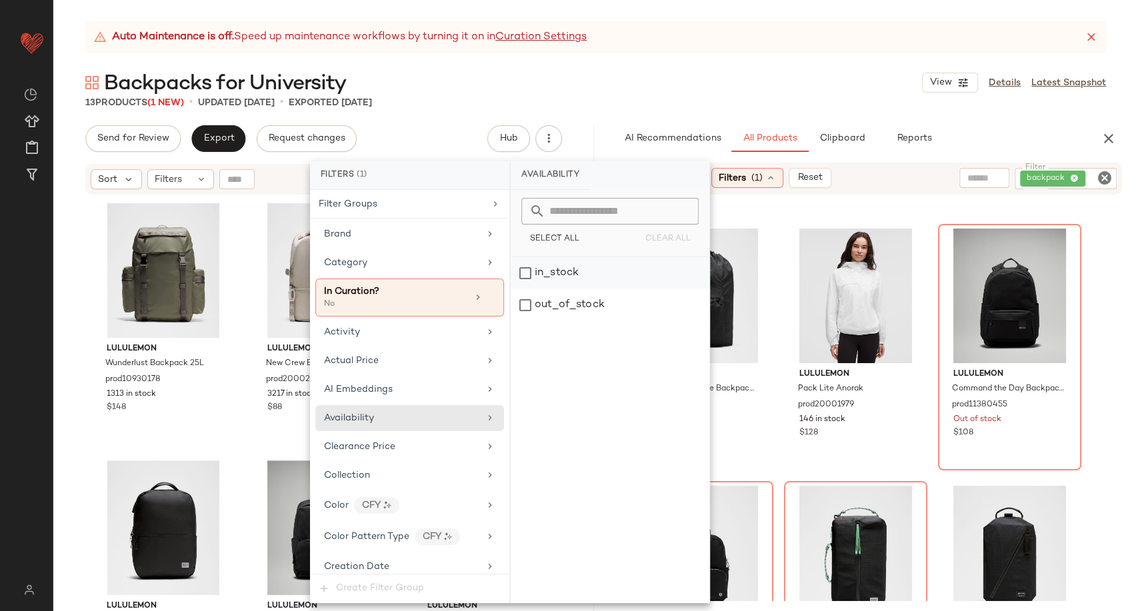
click at [551, 282] on div "in_stock" at bounding box center [610, 273] width 199 height 32
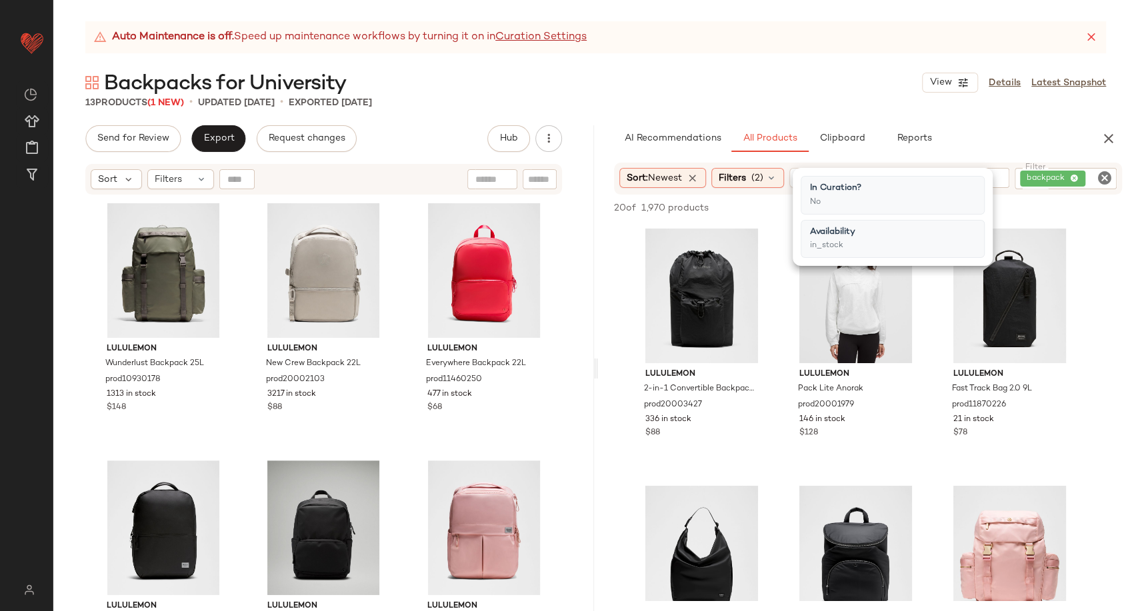
click at [774, 349] on div "lululemon 2-in-1 Convertible Backpack 21L prod20003427 336 in stock $88 lululem…" at bounding box center [868, 605] width 541 height 762
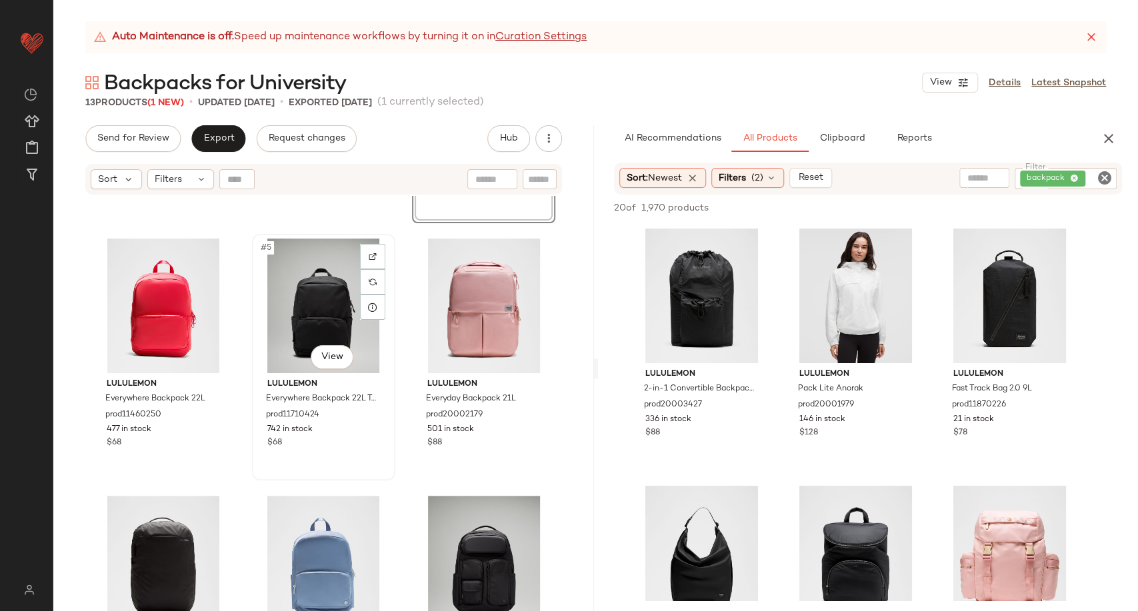
scroll to position [296, 0]
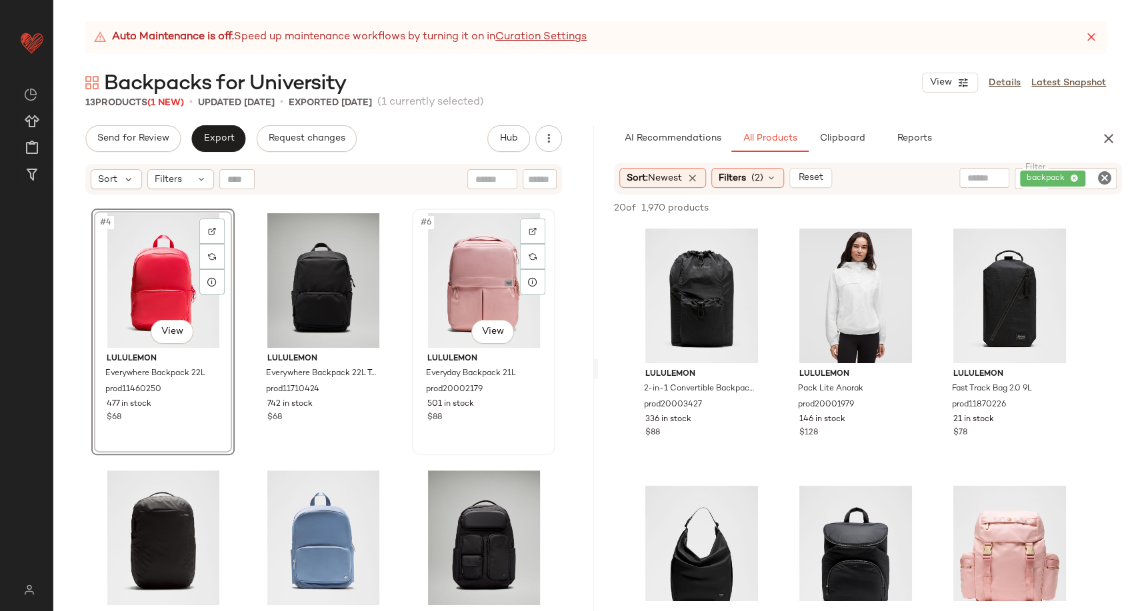
scroll to position [247, 0]
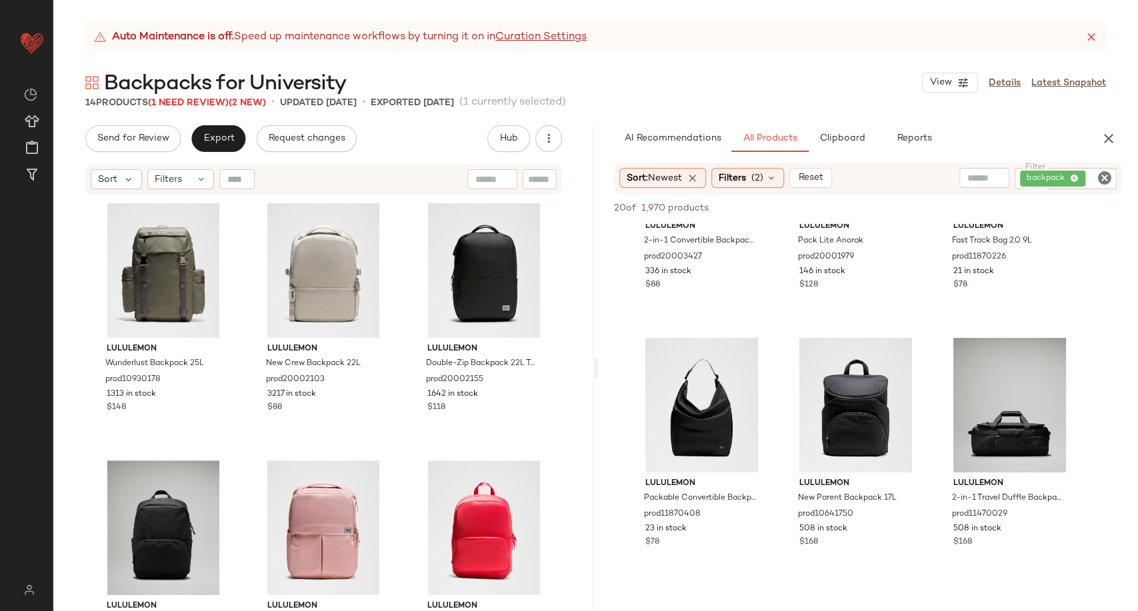
click at [399, 453] on div "lululemon Wunderlust Backpack 25L prod10930178 1313 in stock $148 lululemon New…" at bounding box center [323, 422] width 464 height 446
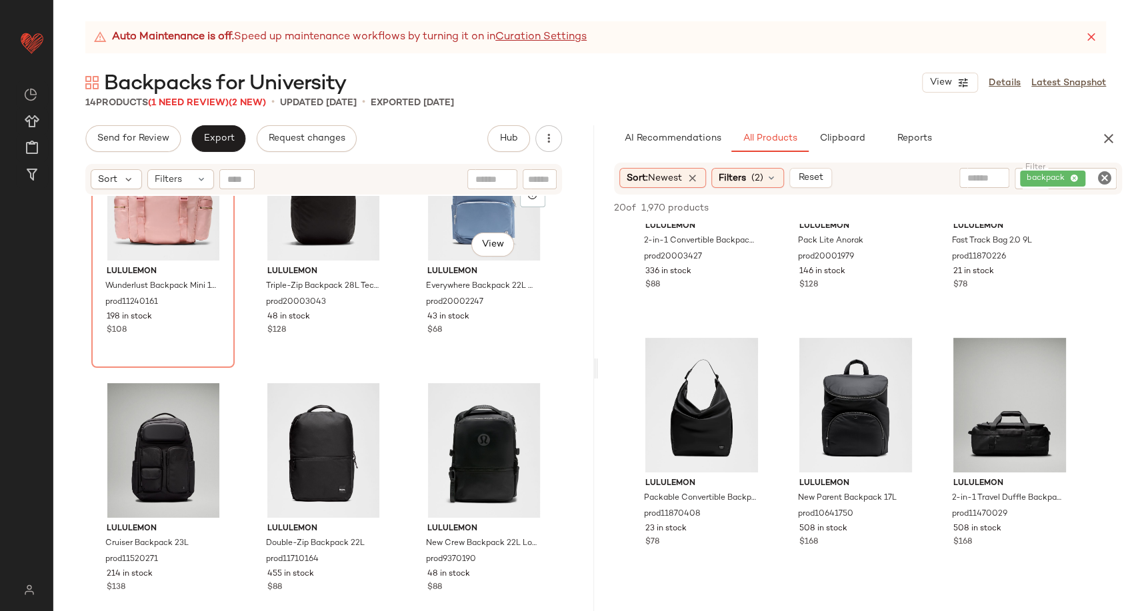
scroll to position [381, 0]
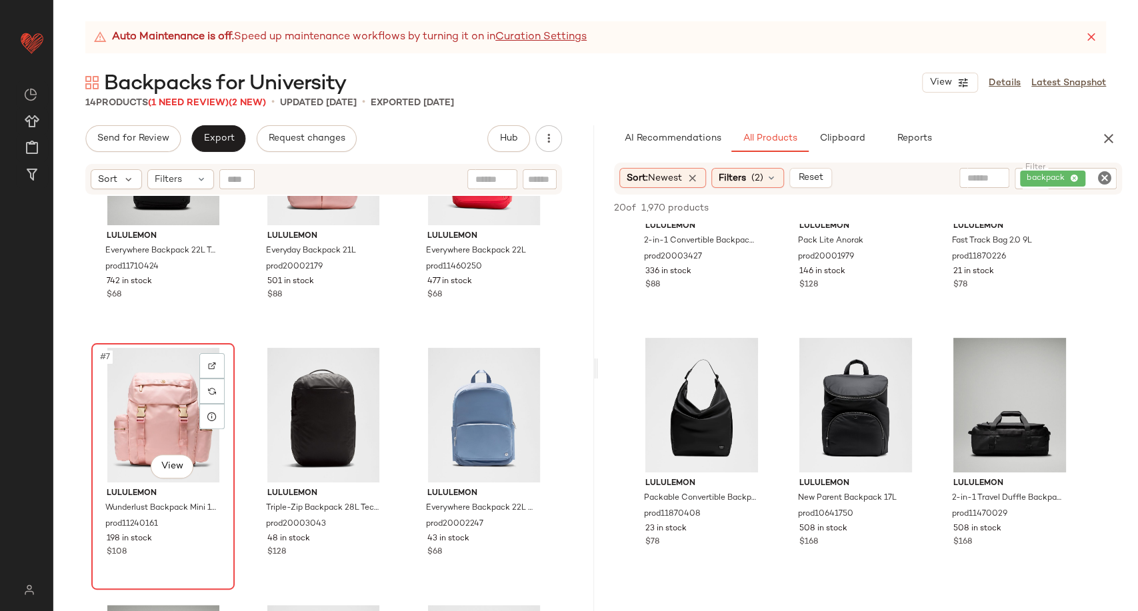
click at [133, 407] on div "#7 View" at bounding box center [163, 415] width 134 height 135
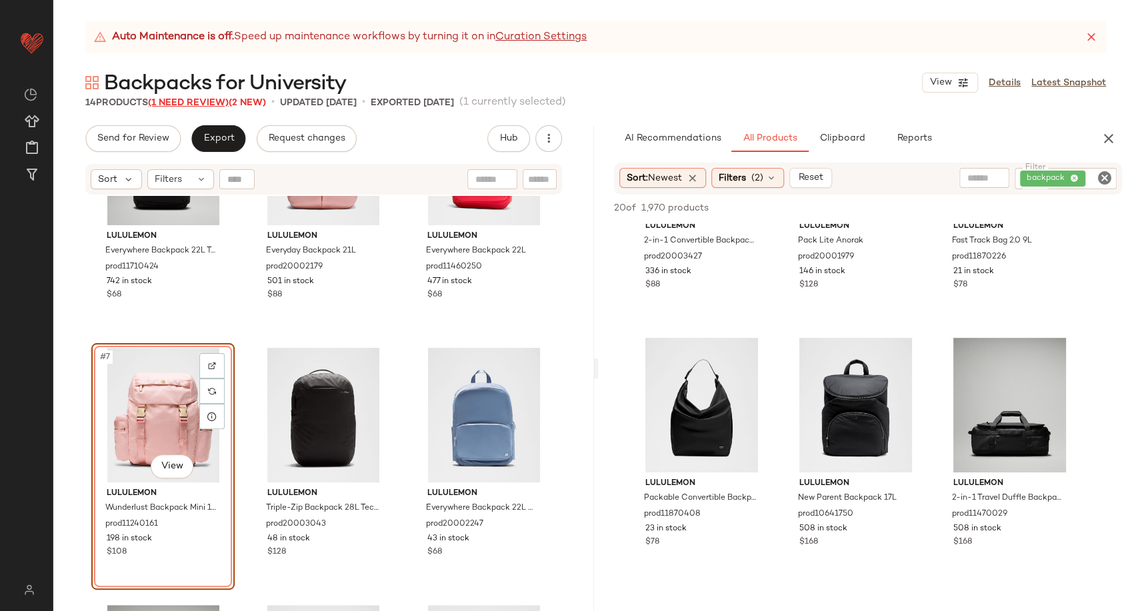
click at [176, 108] on span "(1 Need Review)" at bounding box center [188, 103] width 81 height 10
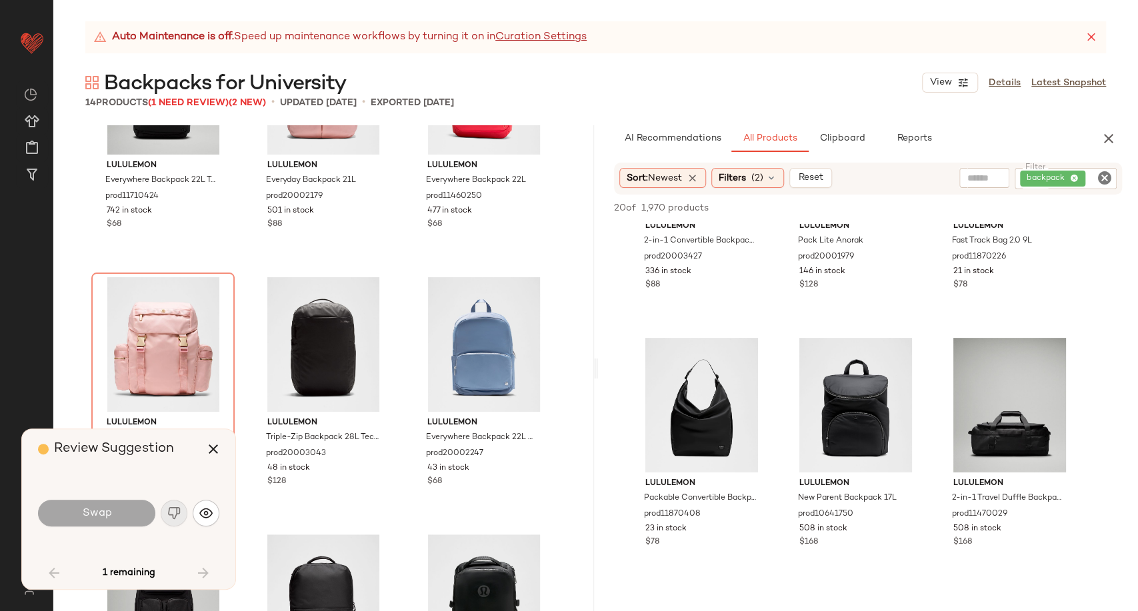
scroll to position [515, 0]
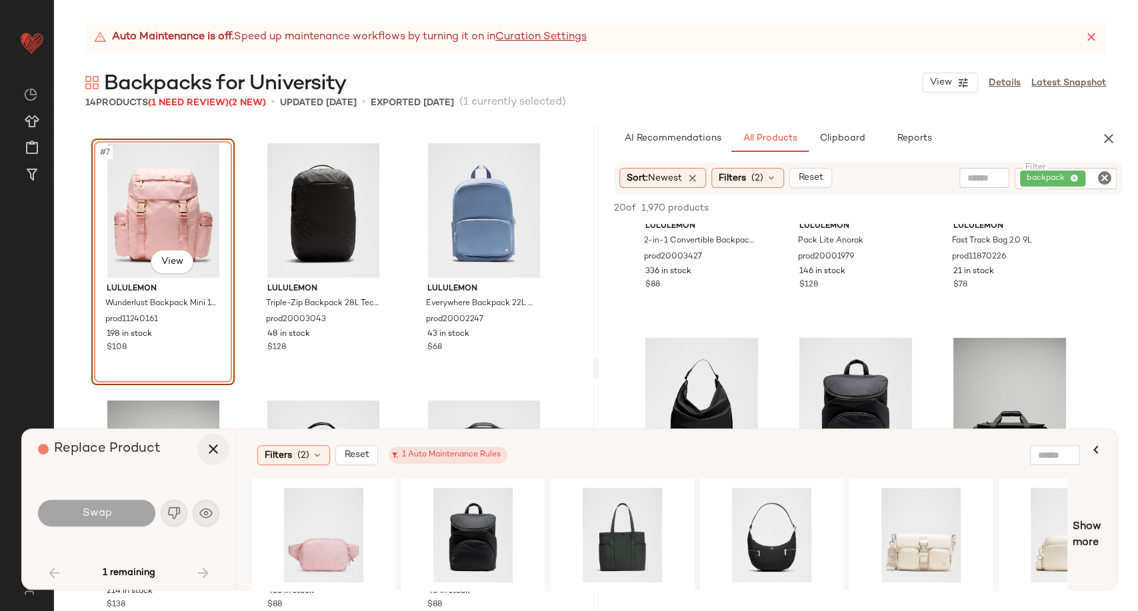
click at [213, 451] on icon "button" at bounding box center [213, 449] width 16 height 16
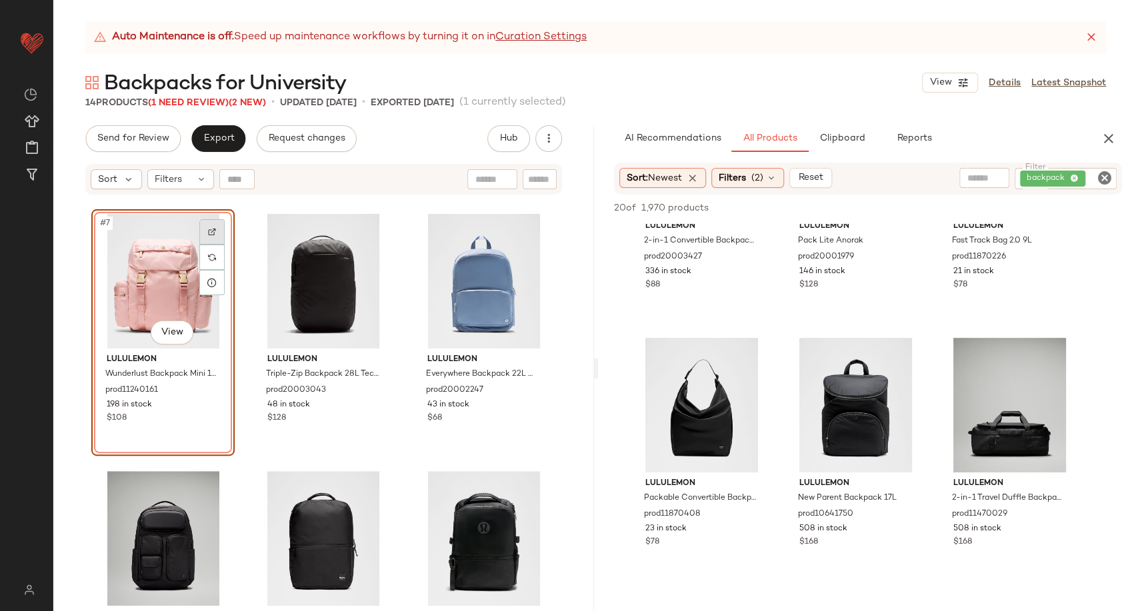
click at [210, 229] on img at bounding box center [212, 232] width 8 height 8
click at [1104, 137] on icon "button" at bounding box center [1109, 139] width 16 height 16
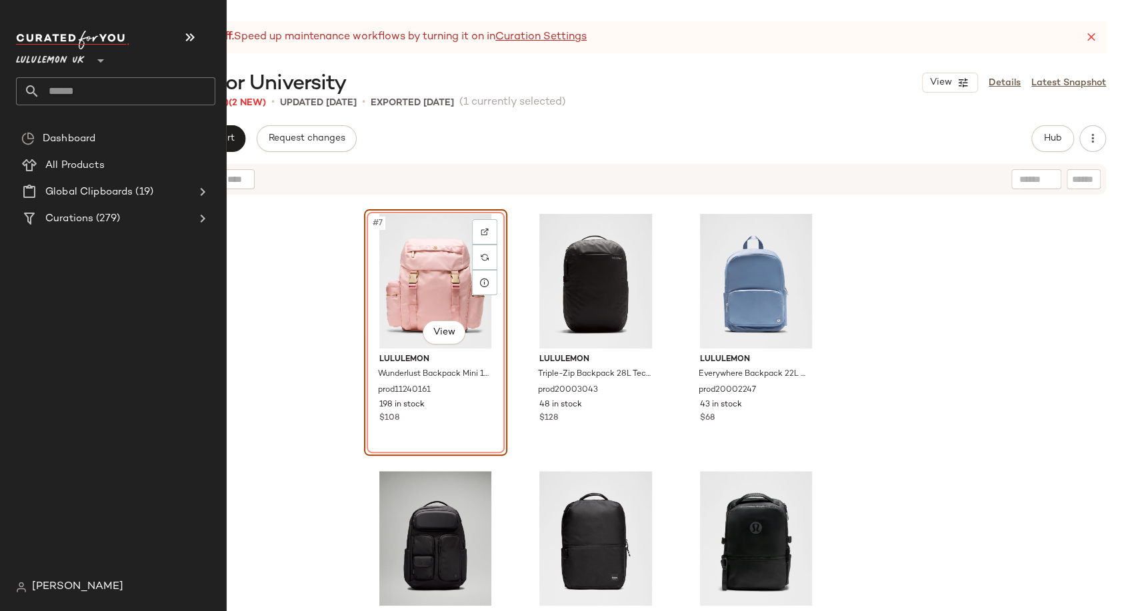
click at [65, 100] on input "text" at bounding box center [127, 91] width 175 height 28
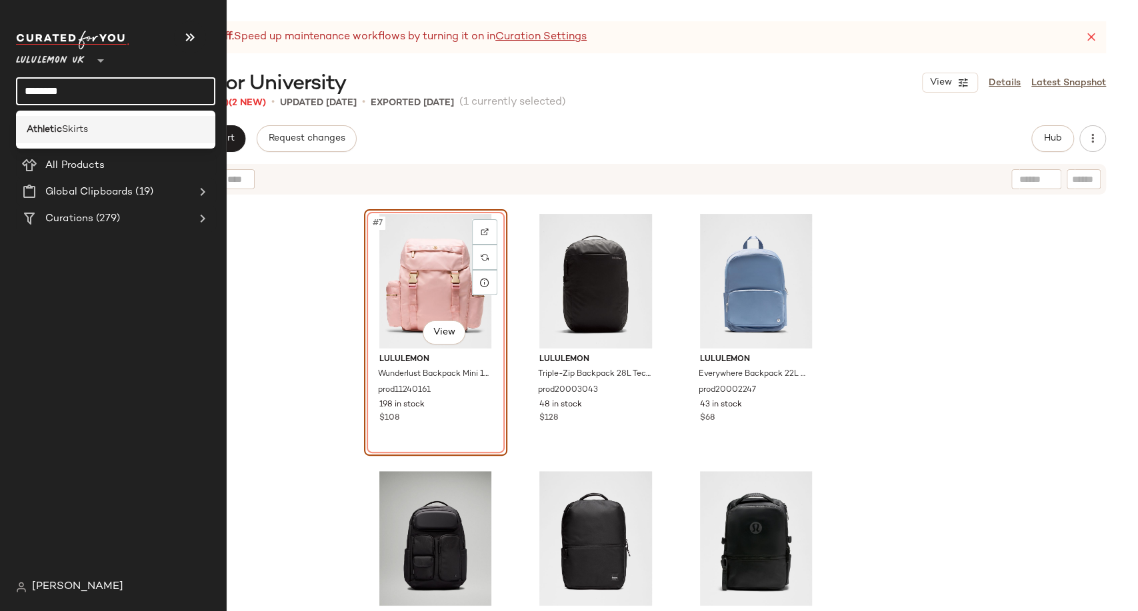
type input "********"
click at [68, 135] on span "Skirts" at bounding box center [75, 130] width 26 height 14
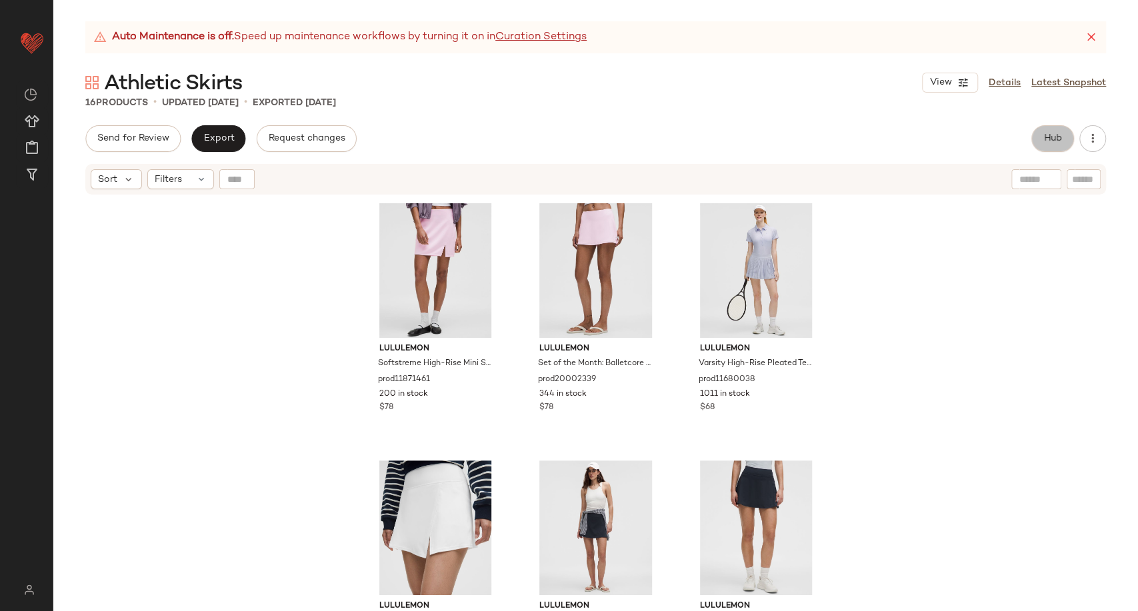
click at [1041, 137] on button "Hub" at bounding box center [1053, 138] width 43 height 27
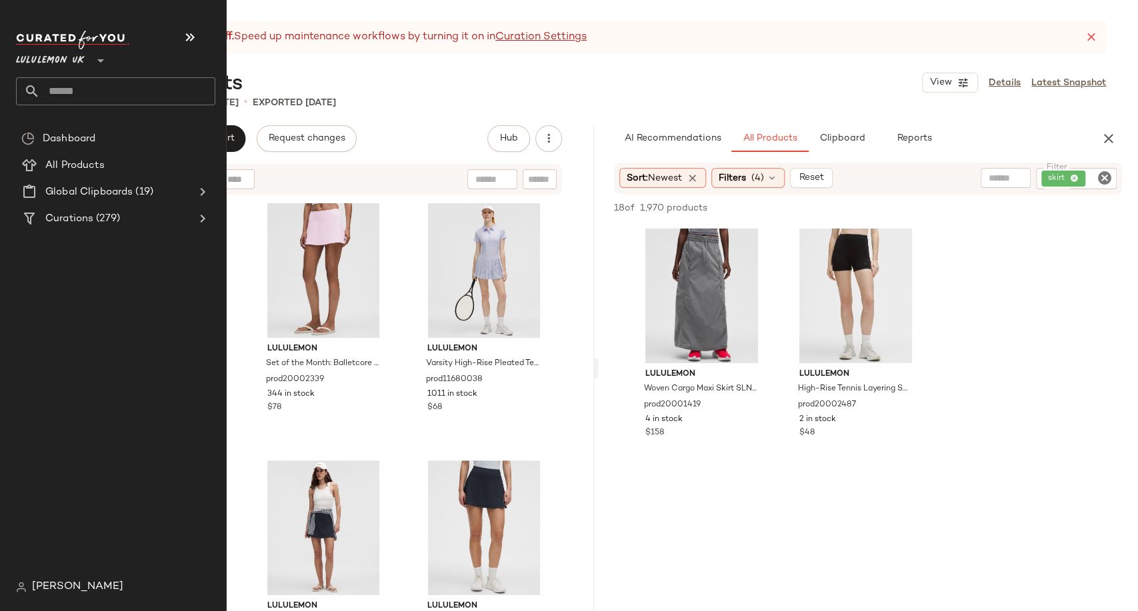
click at [78, 87] on input "text" at bounding box center [127, 91] width 175 height 28
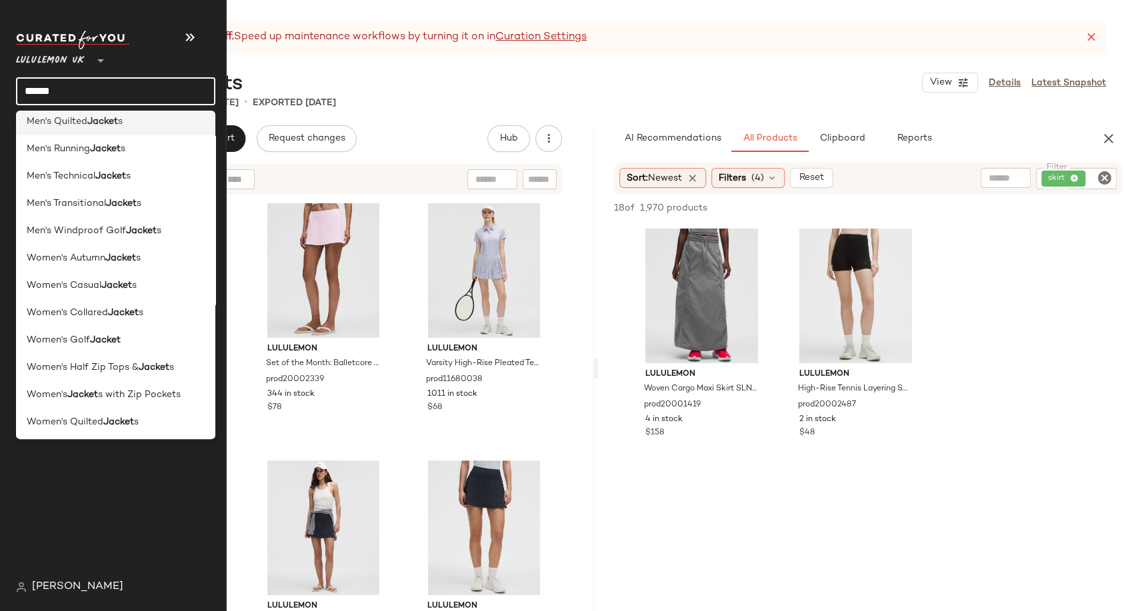
scroll to position [148, 0]
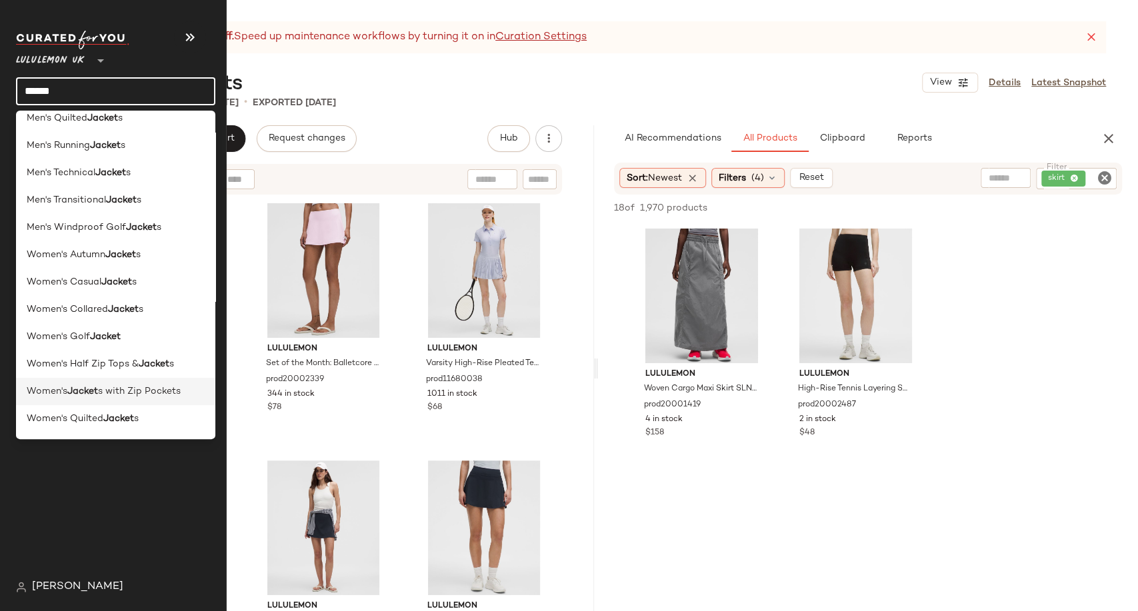
type input "******"
click at [149, 394] on span "s with Zip Pockets" at bounding box center [139, 392] width 83 height 14
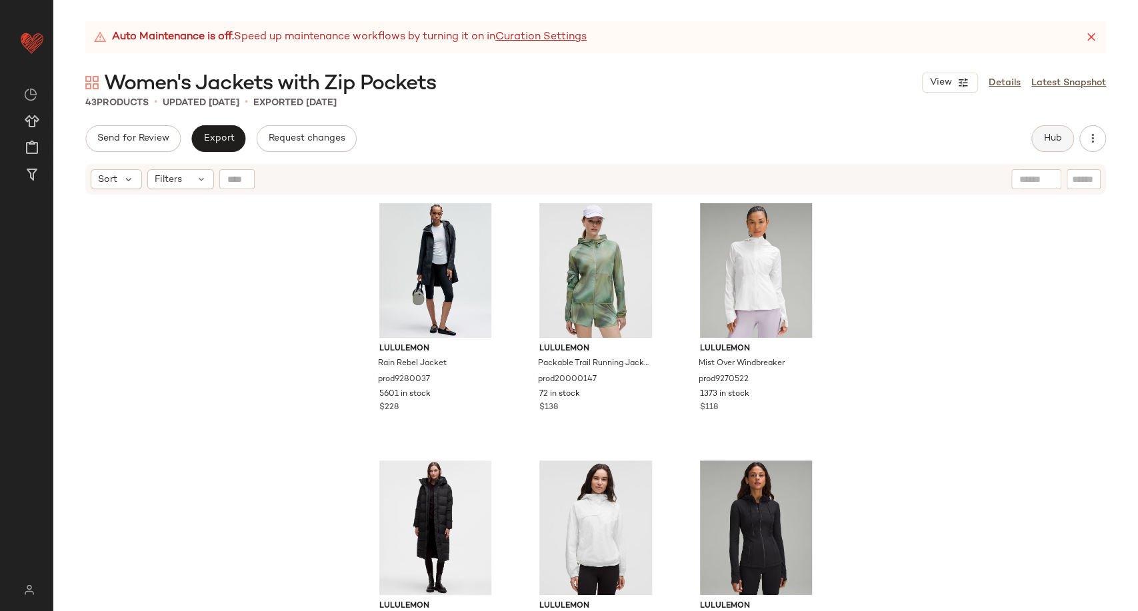
click at [1036, 139] on button "Hub" at bounding box center [1053, 138] width 43 height 27
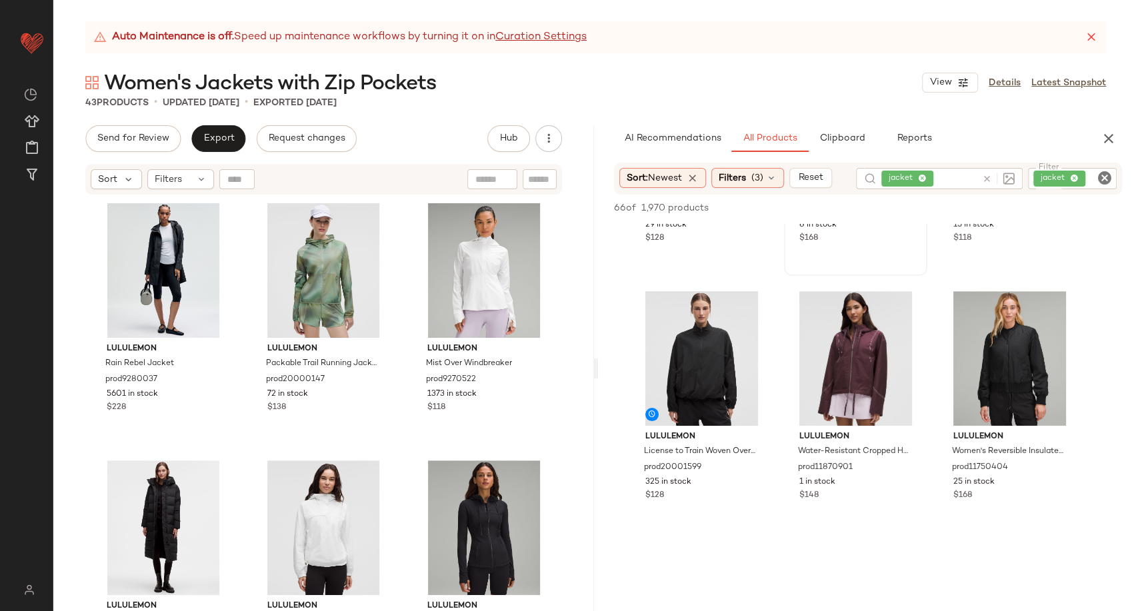
scroll to position [222, 0]
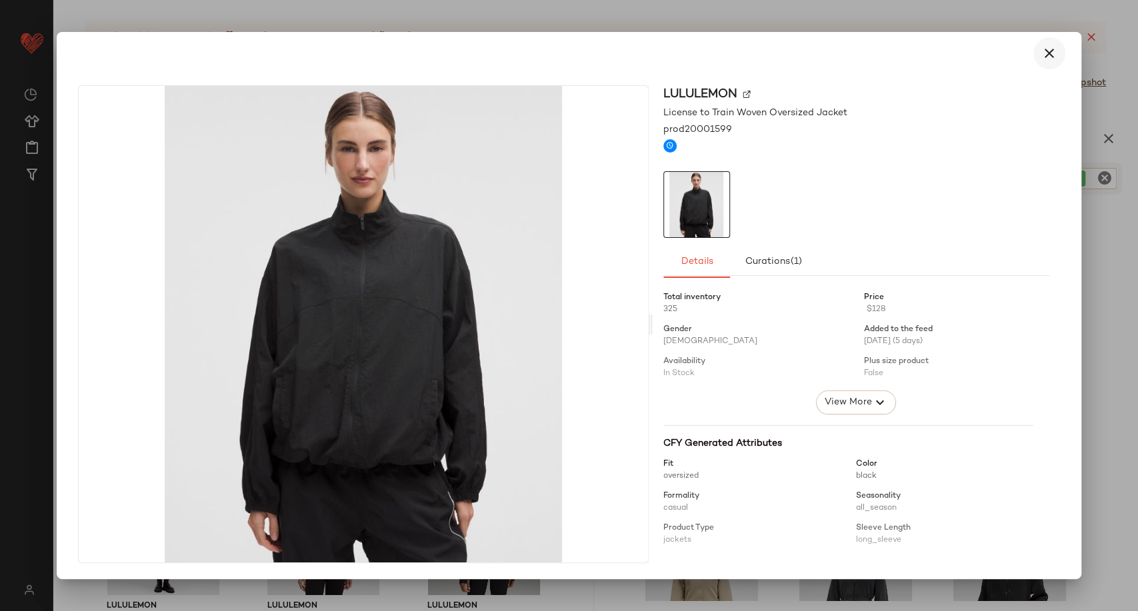
click at [1053, 55] on icon "button" at bounding box center [1050, 53] width 16 height 16
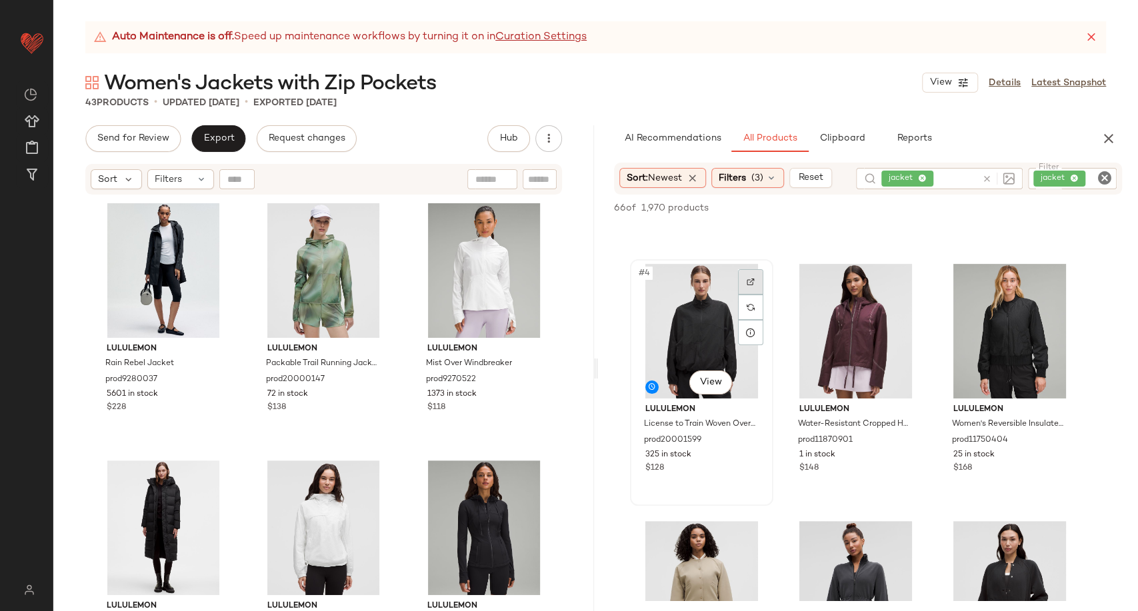
click at [758, 273] on div at bounding box center [750, 281] width 25 height 25
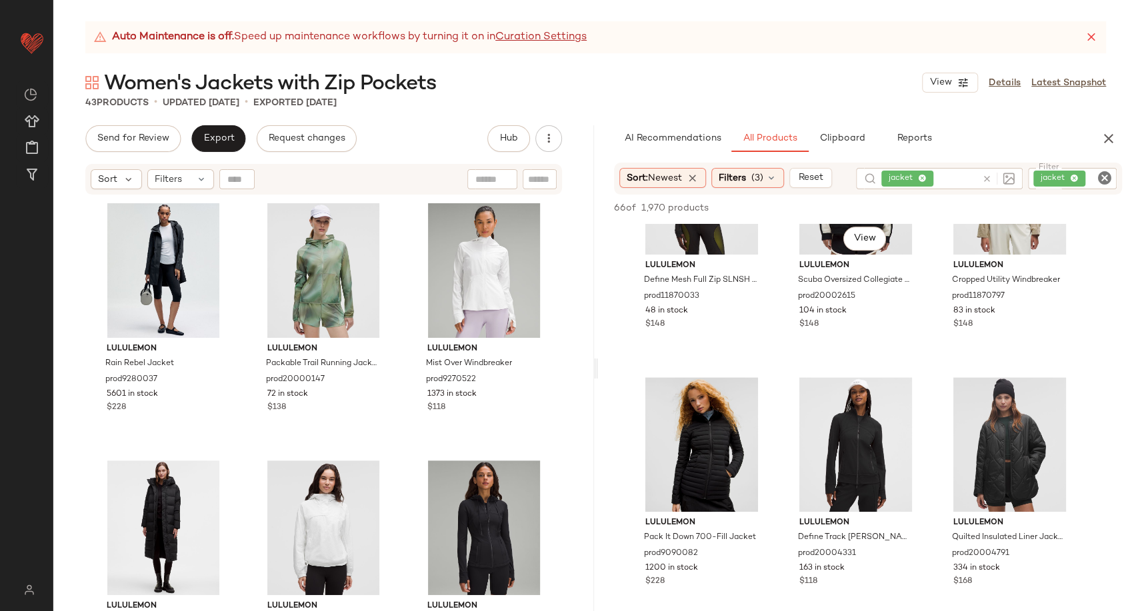
scroll to position [889, 0]
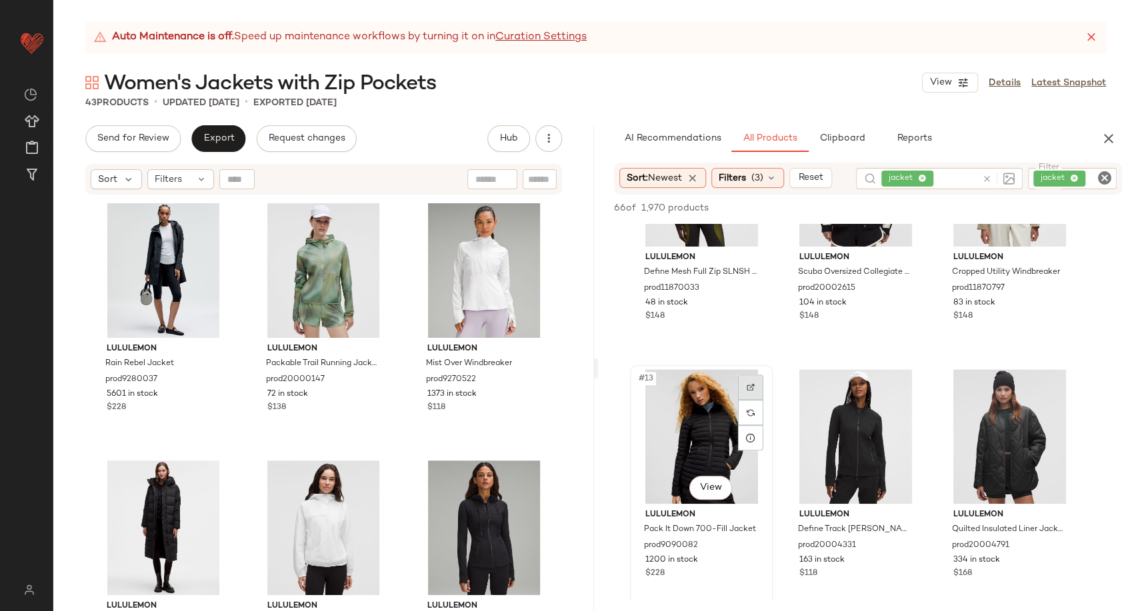
click at [755, 387] on div at bounding box center [750, 387] width 25 height 25
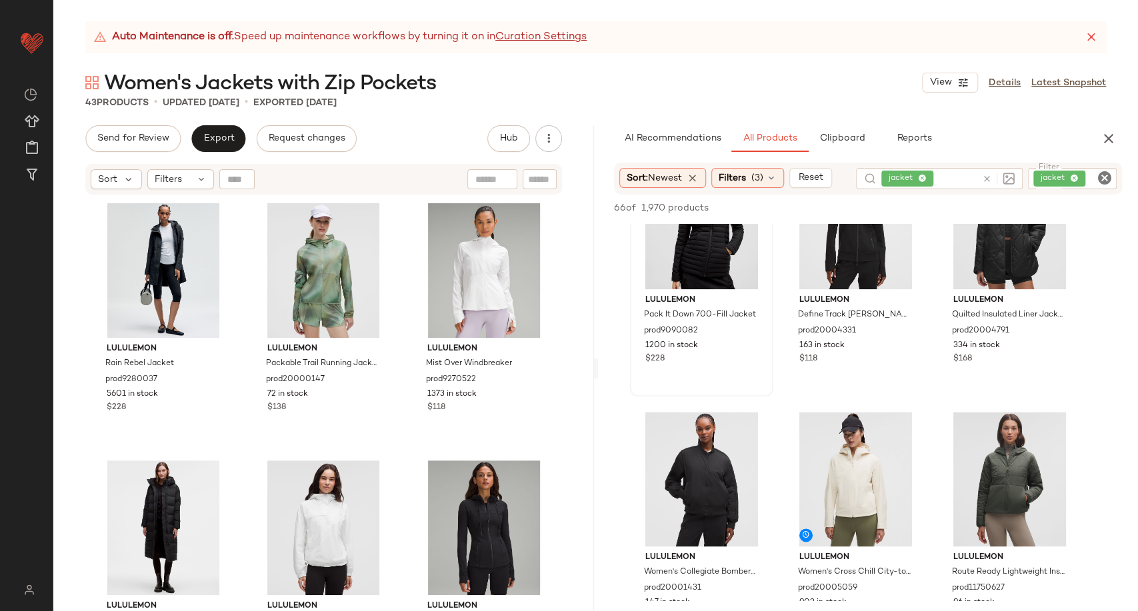
scroll to position [1111, 0]
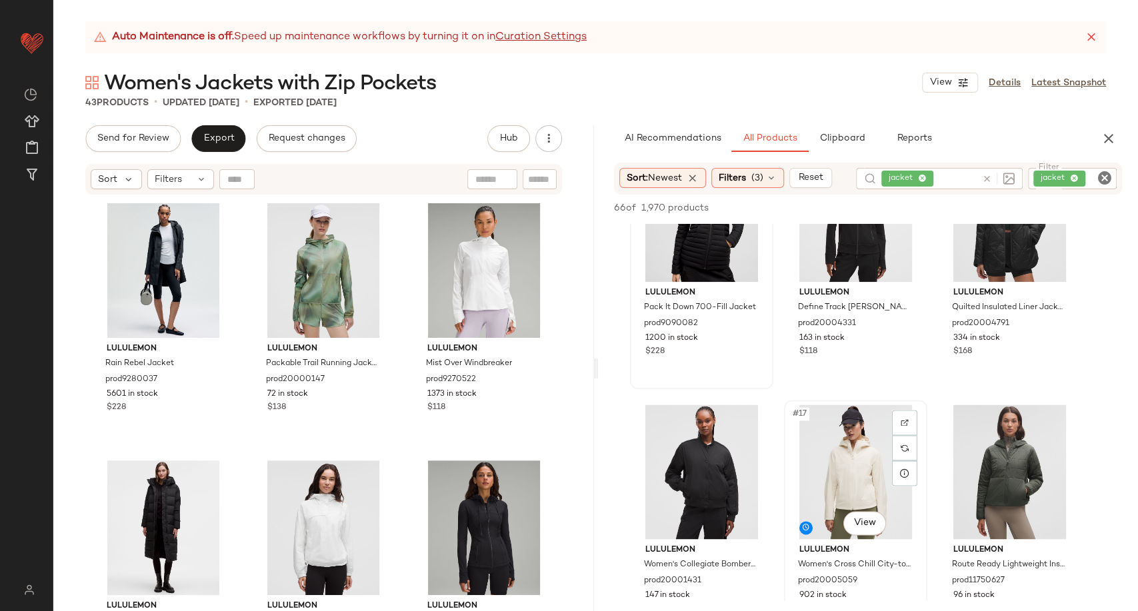
click at [901, 427] on div at bounding box center [904, 422] width 25 height 25
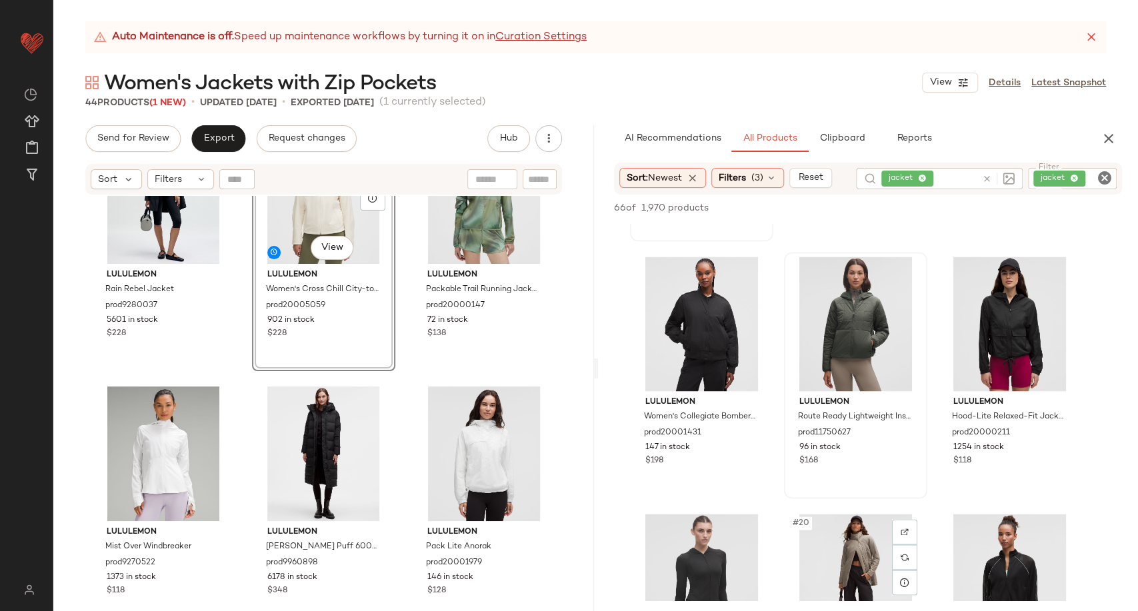
scroll to position [1408, 0]
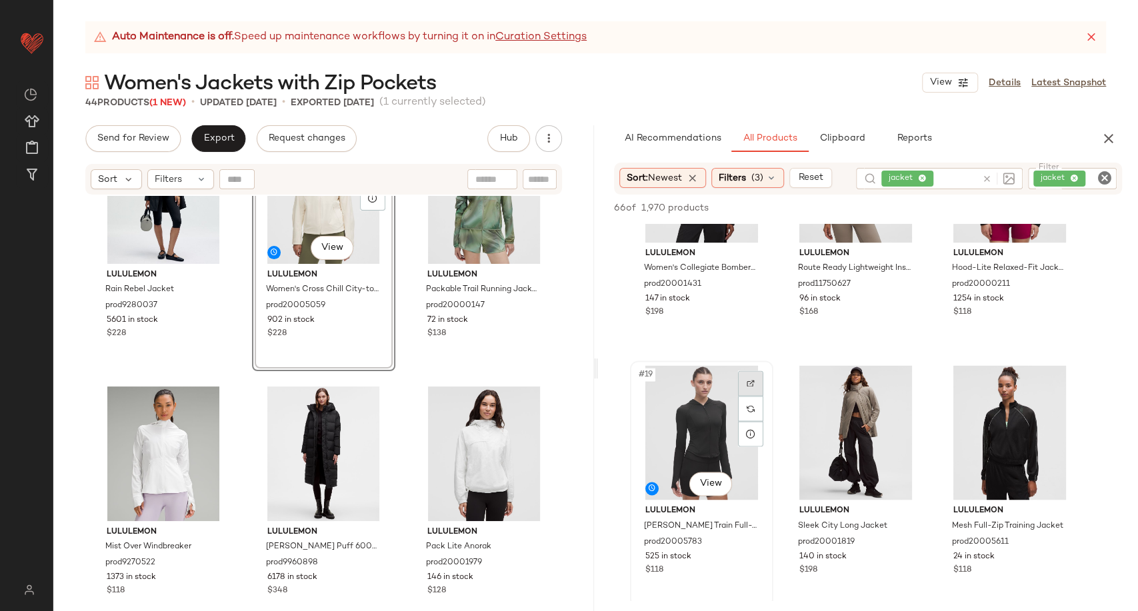
click at [754, 381] on div at bounding box center [750, 383] width 25 height 25
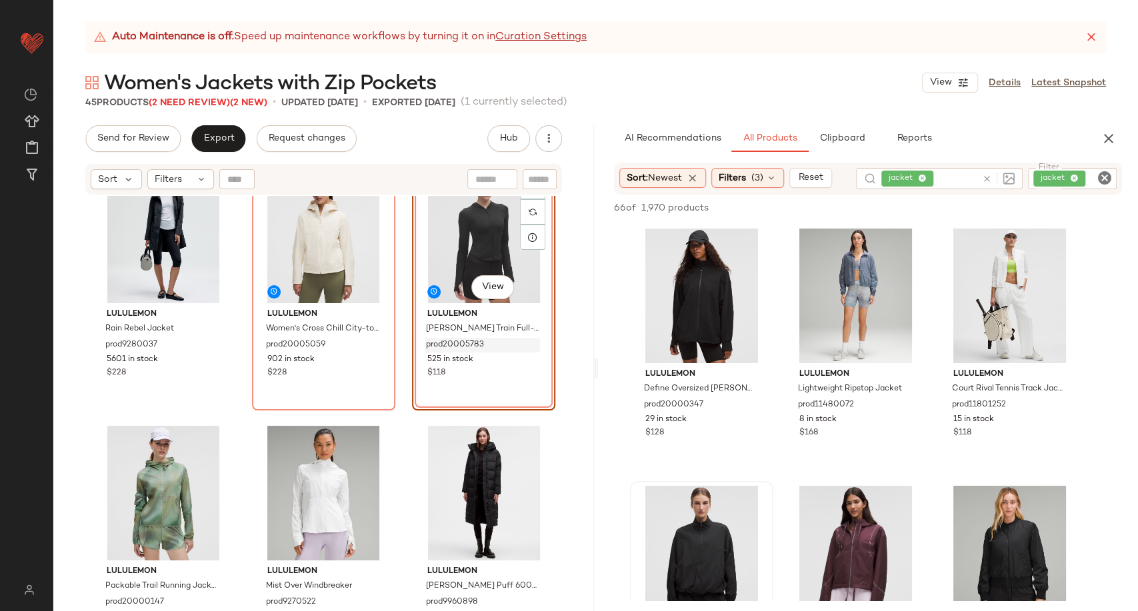
scroll to position [0, 0]
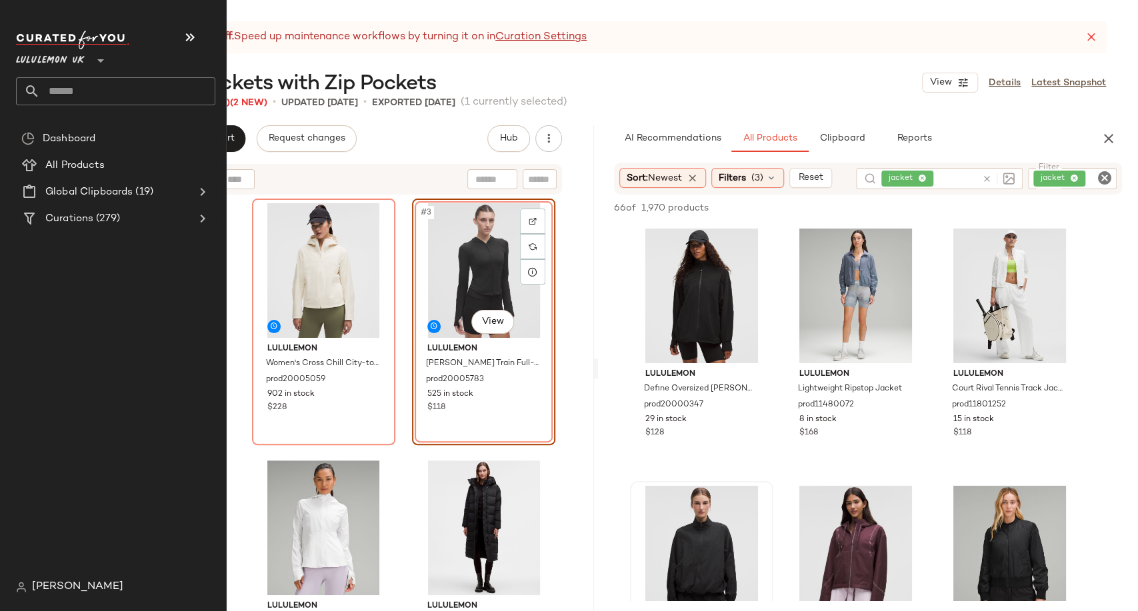
click at [69, 91] on input "text" at bounding box center [127, 91] width 175 height 28
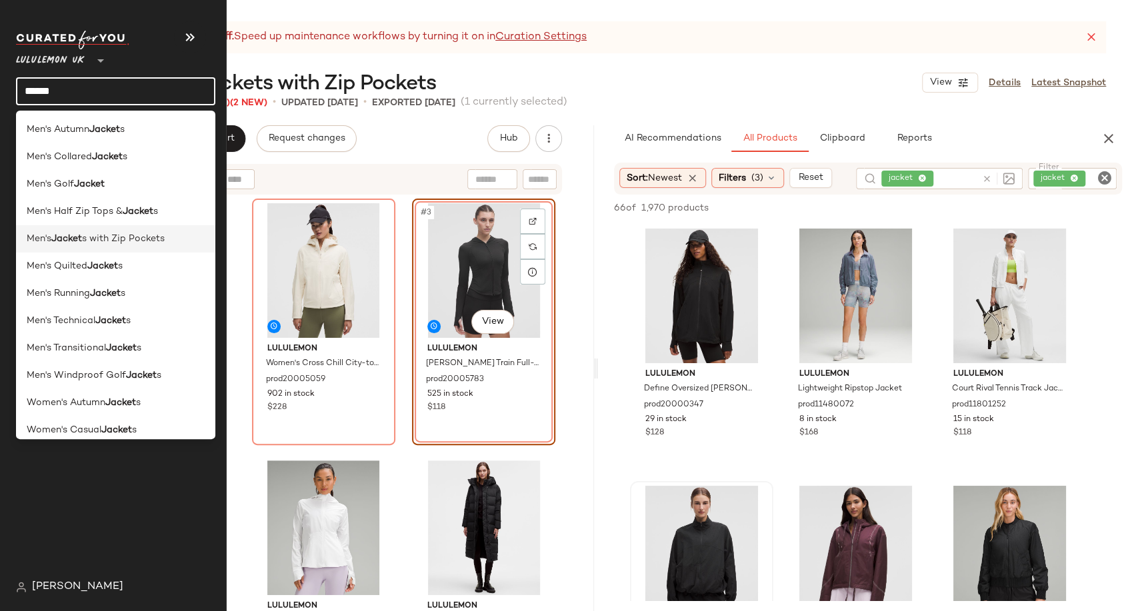
type input "******"
click at [88, 240] on span "s with Zip Pockets" at bounding box center [123, 239] width 83 height 14
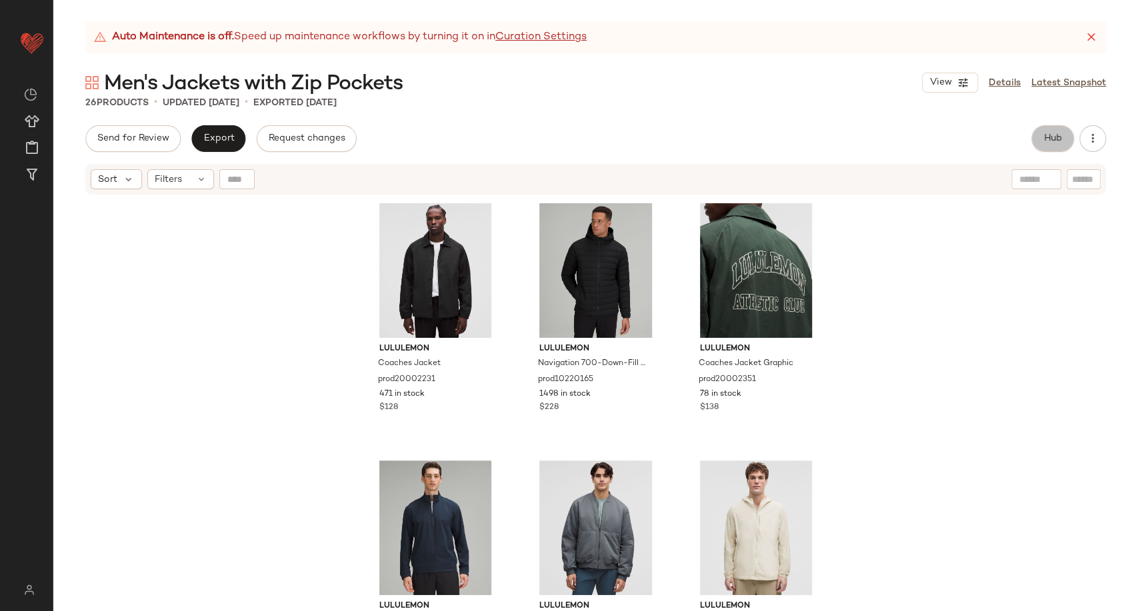
click at [1044, 140] on span "Hub" at bounding box center [1053, 138] width 19 height 11
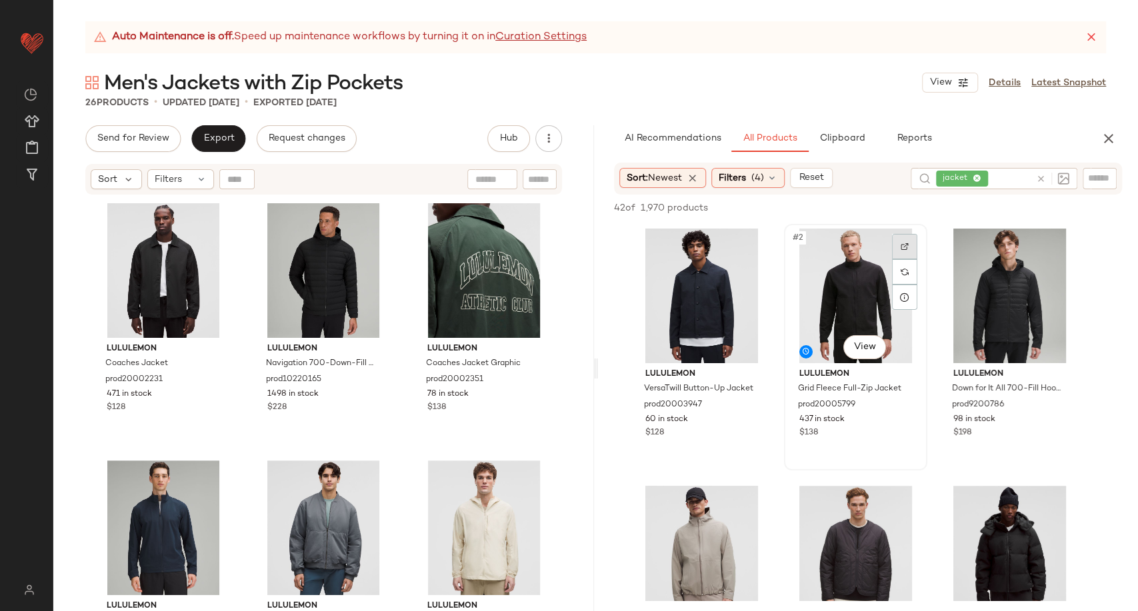
click at [897, 244] on div at bounding box center [904, 246] width 25 height 25
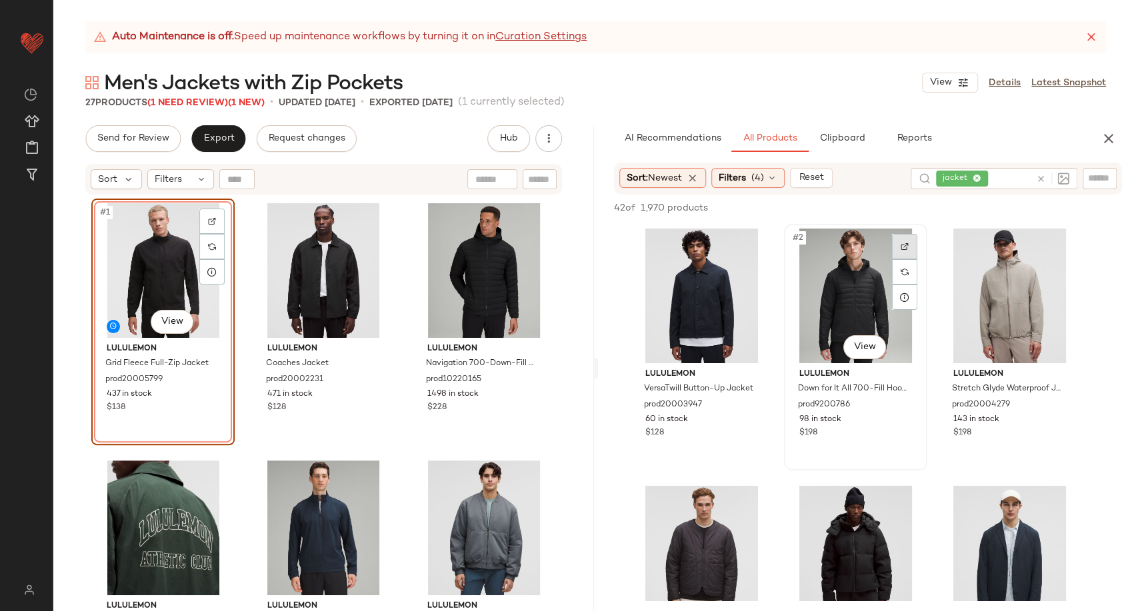
click at [907, 243] on img at bounding box center [905, 247] width 8 height 8
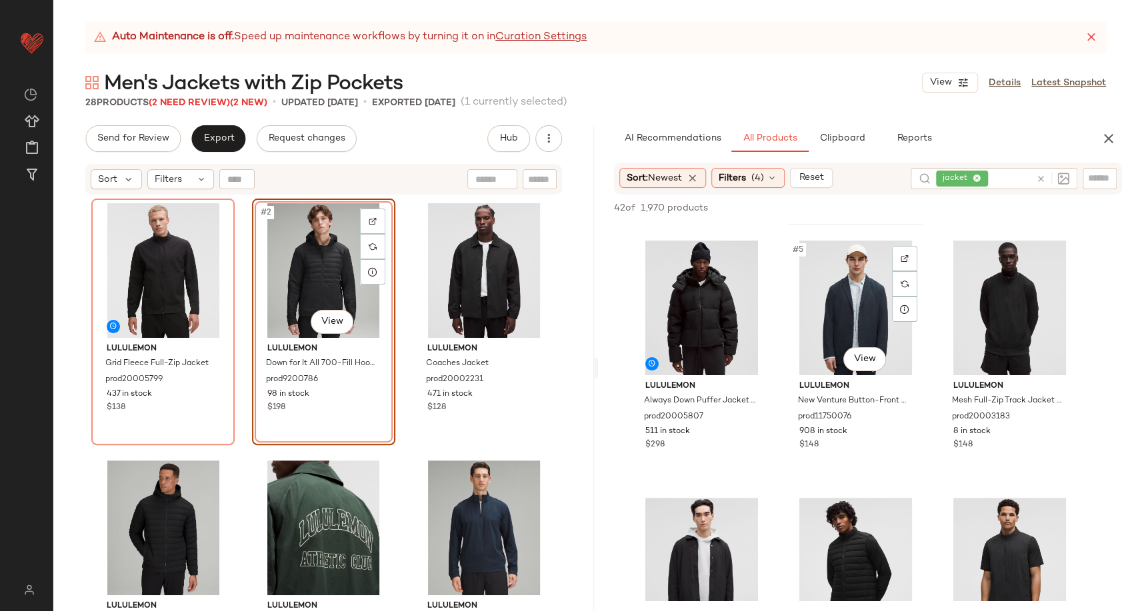
scroll to position [222, 0]
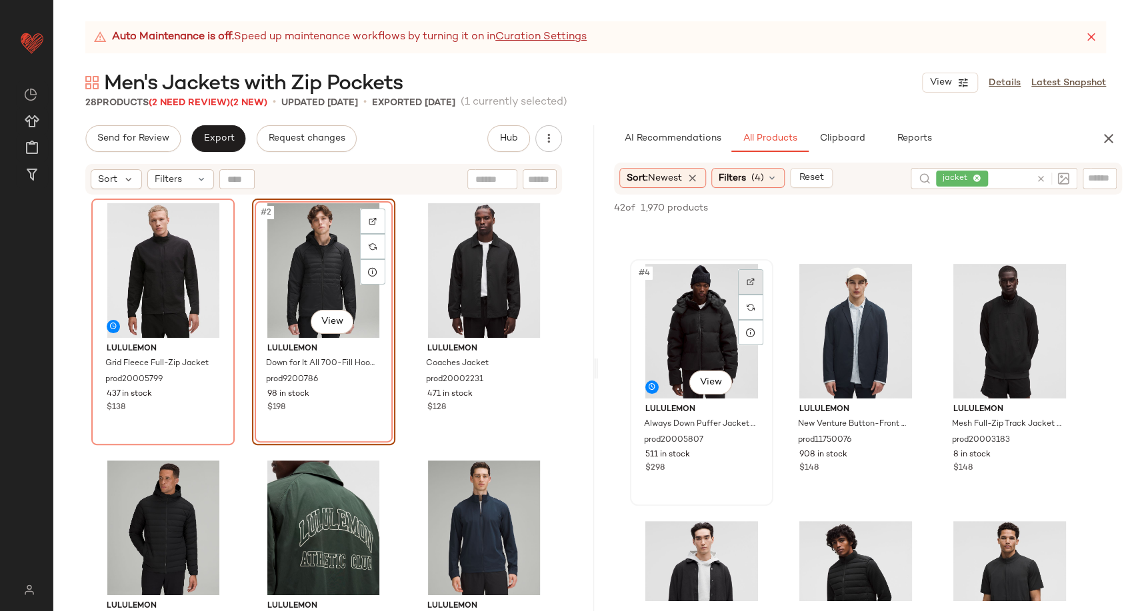
click at [755, 283] on div at bounding box center [750, 281] width 25 height 25
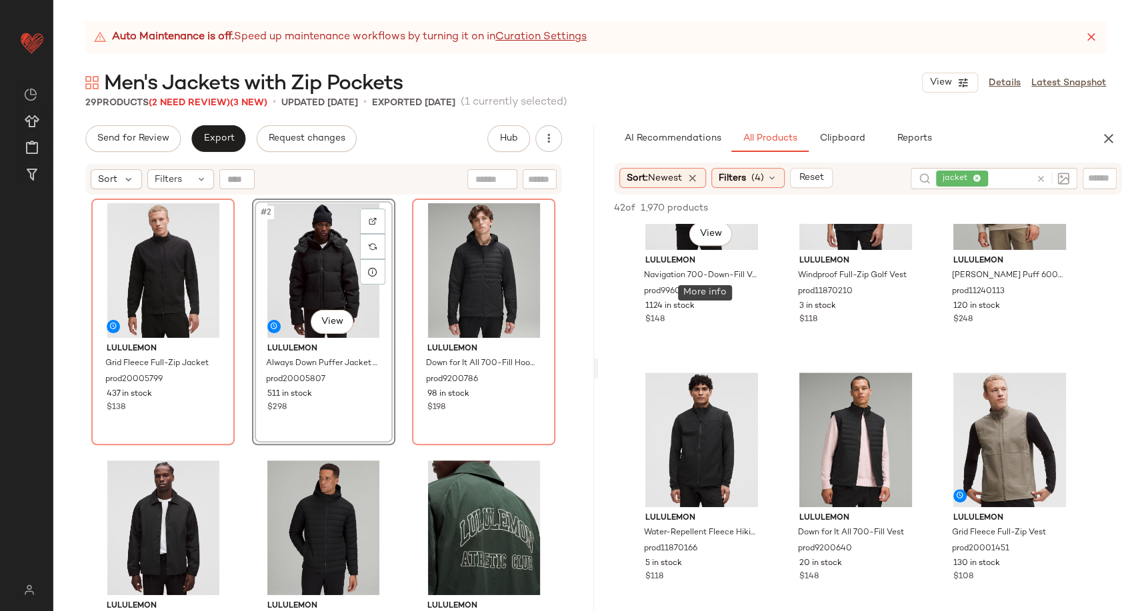
scroll to position [518, 0]
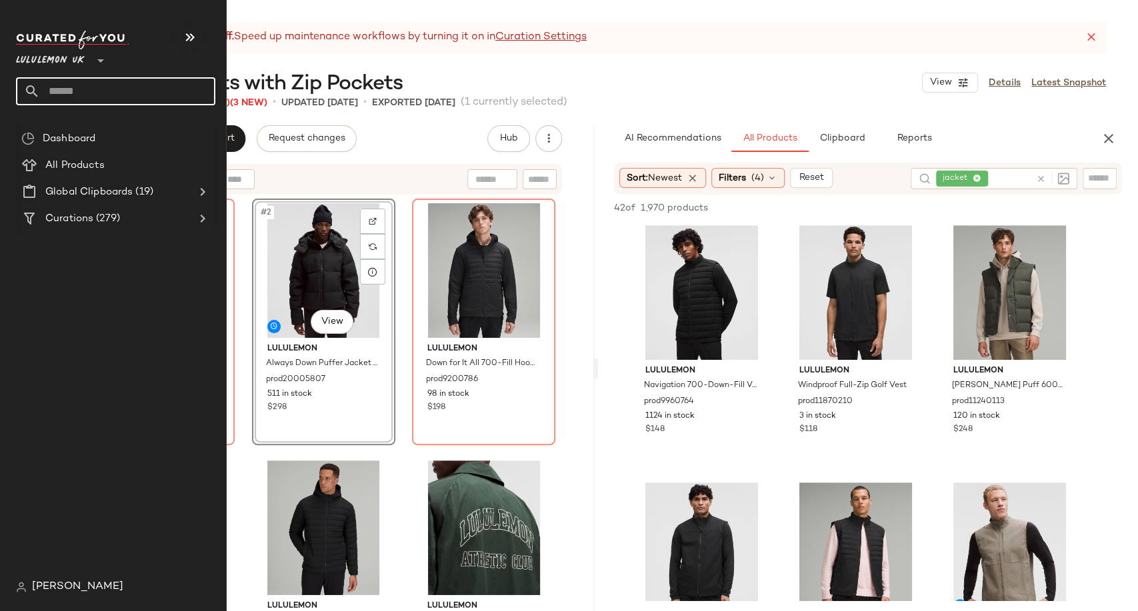
click at [60, 94] on input "text" at bounding box center [127, 91] width 175 height 28
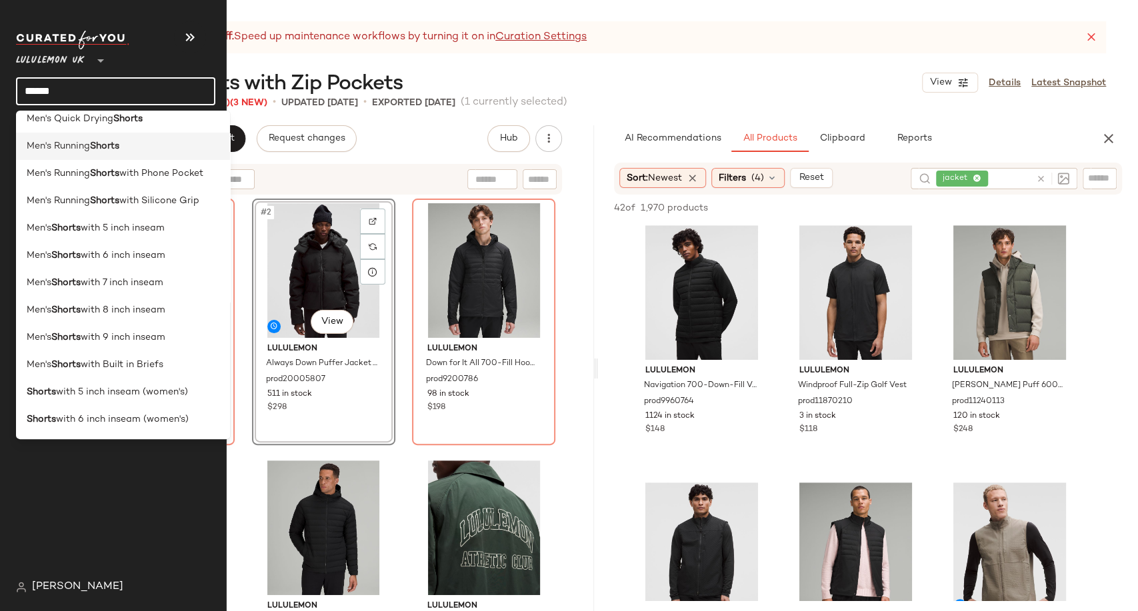
scroll to position [148, 0]
type input "******"
click at [142, 365] on span "with Built in Briefs" at bounding box center [122, 364] width 83 height 14
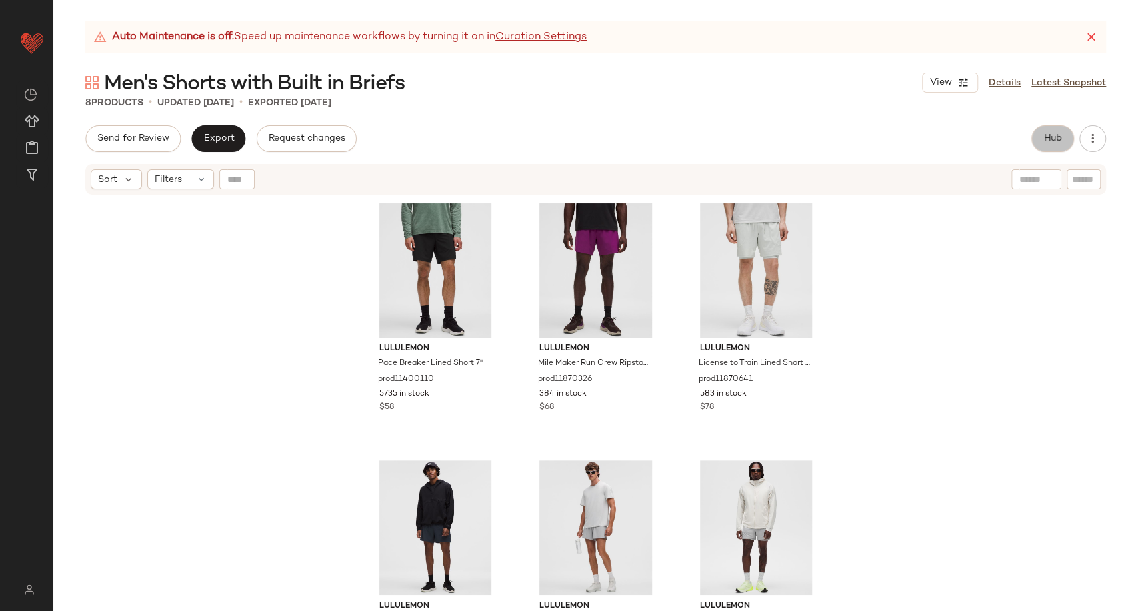
click at [1044, 133] on span "Hub" at bounding box center [1053, 138] width 19 height 11
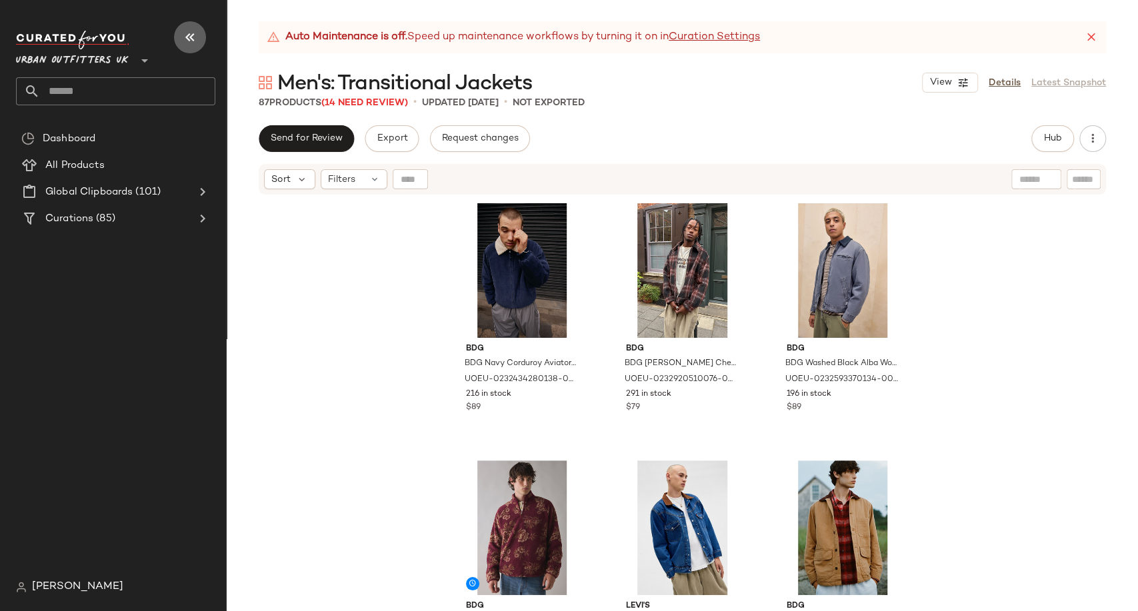
click at [191, 43] on icon "button" at bounding box center [190, 37] width 16 height 16
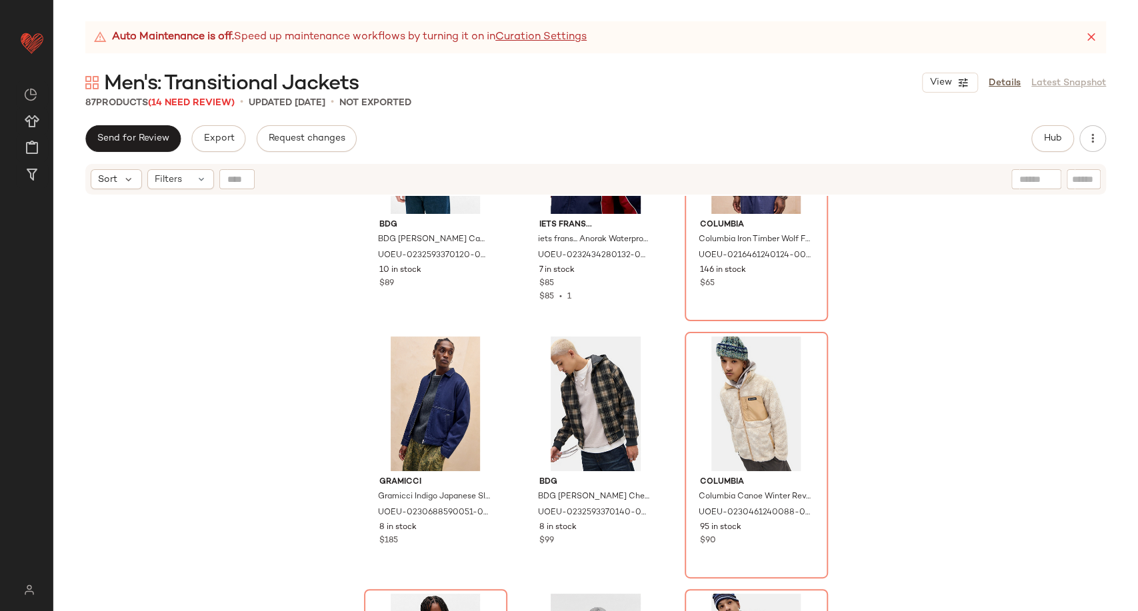
scroll to position [7018, 0]
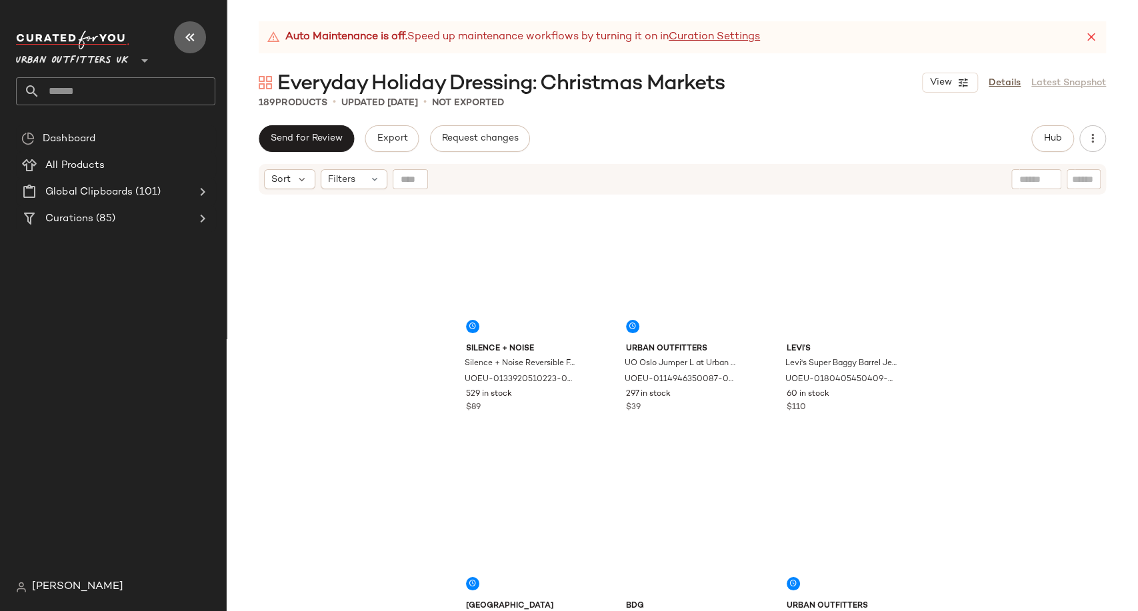
click at [194, 35] on icon "button" at bounding box center [190, 37] width 16 height 16
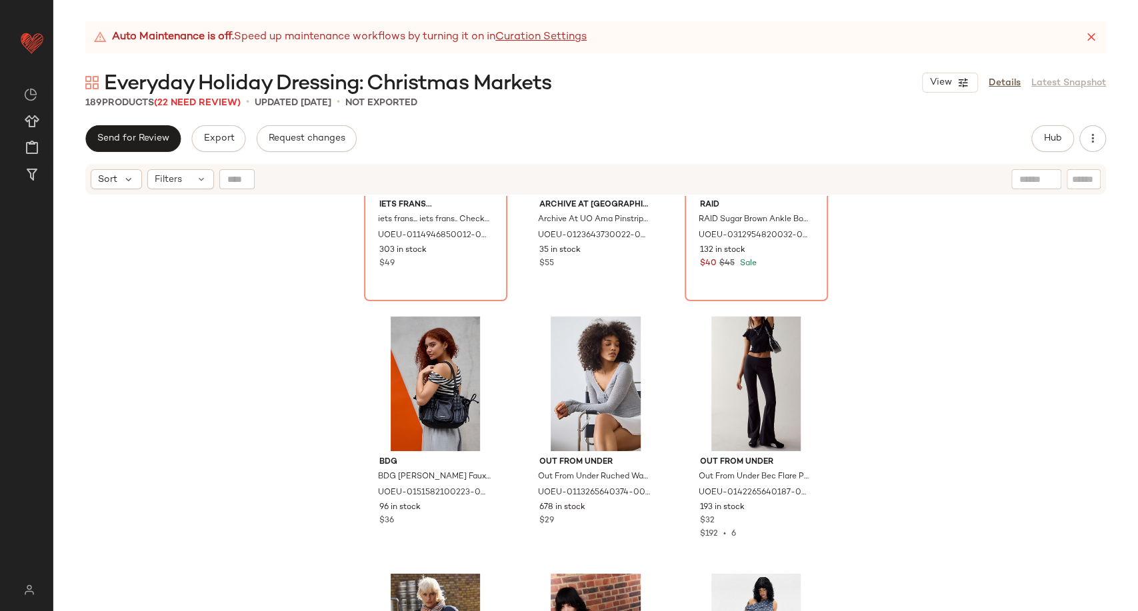
scroll to position [15473, 0]
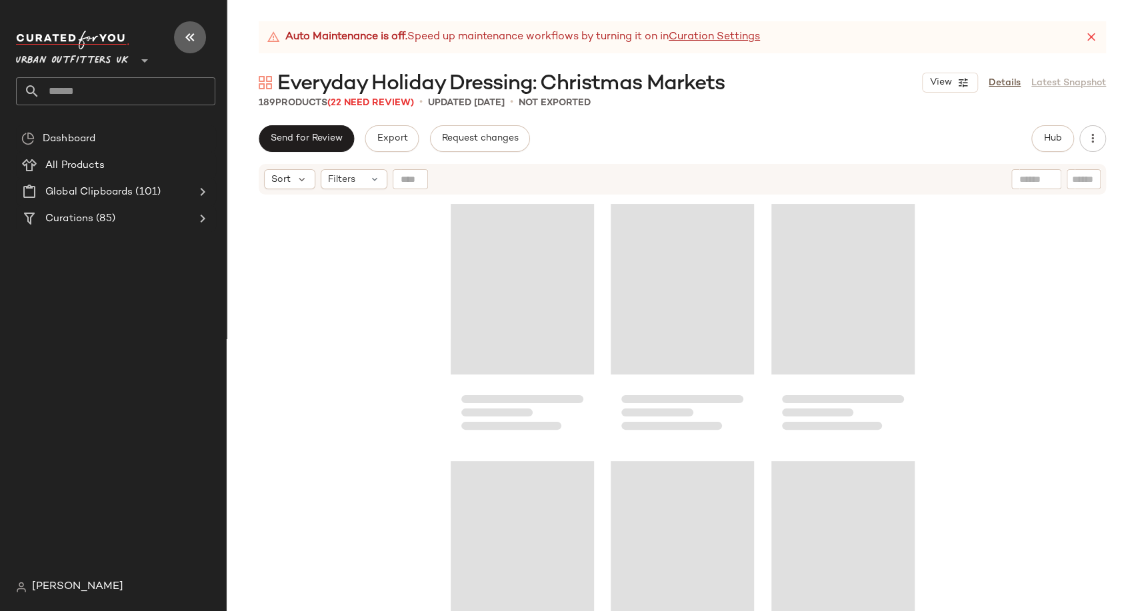
click at [191, 35] on icon "button" at bounding box center [190, 37] width 16 height 16
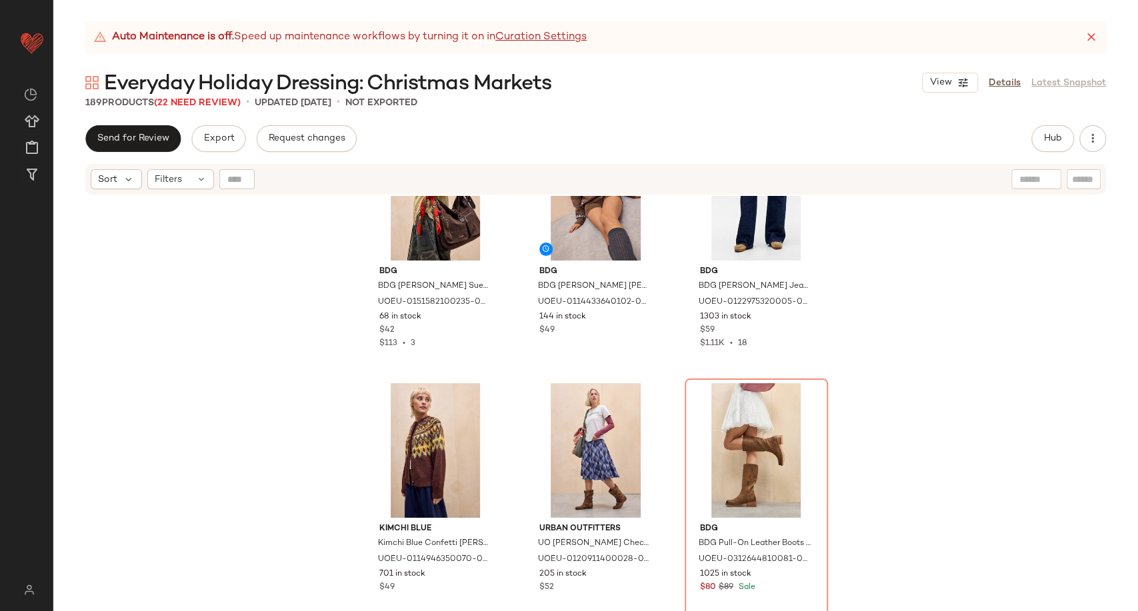
scroll to position [677, 0]
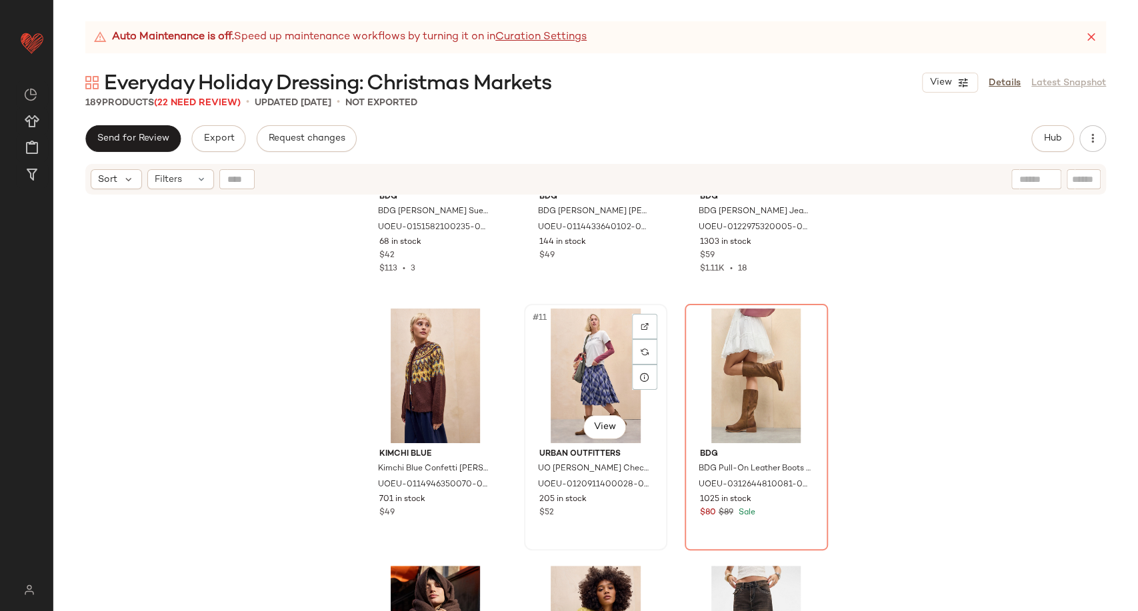
click at [586, 372] on div "#11 View" at bounding box center [596, 376] width 134 height 135
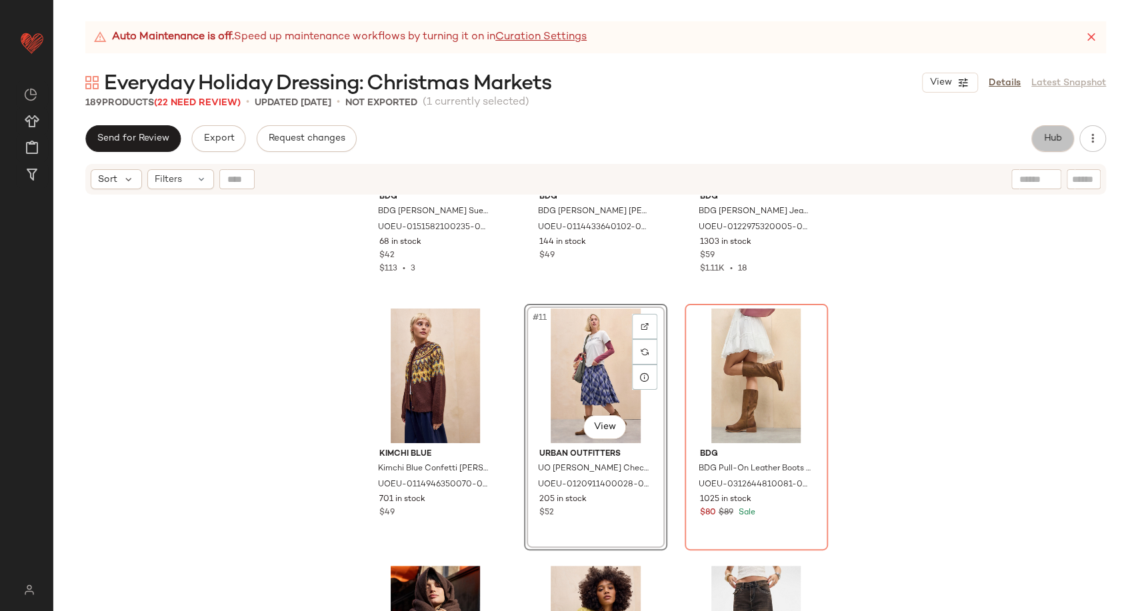
click at [1036, 144] on button "Hub" at bounding box center [1053, 138] width 43 height 27
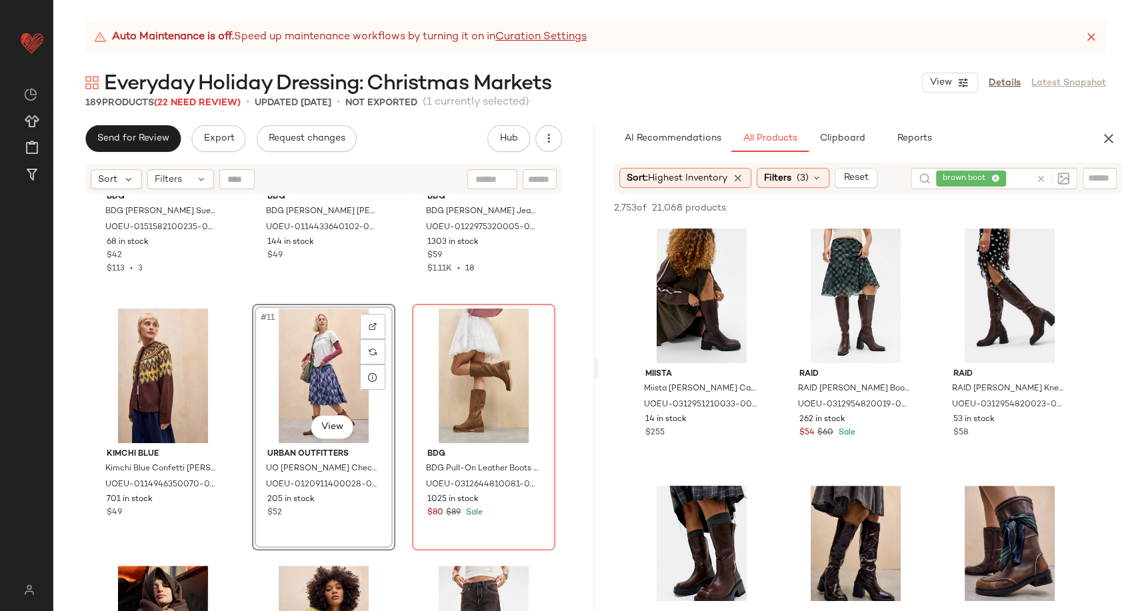
click at [1040, 177] on div at bounding box center [1050, 178] width 39 height 21
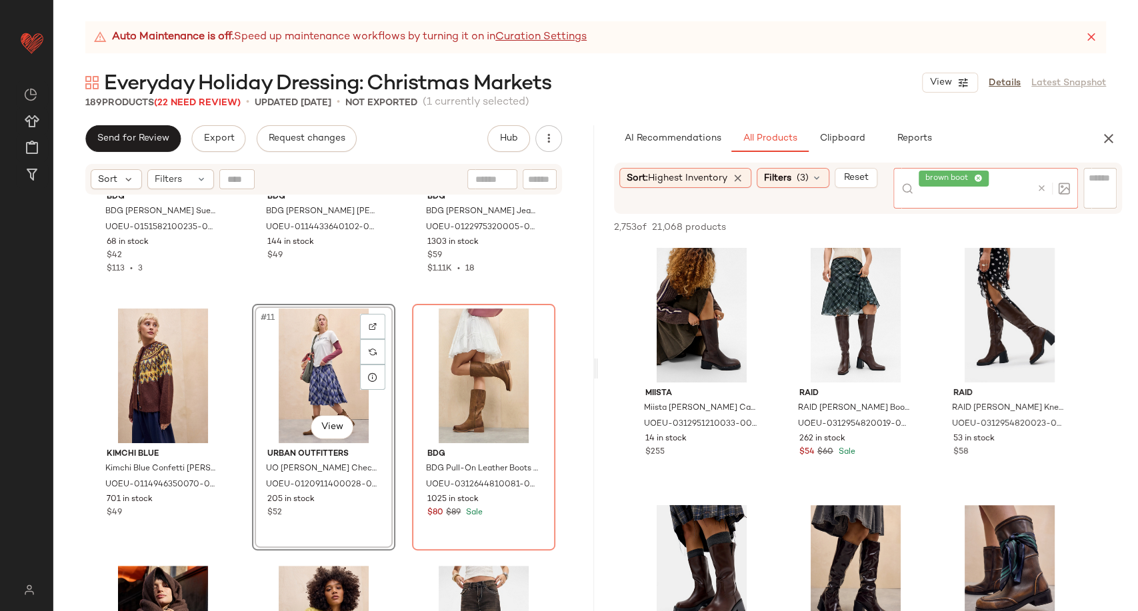
click at [1044, 191] on icon at bounding box center [1042, 188] width 10 height 10
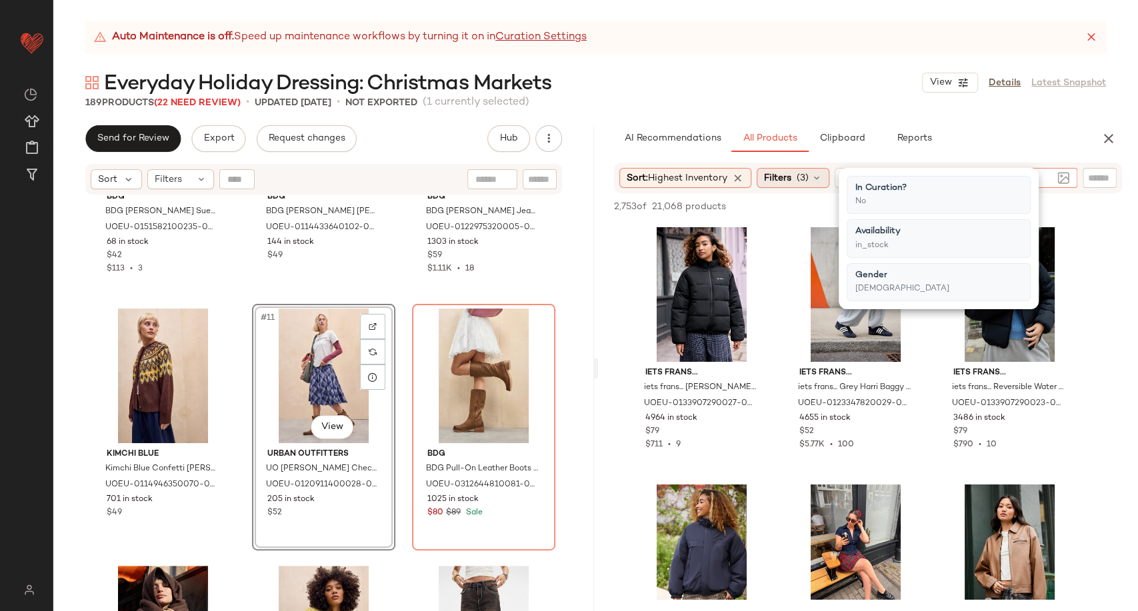
click at [822, 183] on div "Filters (3)" at bounding box center [793, 178] width 73 height 20
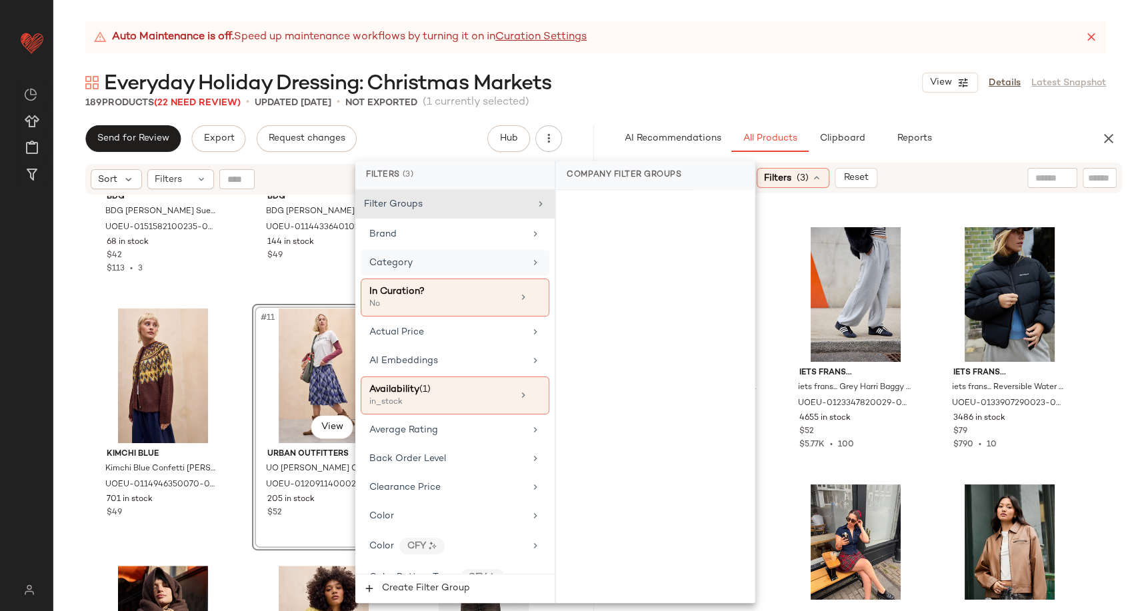
click at [417, 259] on div "Category" at bounding box center [446, 263] width 155 height 14
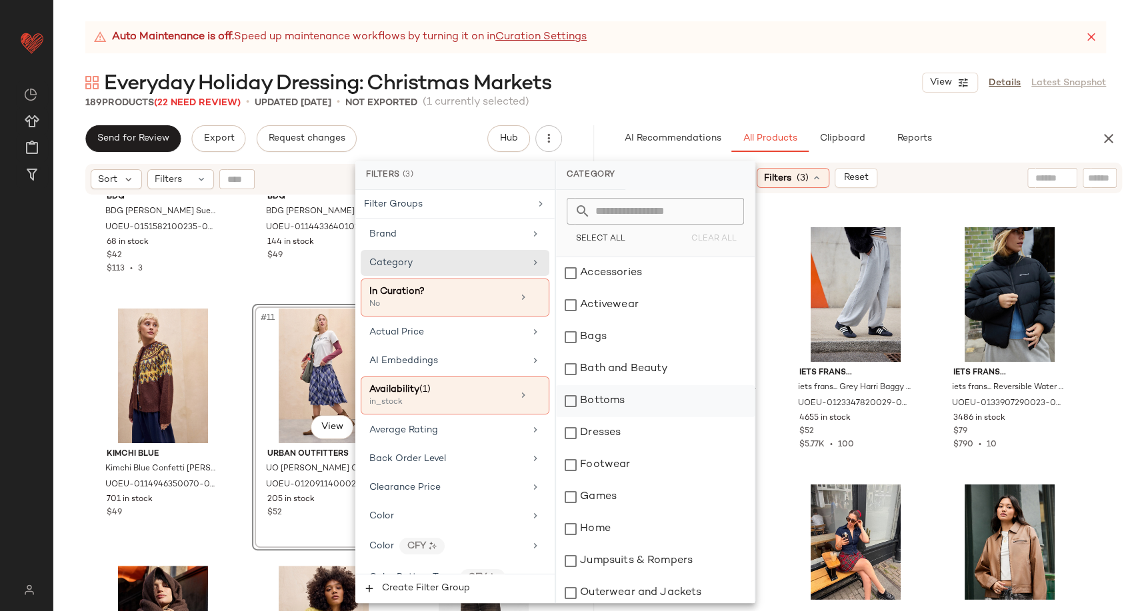
click at [599, 407] on div "Bottoms" at bounding box center [655, 401] width 199 height 32
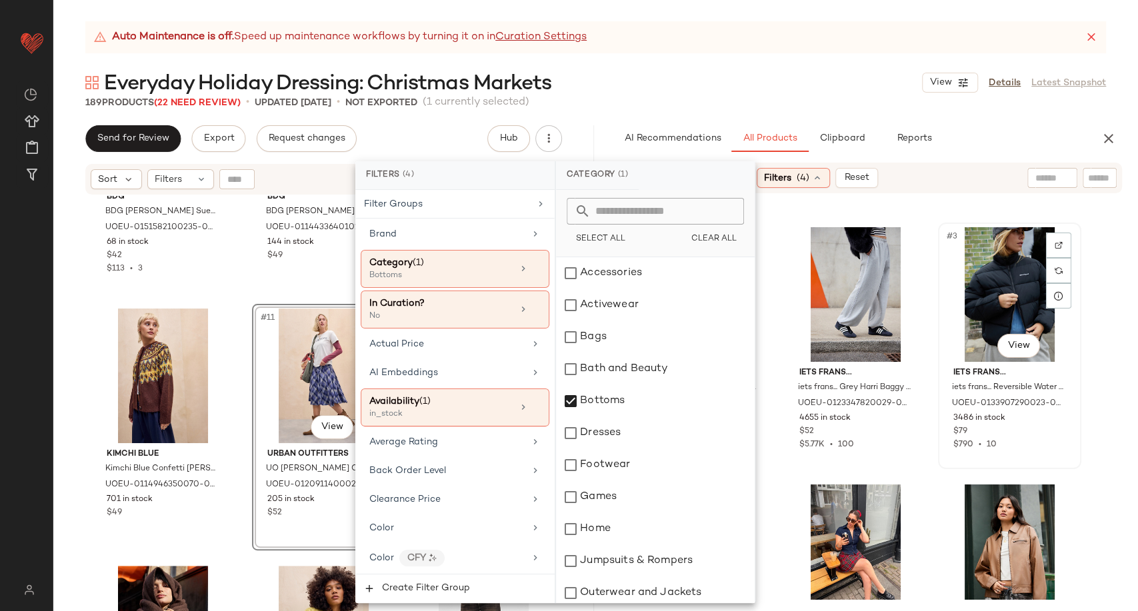
click at [940, 452] on div "#3 View iets frans... iets frans... Reversible Water Resistant Puffer Coat Jack…" at bounding box center [1010, 346] width 141 height 244
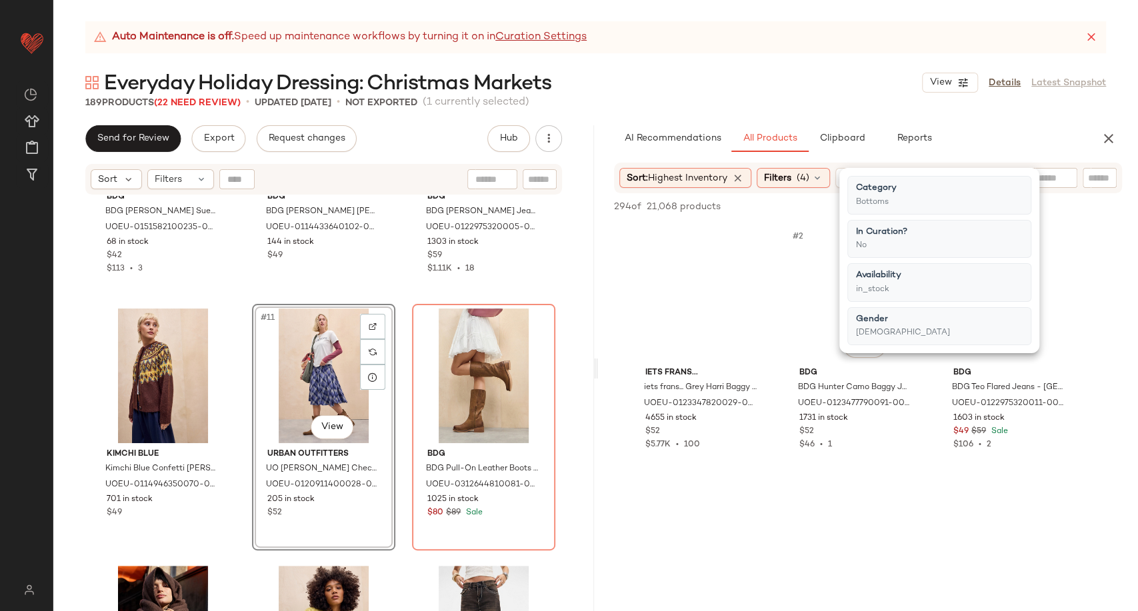
click at [787, 390] on div "#2 View BDG BDG Hunter Camo Baggy Jogger - Dark Green M at Urban Outfitters UOE…" at bounding box center [856, 346] width 141 height 244
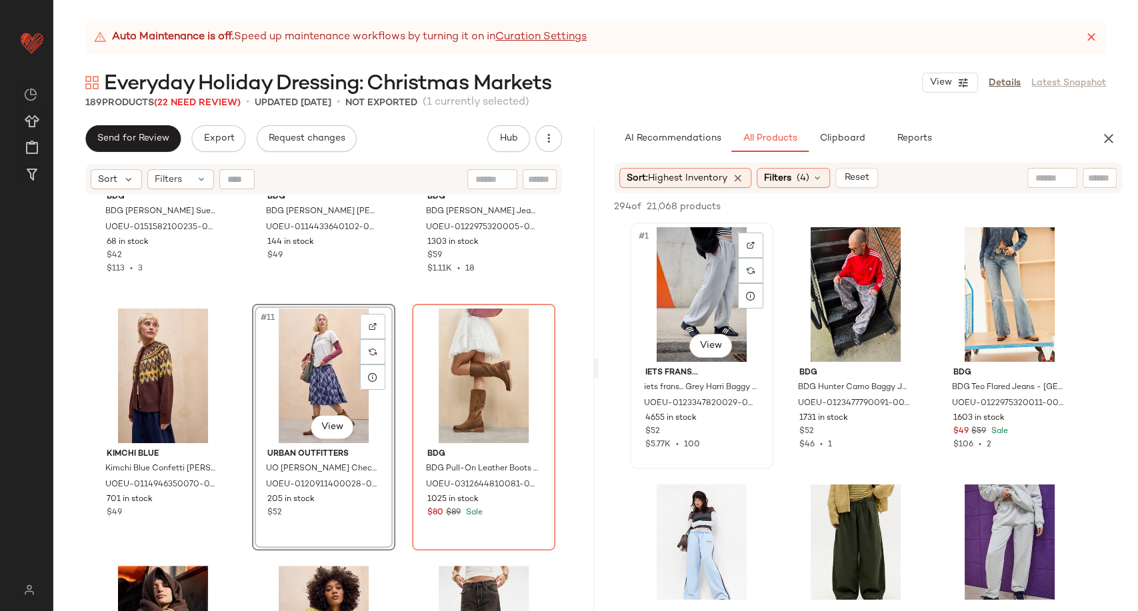
click at [771, 380] on div "#1 View iets frans... iets frans... Grey Harri Baggy Joggers - Grey L at Urban …" at bounding box center [701, 346] width 141 height 244
click at [786, 465] on div "#2 View BDG BDG Hunter Camo Baggy Jogger - Dark Green M at Urban Outfitters UOE…" at bounding box center [856, 346] width 141 height 244
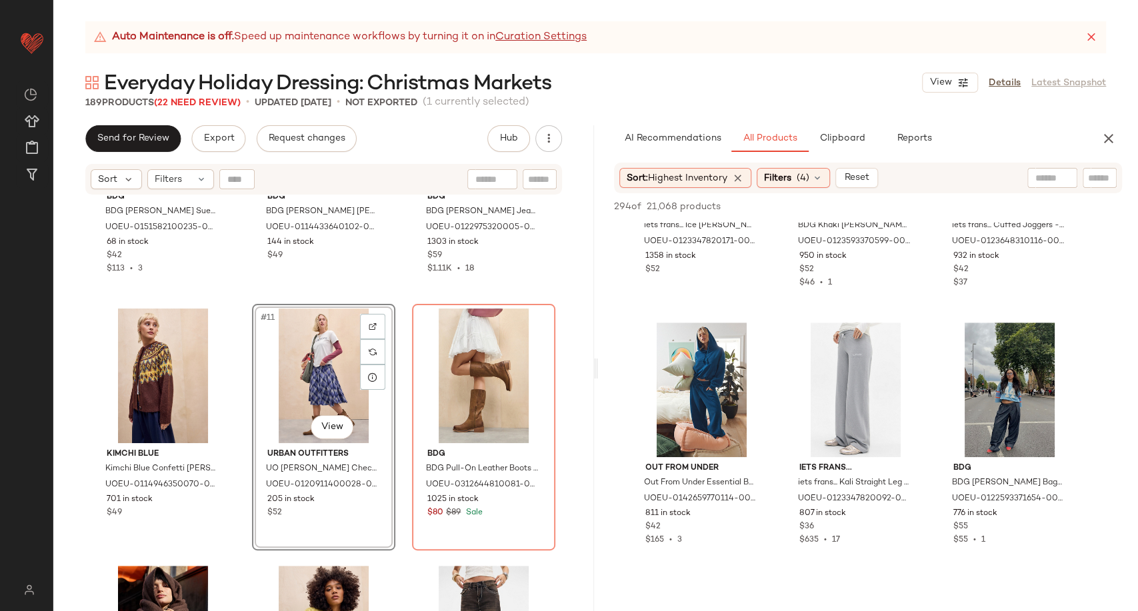
scroll to position [444, 0]
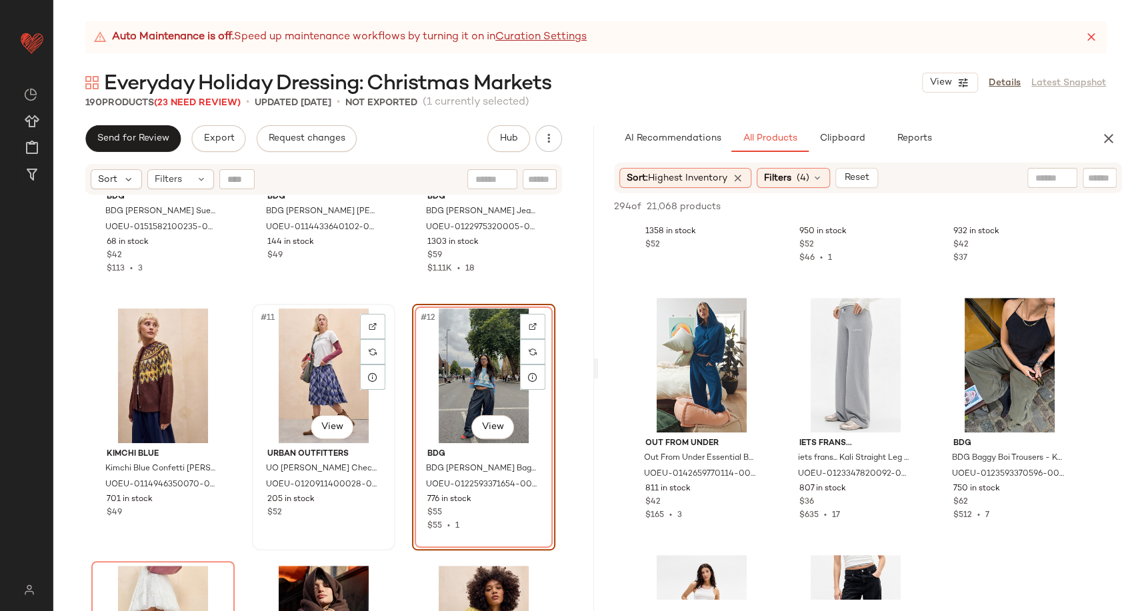
click at [311, 375] on div "#11 View" at bounding box center [324, 376] width 134 height 135
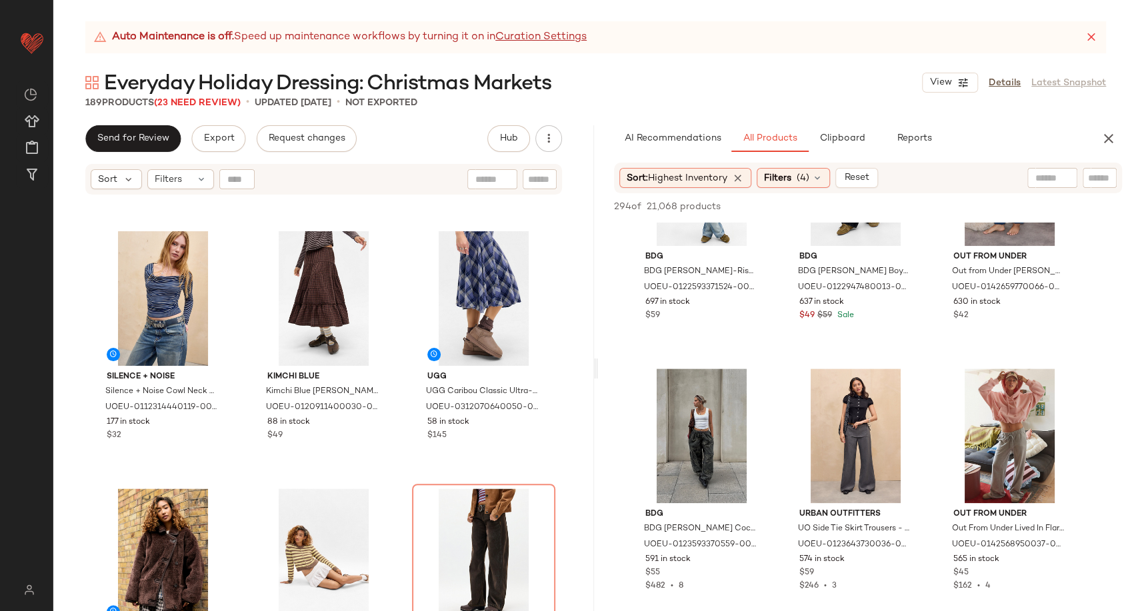
scroll to position [889, 0]
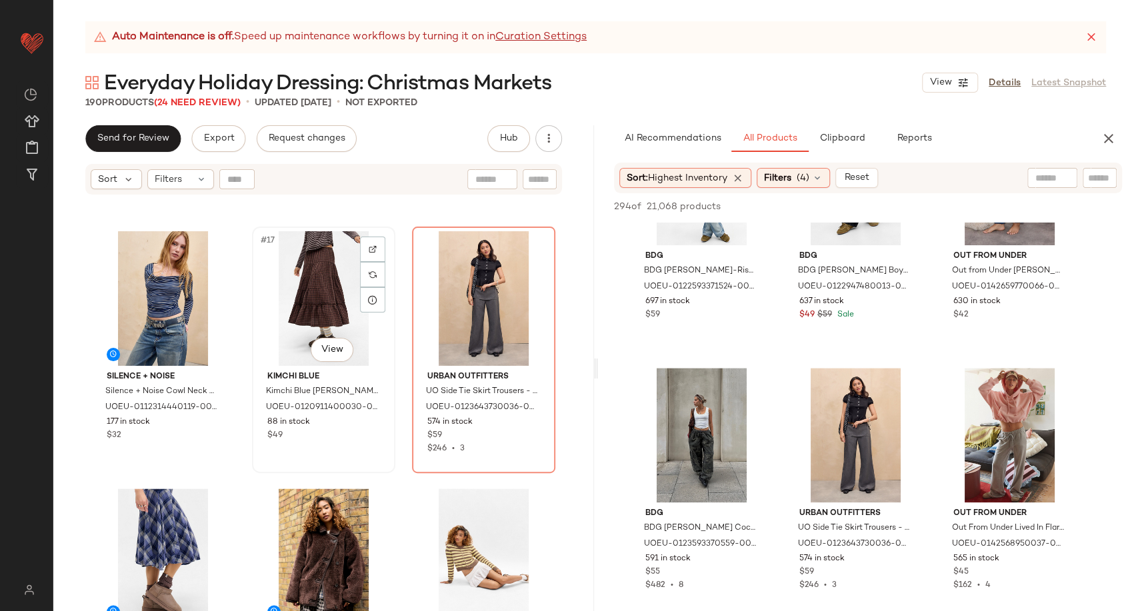
click at [313, 310] on div "#17 View" at bounding box center [324, 298] width 134 height 135
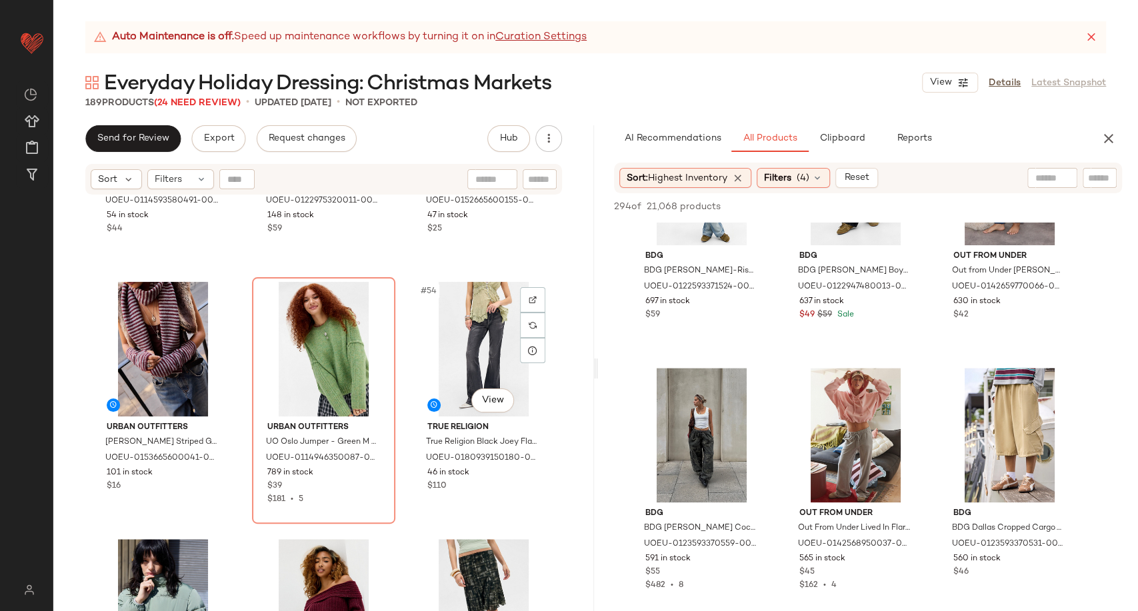
scroll to position [4530, 0]
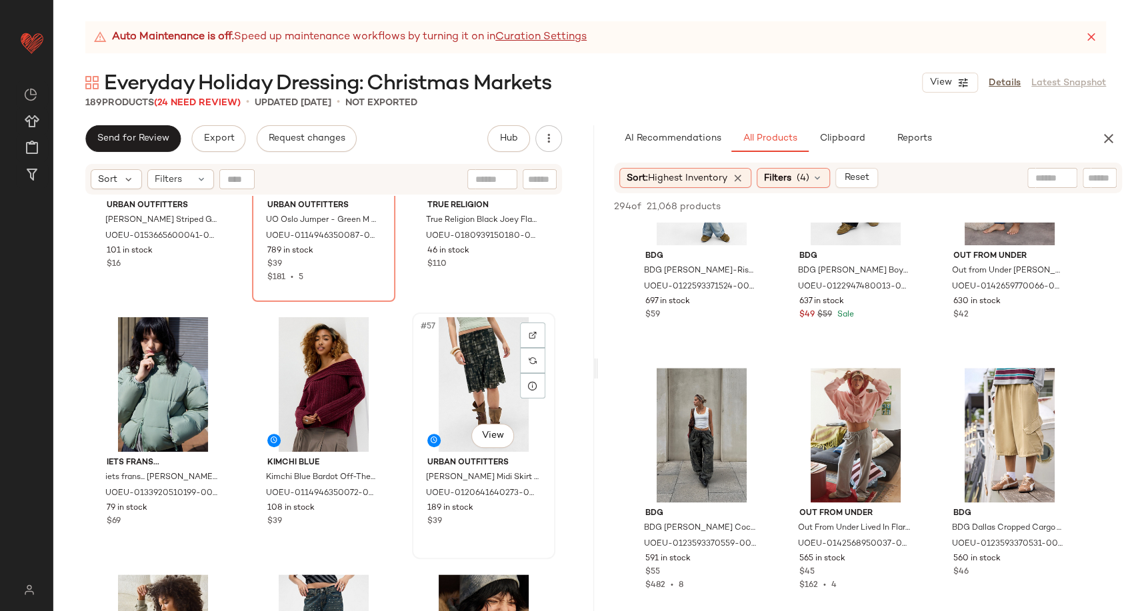
click at [485, 397] on div "#57 View" at bounding box center [484, 384] width 134 height 135
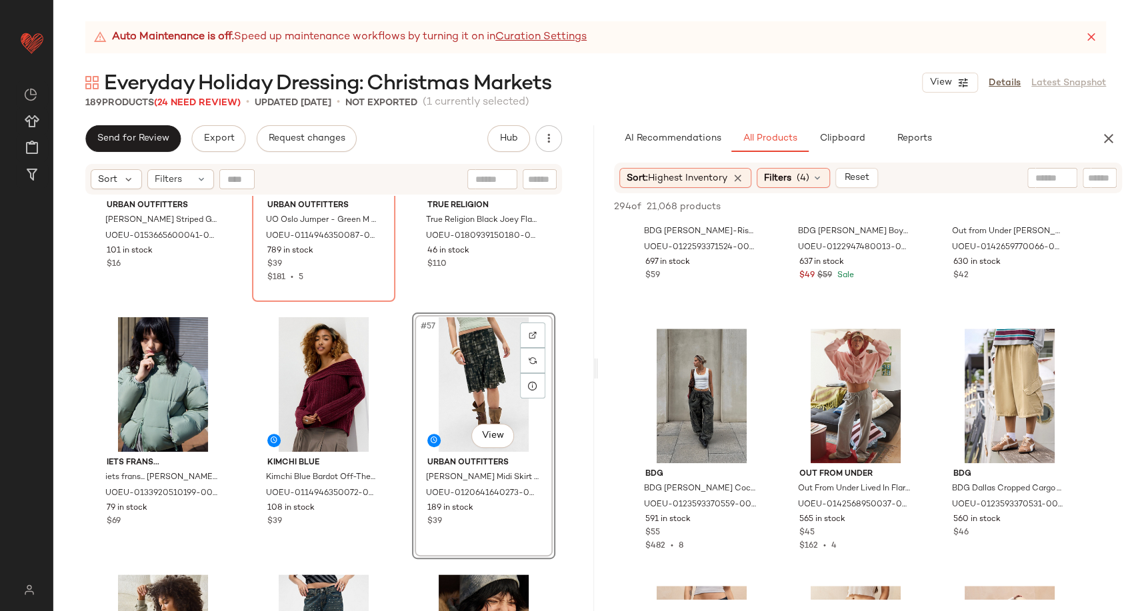
scroll to position [889, 0]
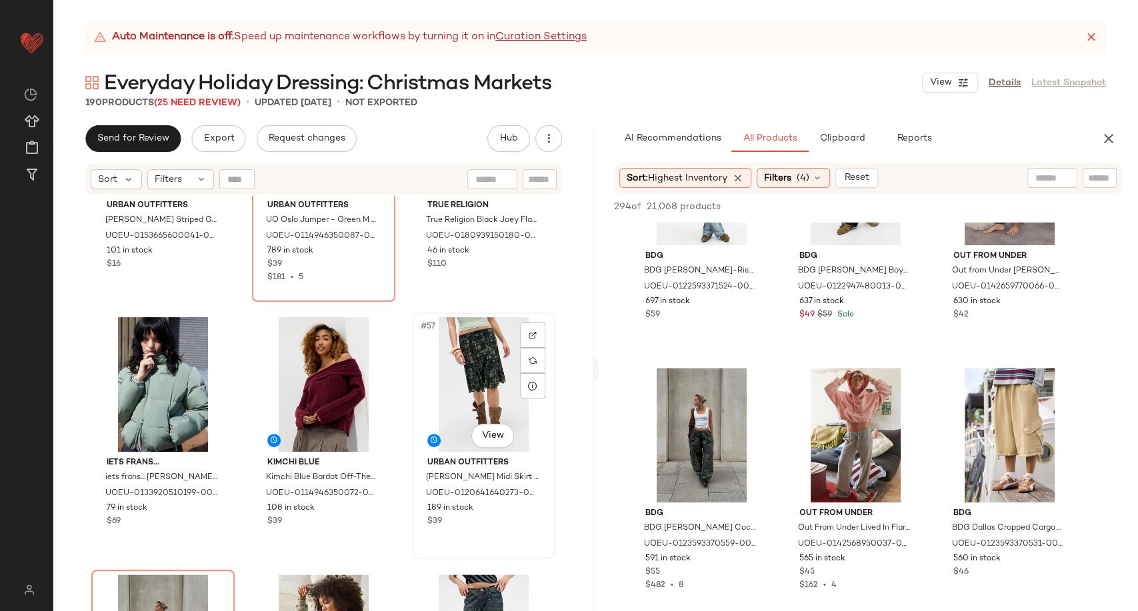
click at [463, 369] on div "#57 View" at bounding box center [484, 384] width 134 height 135
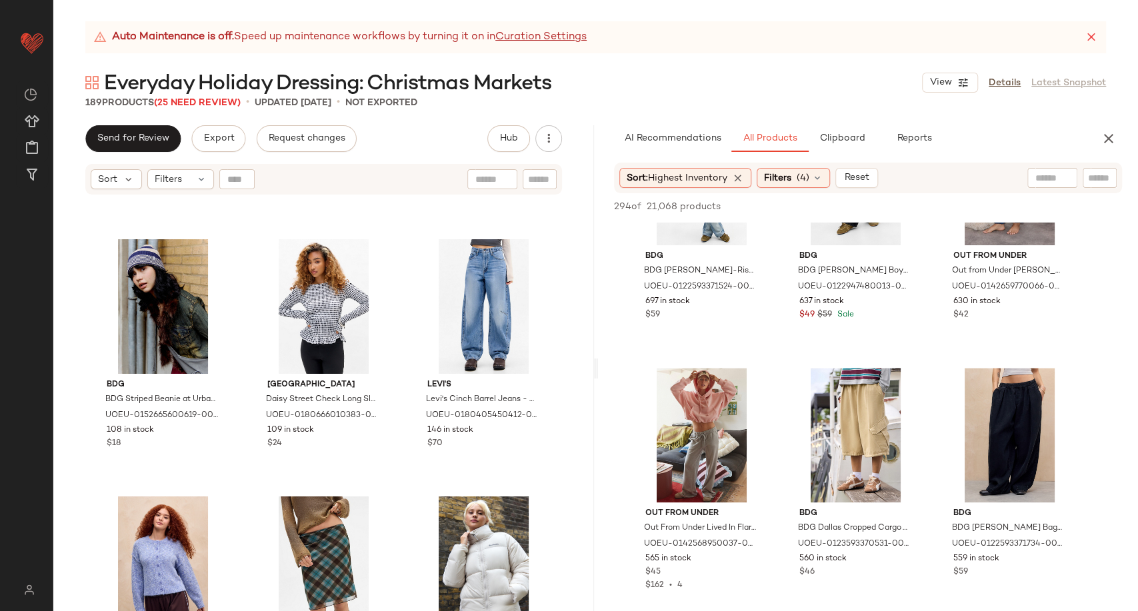
scroll to position [10161, 0]
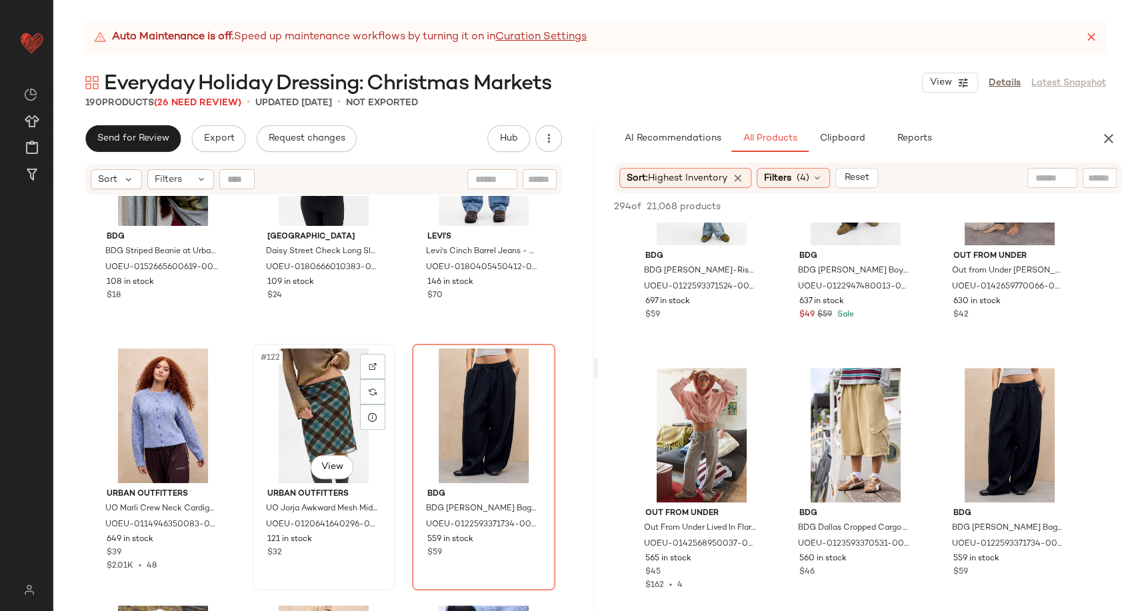
click at [307, 401] on div "#122 View" at bounding box center [324, 416] width 134 height 135
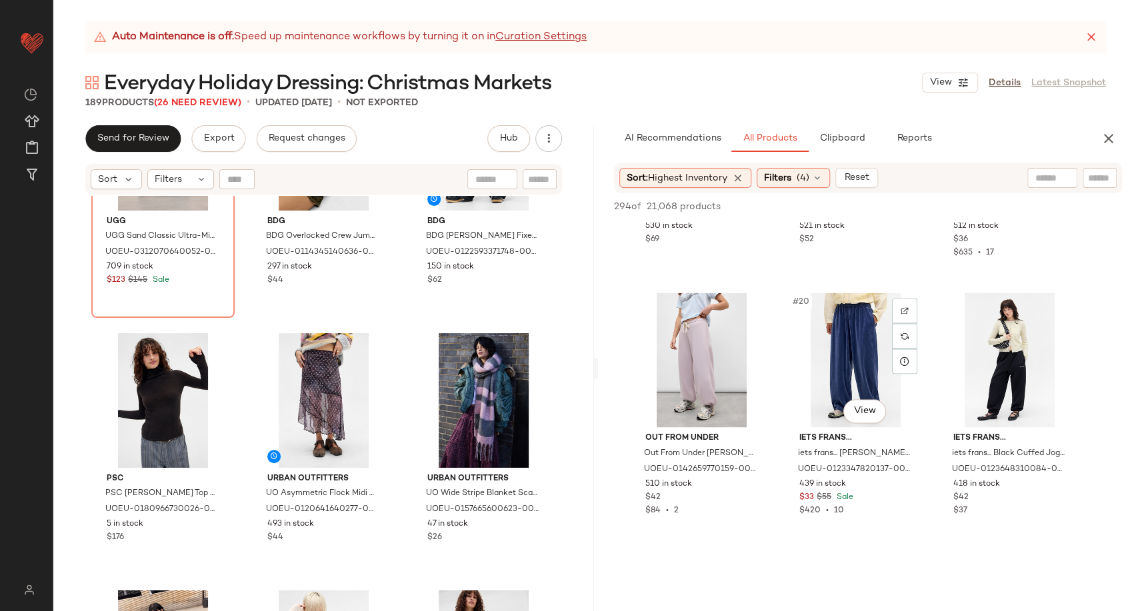
scroll to position [1482, 0]
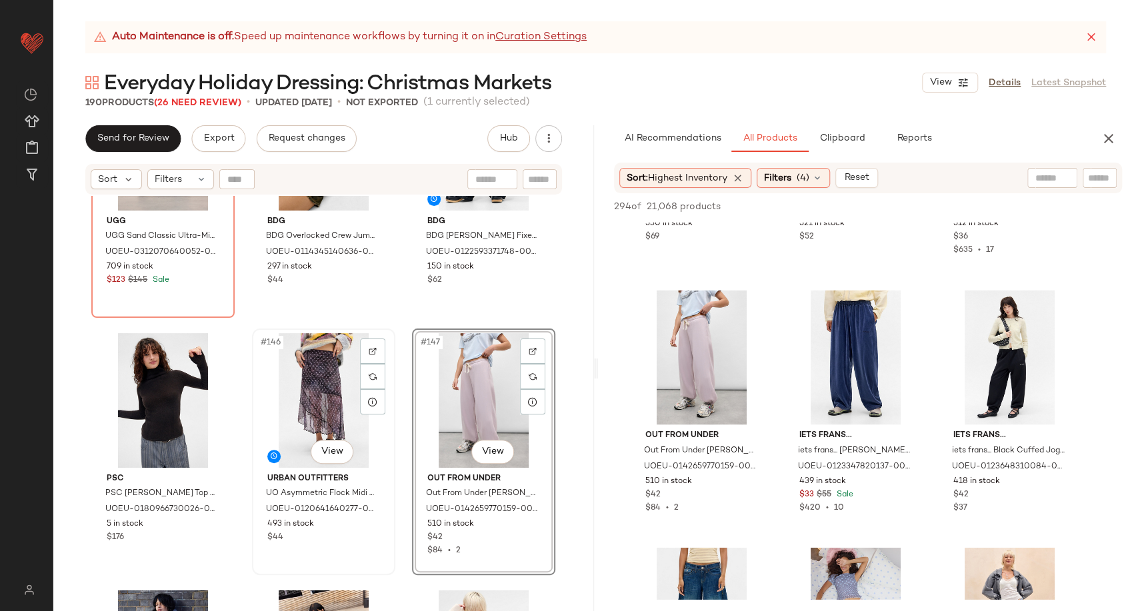
click at [291, 387] on div "#146 View" at bounding box center [324, 400] width 134 height 135
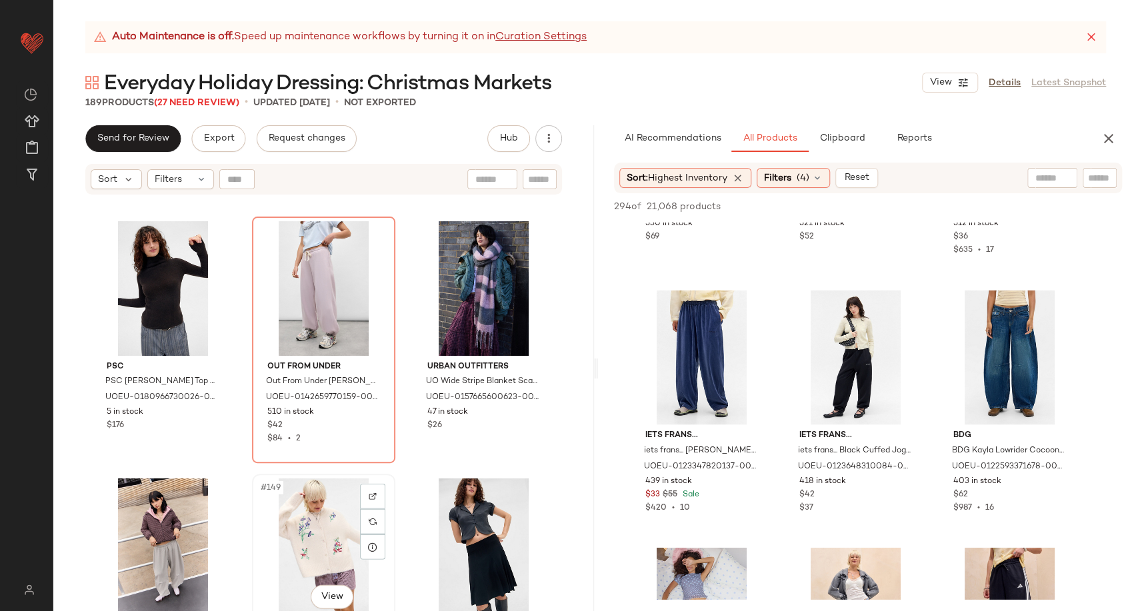
scroll to position [12605, 0]
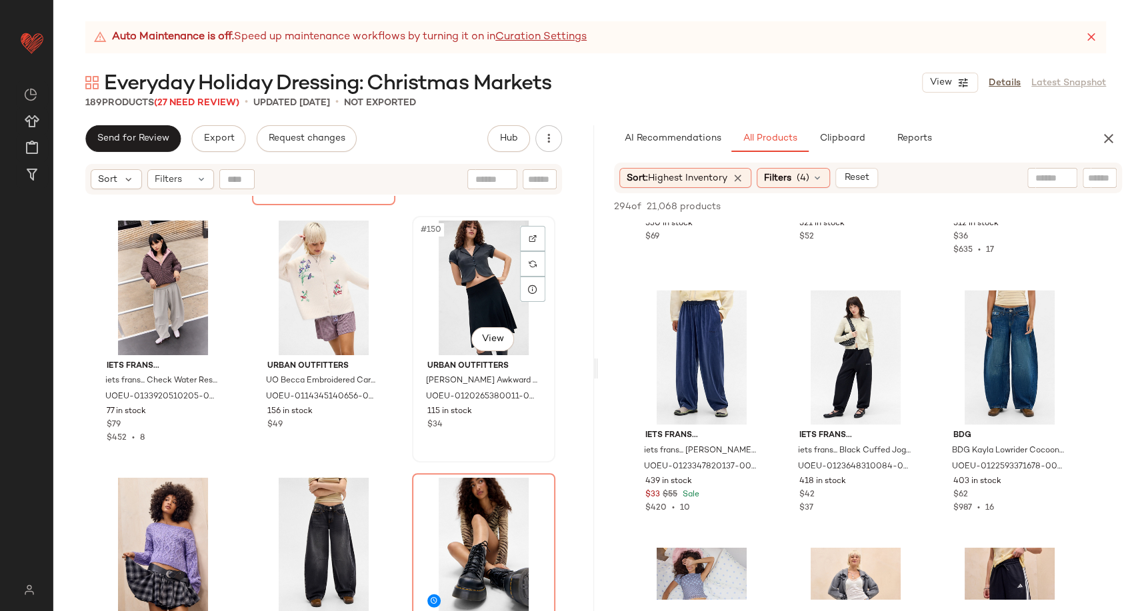
click at [469, 288] on div "#150 View" at bounding box center [484, 288] width 134 height 135
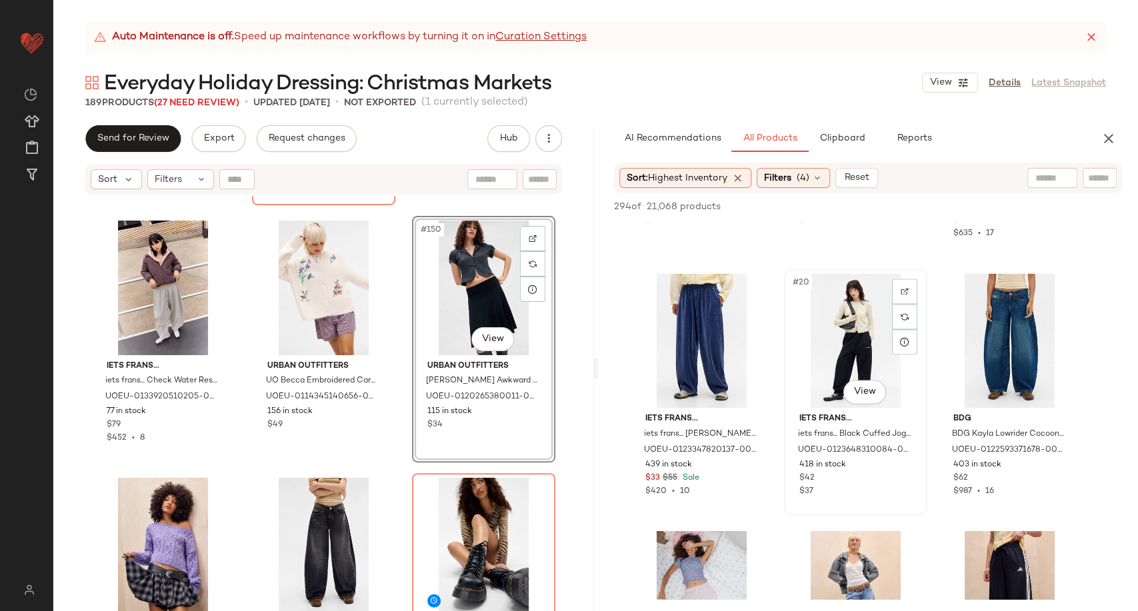
scroll to position [1482, 0]
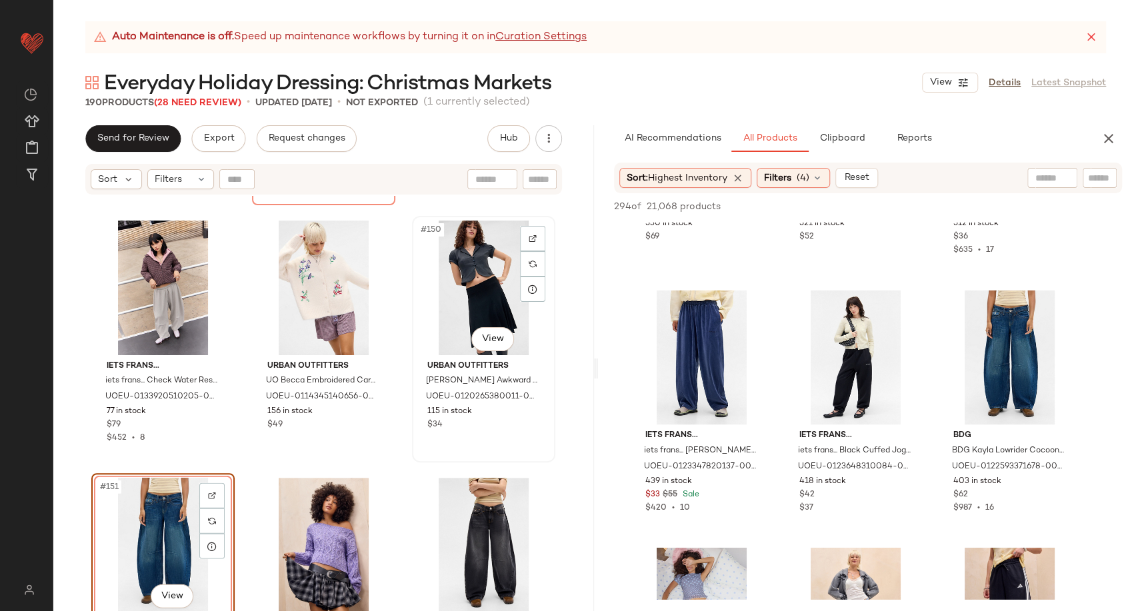
click at [493, 275] on div "#150 View" at bounding box center [484, 288] width 134 height 135
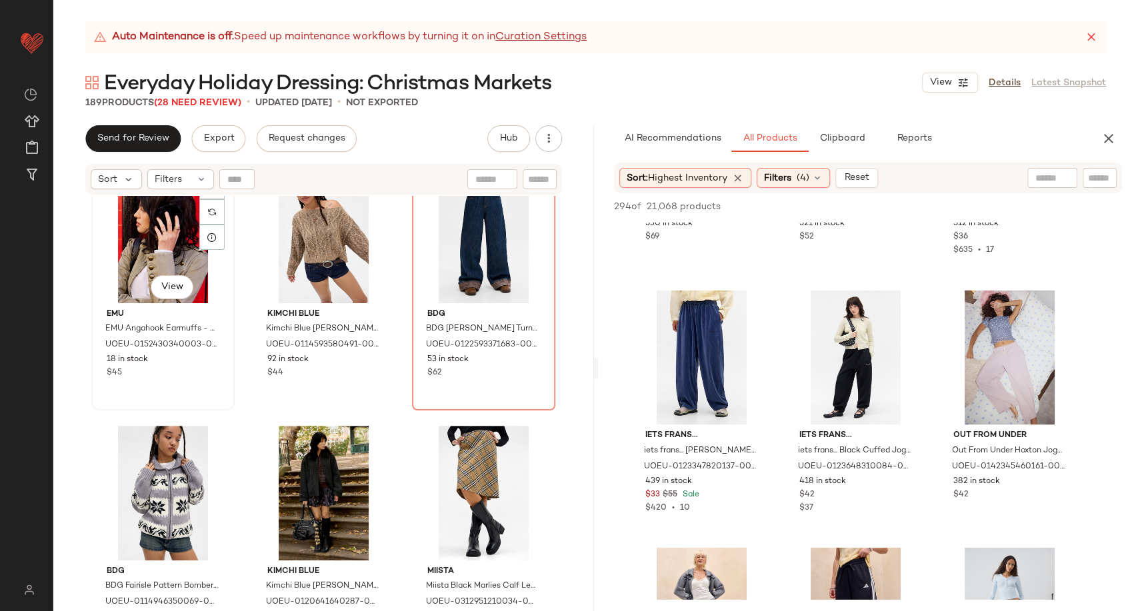
scroll to position [13198, 0]
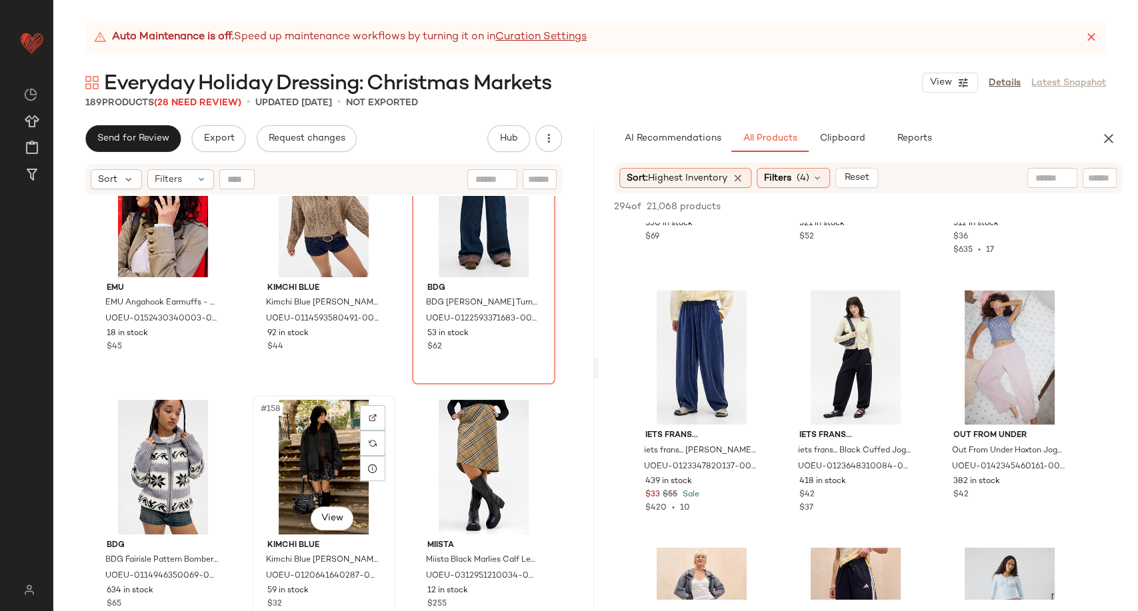
click at [299, 443] on div "#158 View" at bounding box center [324, 467] width 134 height 135
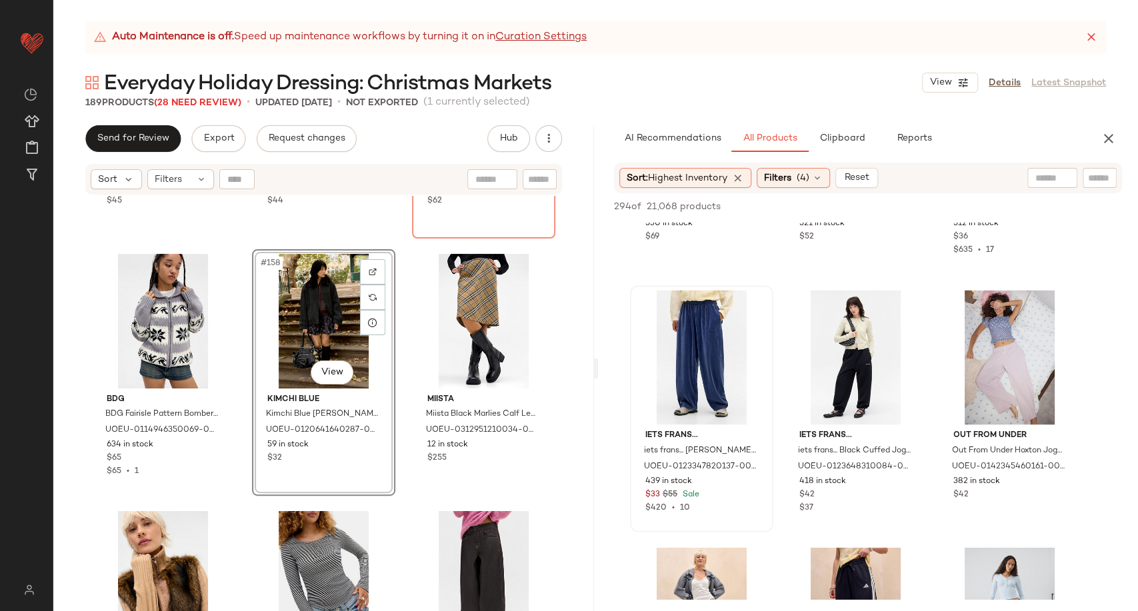
scroll to position [13347, 0]
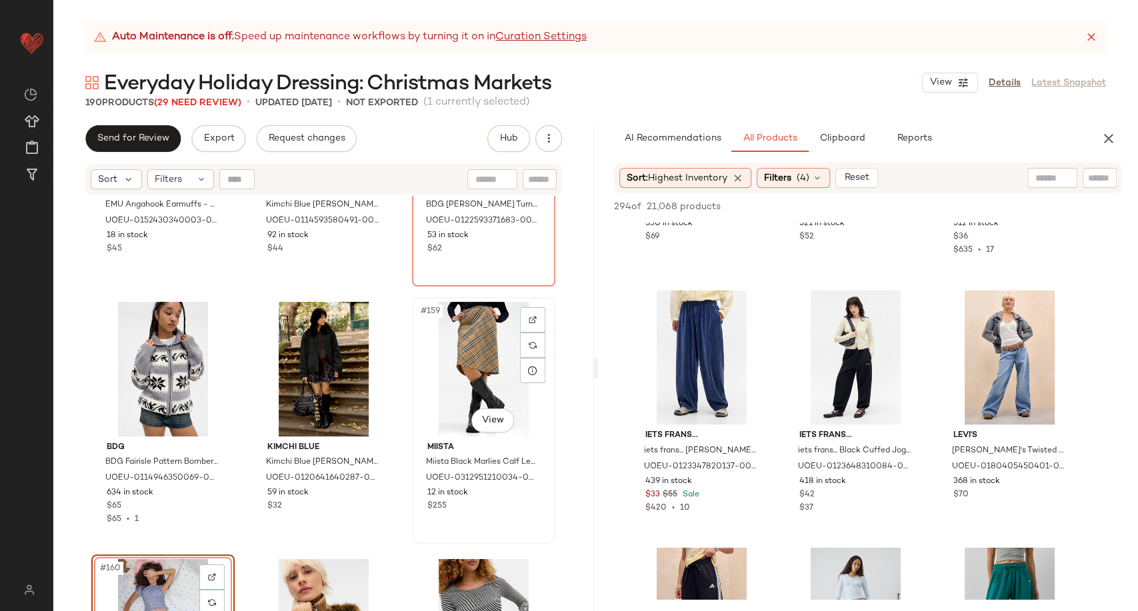
scroll to position [13421, 0]
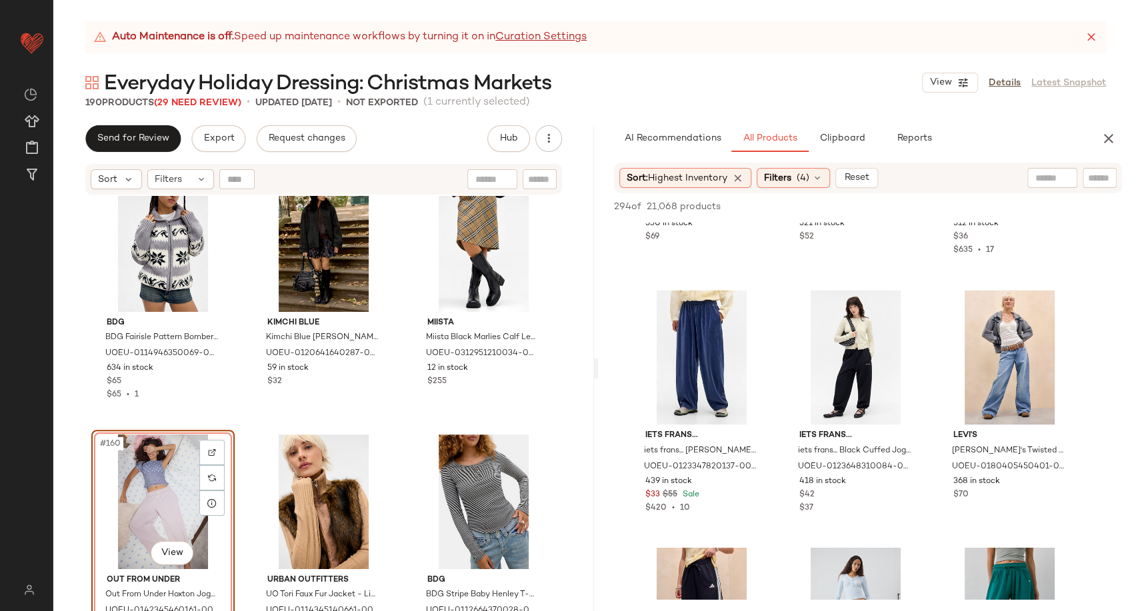
click at [143, 485] on div "#160 View" at bounding box center [163, 502] width 134 height 135
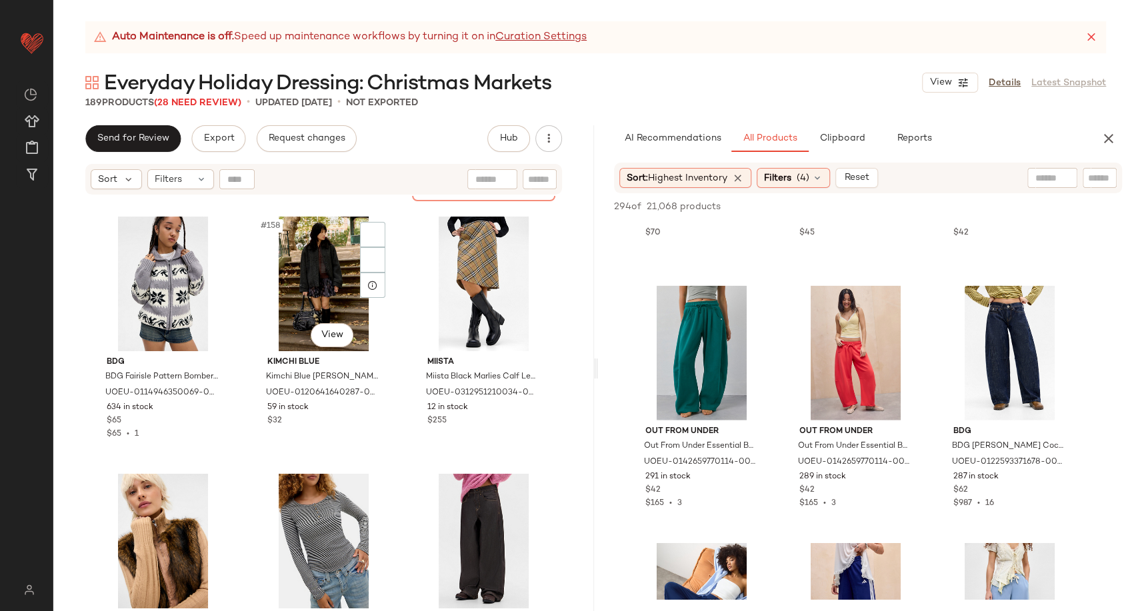
scroll to position [13347, 0]
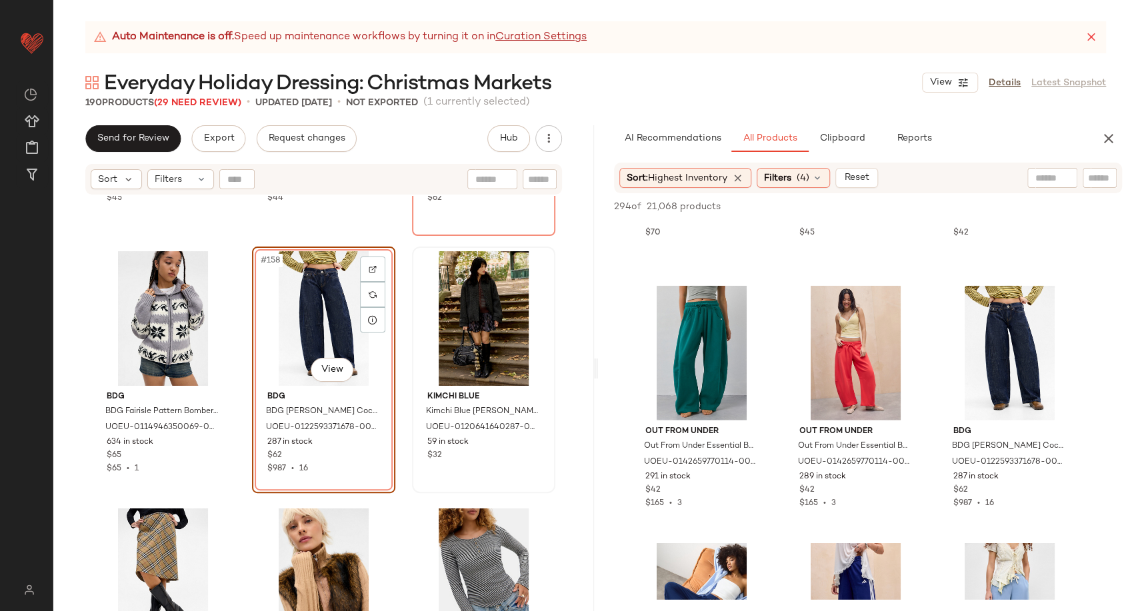
click at [478, 333] on div at bounding box center [484, 318] width 134 height 135
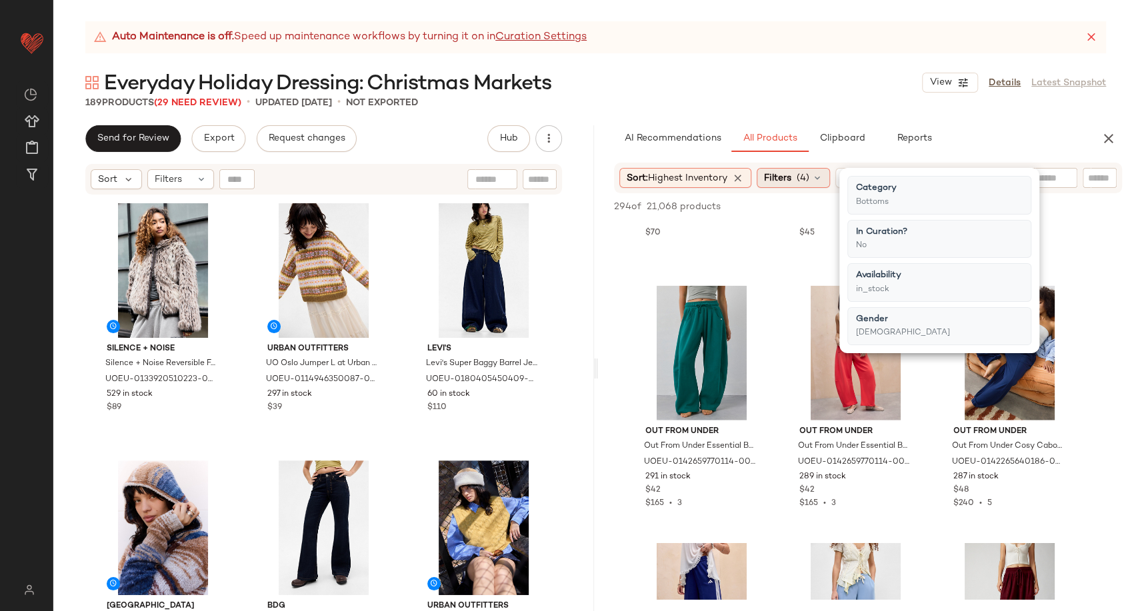
click at [823, 179] on icon at bounding box center [817, 178] width 11 height 11
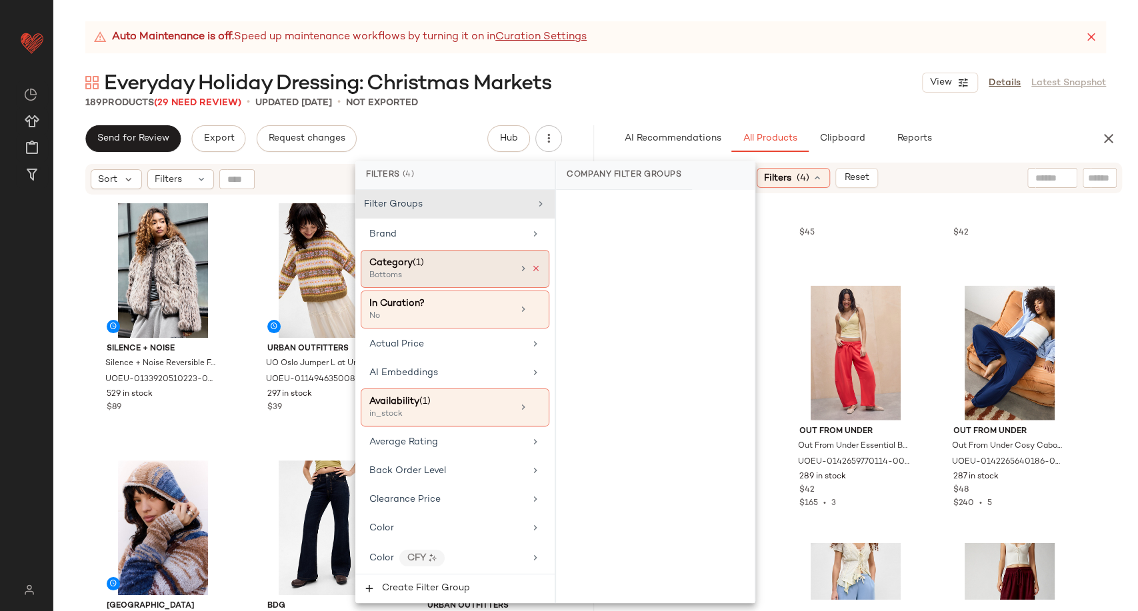
click at [531, 270] on icon at bounding box center [535, 268] width 9 height 9
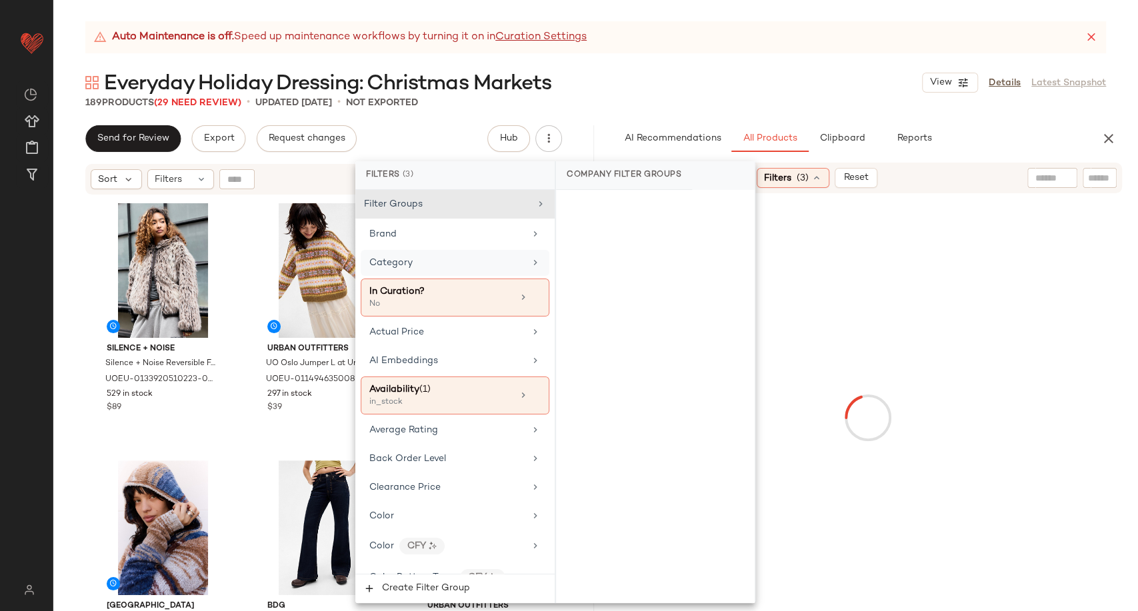
click at [508, 262] on div "Category" at bounding box center [446, 263] width 155 height 14
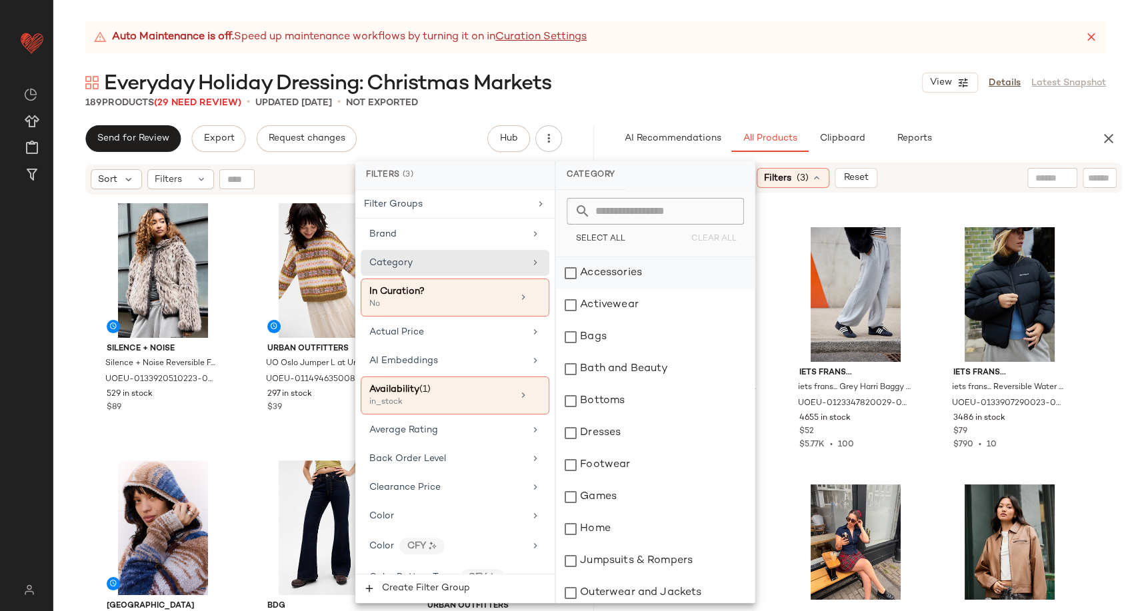
click at [603, 278] on div "Accessories" at bounding box center [655, 273] width 199 height 32
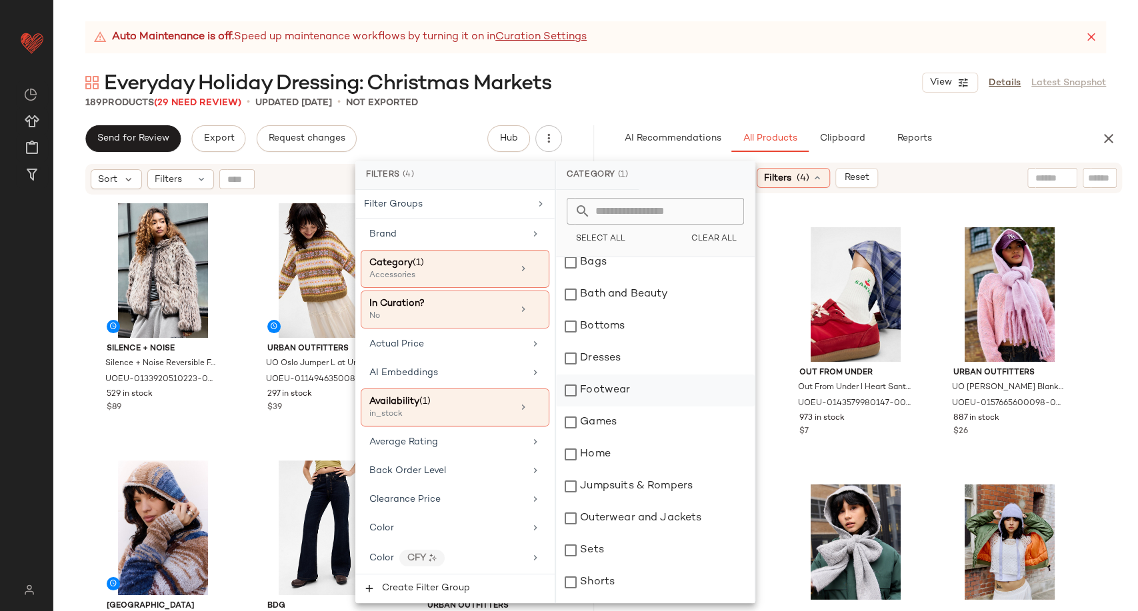
scroll to position [148, 0]
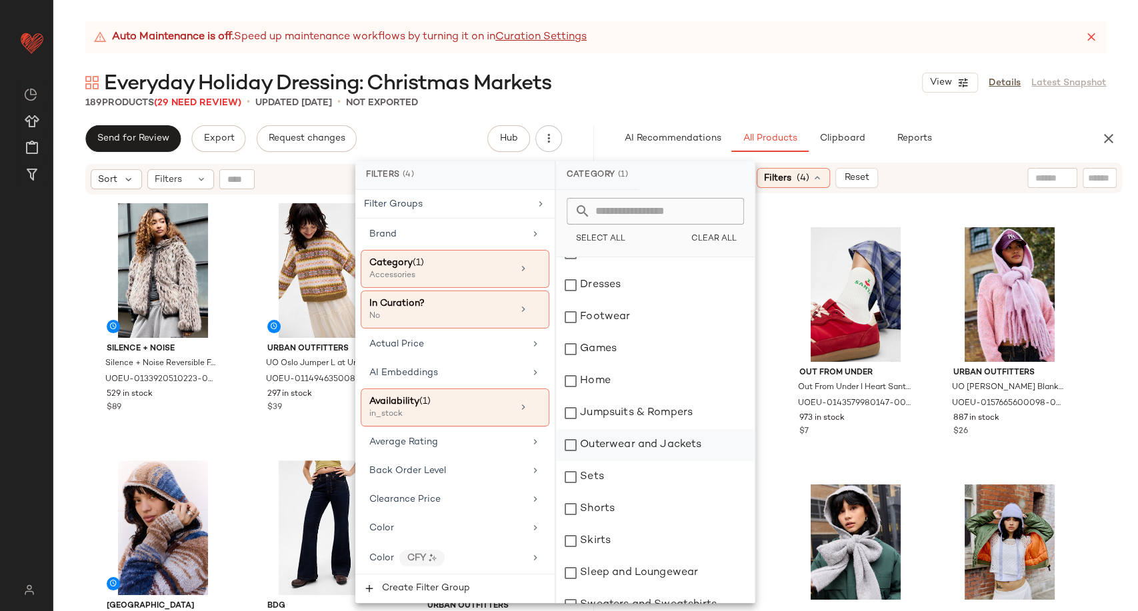
click at [625, 443] on div "Outerwear and Jackets" at bounding box center [655, 445] width 199 height 32
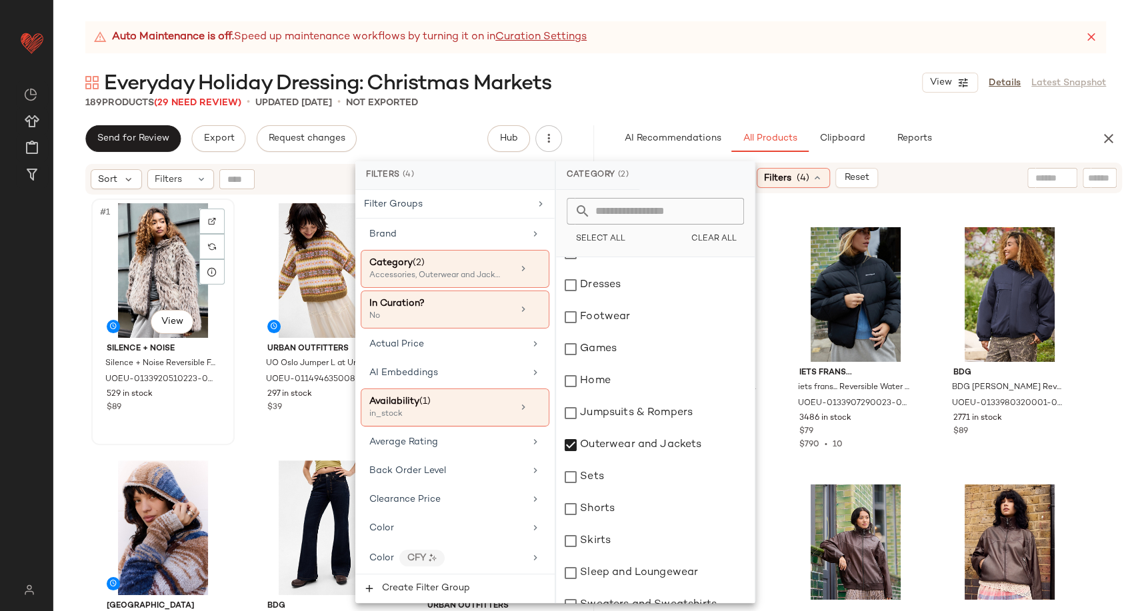
click at [227, 434] on div "#1 View Silence + Noise Silence + Noise Reversible Faux Fur Bomber Jacket - Bro…" at bounding box center [163, 322] width 141 height 244
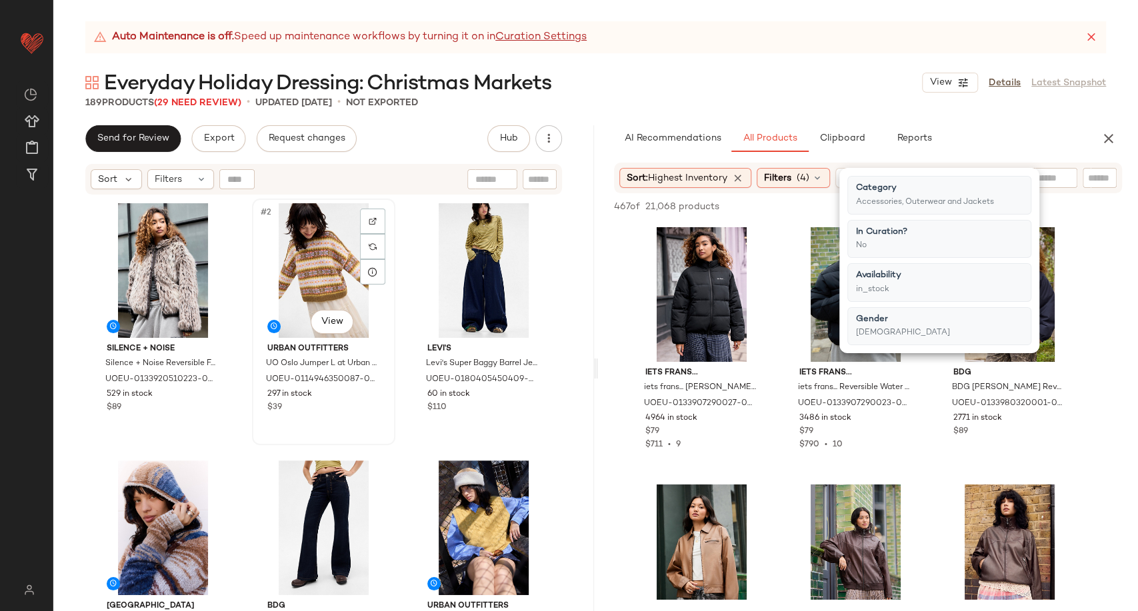
click at [252, 431] on div "#2 View Urban Outfitters UO Oslo Jumper L at Urban Outfitters UOEU-011494635008…" at bounding box center [323, 322] width 143 height 247
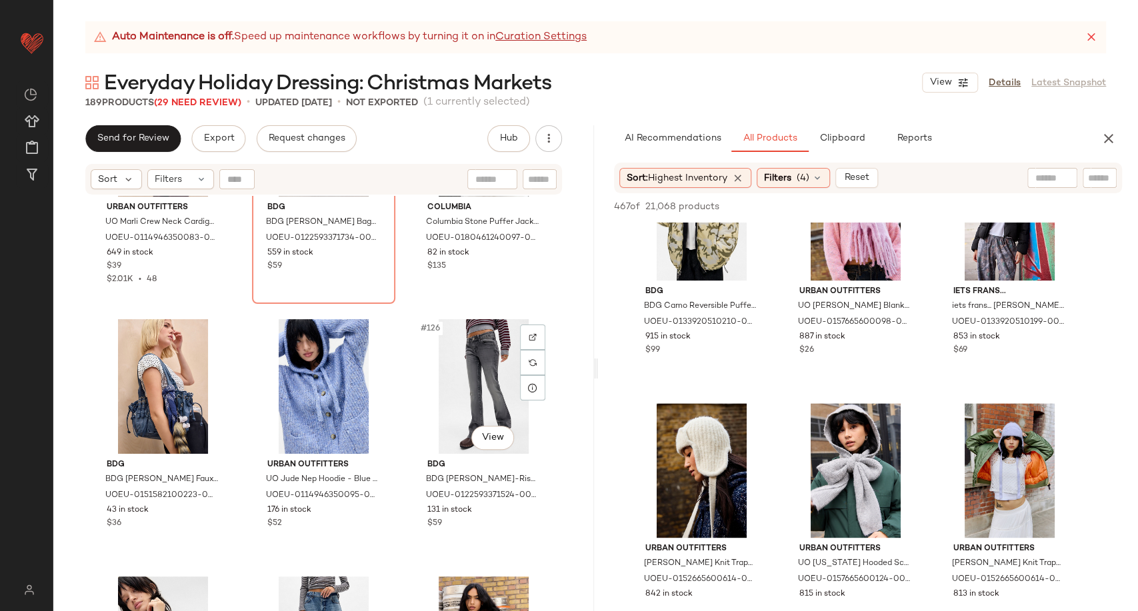
scroll to position [10457, 0]
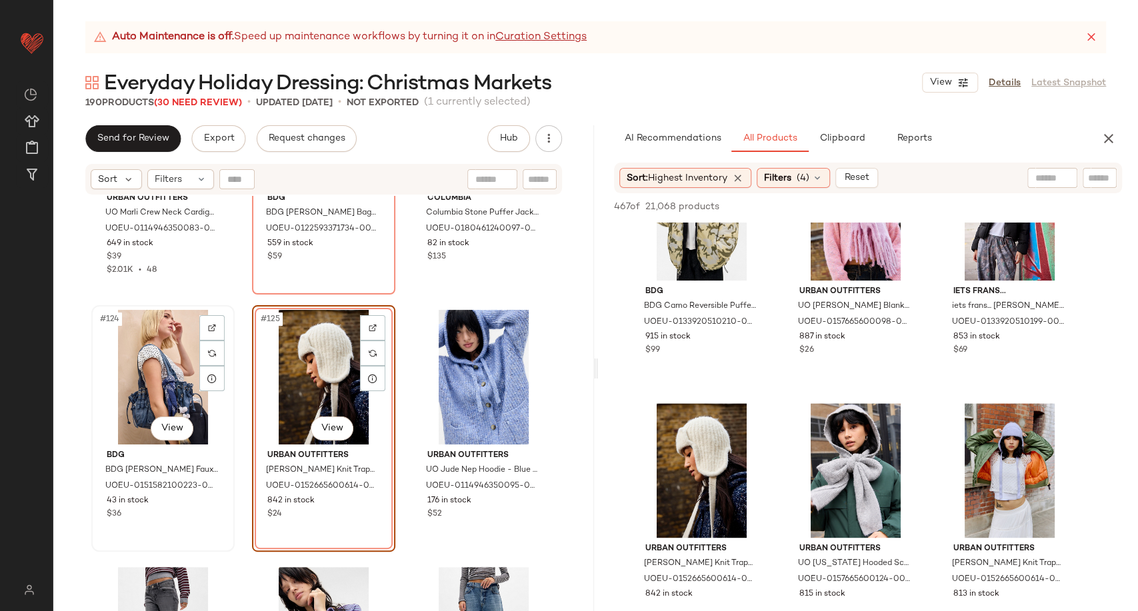
click at [140, 359] on div "#124 View" at bounding box center [163, 377] width 134 height 135
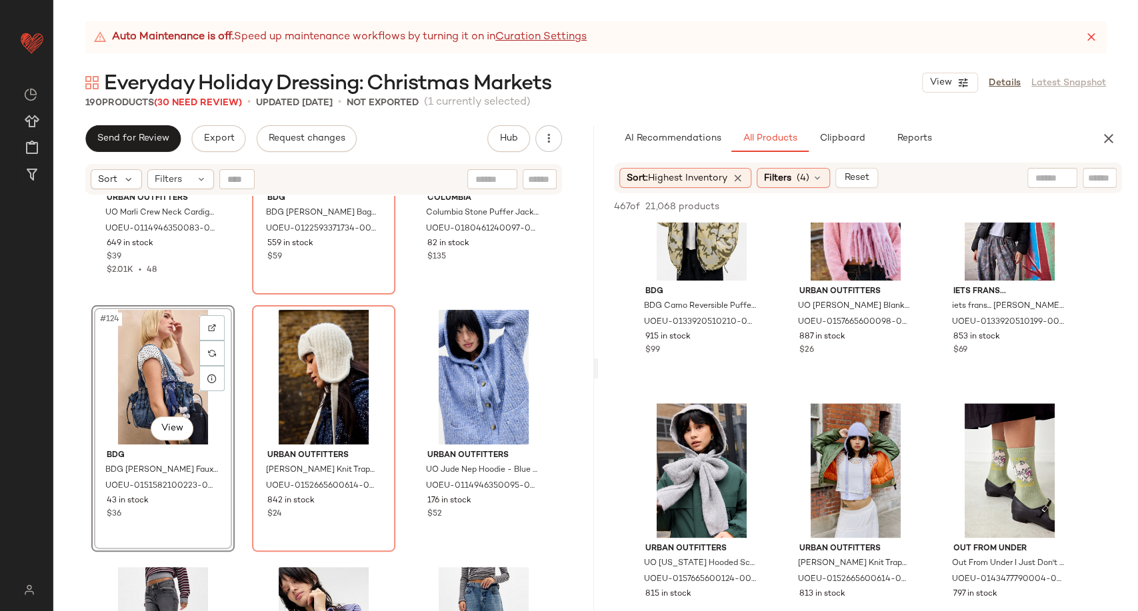
click at [140, 359] on div "#124 View" at bounding box center [163, 377] width 134 height 135
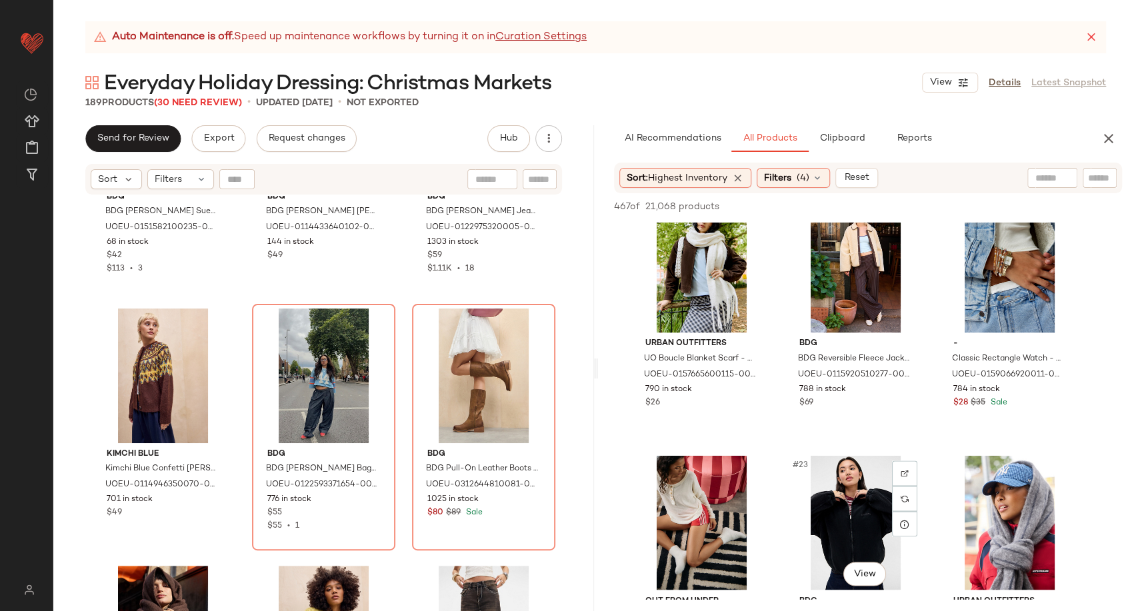
scroll to position [1482, 0]
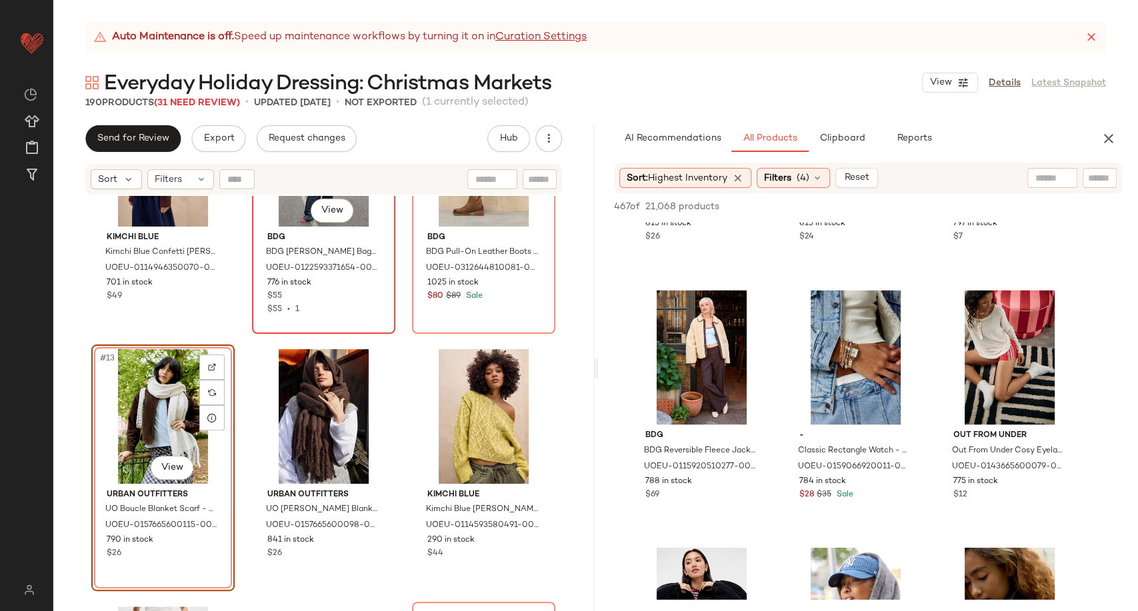
scroll to position [900, 0]
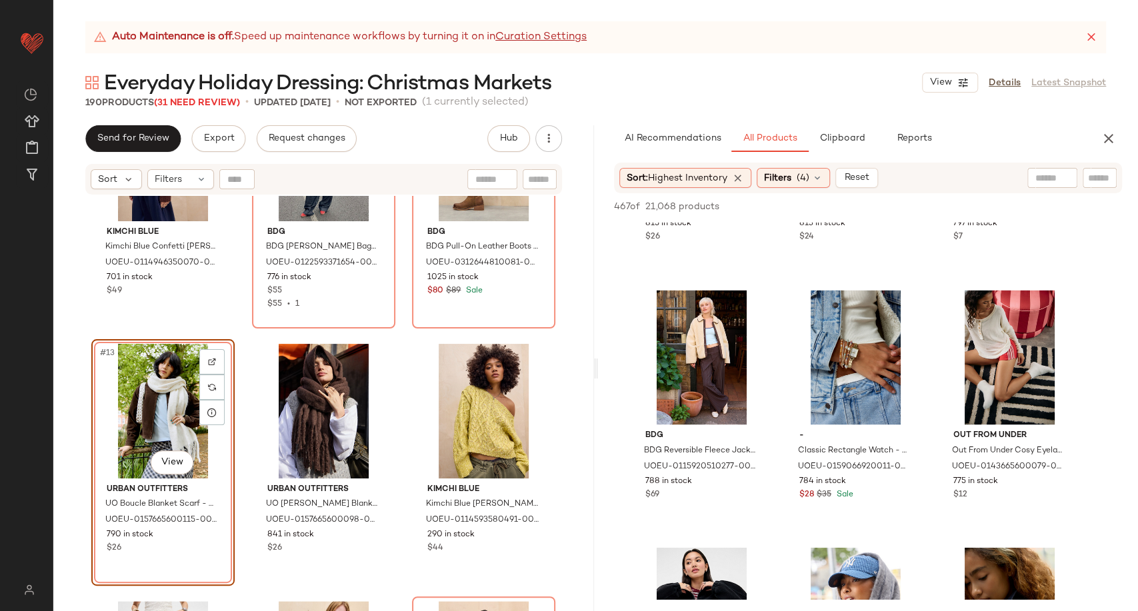
click at [123, 409] on div "#13 View" at bounding box center [163, 411] width 134 height 135
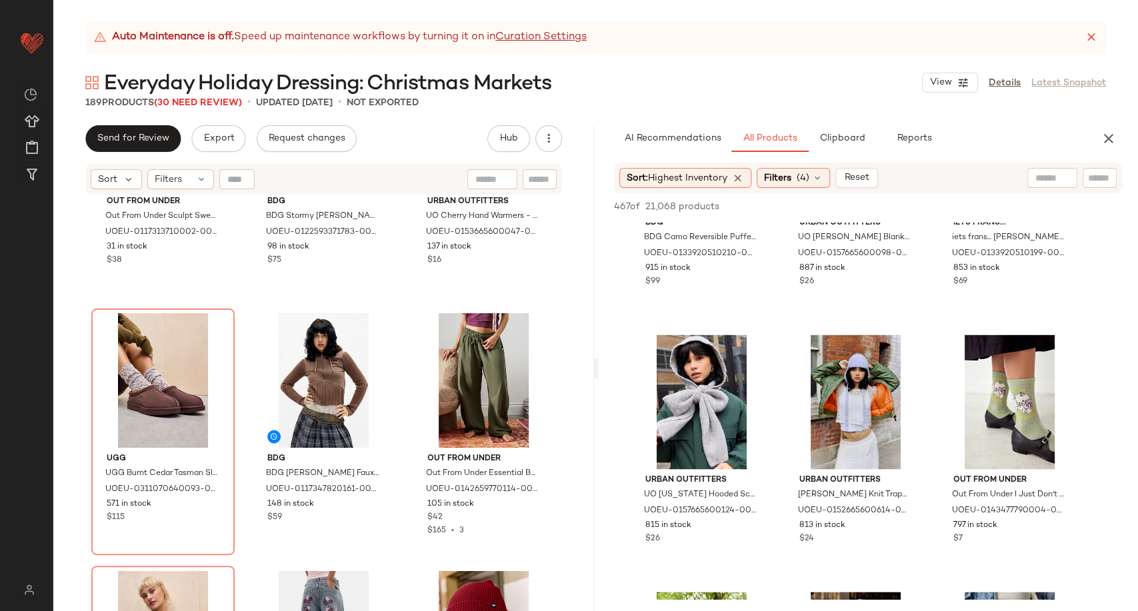
scroll to position [1259, 0]
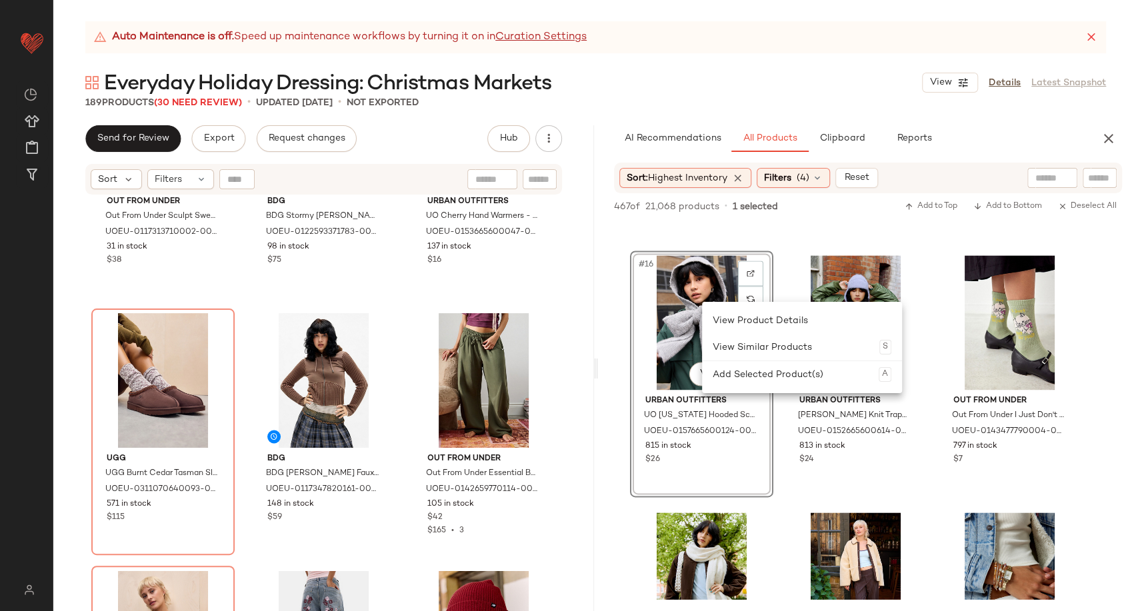
click at [658, 337] on div "#16 View" at bounding box center [702, 322] width 134 height 135
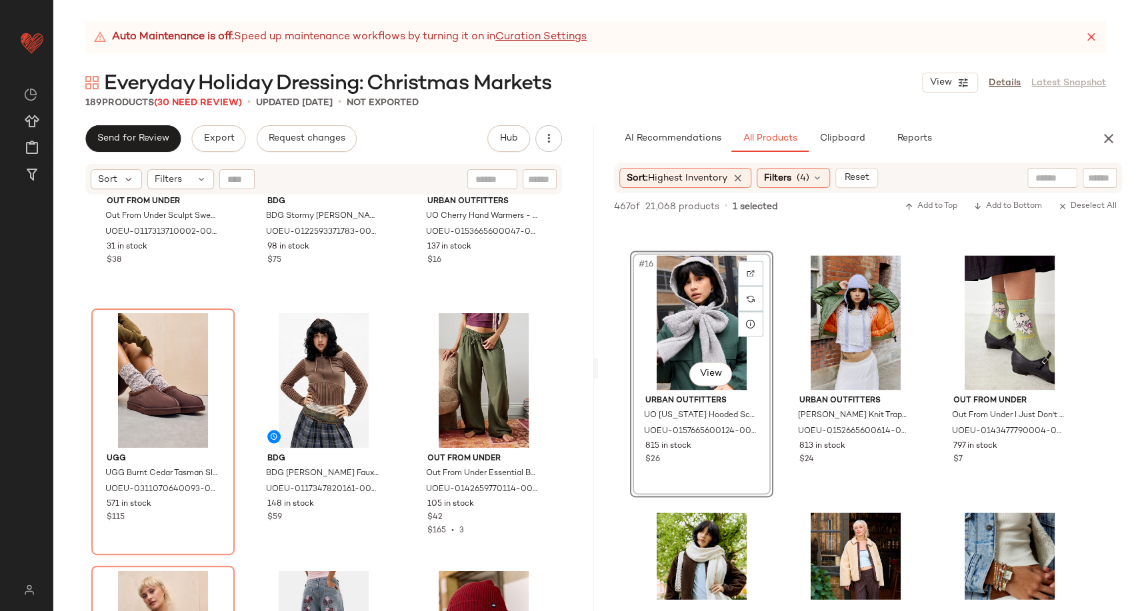
click at [403, 355] on div "Out From Under Out From Under Sculpt Sweatshirt - Grey XS at Urban Outfitters U…" at bounding box center [323, 420] width 541 height 449
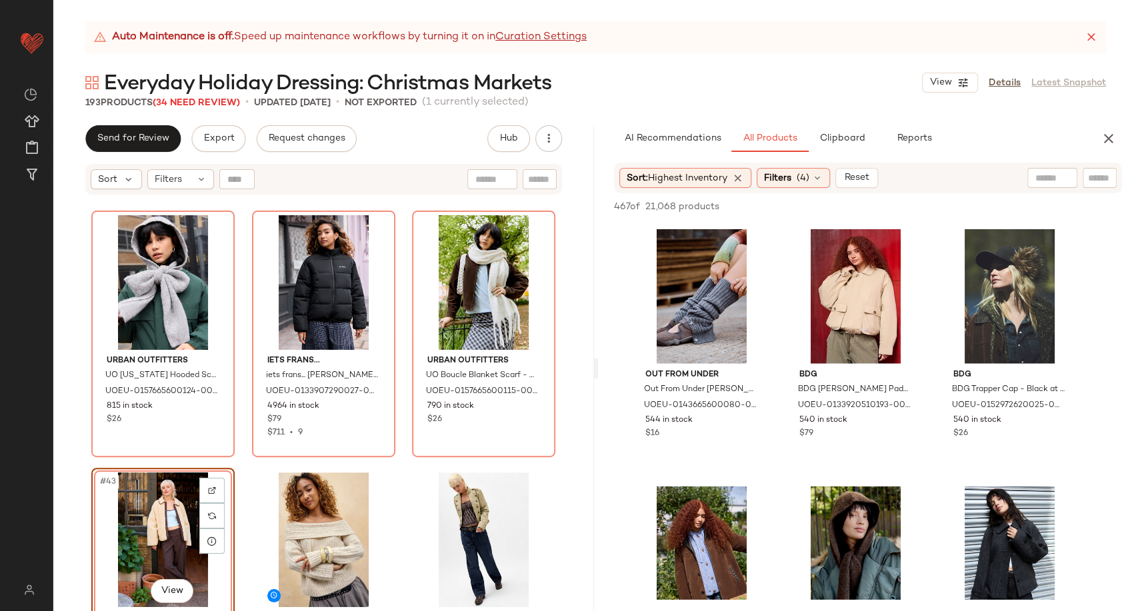
scroll to position [2297, 0]
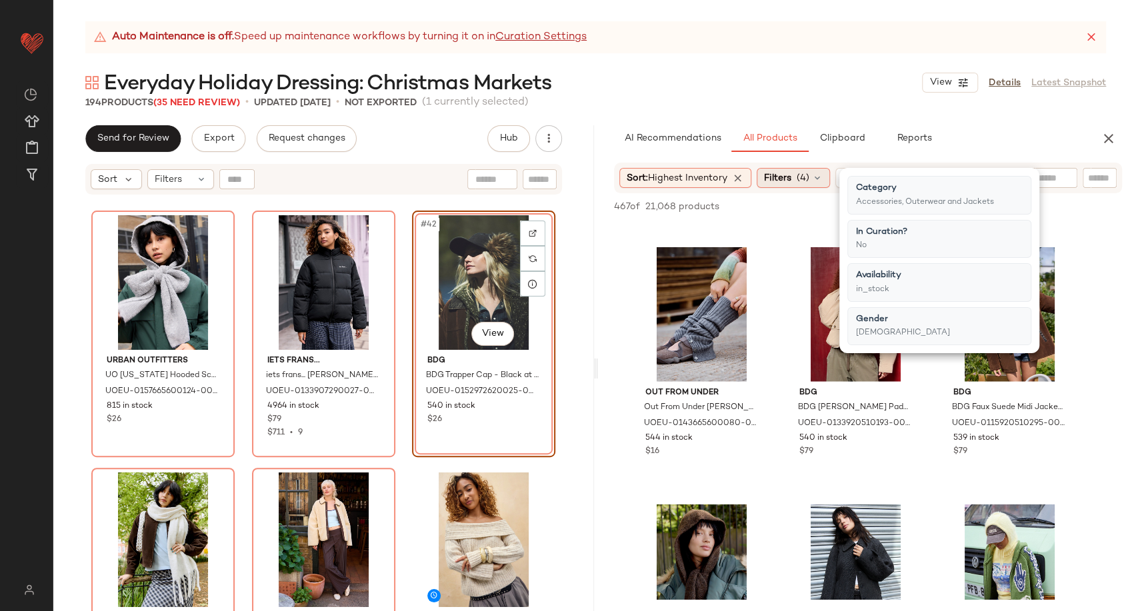
click at [818, 177] on icon at bounding box center [817, 178] width 11 height 11
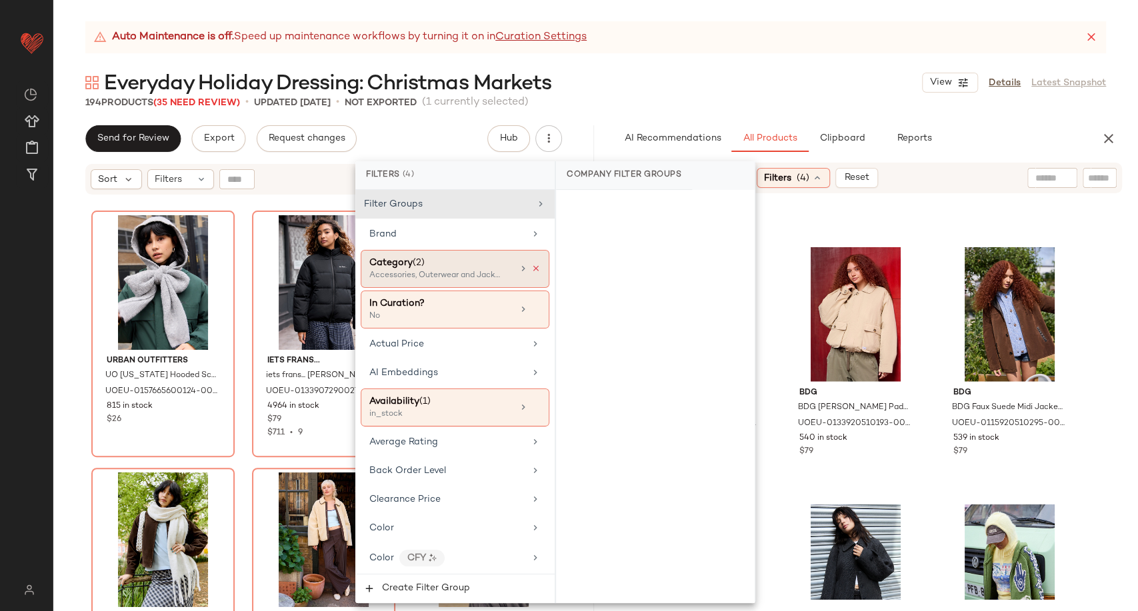
click at [532, 268] on icon at bounding box center [535, 268] width 9 height 9
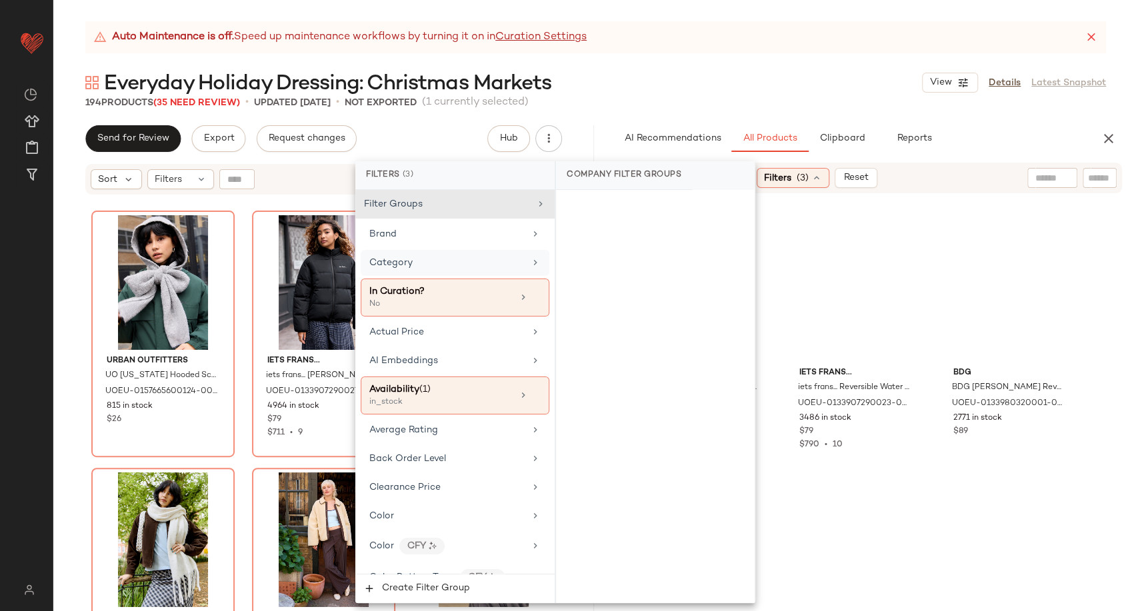
click at [483, 265] on div "Category" at bounding box center [446, 263] width 155 height 14
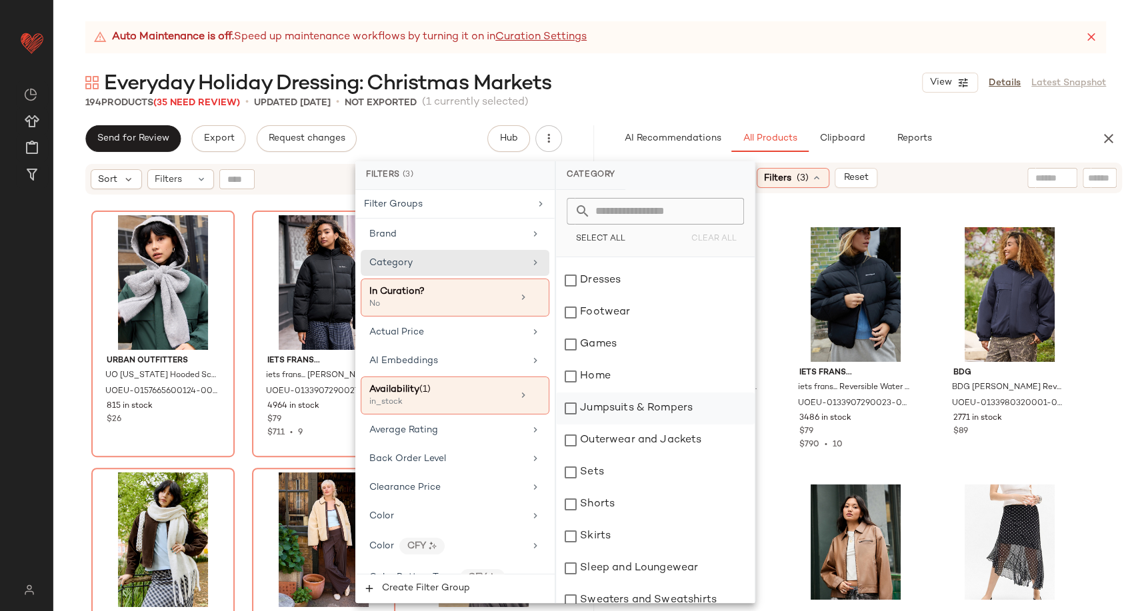
scroll to position [222, 0]
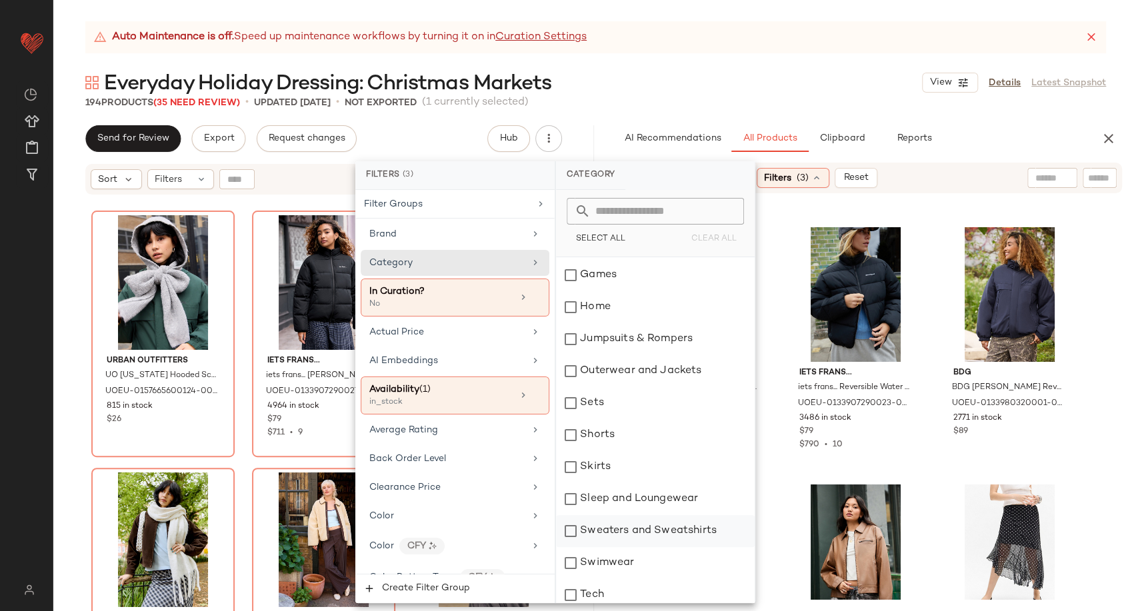
click at [653, 519] on div "Sweaters and Sweatshirts" at bounding box center [655, 531] width 199 height 32
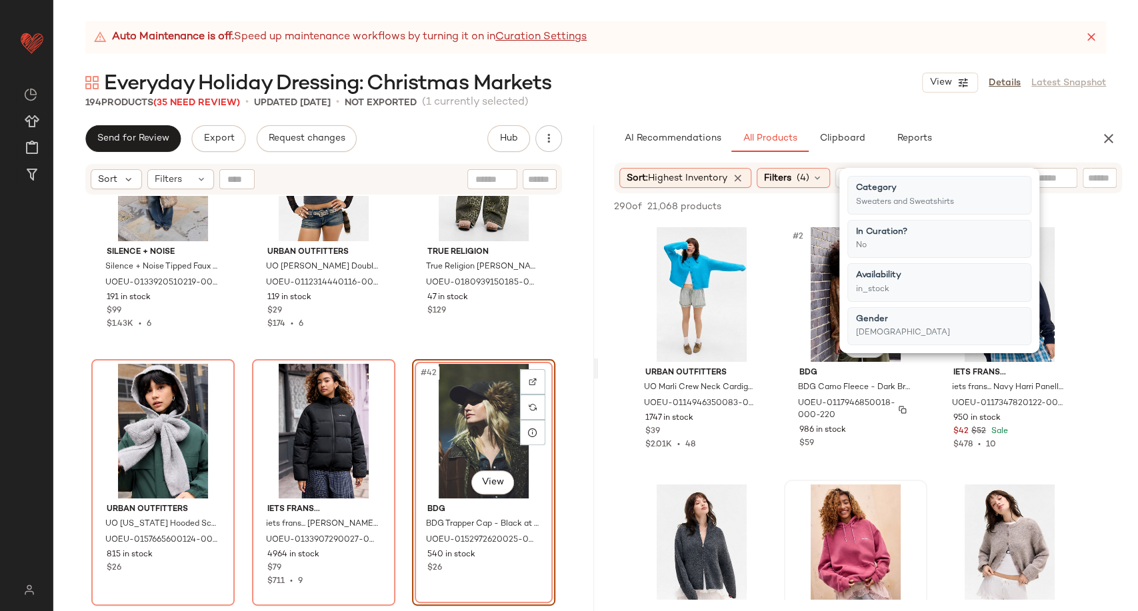
scroll to position [74, 0]
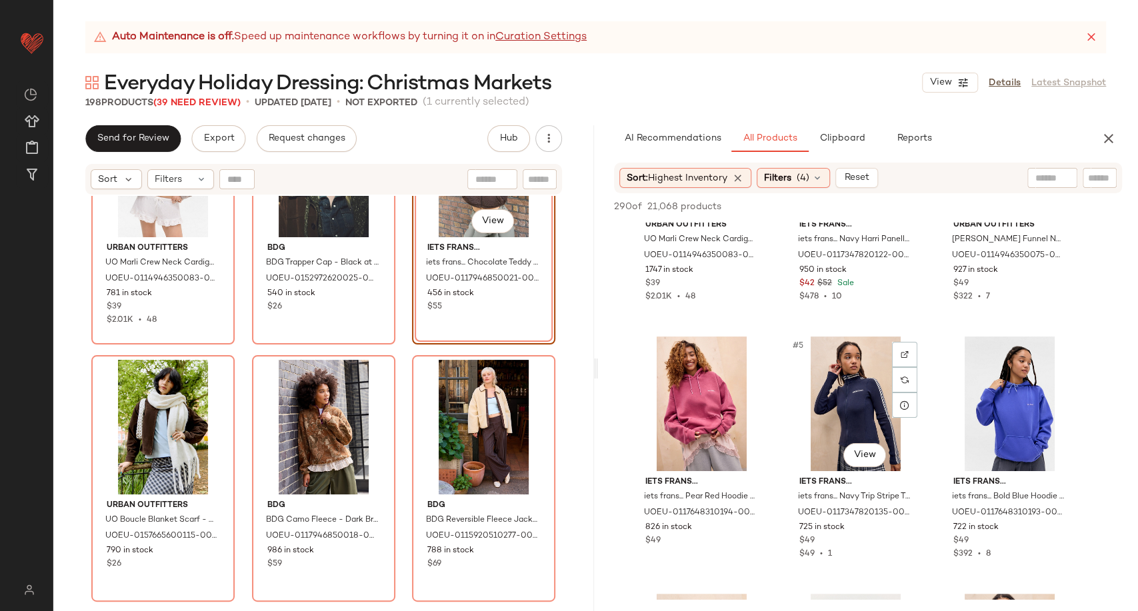
scroll to position [0, 0]
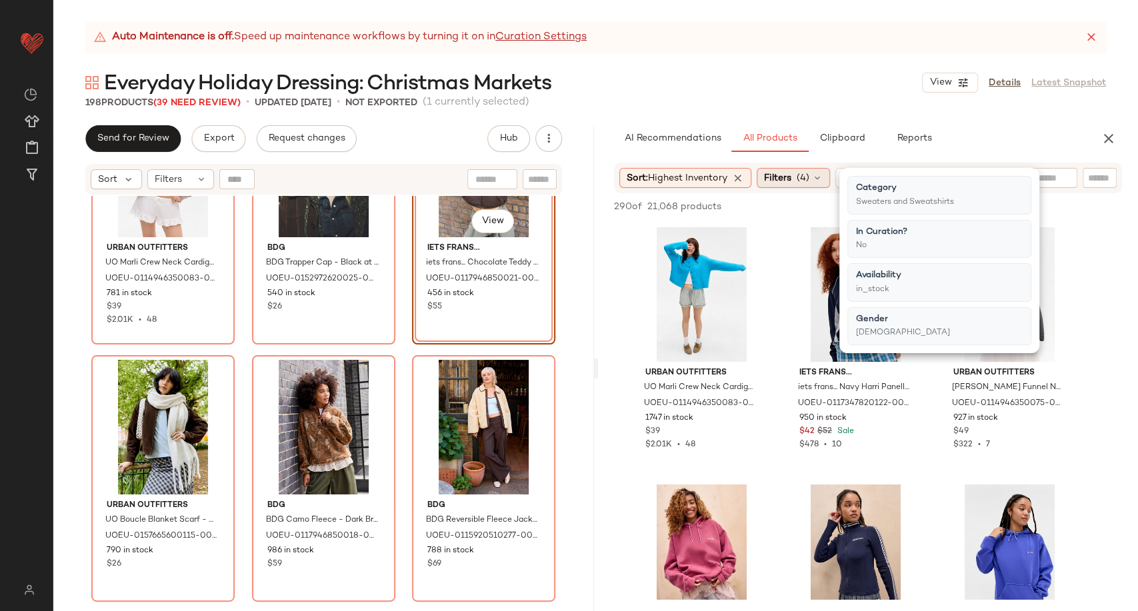
click at [823, 182] on icon at bounding box center [817, 178] width 11 height 11
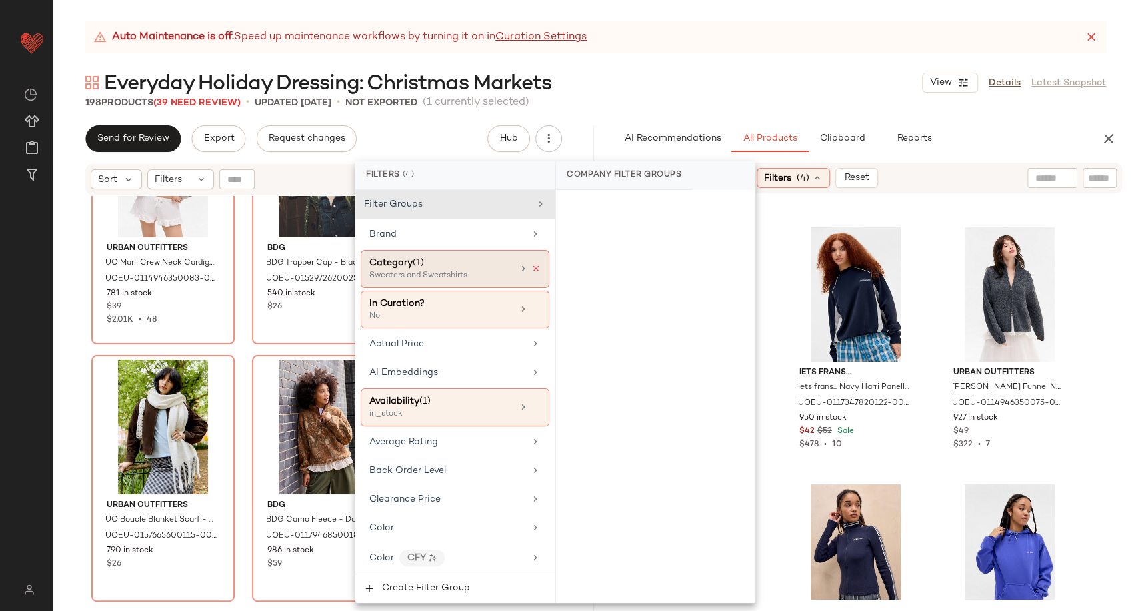
click at [534, 267] on icon at bounding box center [535, 268] width 9 height 9
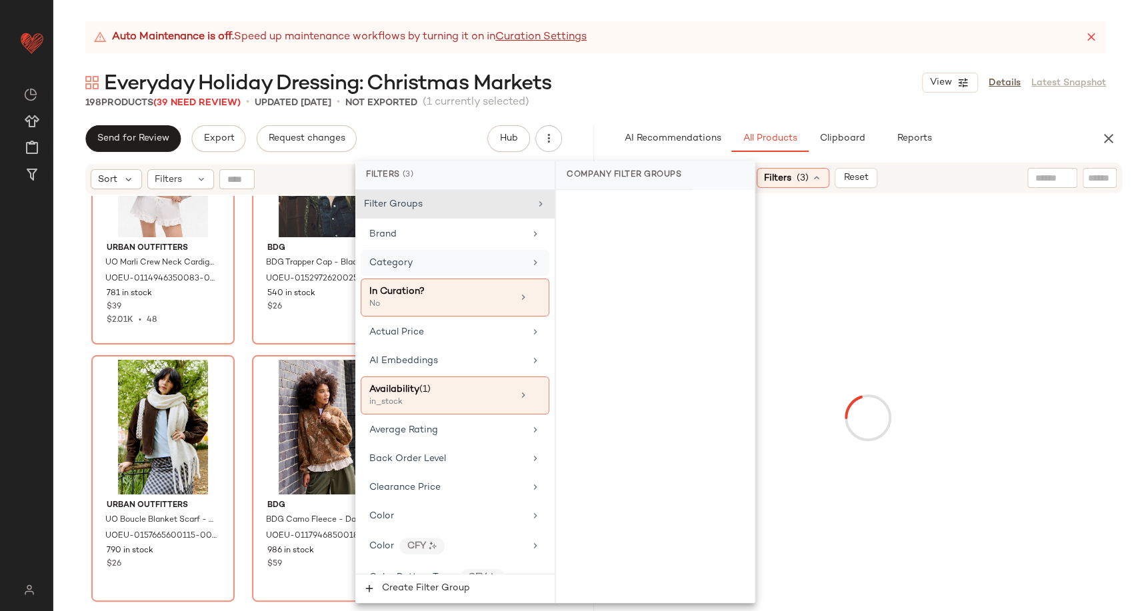
click at [501, 268] on div "Category" at bounding box center [446, 263] width 155 height 14
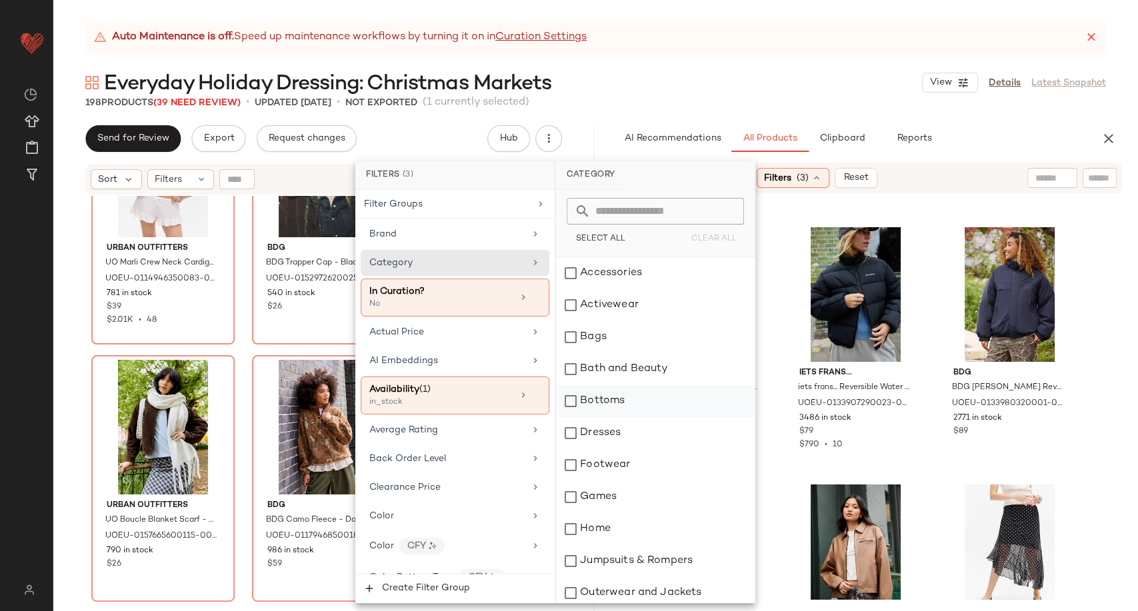
click at [605, 401] on div "Bottoms" at bounding box center [655, 401] width 199 height 32
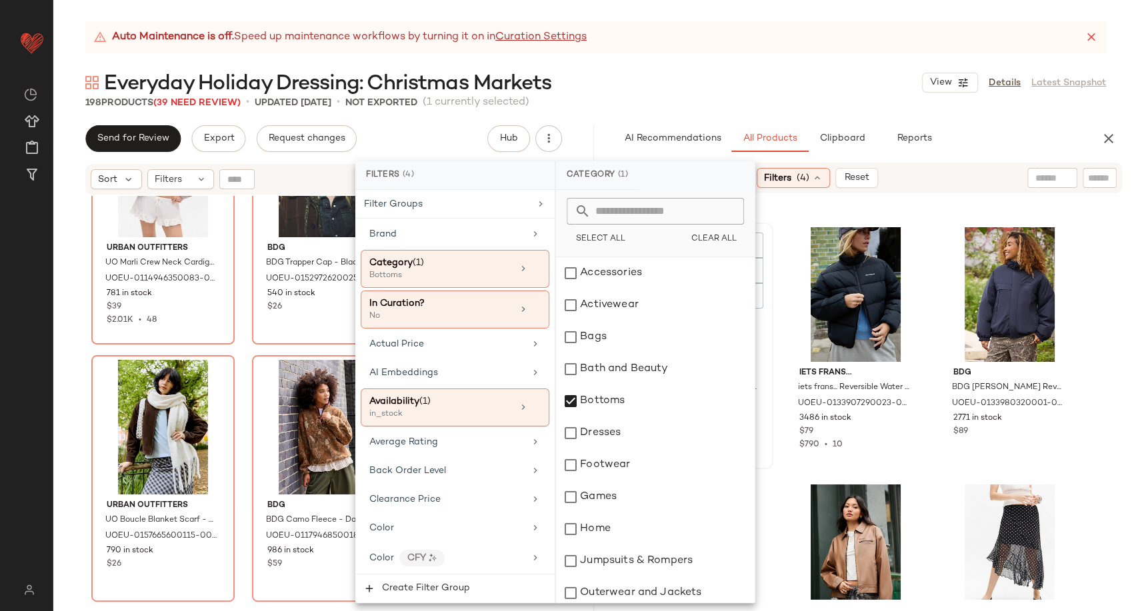
click at [770, 465] on div "#1 View iets frans... iets frans... Grey Harri Baggy Joggers - Grey L at Urban …" at bounding box center [701, 346] width 141 height 244
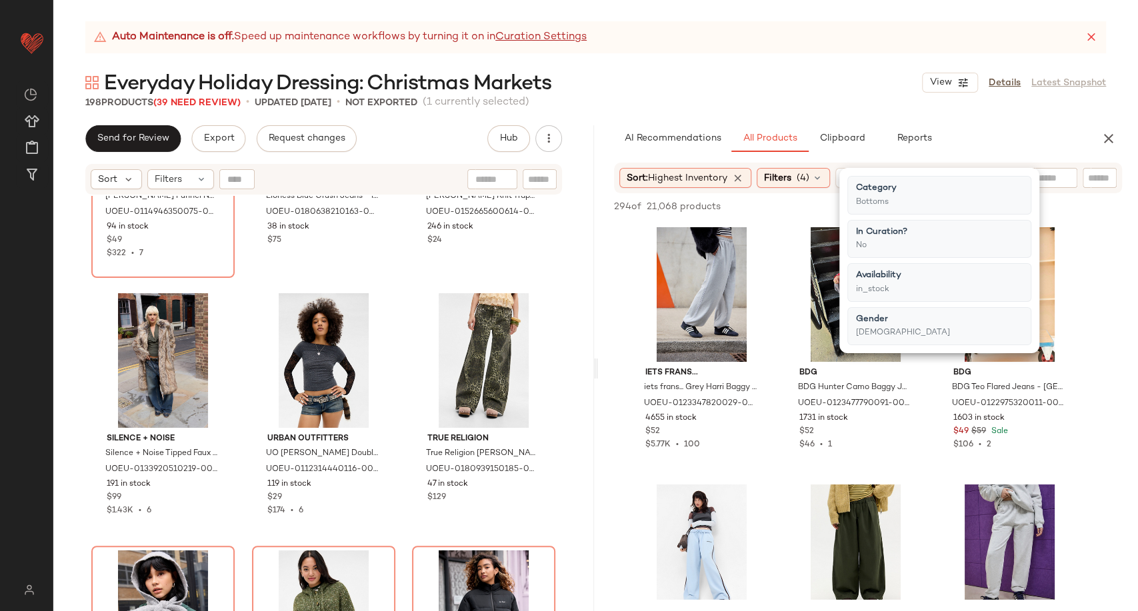
scroll to position [2974, 0]
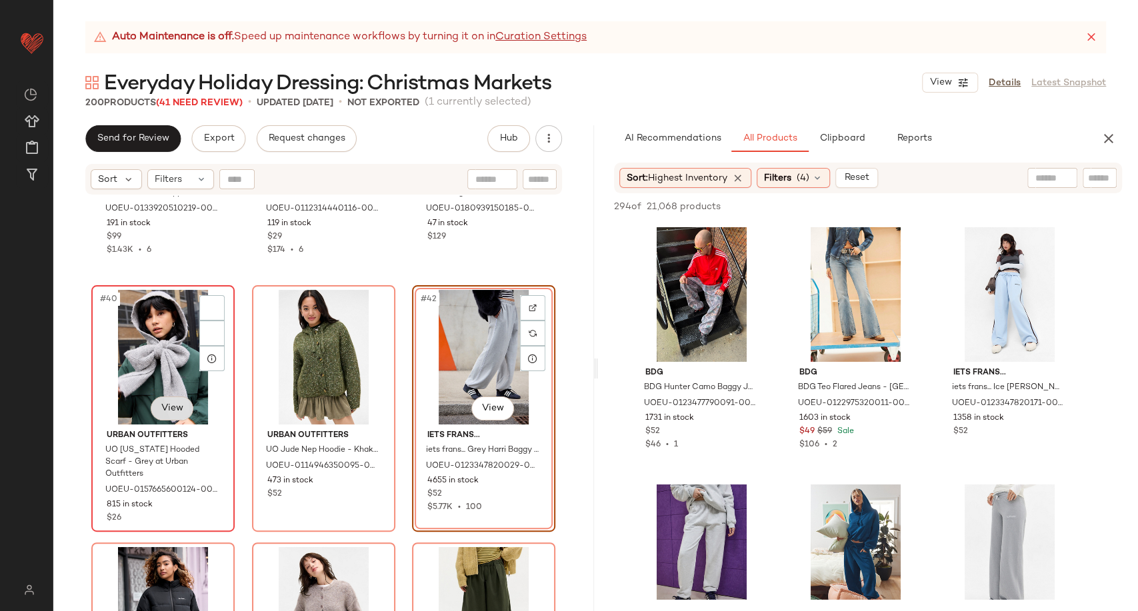
scroll to position [3270, 0]
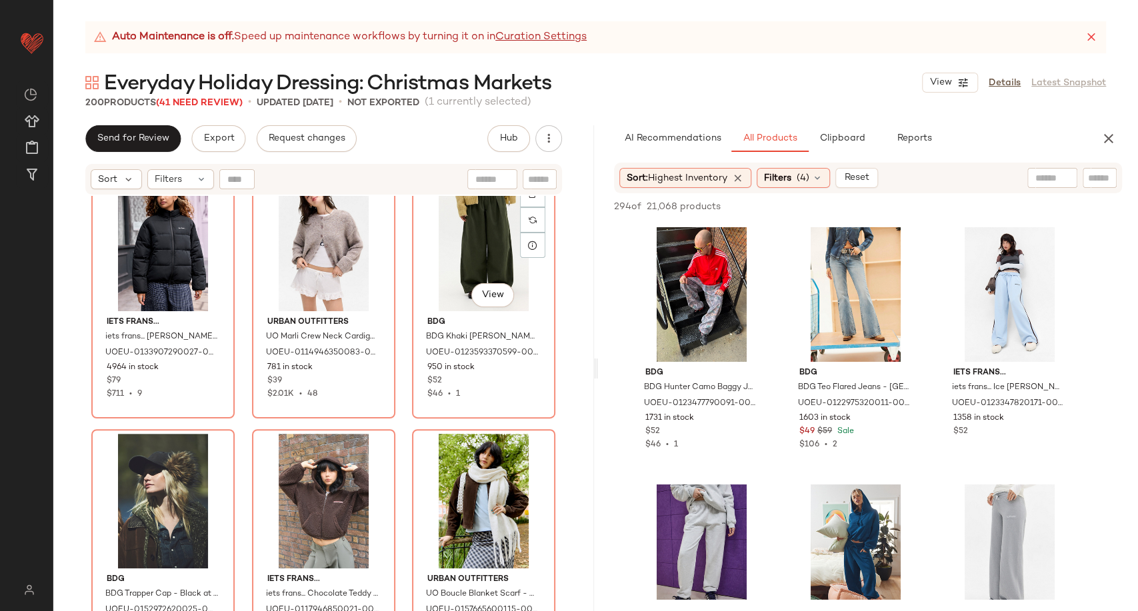
scroll to position [3715, 0]
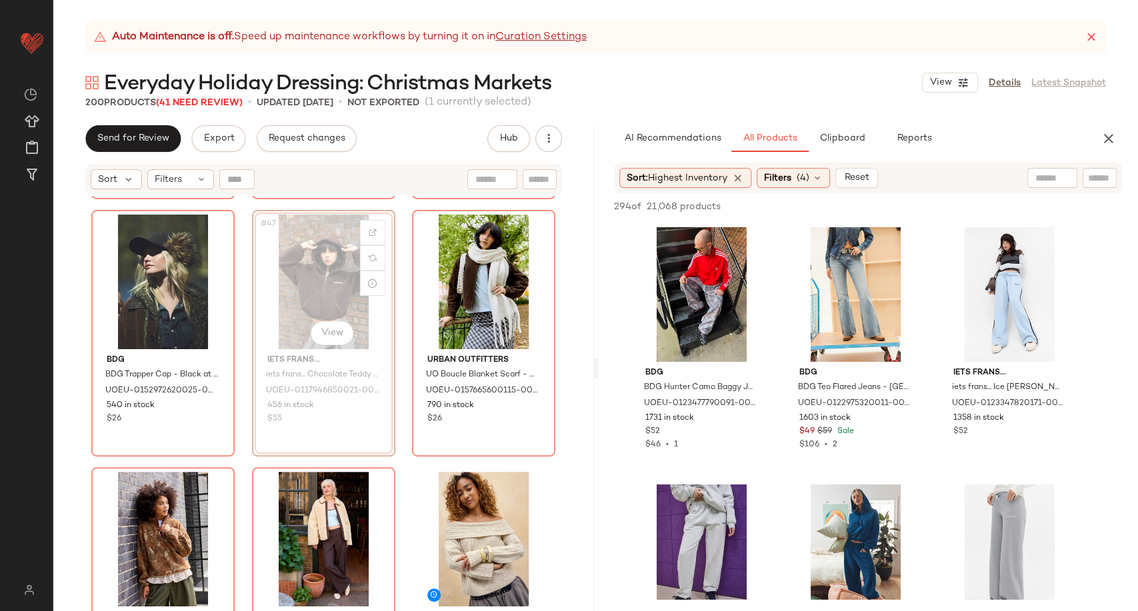
scroll to position [3860, 0]
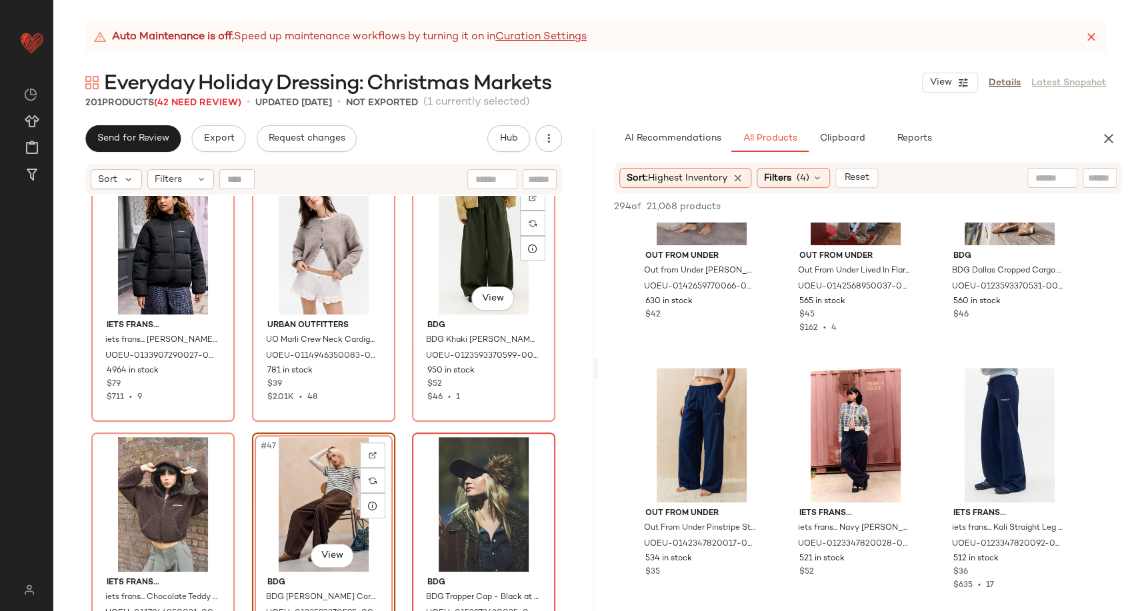
scroll to position [3638, 0]
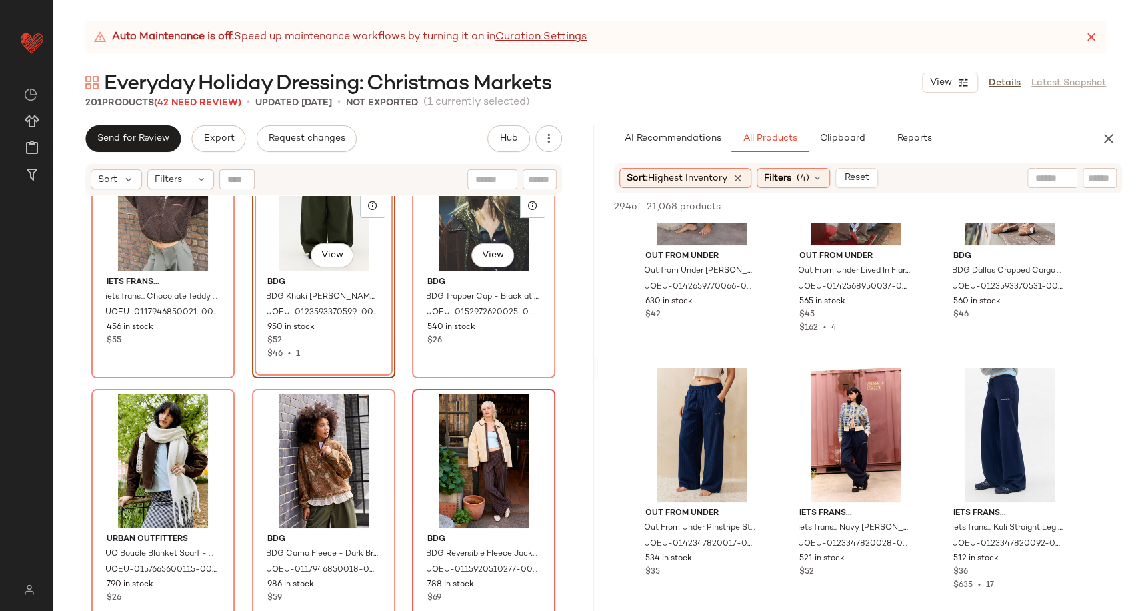
scroll to position [3860, 0]
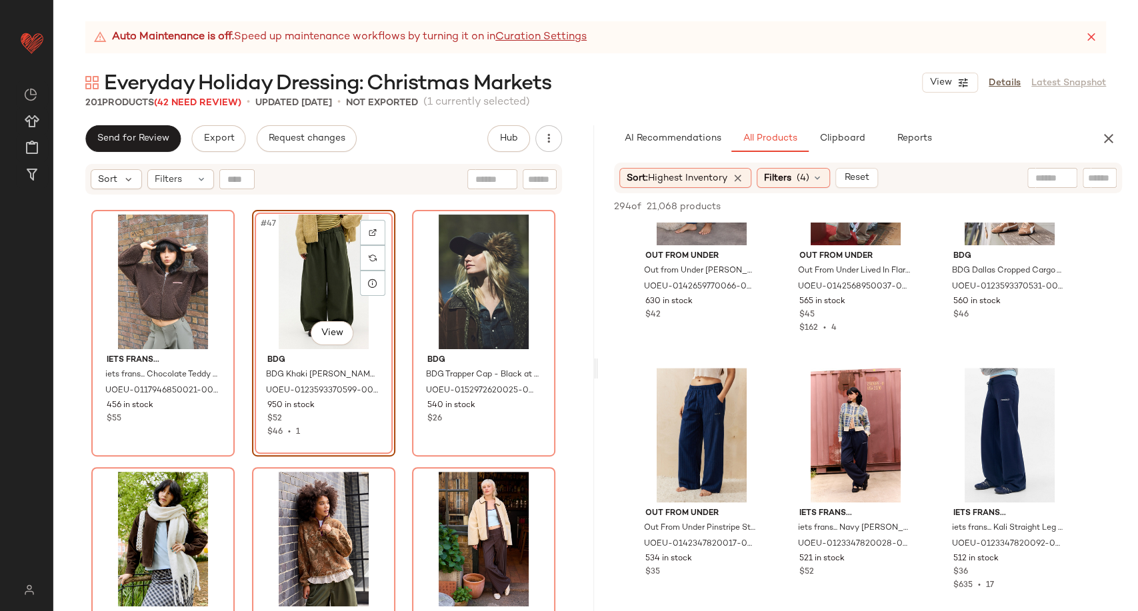
click at [401, 471] on div "iets frans... iets frans... Chocolate Teddy Zip Hoodie - Chocolate L at Urban O…" at bounding box center [323, 420] width 541 height 449
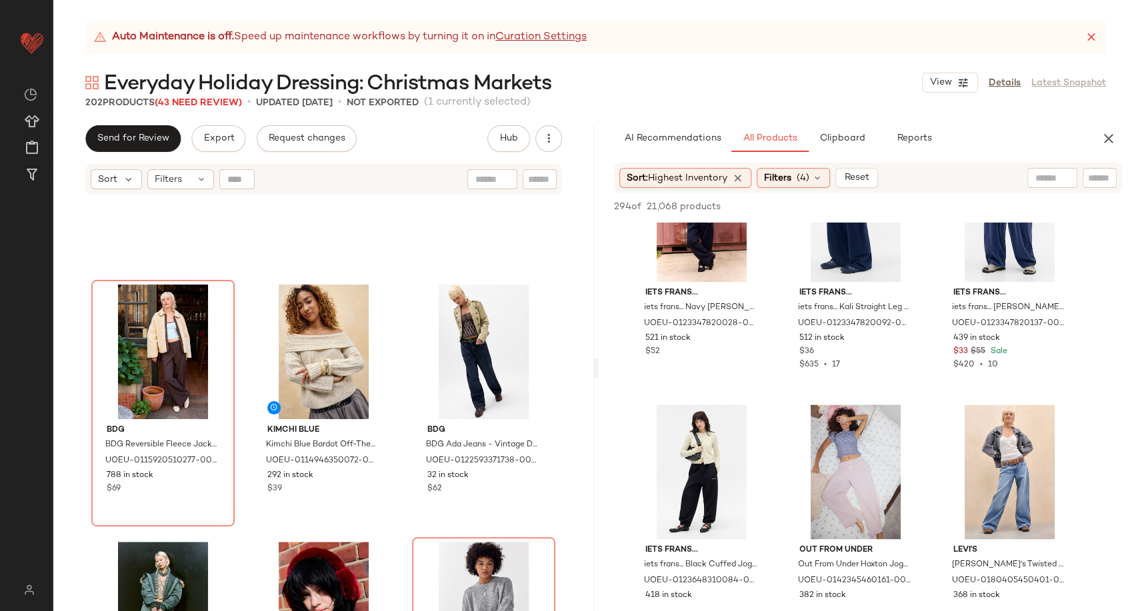
scroll to position [1185, 0]
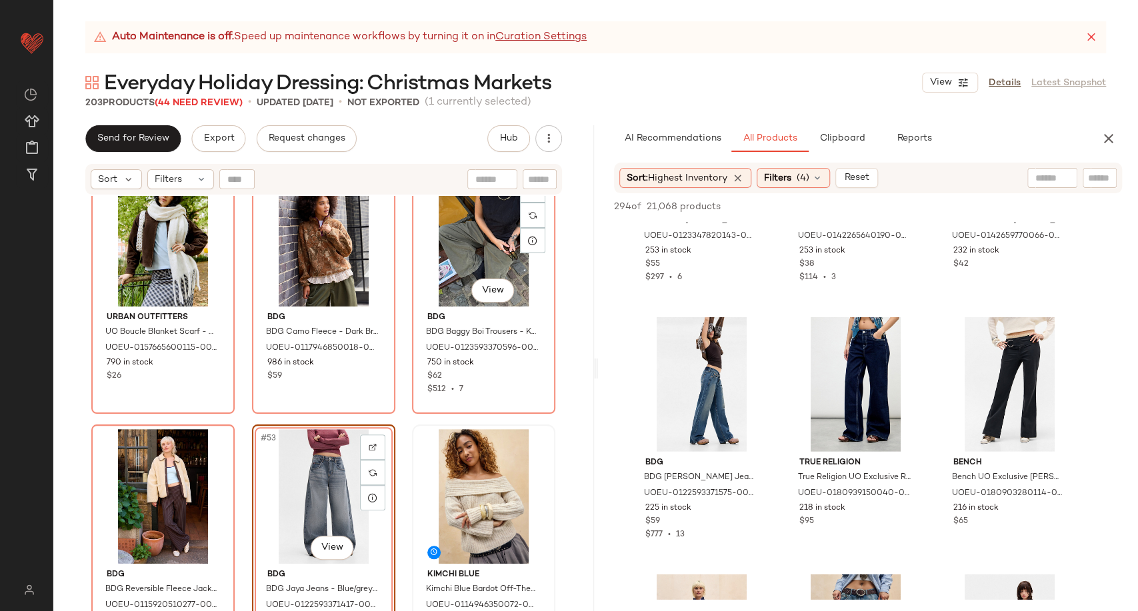
scroll to position [4230, 0]
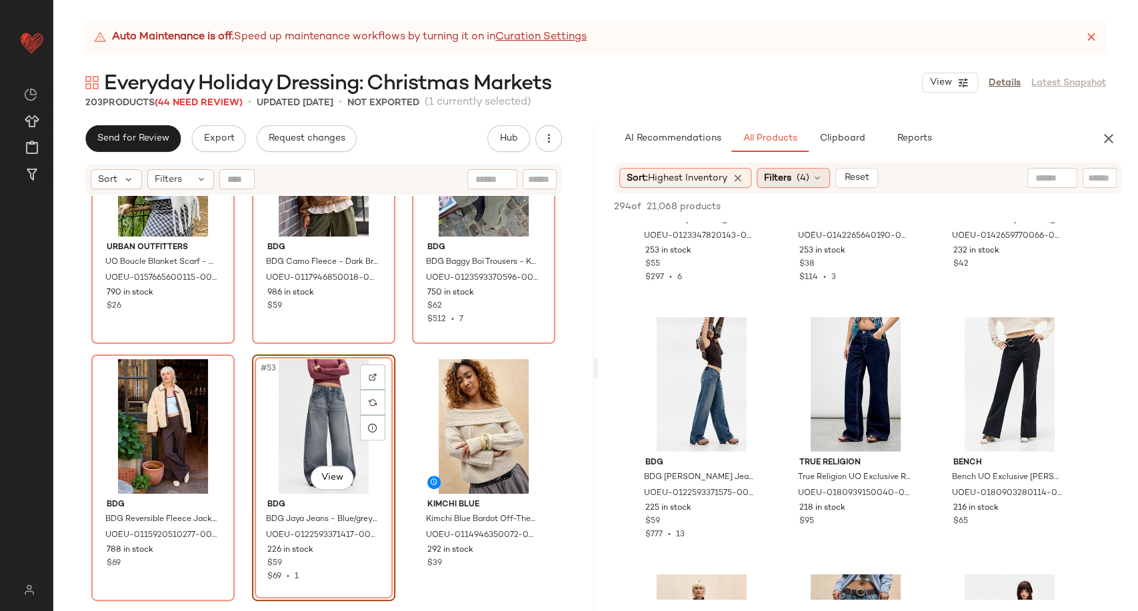
click at [818, 181] on icon at bounding box center [817, 178] width 11 height 11
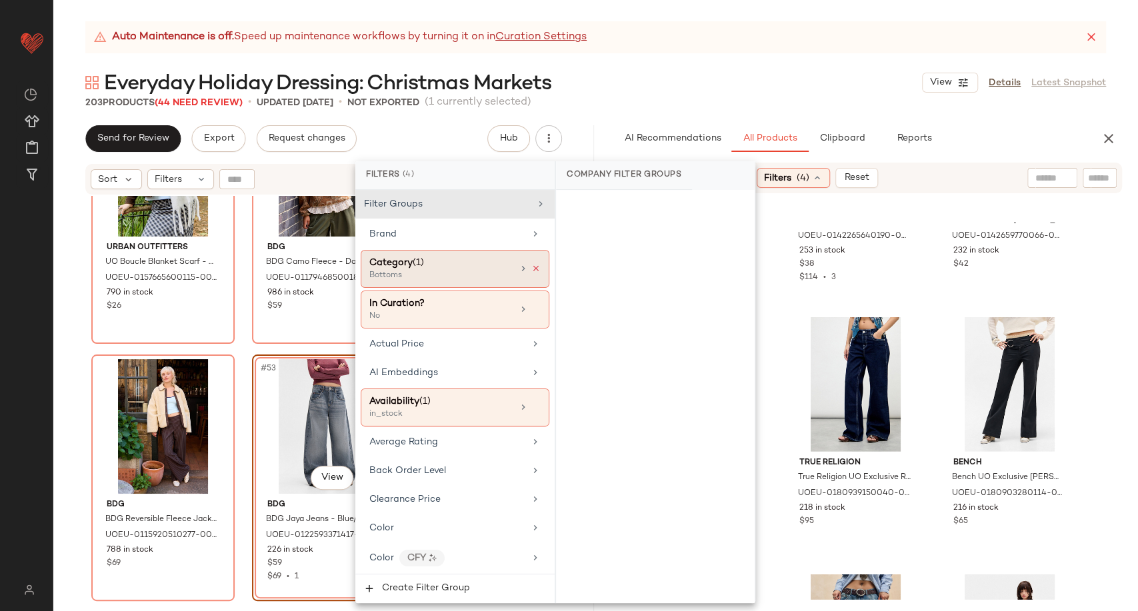
click at [533, 269] on icon at bounding box center [535, 268] width 9 height 9
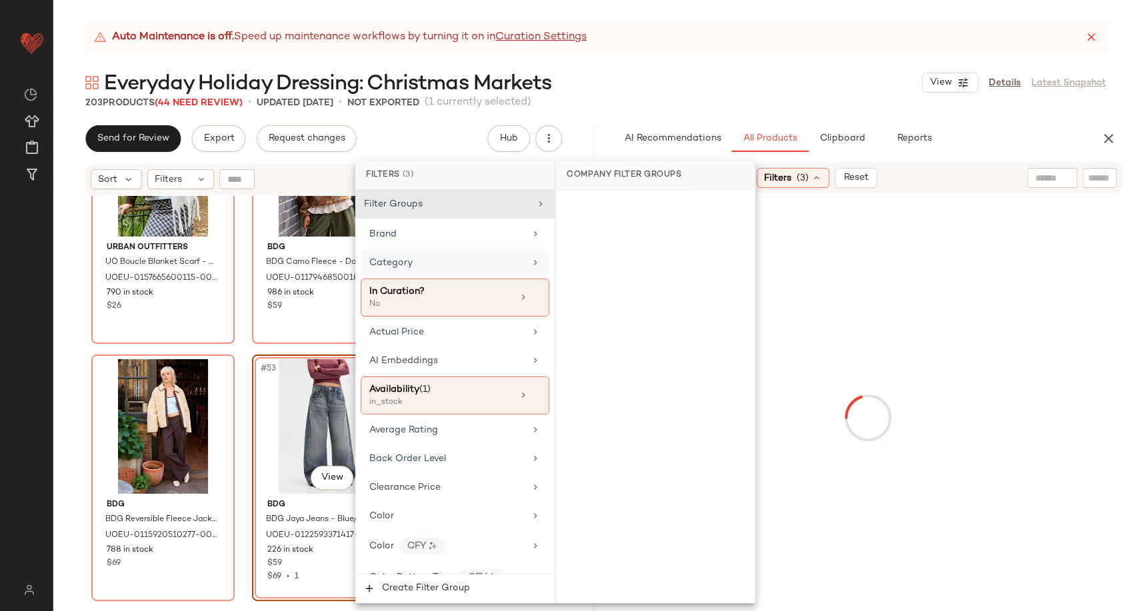
click at [514, 269] on div "Category" at bounding box center [446, 263] width 155 height 14
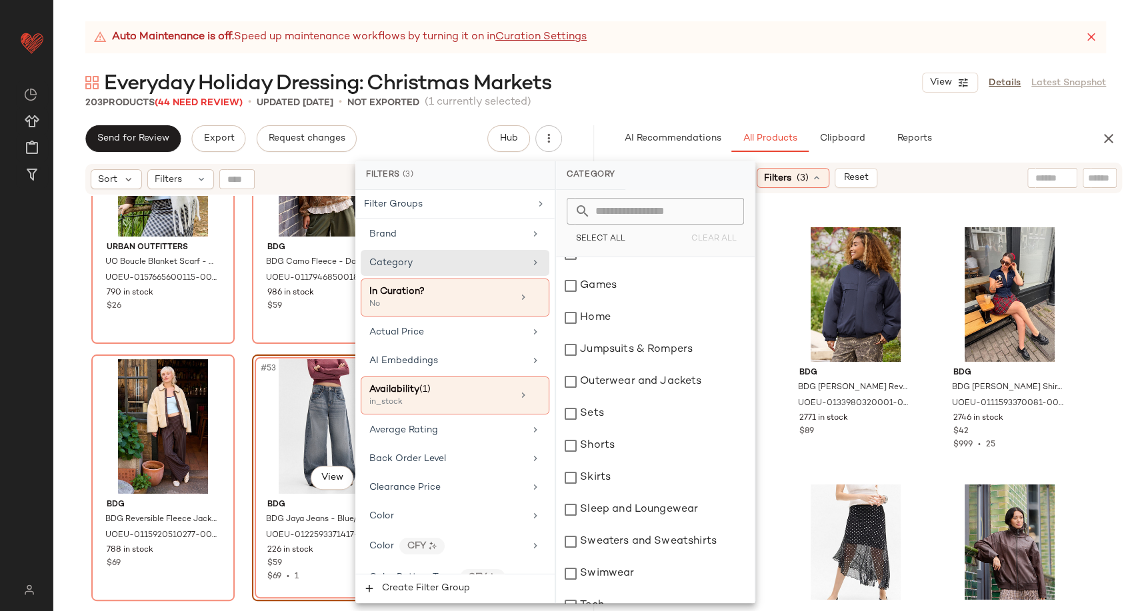
scroll to position [222, 0]
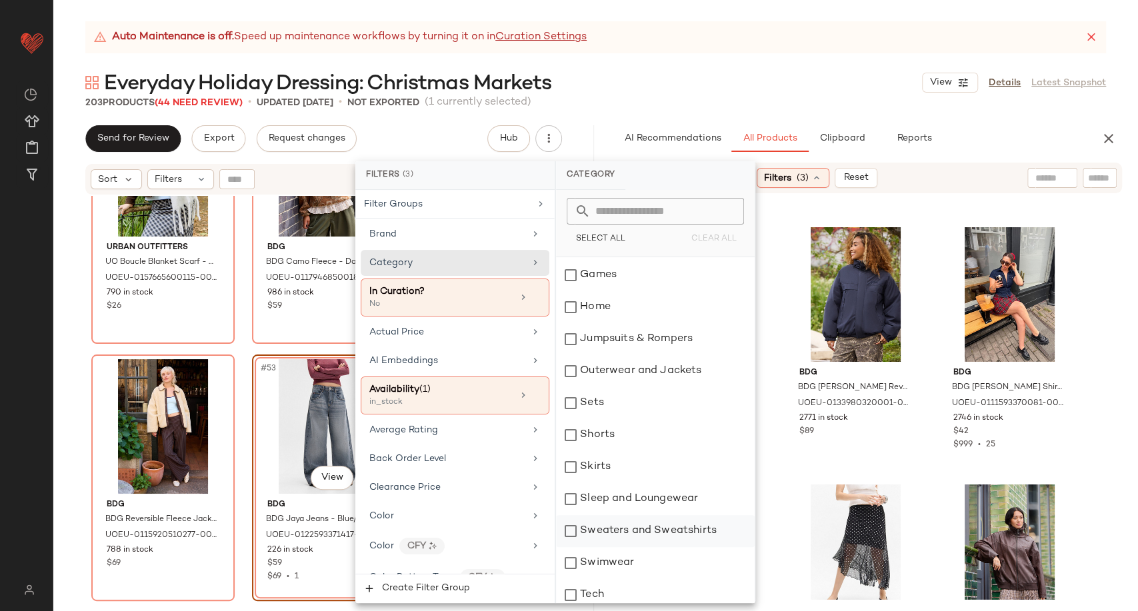
click at [631, 515] on div "Sweaters and Sweatshirts" at bounding box center [655, 531] width 199 height 32
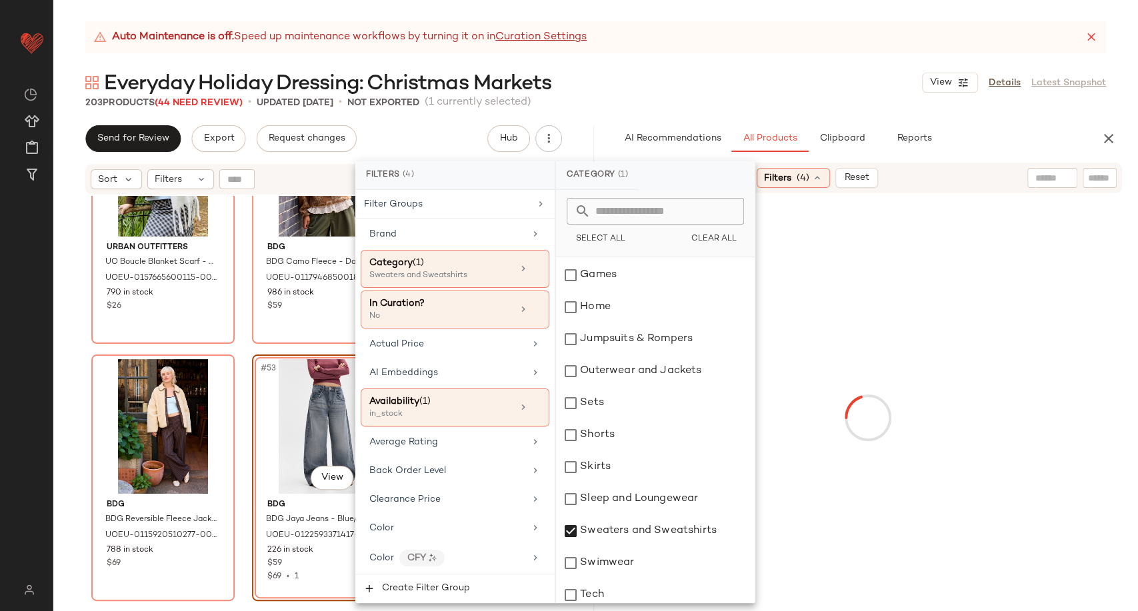
click at [780, 461] on div at bounding box center [868, 417] width 535 height 443
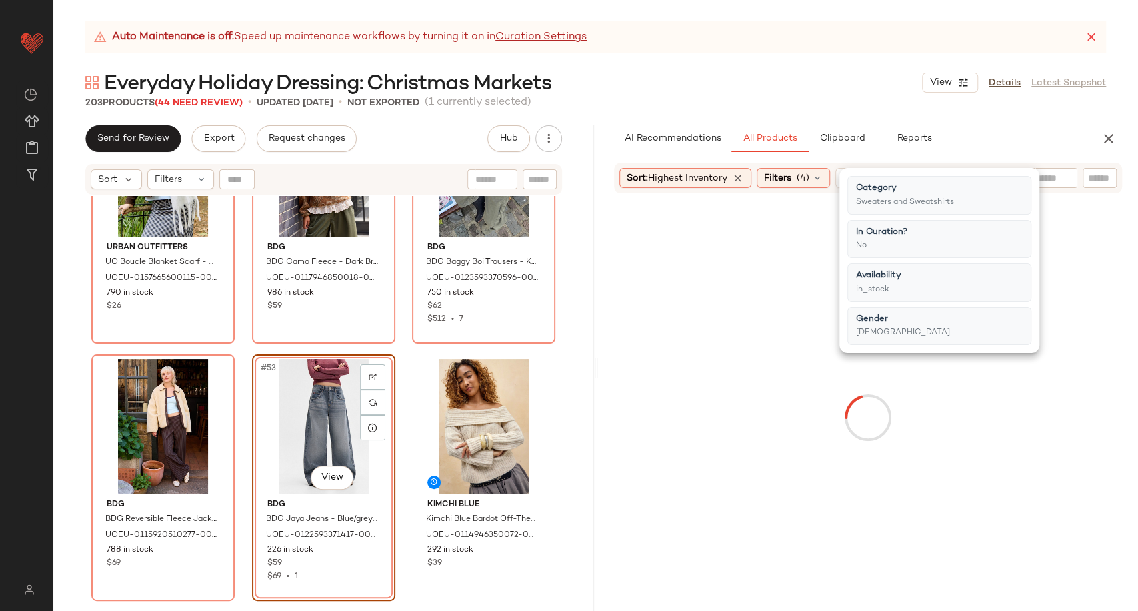
click at [780, 461] on div at bounding box center [868, 417] width 535 height 443
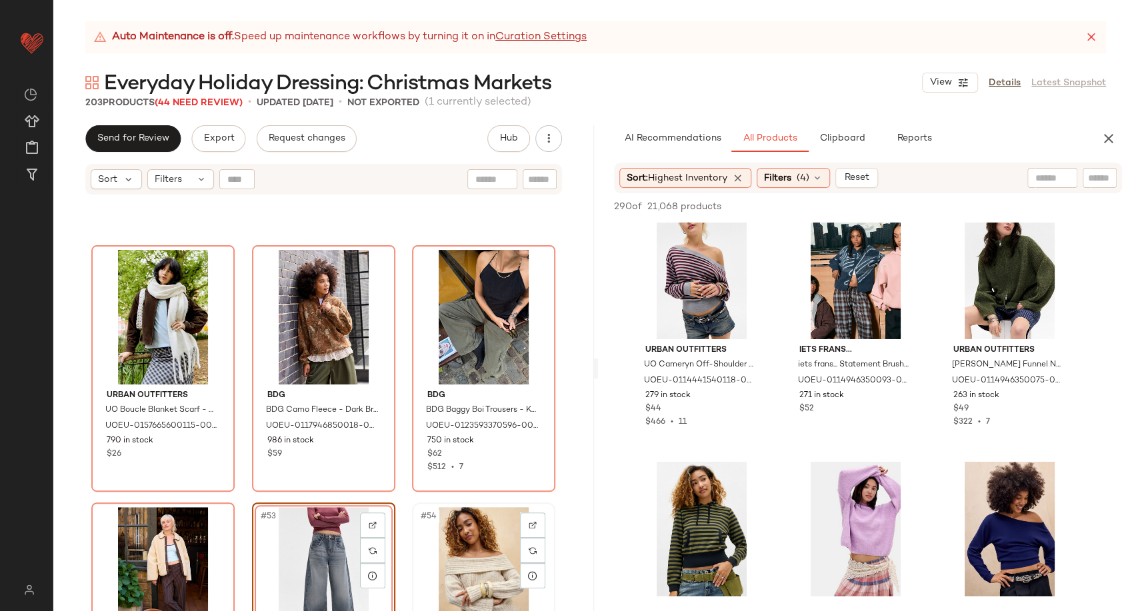
scroll to position [4230, 0]
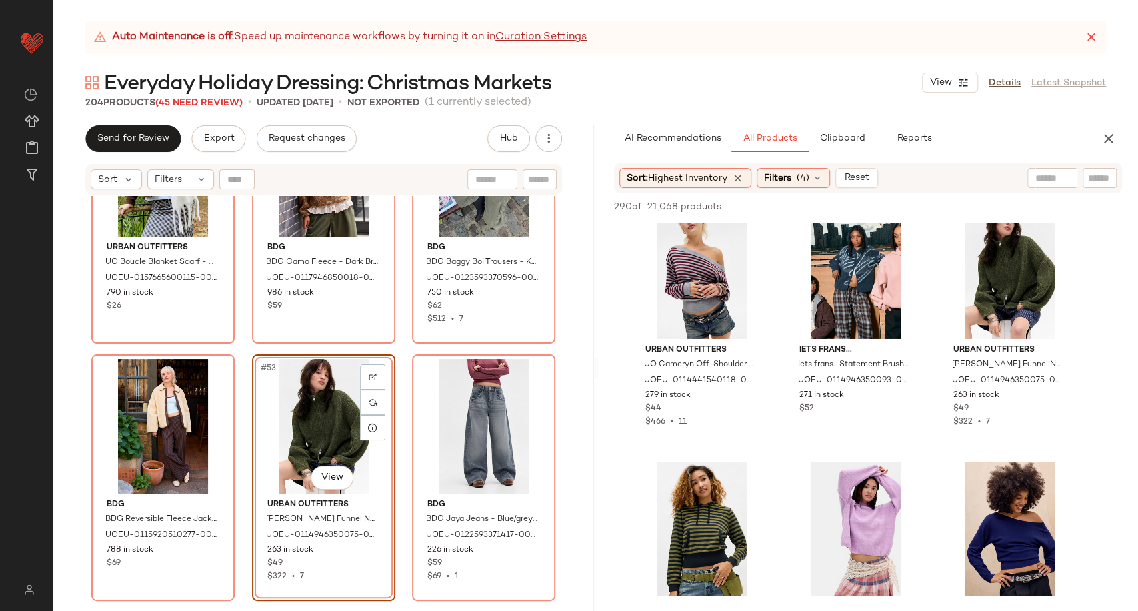
click at [400, 476] on div "Urban Outfitters UO Boucle Blanket Scarf - Cream at Urban Outfitters UOEU-01576…" at bounding box center [323, 420] width 541 height 449
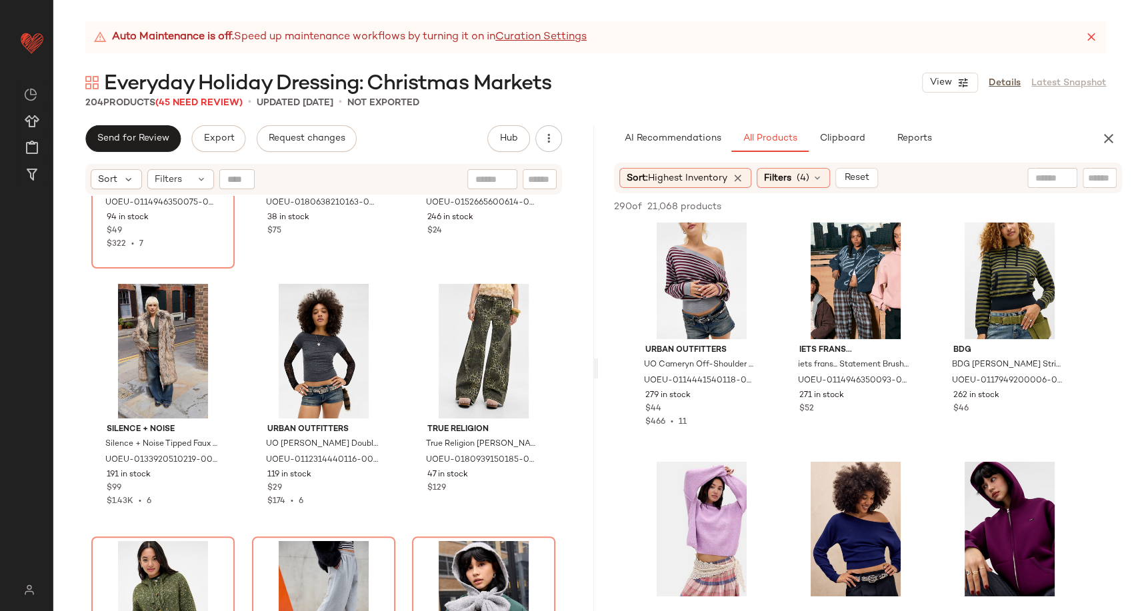
scroll to position [2971, 0]
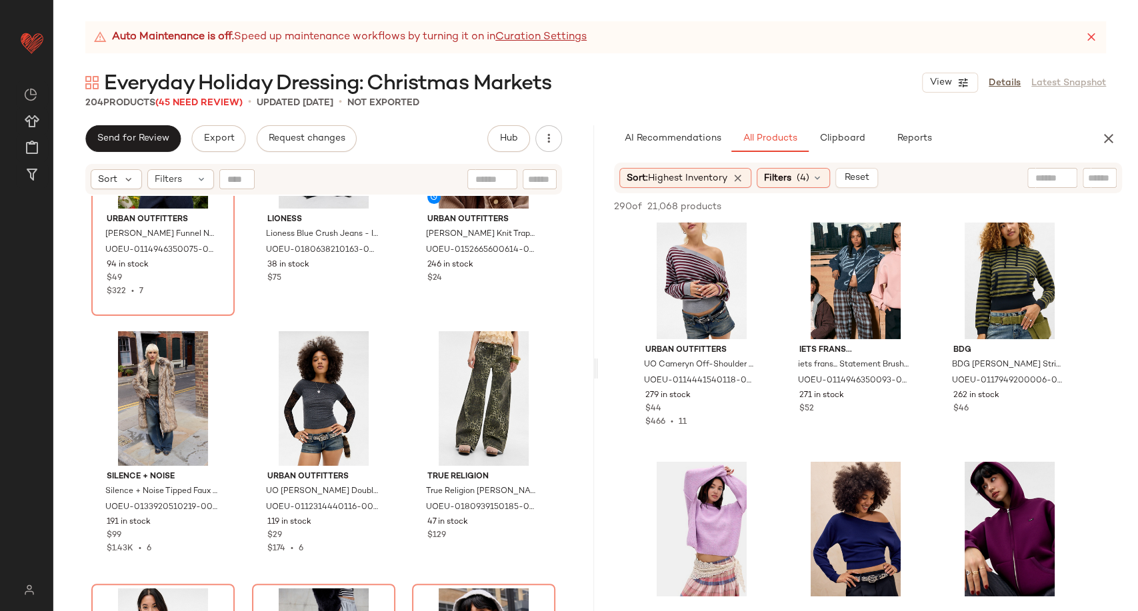
click at [400, 476] on div "Urban Outfitters UO Finn Funnel Neck Zip-Through Cardigan - Indigo XS at Urban …" at bounding box center [323, 420] width 541 height 449
click at [1104, 143] on icon "button" at bounding box center [1109, 139] width 16 height 16
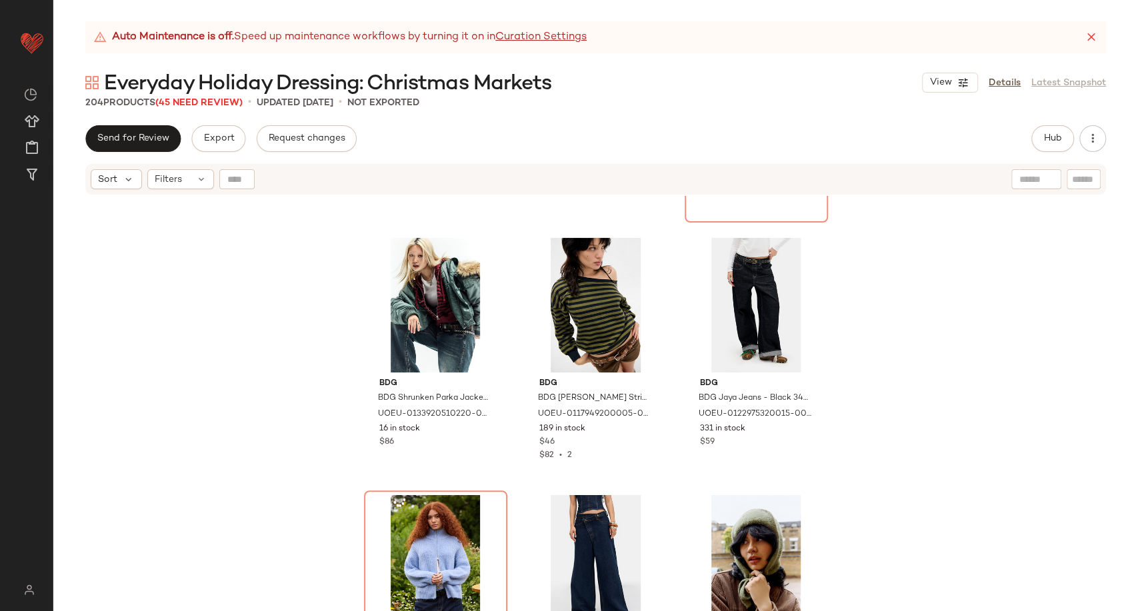
scroll to position [2379, 0]
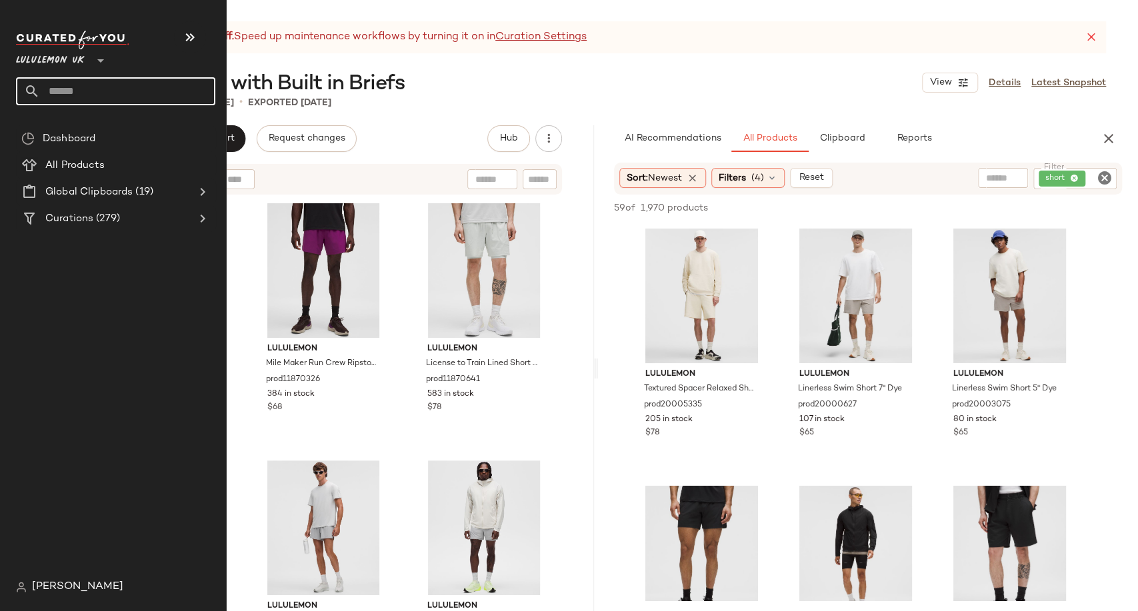
click at [89, 90] on input "text" at bounding box center [127, 91] width 175 height 28
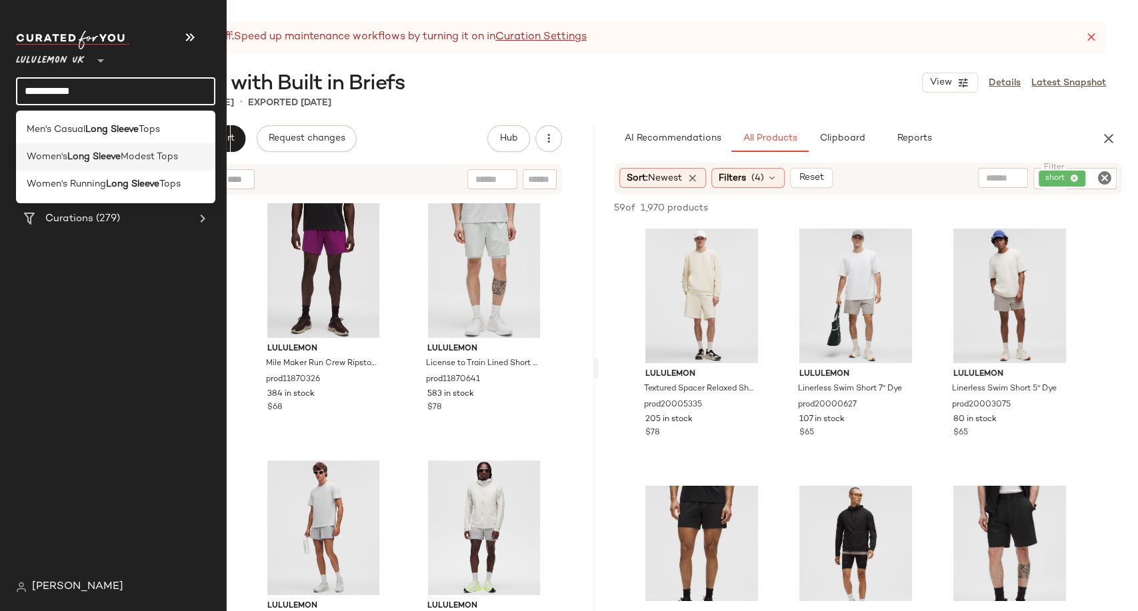
type input "**********"
click at [89, 158] on b "Long Sleeve" at bounding box center [93, 157] width 53 height 14
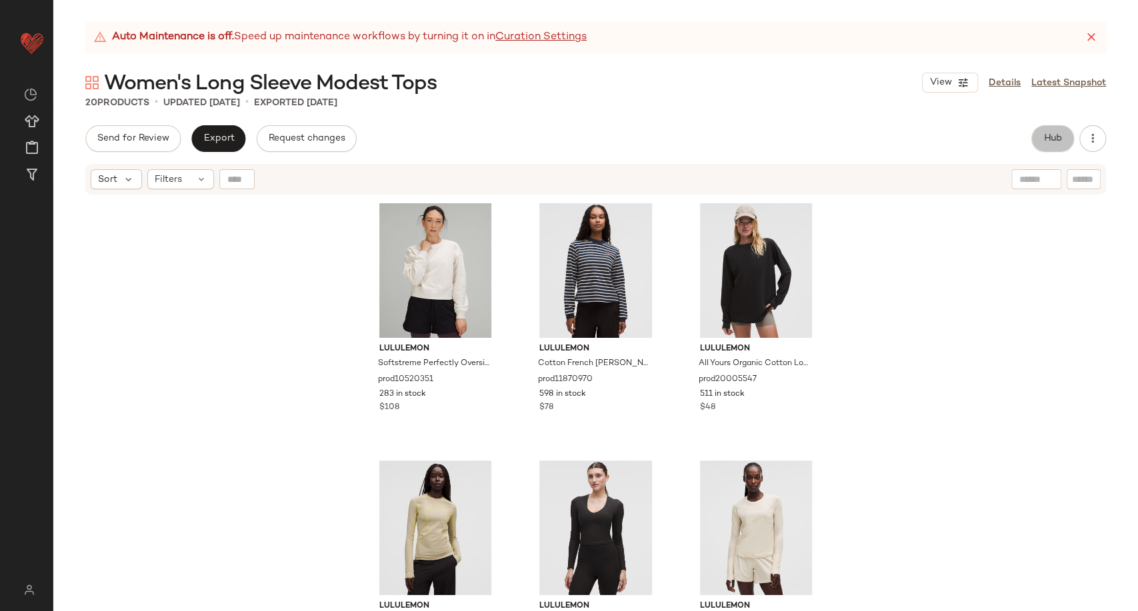
click at [1048, 143] on span "Hub" at bounding box center [1053, 138] width 19 height 11
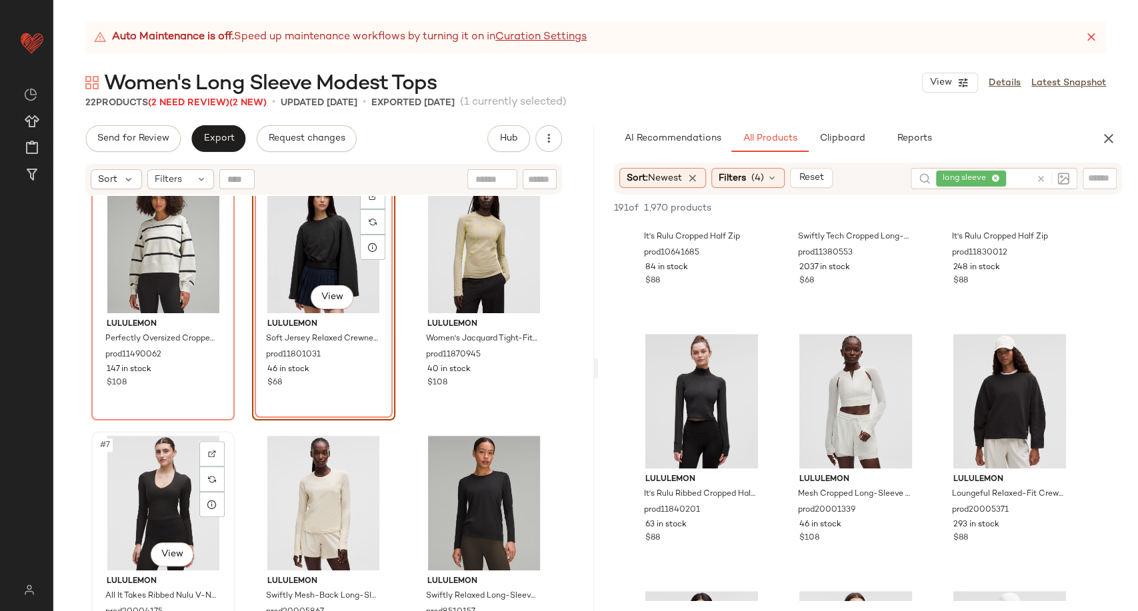
scroll to position [296, 0]
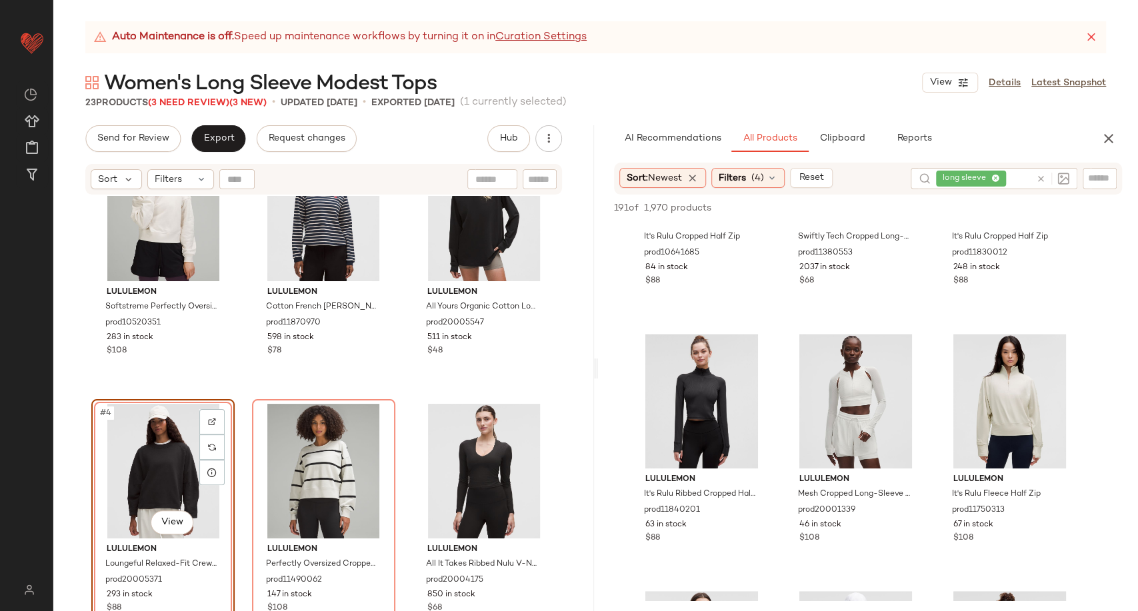
scroll to position [222, 0]
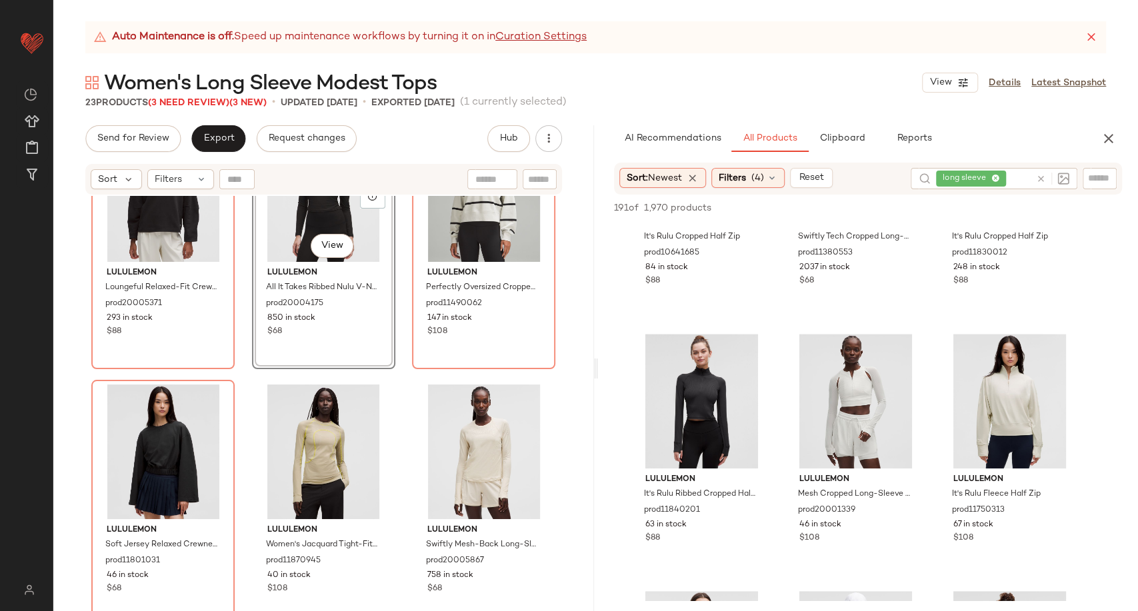
scroll to position [381, 0]
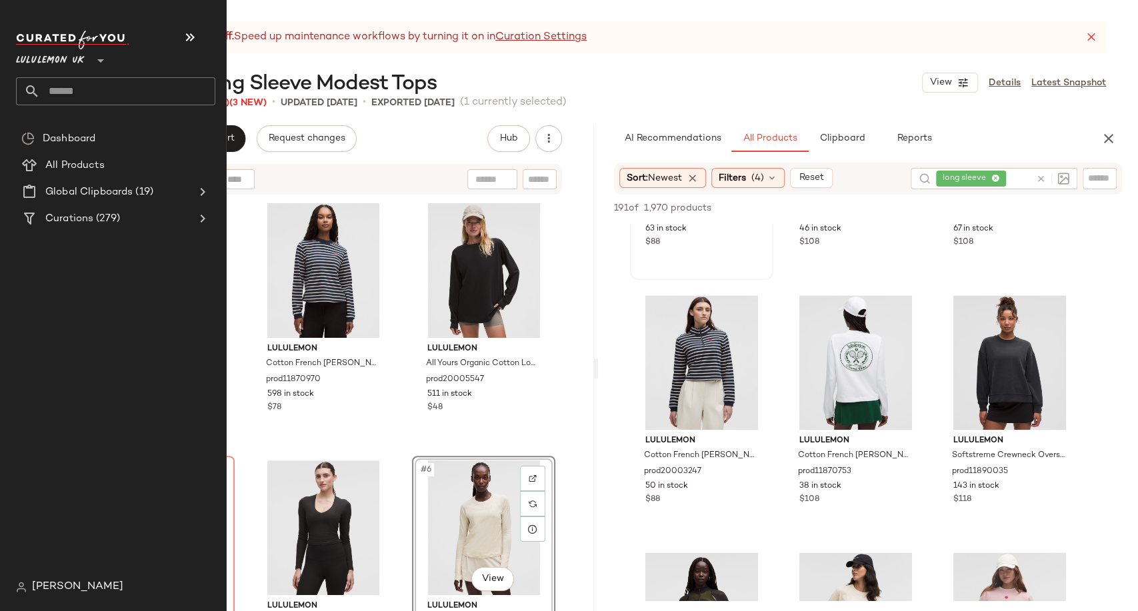
click at [78, 99] on input "text" at bounding box center [127, 91] width 175 height 28
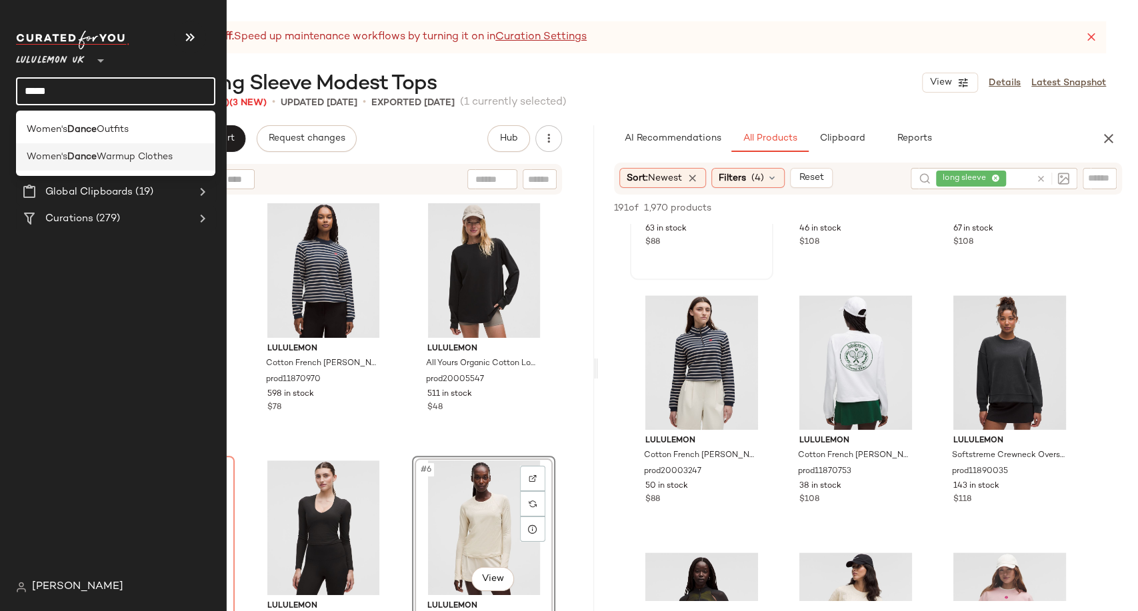
type input "*****"
click at [143, 155] on span "Warmup Clothes" at bounding box center [135, 157] width 76 height 14
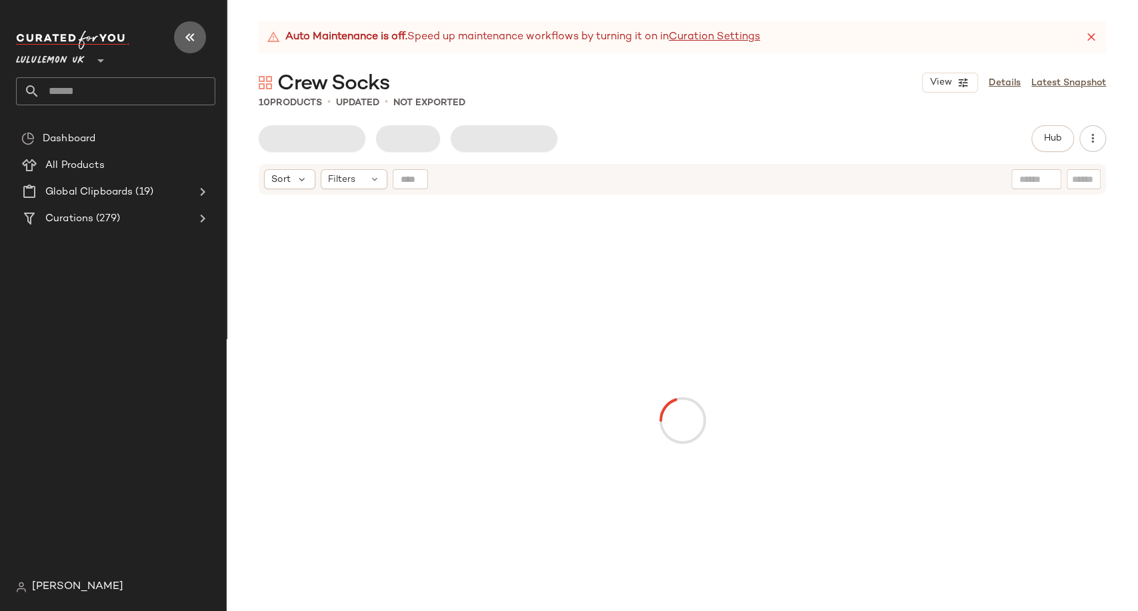
click at [194, 37] on icon "button" at bounding box center [190, 37] width 16 height 16
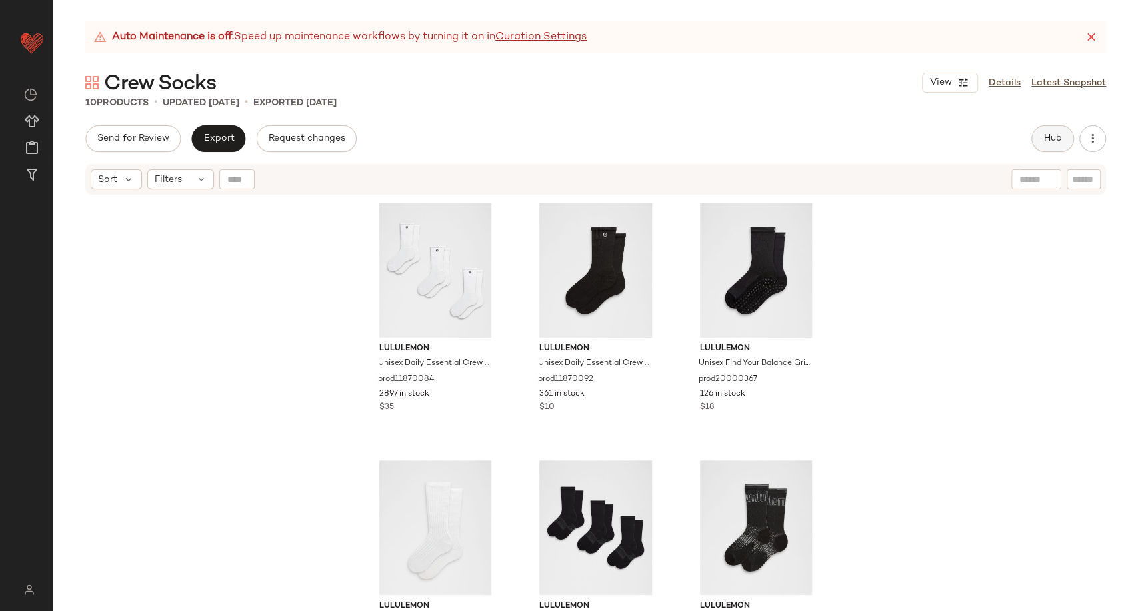
click at [1042, 145] on button "Hub" at bounding box center [1053, 138] width 43 height 27
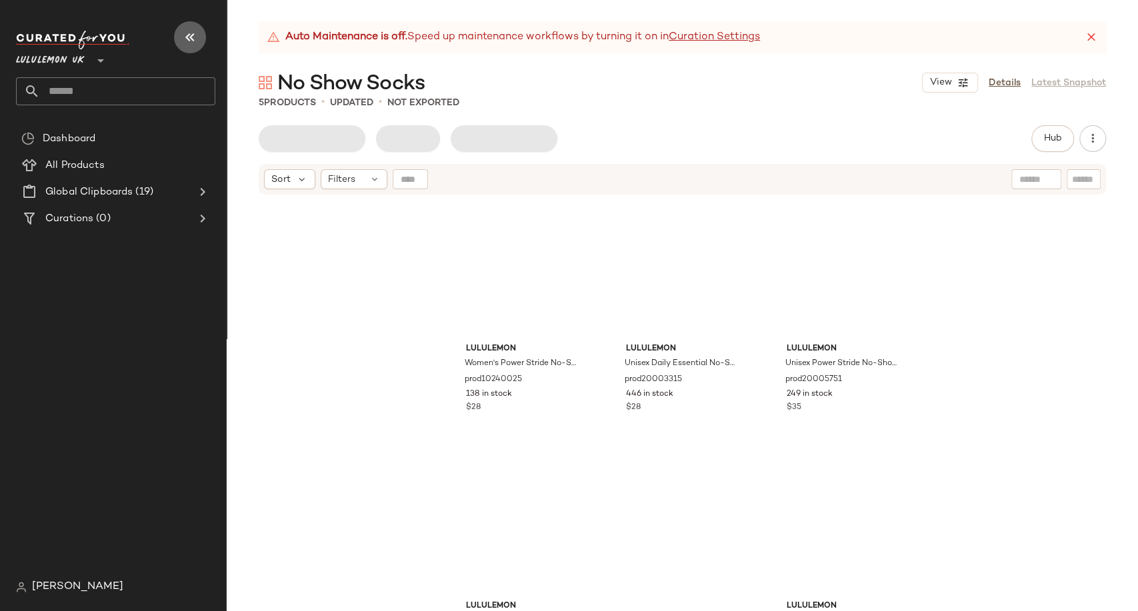
click at [181, 48] on button "button" at bounding box center [190, 37] width 32 height 32
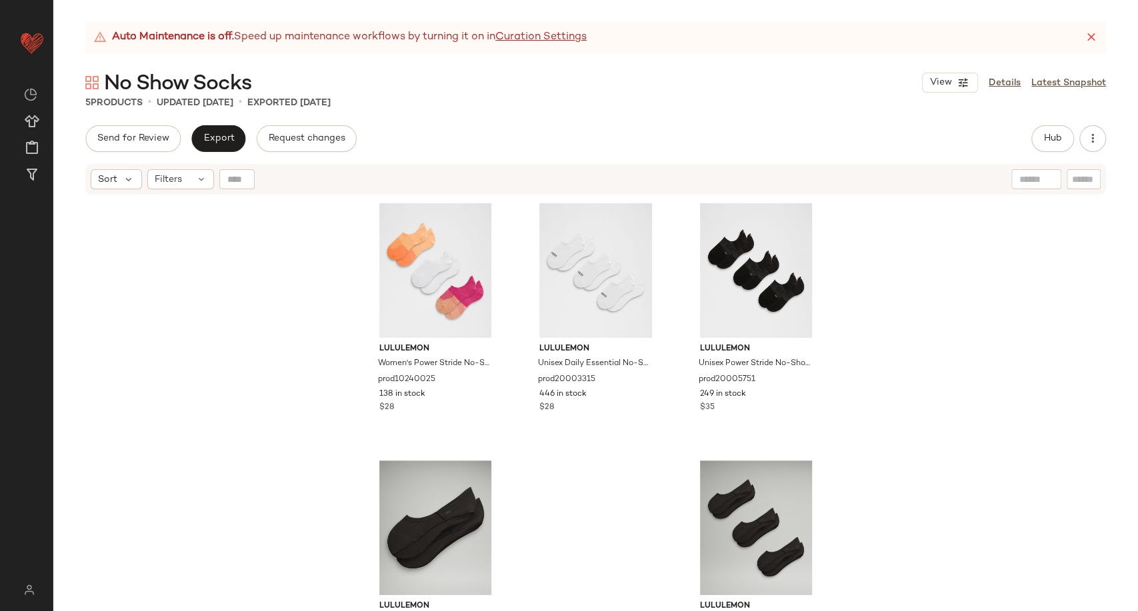
click at [1052, 124] on div "Auto Maintenance is off. Speed up maintenance workflows by turning it on in Cur…" at bounding box center [595, 316] width 1085 height 590
click at [1052, 134] on span "Hub" at bounding box center [1053, 138] width 19 height 11
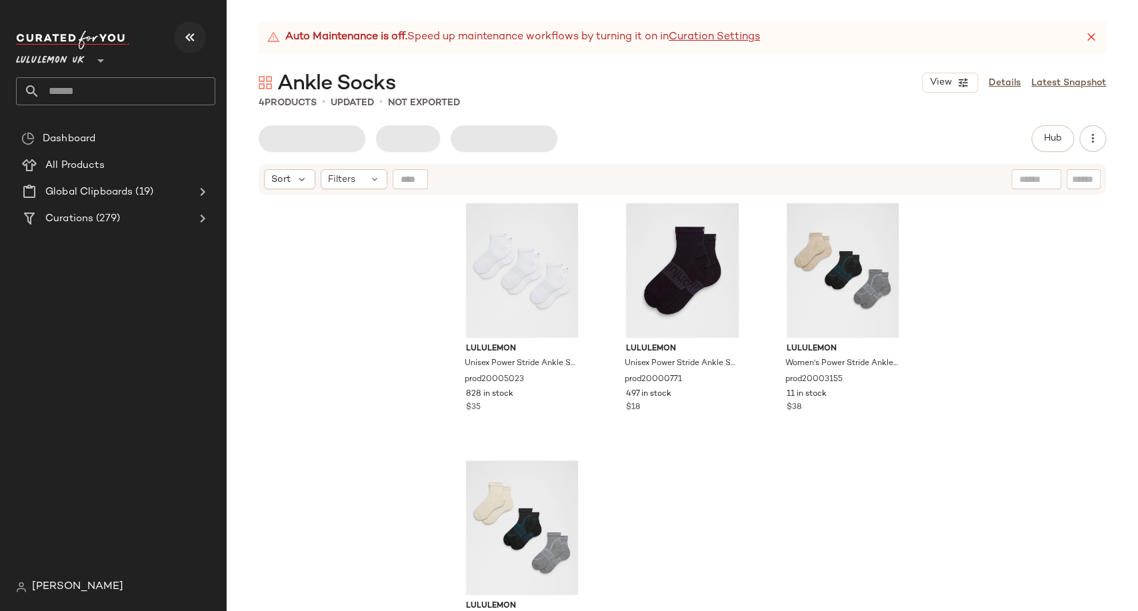
click at [197, 39] on icon "button" at bounding box center [190, 37] width 16 height 16
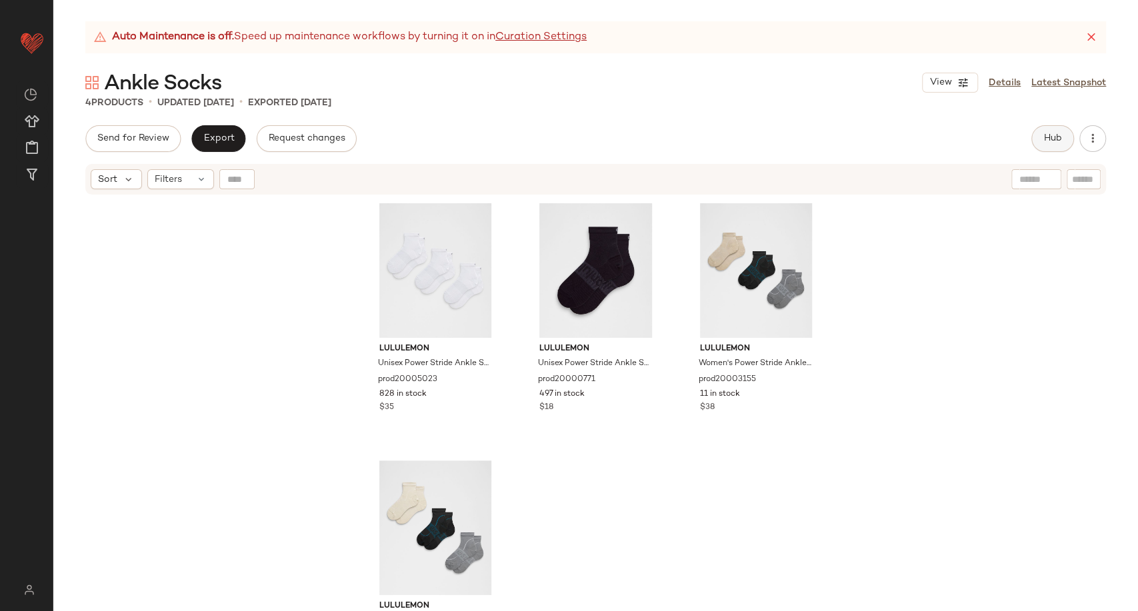
click at [1054, 135] on span "Hub" at bounding box center [1053, 138] width 19 height 11
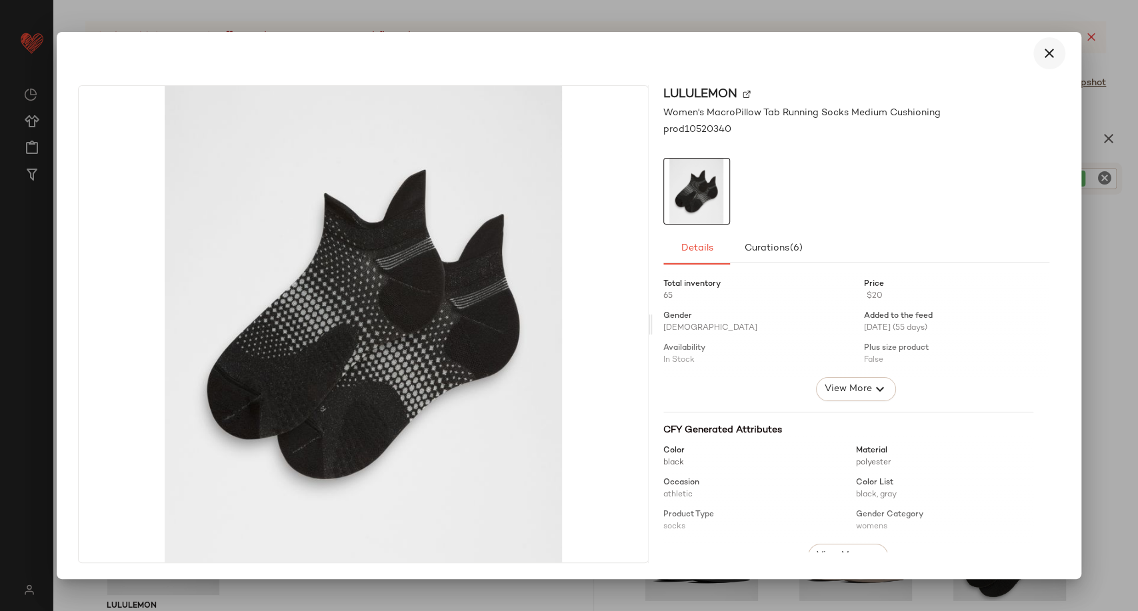
click at [1042, 61] on button "button" at bounding box center [1050, 53] width 32 height 32
